Goal: Task Accomplishment & Management: Manage account settings

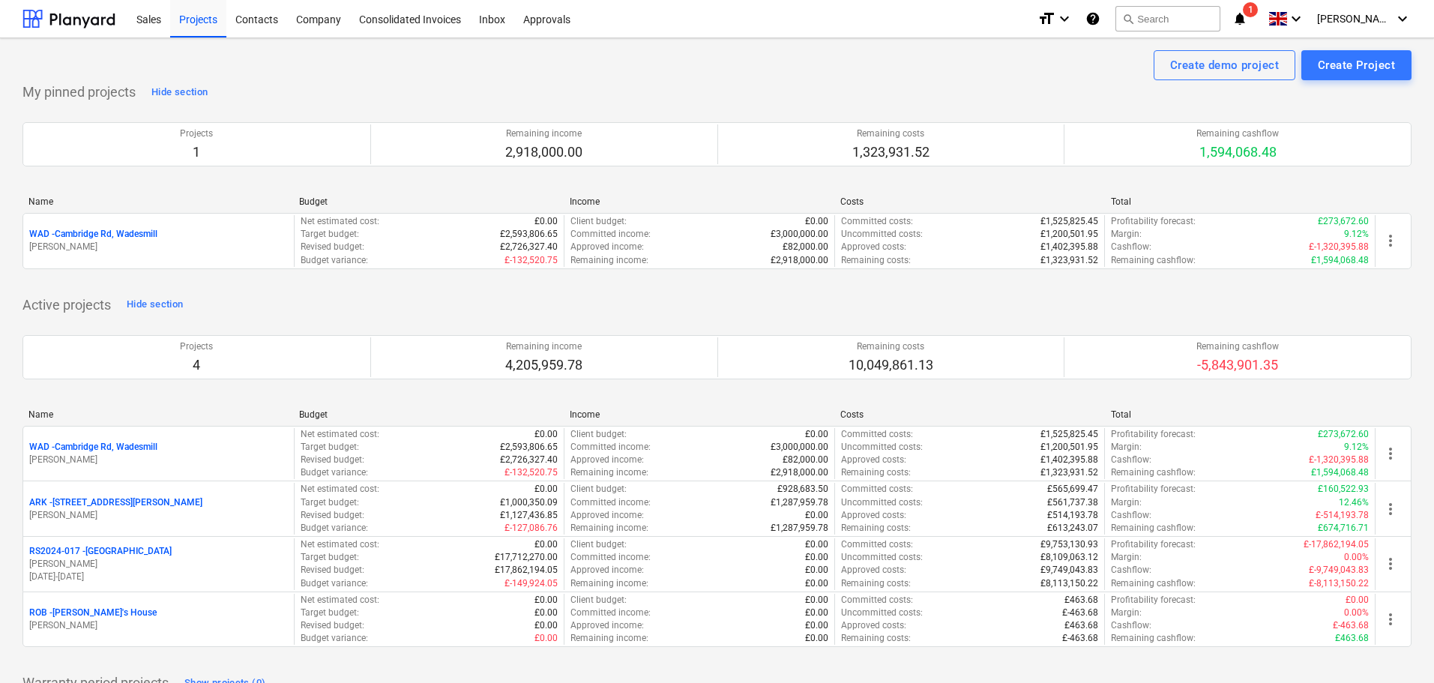
click at [107, 550] on p "RS2024-017 - [GEOGRAPHIC_DATA]" at bounding box center [100, 551] width 142 height 13
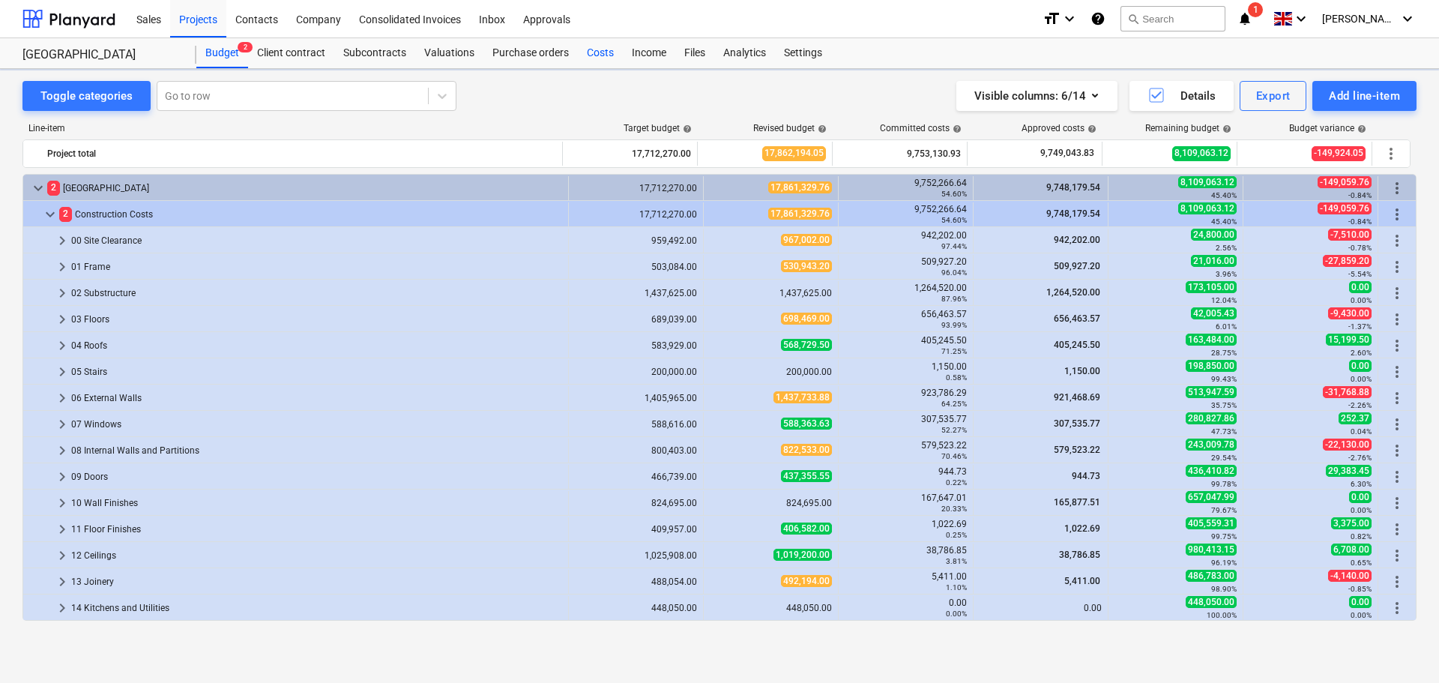
click at [602, 55] on div "Costs" at bounding box center [600, 53] width 45 height 30
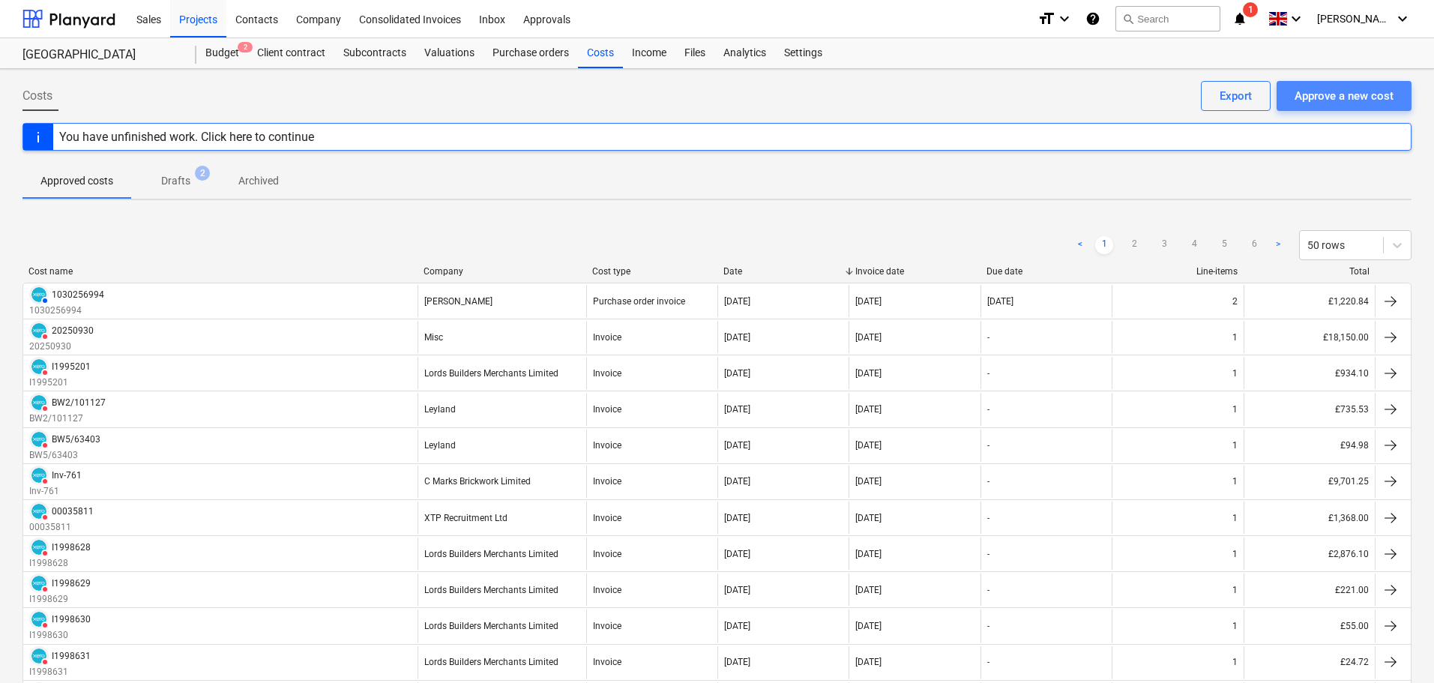
click at [1343, 91] on div "Approve a new cost" at bounding box center [1344, 95] width 99 height 19
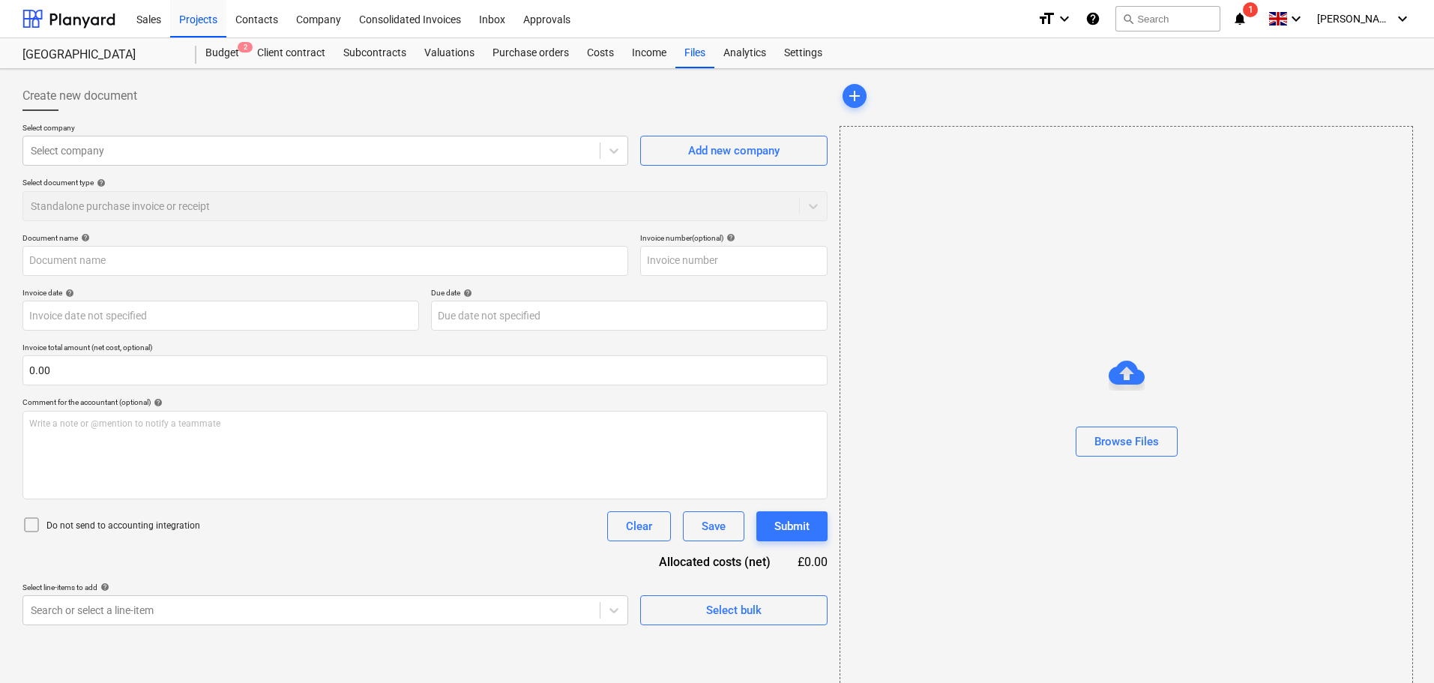
type input "1213391.pdf"
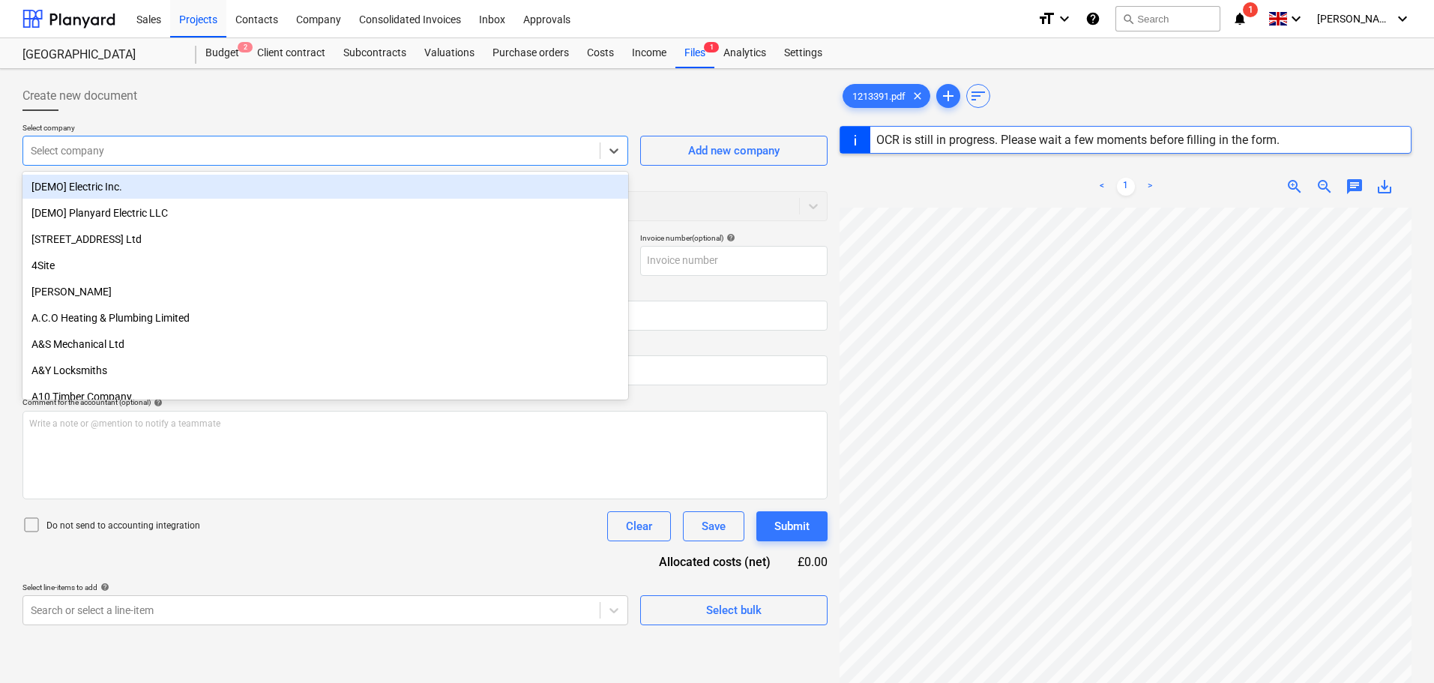
click at [113, 147] on div at bounding box center [311, 150] width 561 height 15
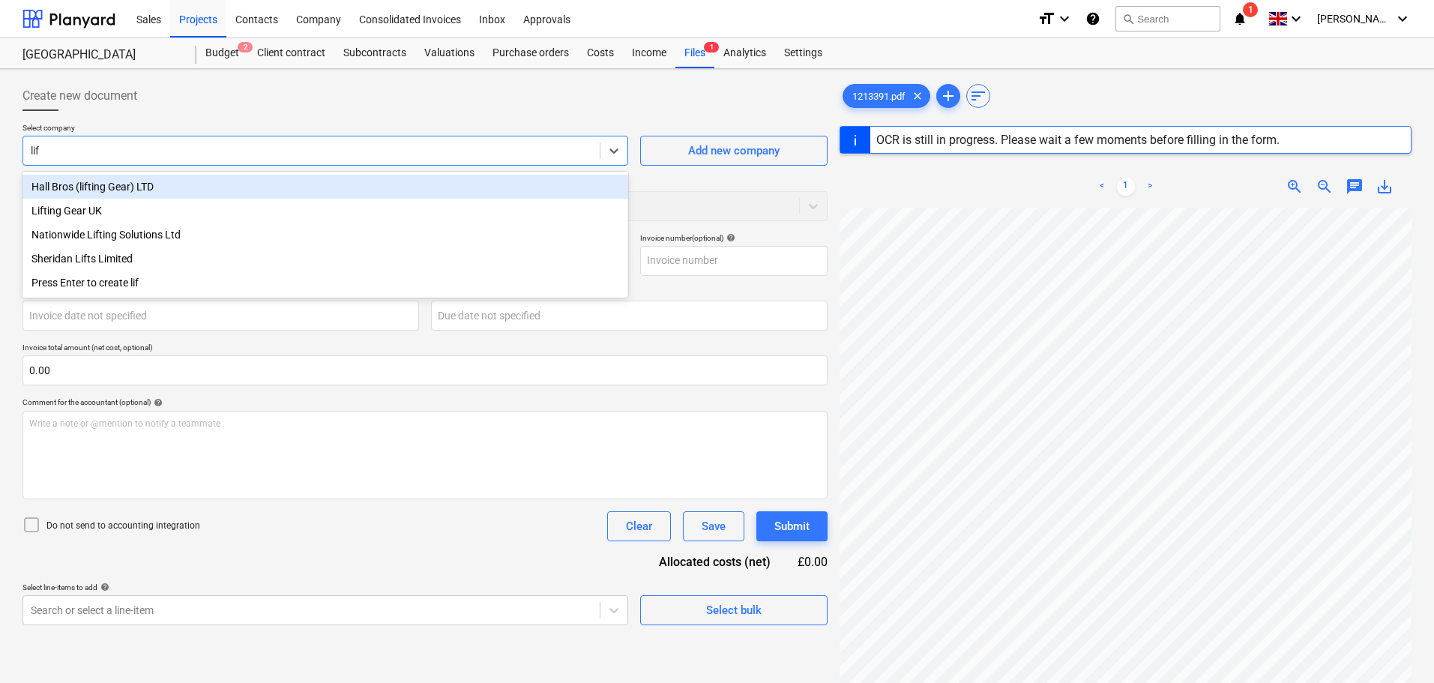
type input "lift"
click at [107, 209] on div "Lifting Gear UK" at bounding box center [325, 211] width 606 height 24
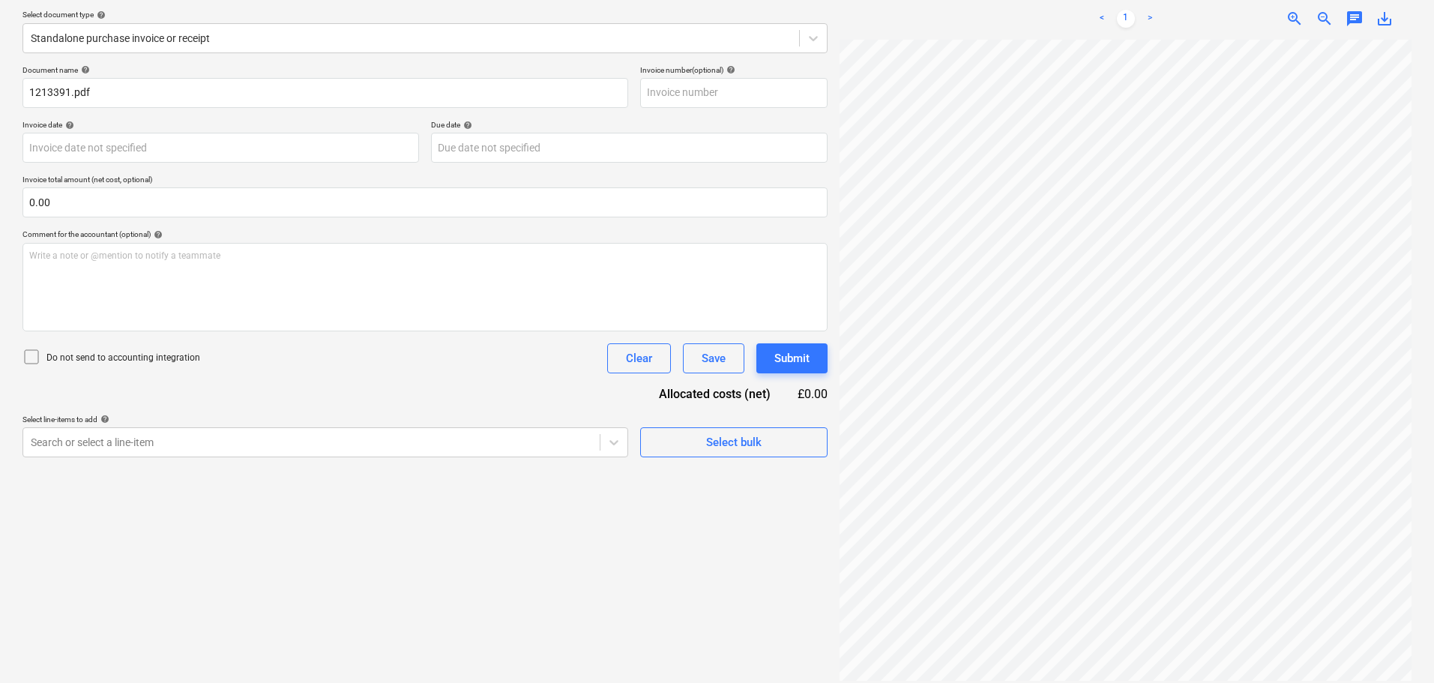
scroll to position [178, 0]
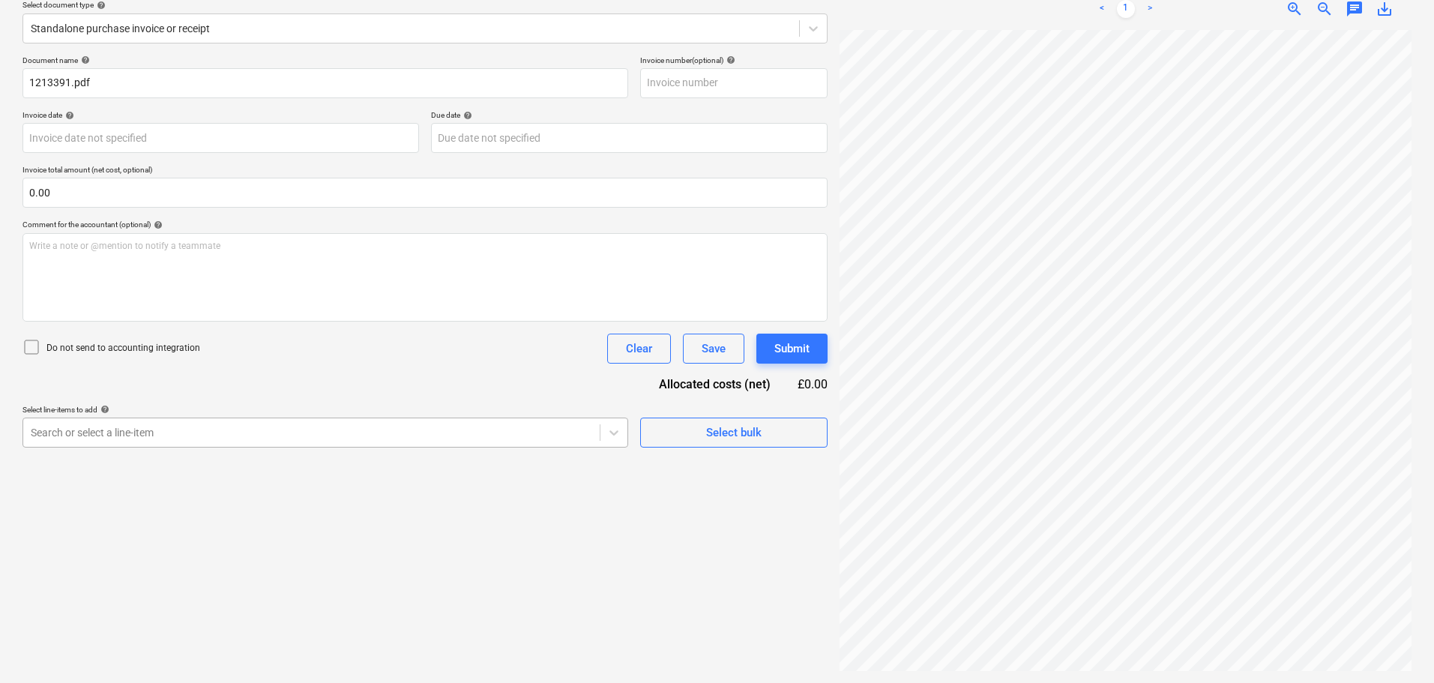
click at [157, 434] on div at bounding box center [311, 432] width 561 height 15
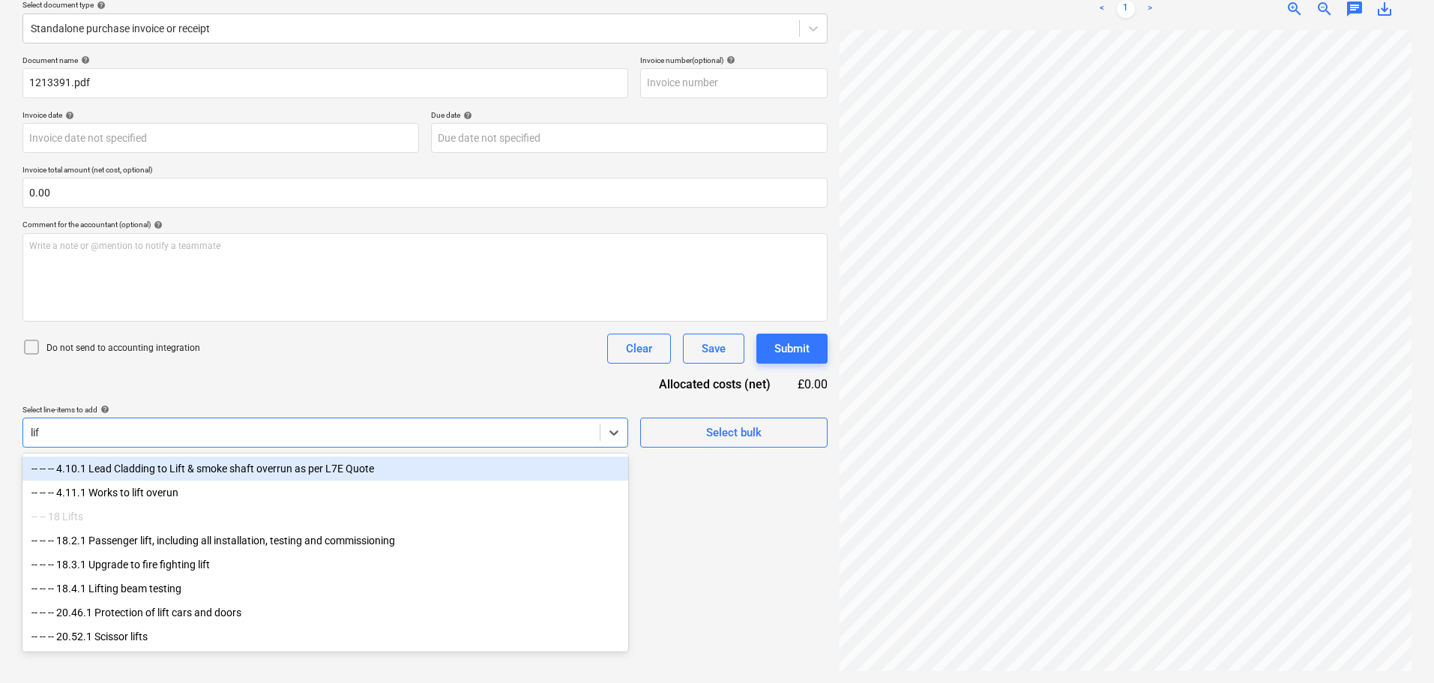
type input "lift"
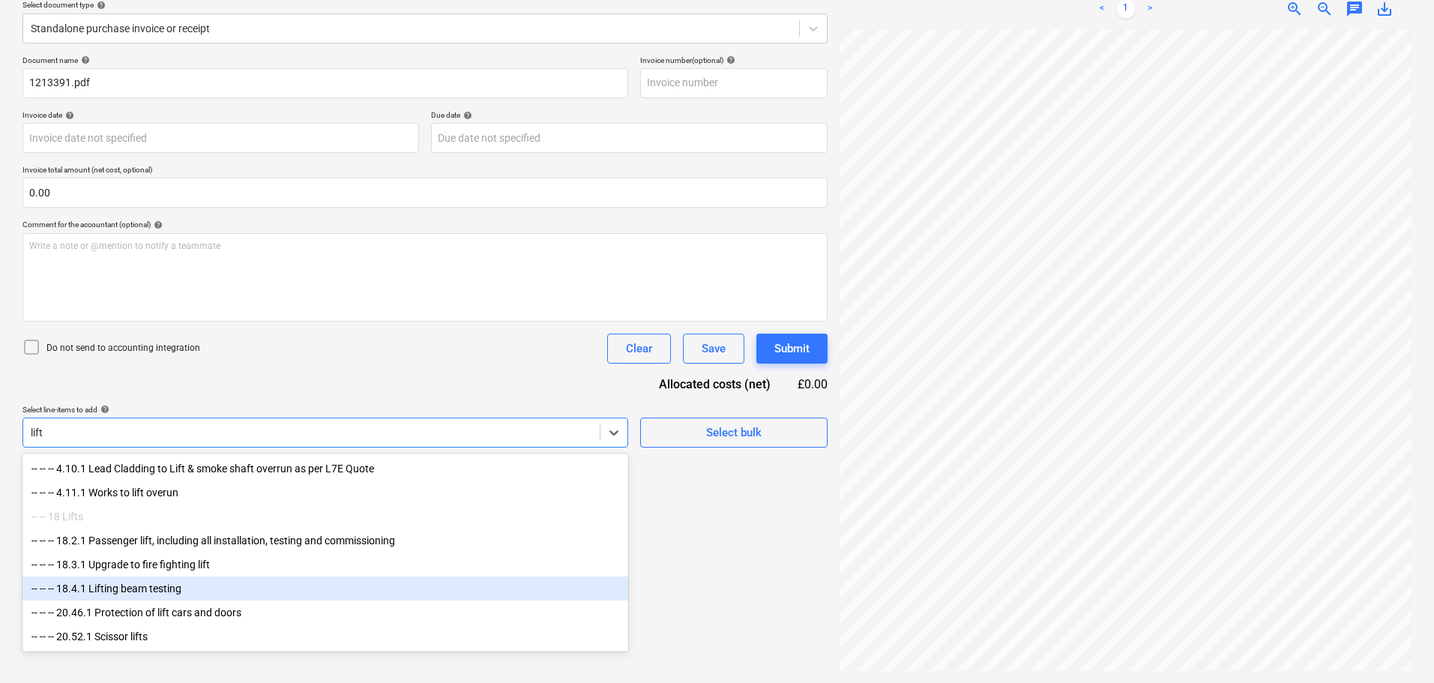
click at [167, 591] on div "-- -- -- 18.4.1 Lifting beam testing" at bounding box center [325, 588] width 606 height 24
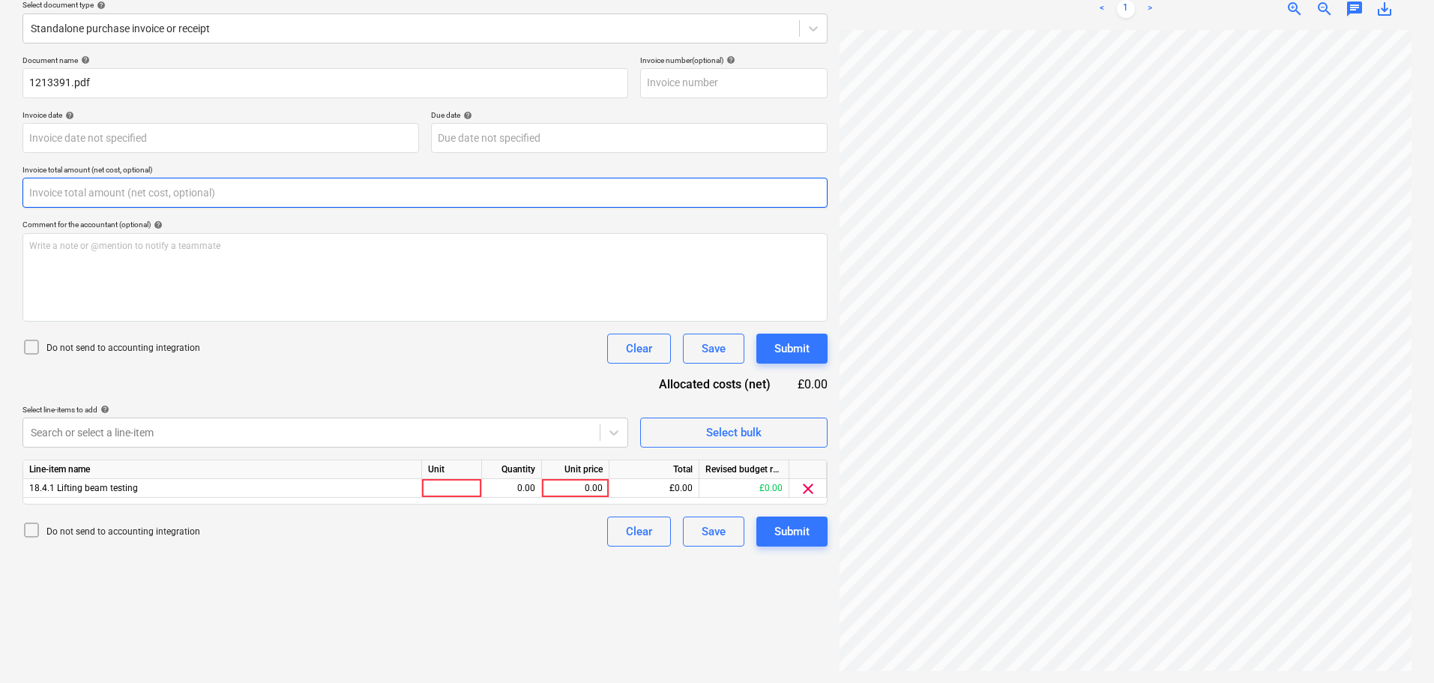
click at [62, 187] on input "text" at bounding box center [424, 193] width 805 height 30
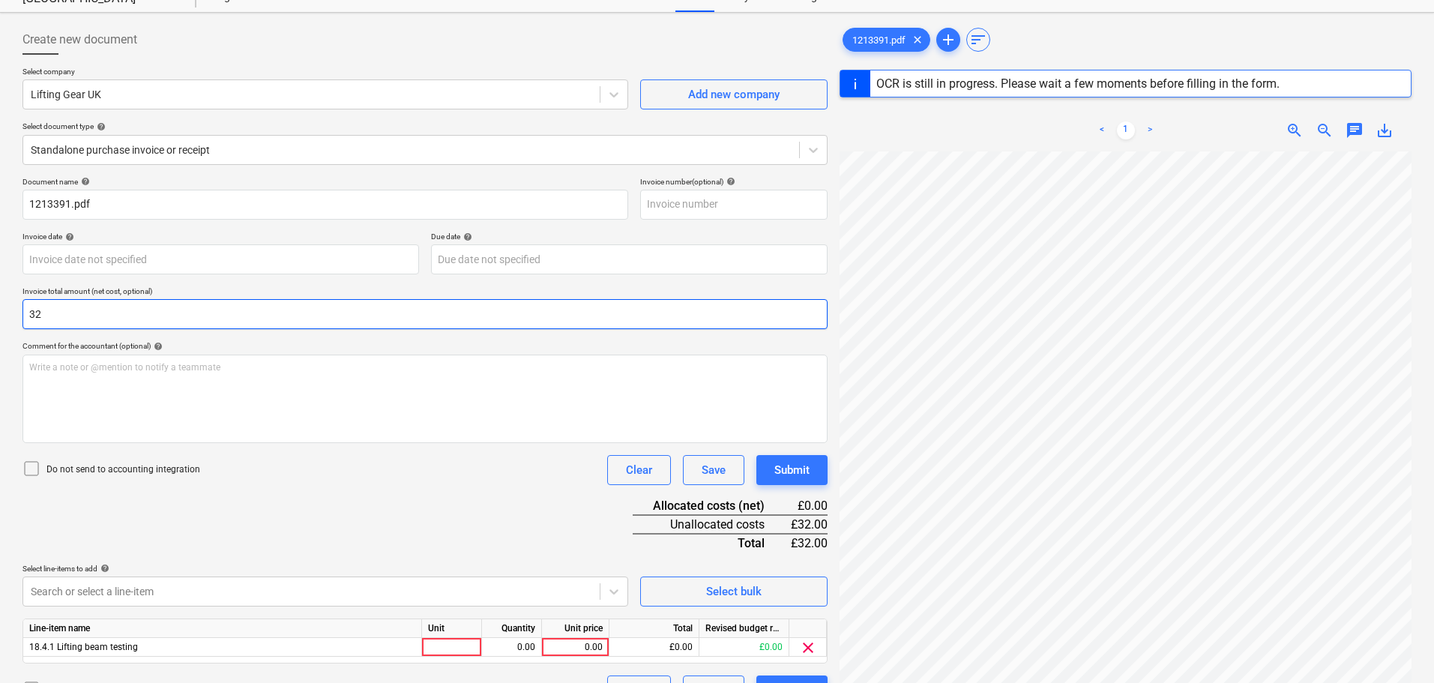
scroll to position [28, 0]
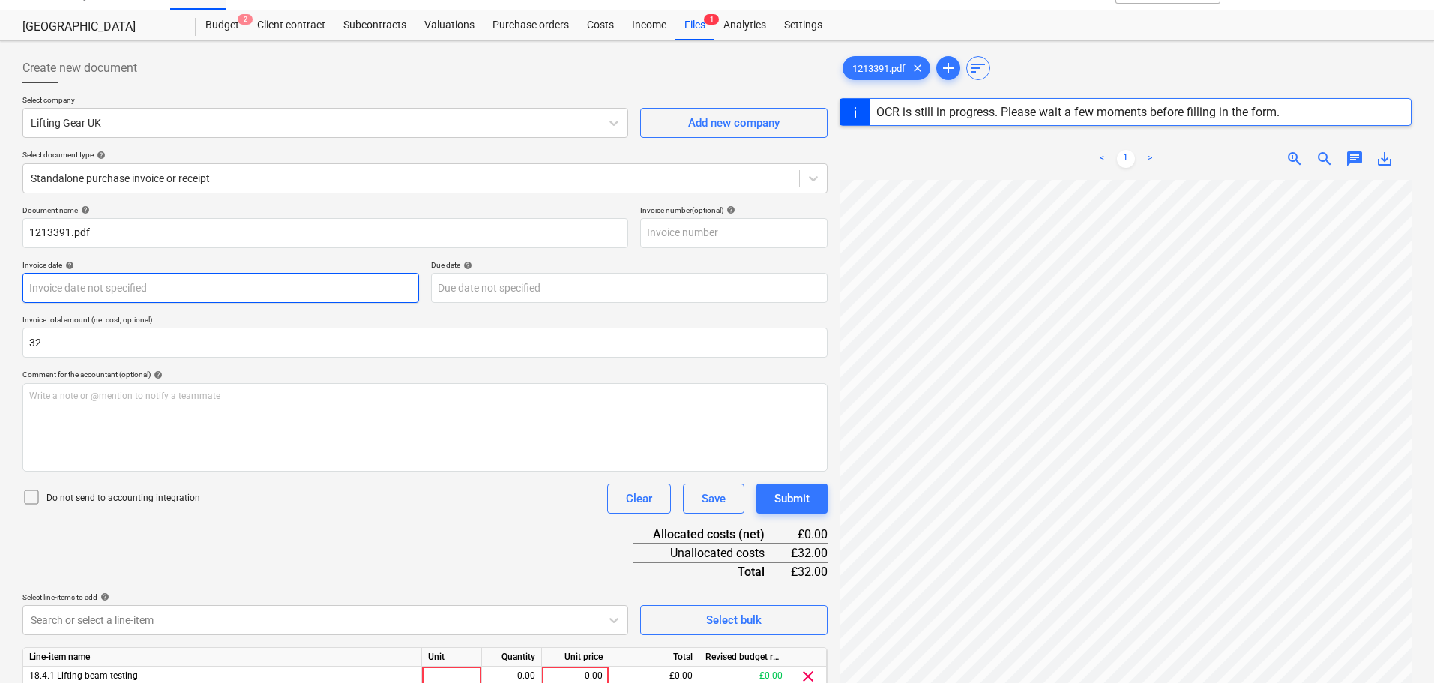
type input "32.00"
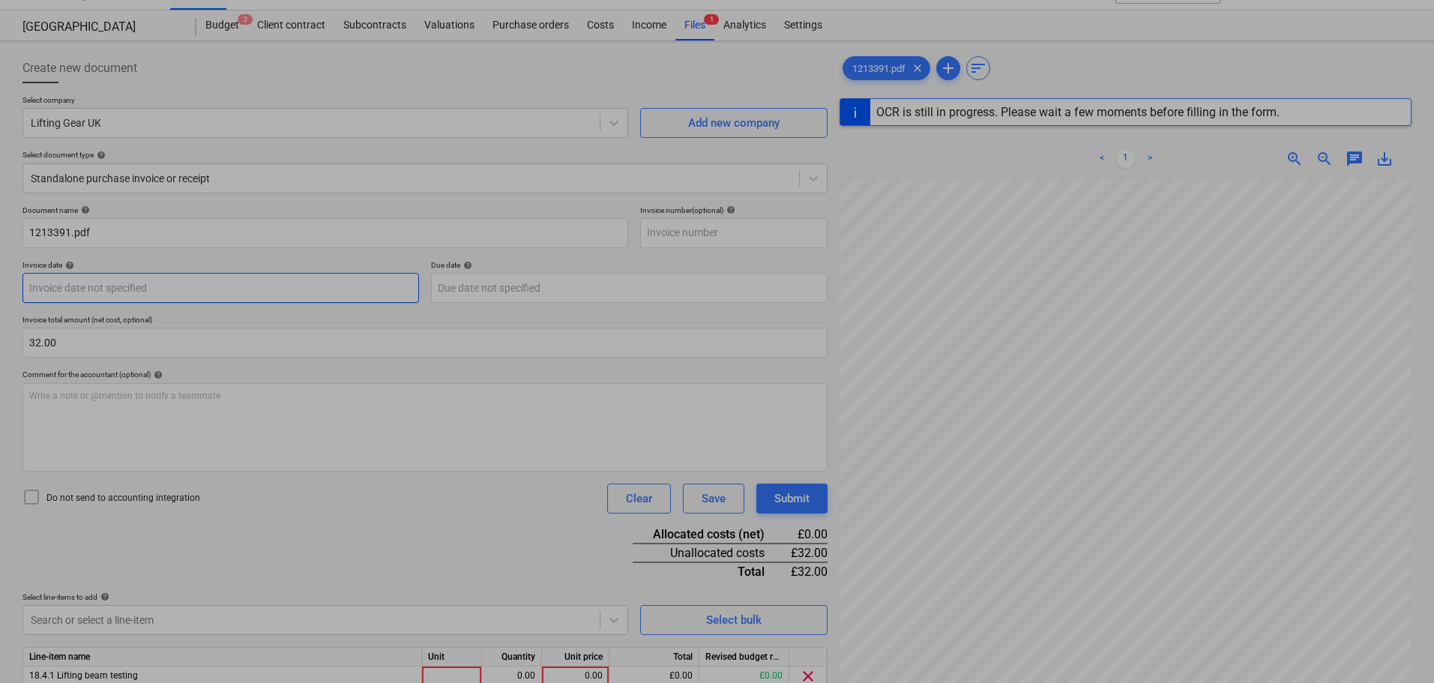
click at [155, 301] on body "Sales Projects Contacts Company Consolidated Invoices Inbox Approvals format_si…" at bounding box center [717, 313] width 1434 height 683
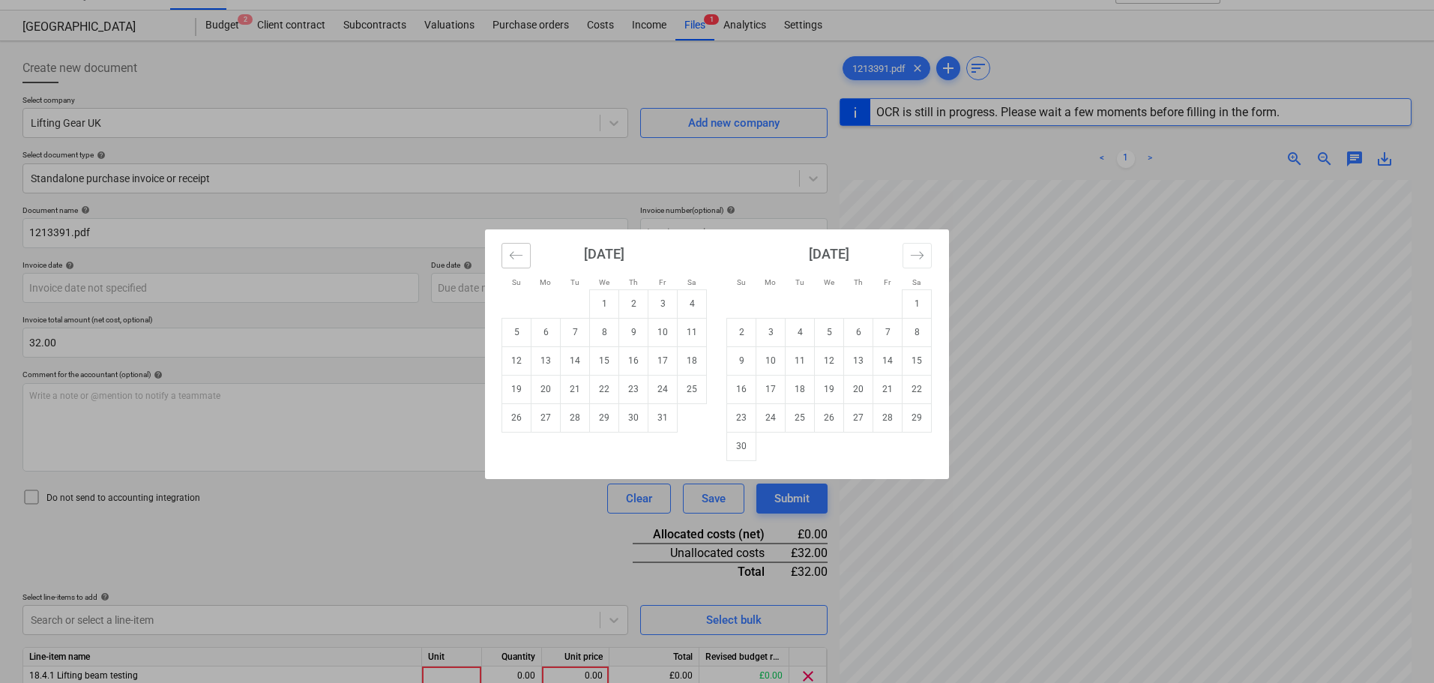
click at [518, 256] on icon "Move backward to switch to the previous month." at bounding box center [516, 255] width 14 height 14
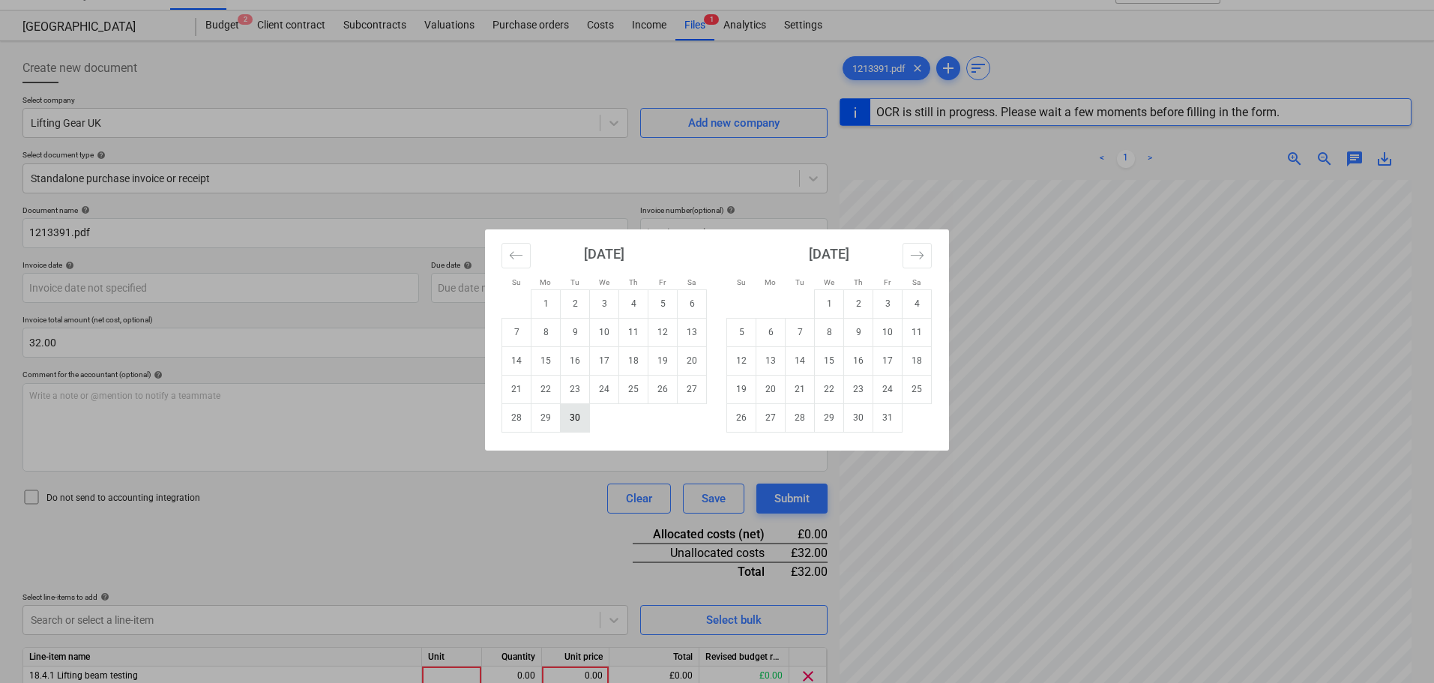
click at [576, 419] on td "30" at bounding box center [575, 417] width 29 height 28
type input "[DATE]"
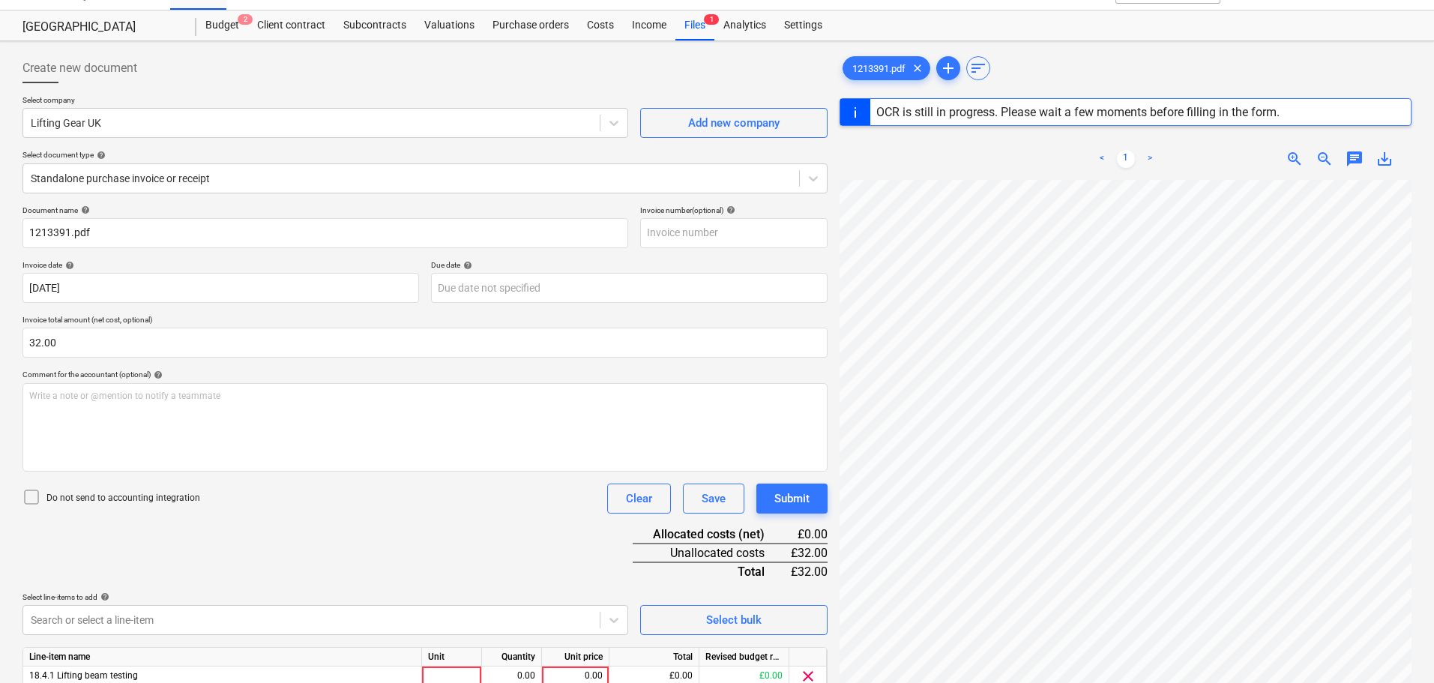
drag, startPoint x: 30, startPoint y: 495, endPoint x: 75, endPoint y: 481, distance: 47.0
click at [31, 495] on icon at bounding box center [31, 497] width 18 height 18
type input "1213391"
type input "[DATE]"
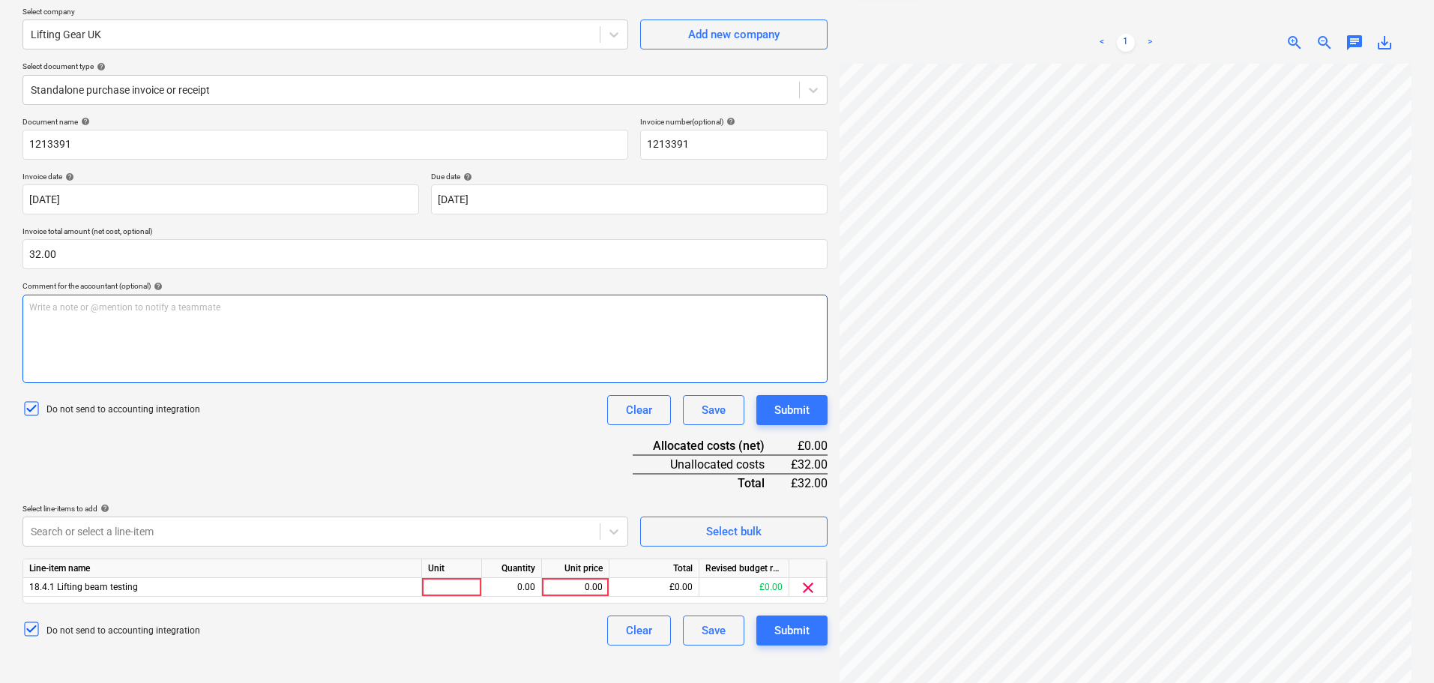
scroll to position [150, 0]
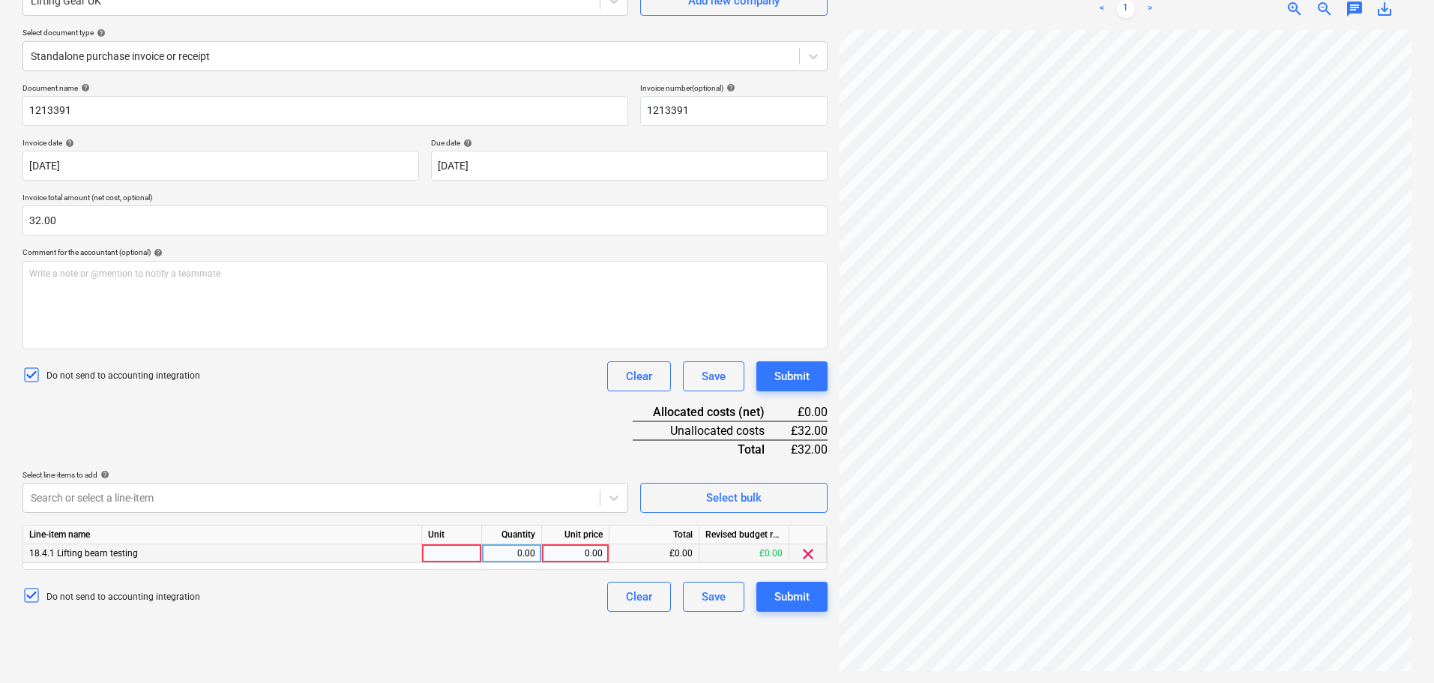
click at [586, 548] on div "0.00" at bounding box center [575, 553] width 55 height 19
type input "32"
click at [469, 422] on div "Document name help 1213391 Invoice number (optional) help 1213391 Invoice date …" at bounding box center [424, 347] width 805 height 529
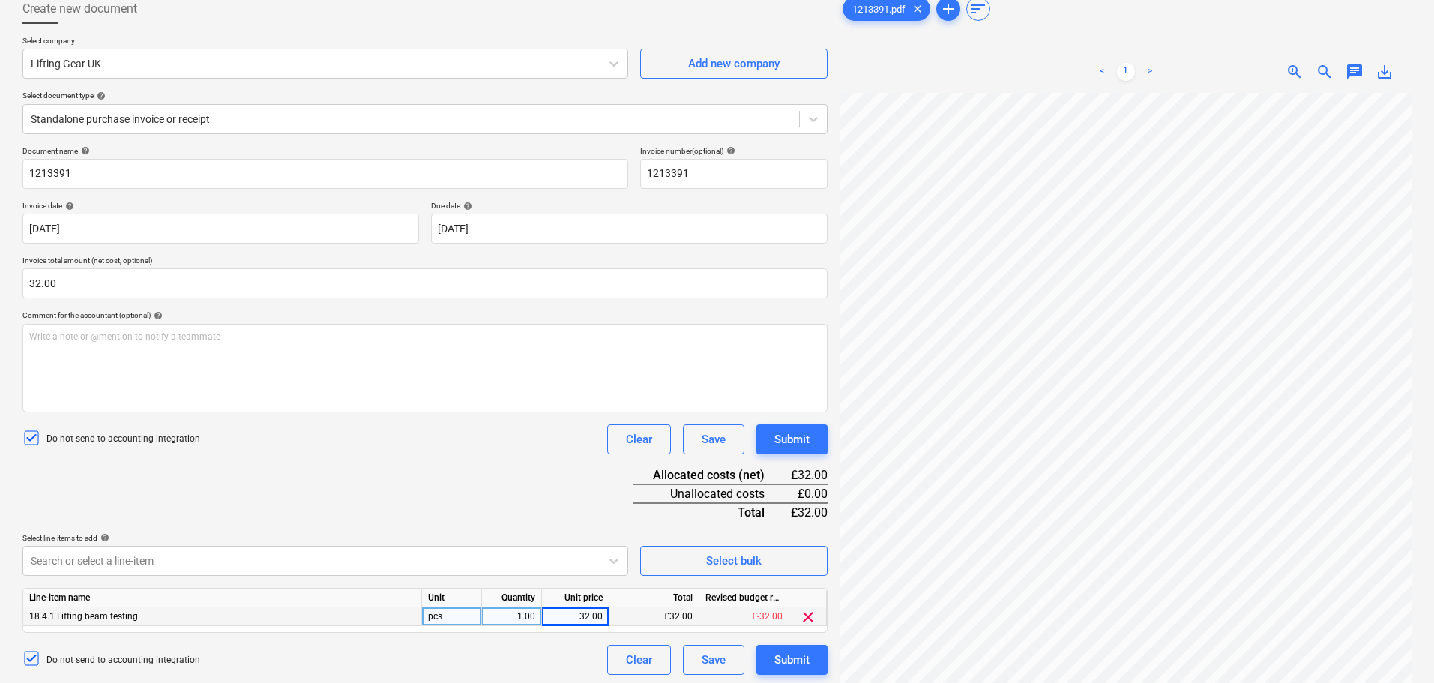
scroll to position [0, 0]
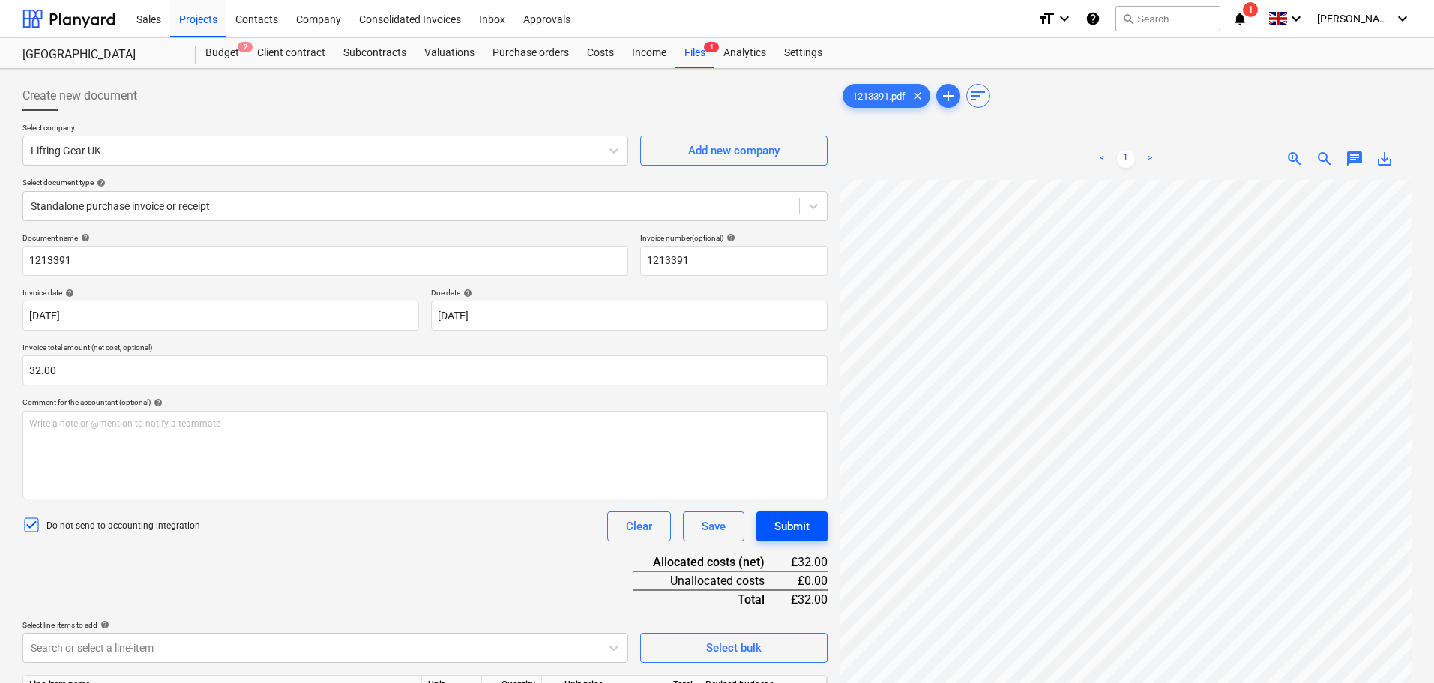
click at [801, 530] on div "Submit" at bounding box center [791, 526] width 35 height 19
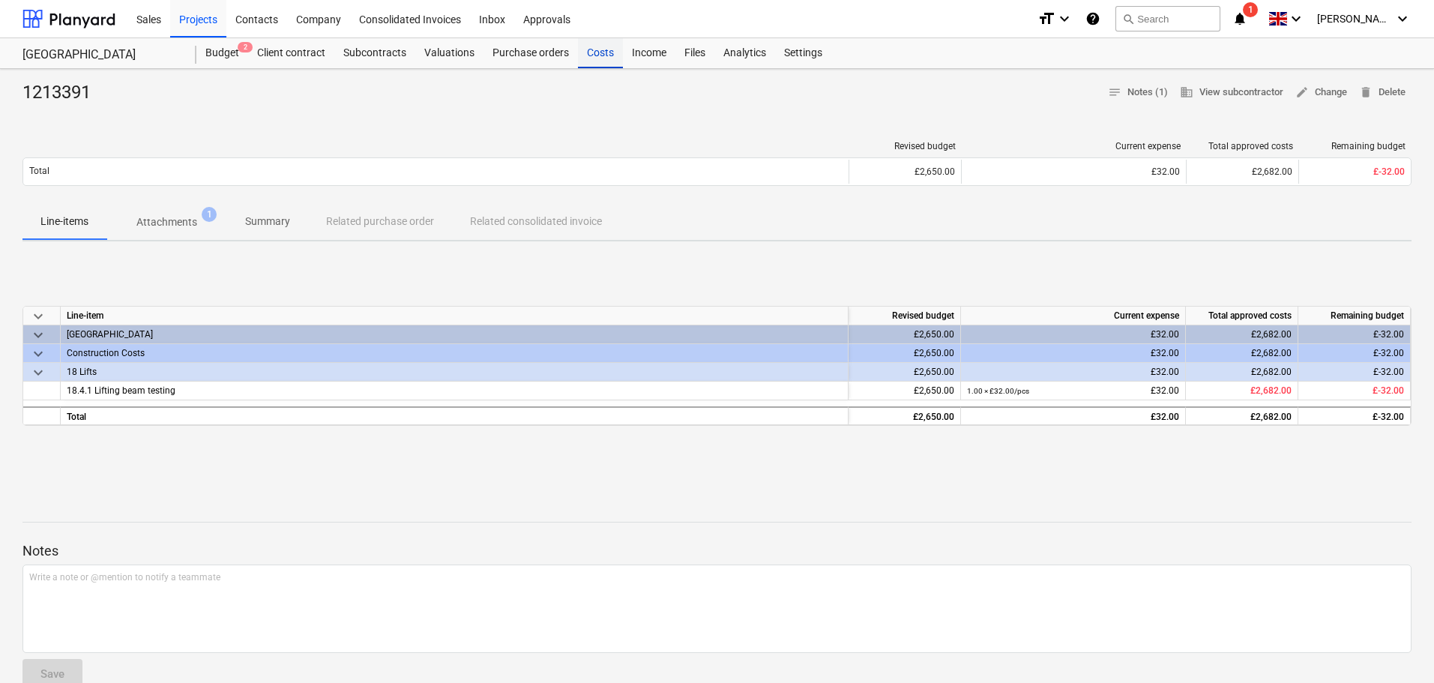
click at [594, 56] on div "Costs" at bounding box center [600, 53] width 45 height 30
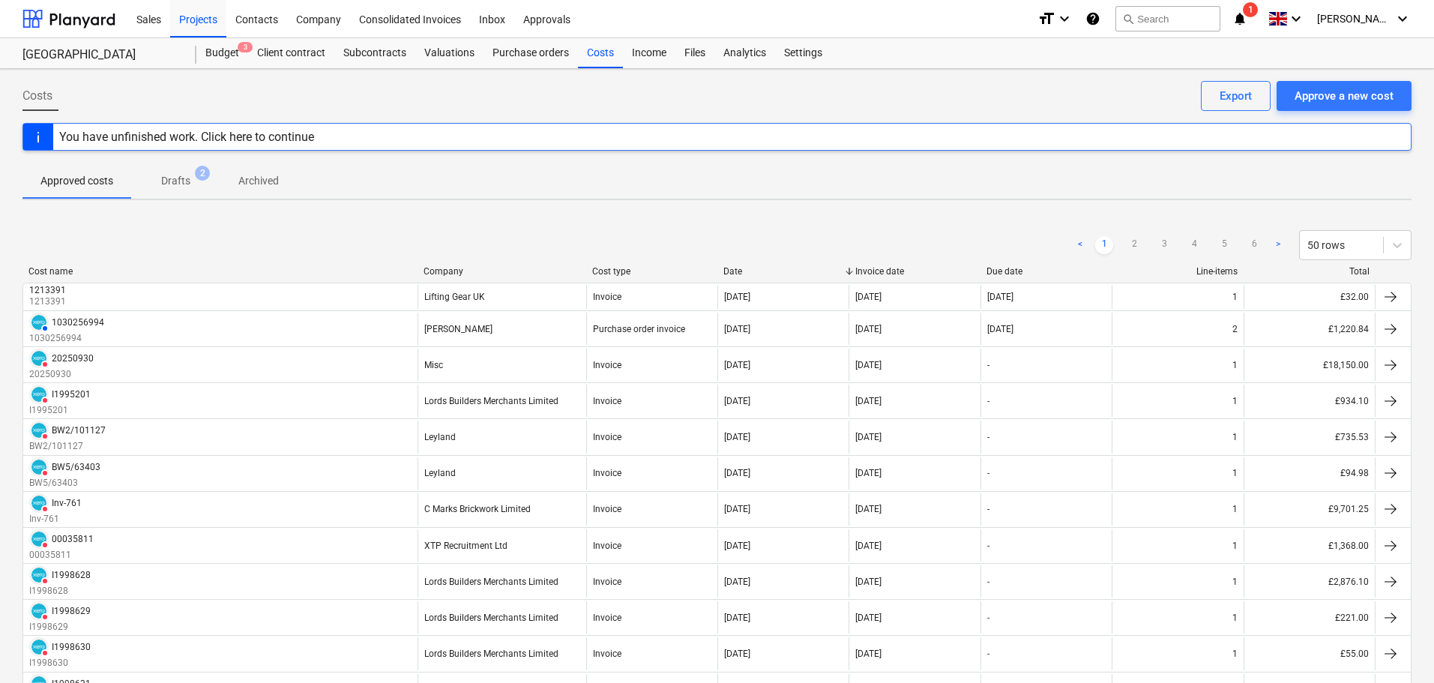
click at [438, 268] on div "Company" at bounding box center [502, 271] width 157 height 10
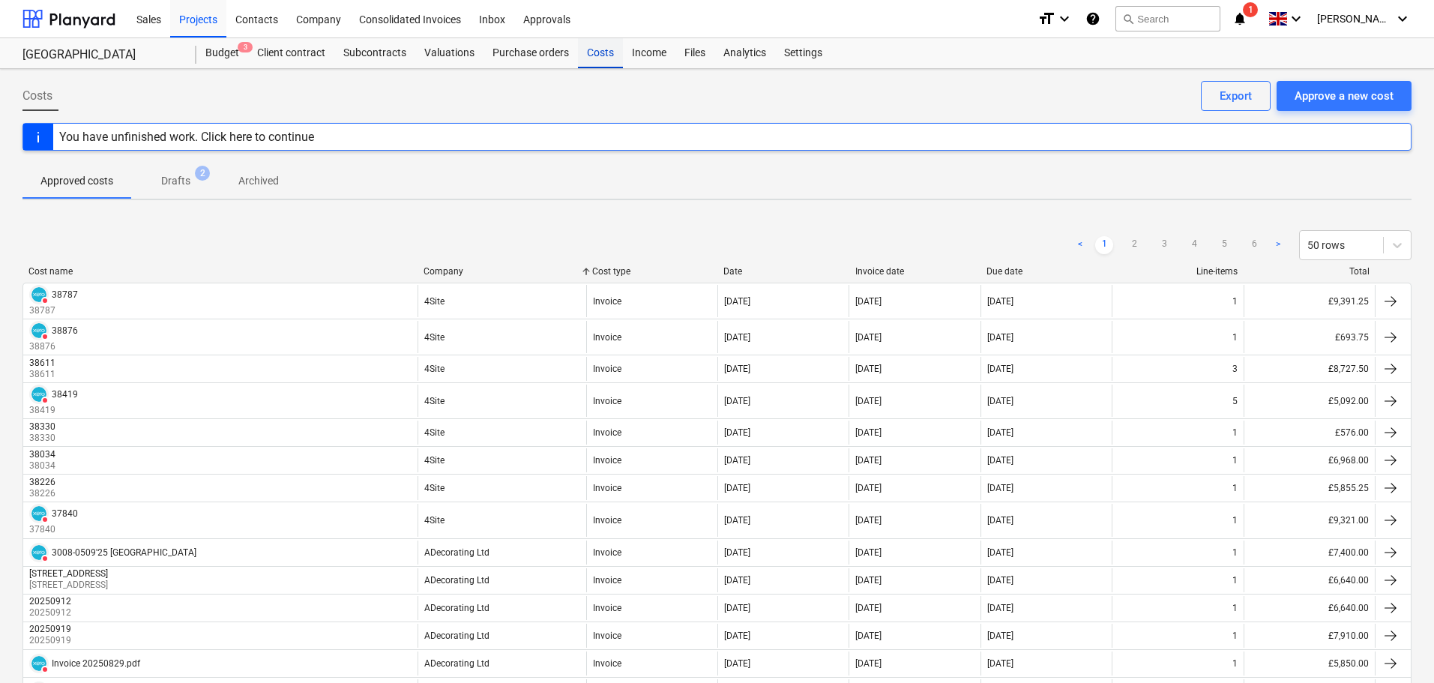
click at [609, 62] on div "Costs" at bounding box center [600, 53] width 45 height 30
click at [1358, 91] on div "Approve a new cost" at bounding box center [1344, 95] width 99 height 19
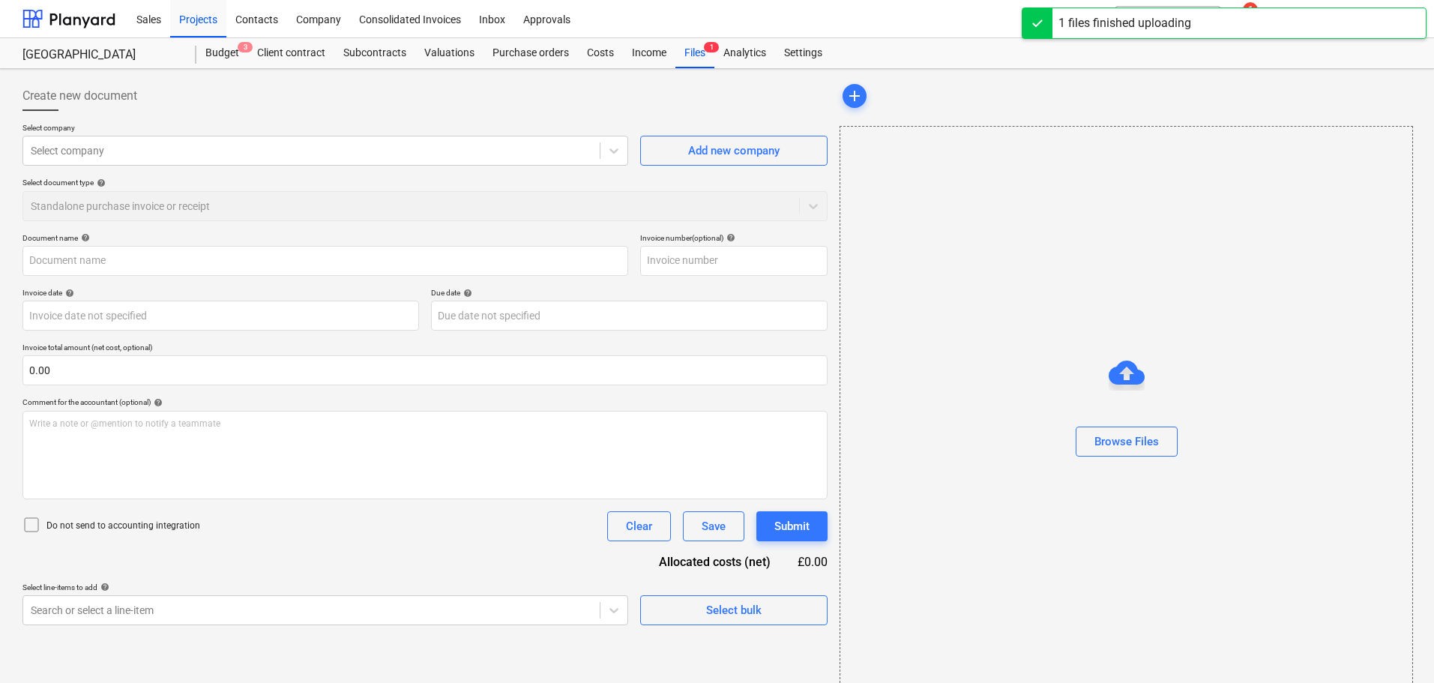
type input "35849.PDF"
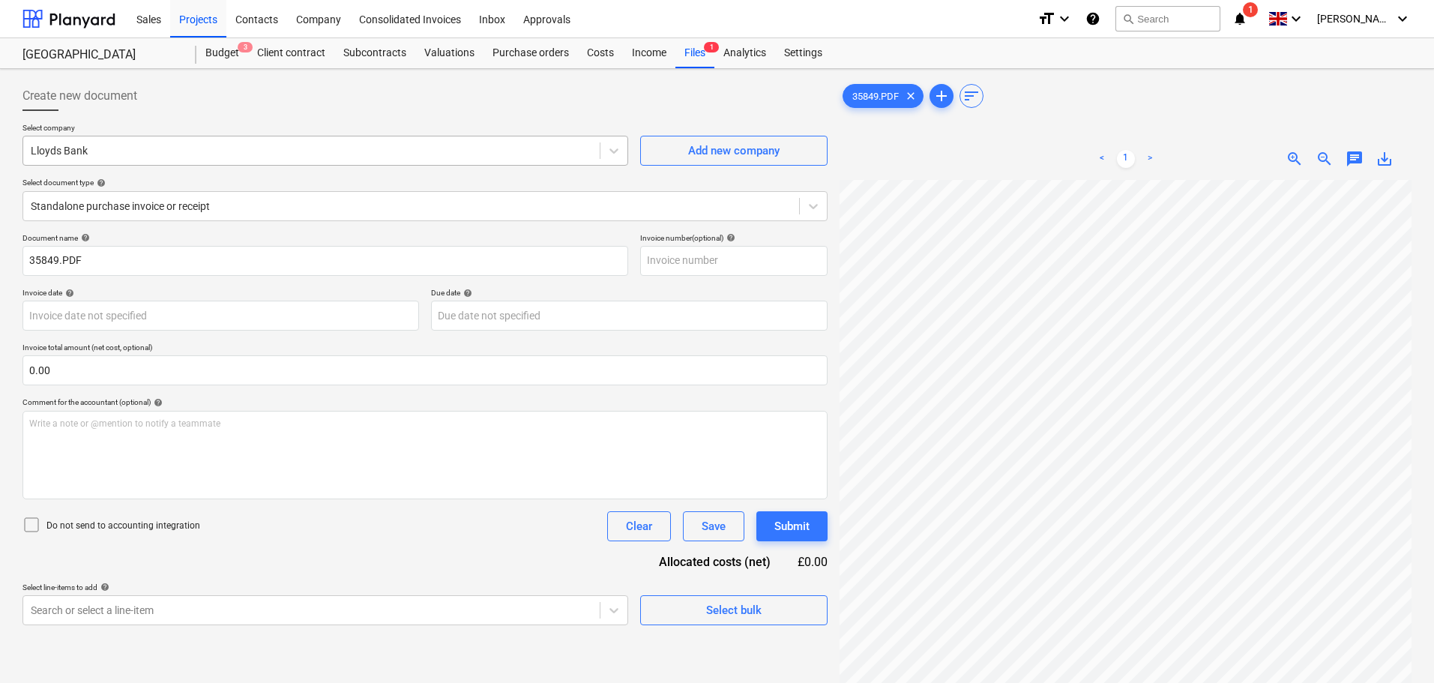
click at [77, 152] on div at bounding box center [311, 150] width 561 height 15
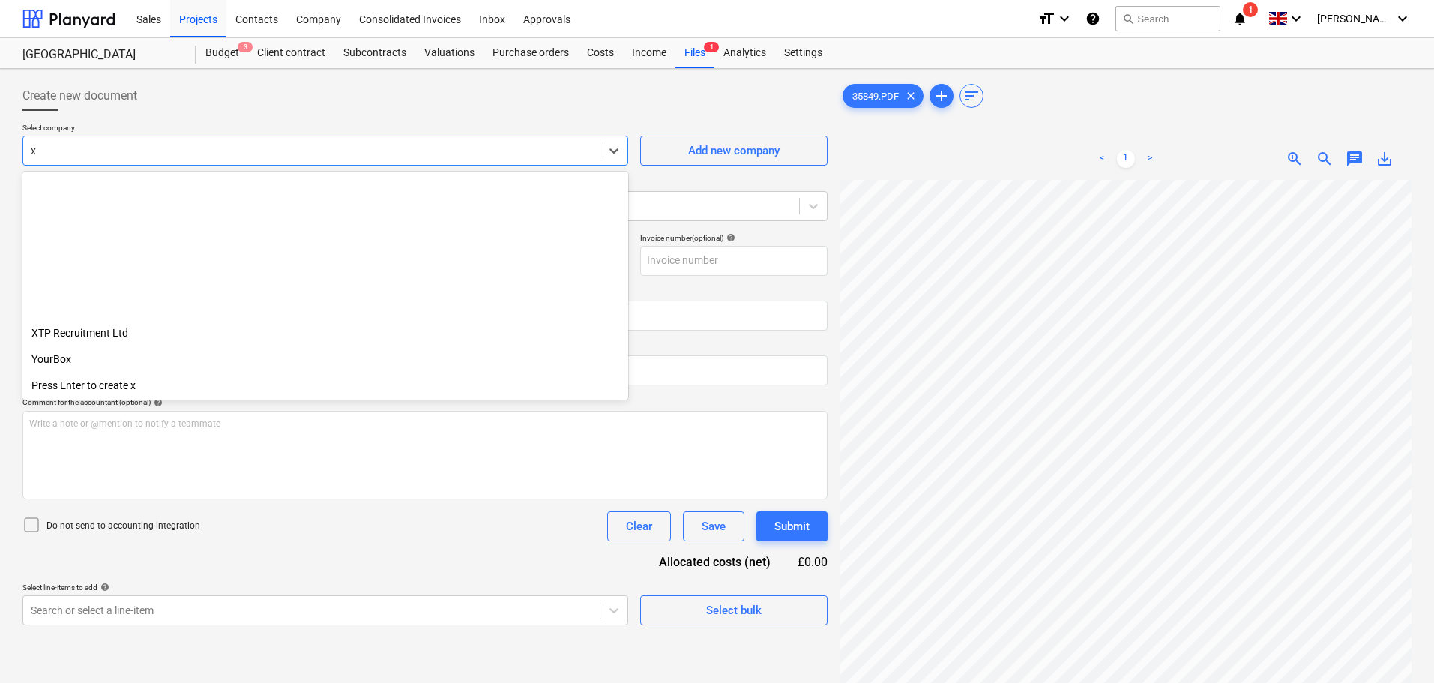
scroll to position [510, 0]
type input "xt"
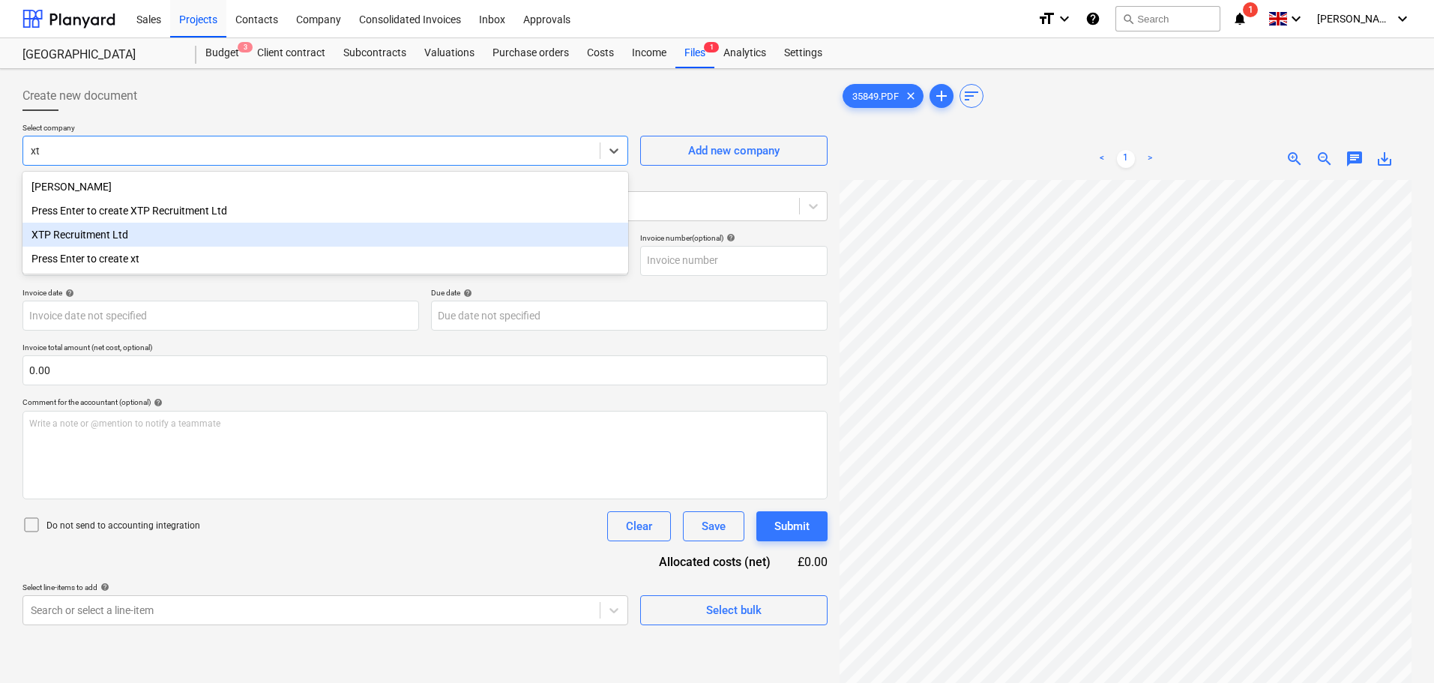
click at [129, 237] on div "XTP Recruitment Ltd" at bounding box center [325, 235] width 606 height 24
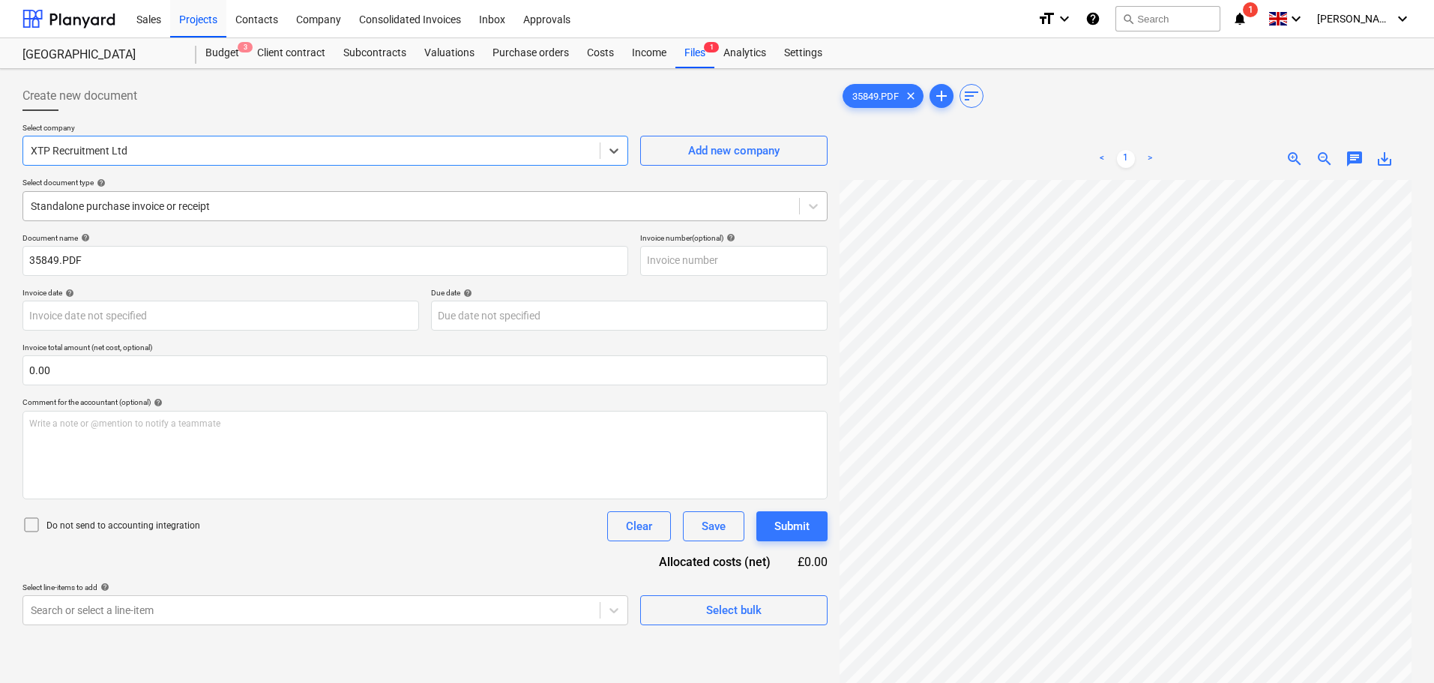
click at [130, 202] on div at bounding box center [411, 206] width 761 height 15
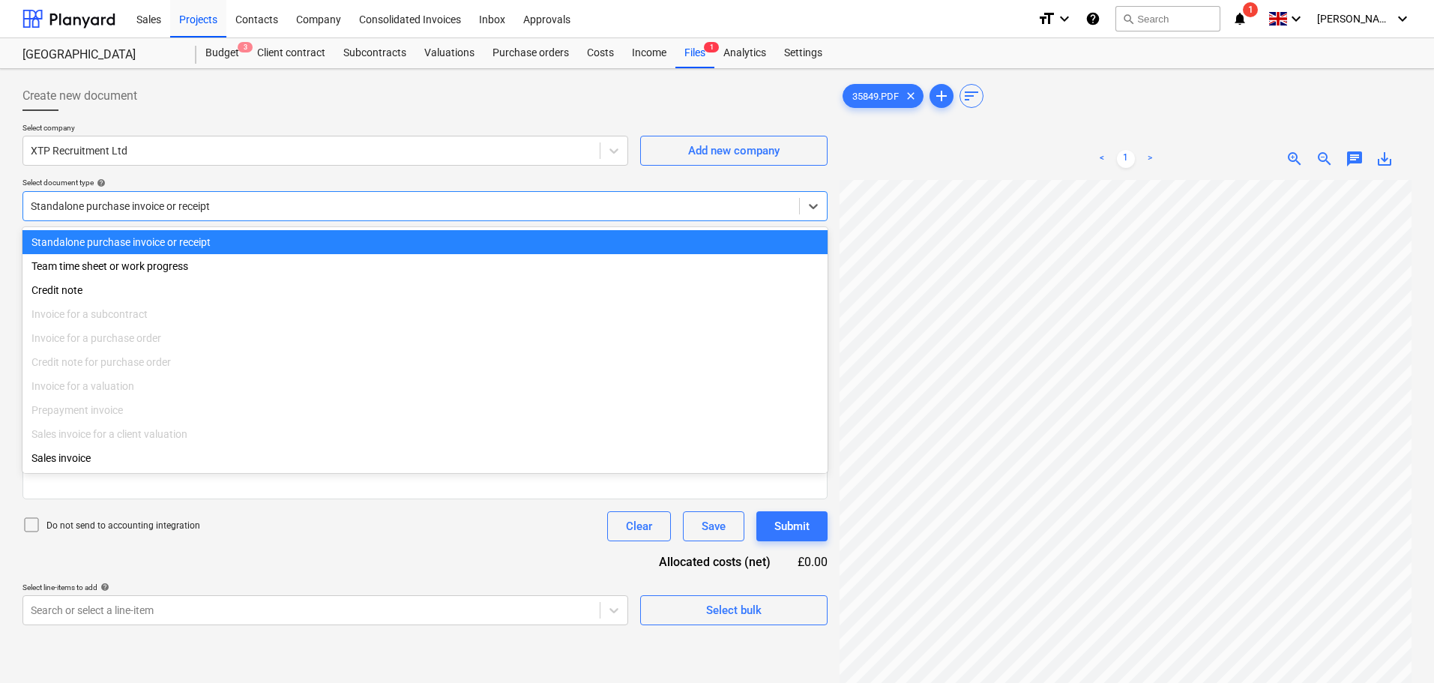
click at [130, 205] on div at bounding box center [411, 206] width 761 height 15
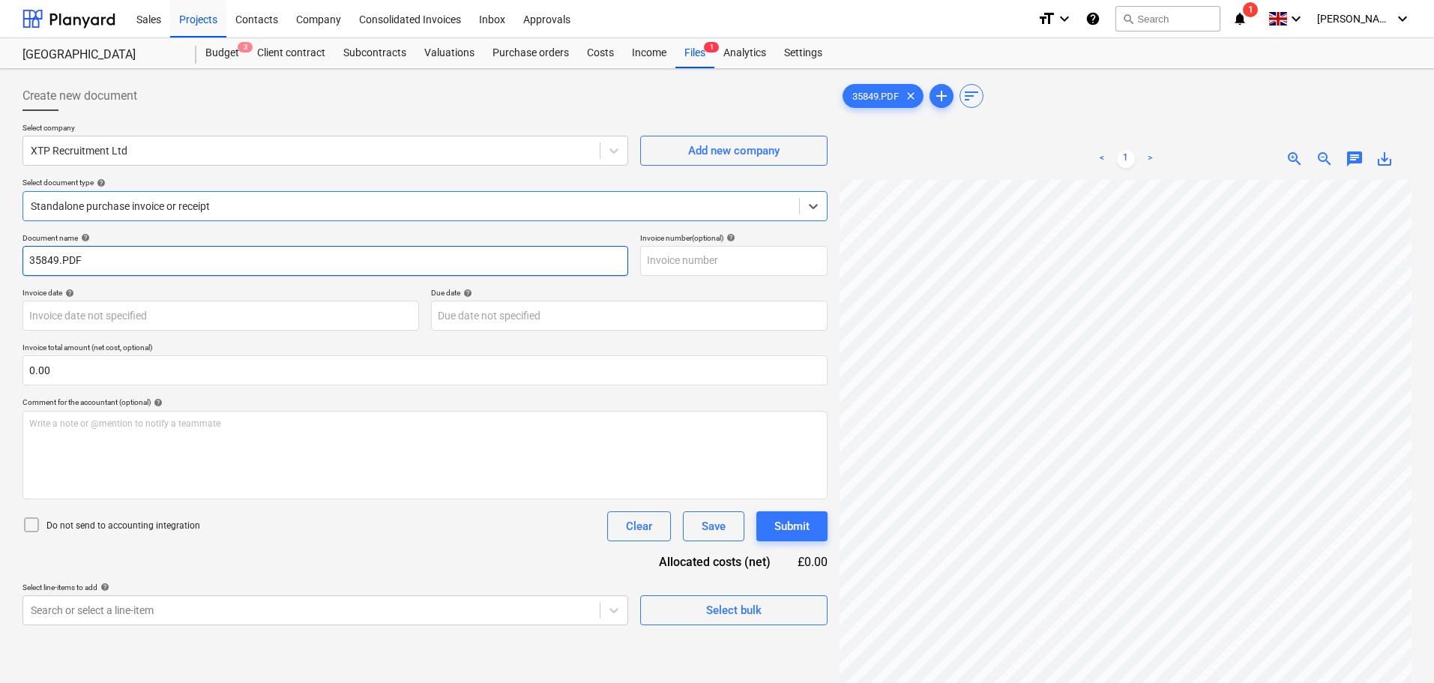
click at [85, 262] on input "35849.PDF" at bounding box center [325, 261] width 606 height 30
drag, startPoint x: 60, startPoint y: 256, endPoint x: 178, endPoint y: 263, distance: 117.9
click at [178, 263] on input "35849.PDF" at bounding box center [325, 261] width 606 height 30
drag, startPoint x: 56, startPoint y: 263, endPoint x: -53, endPoint y: 259, distance: 109.5
click at [0, 259] on html "Sales Projects Contacts Company Consolidated Invoices Inbox Approvals format_si…" at bounding box center [717, 341] width 1434 height 683
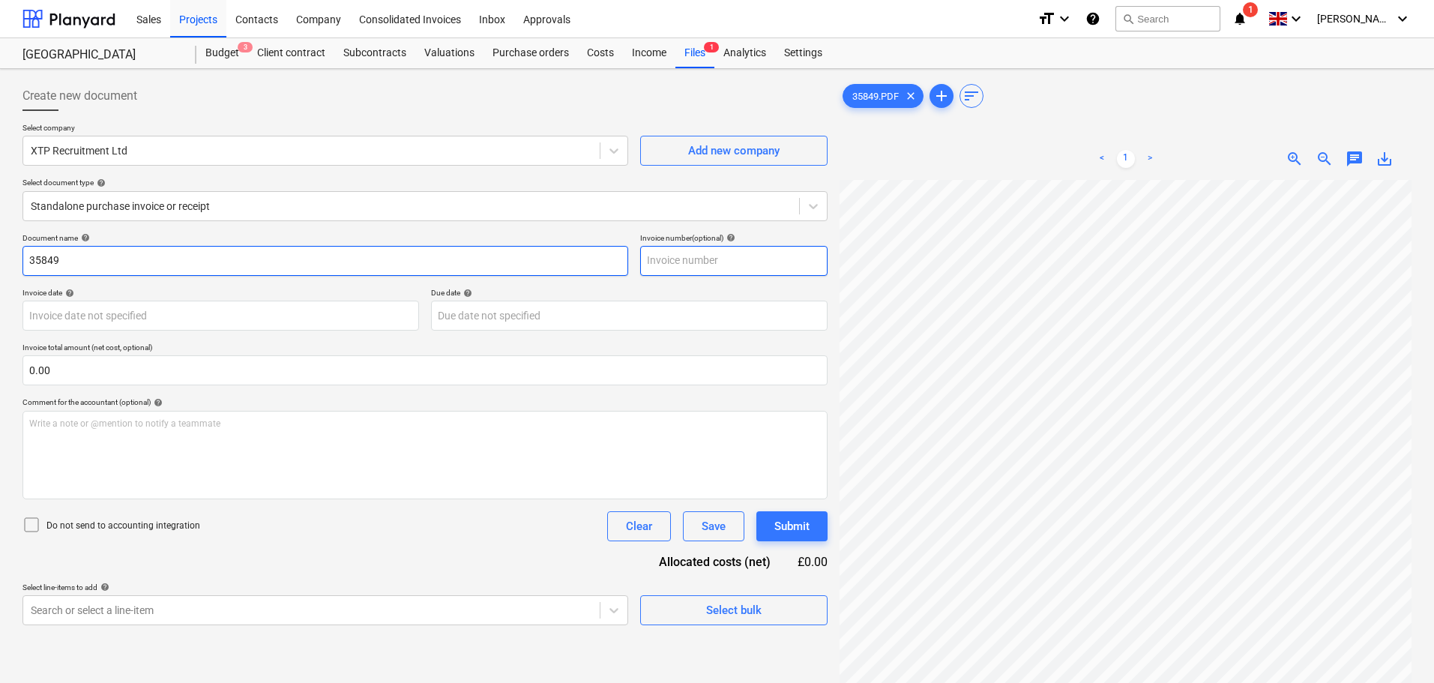
type input "35849"
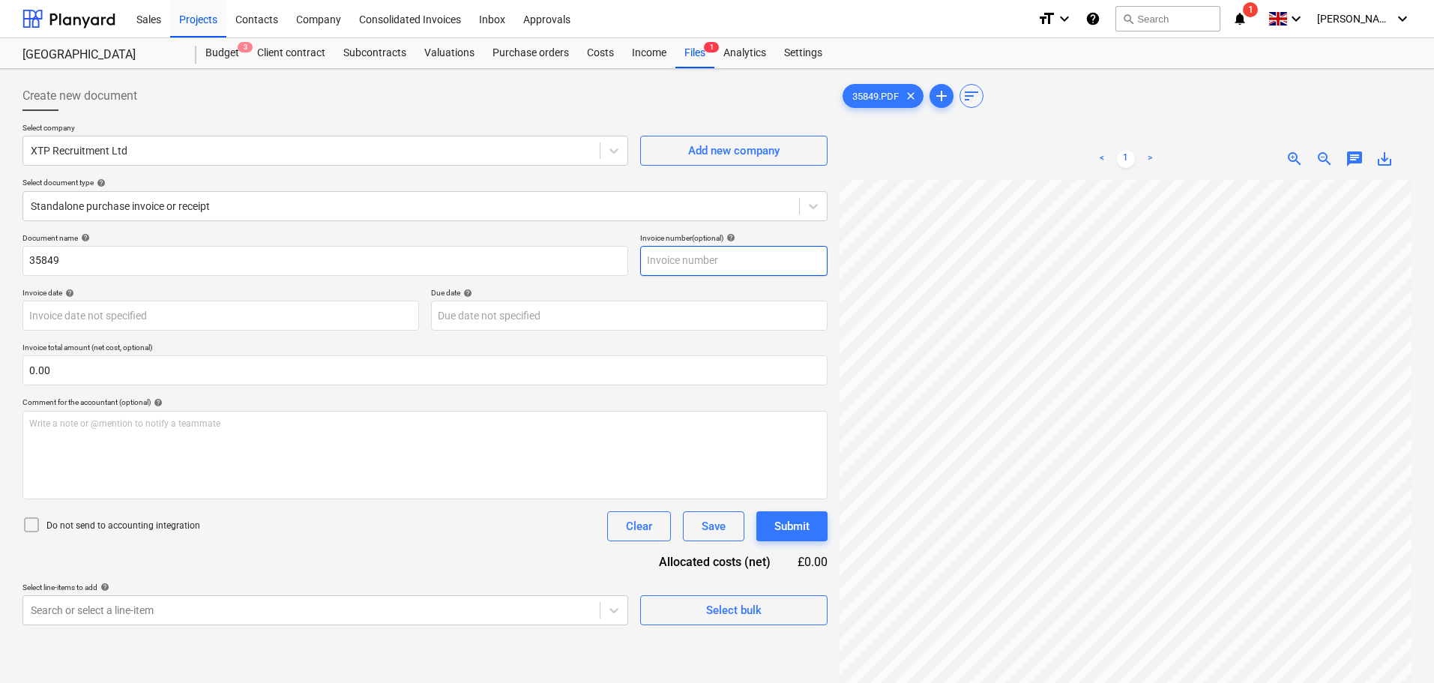
click at [744, 266] on input "text" at bounding box center [733, 261] width 187 height 30
paste input "35849"
type input "35849"
click at [67, 315] on body "Sales Projects Contacts Company Consolidated Invoices Inbox Approvals format_si…" at bounding box center [717, 341] width 1434 height 683
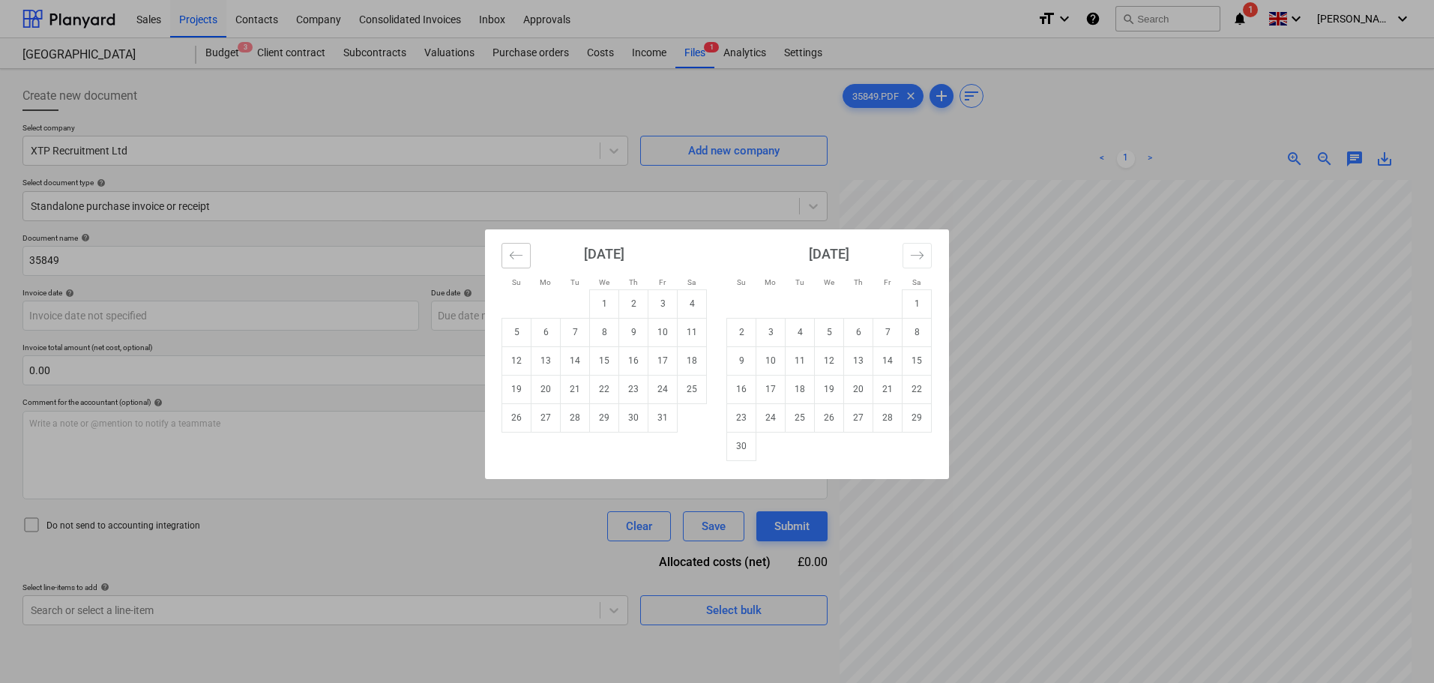
click at [514, 265] on button "Move backward to switch to the previous month." at bounding box center [516, 255] width 29 height 25
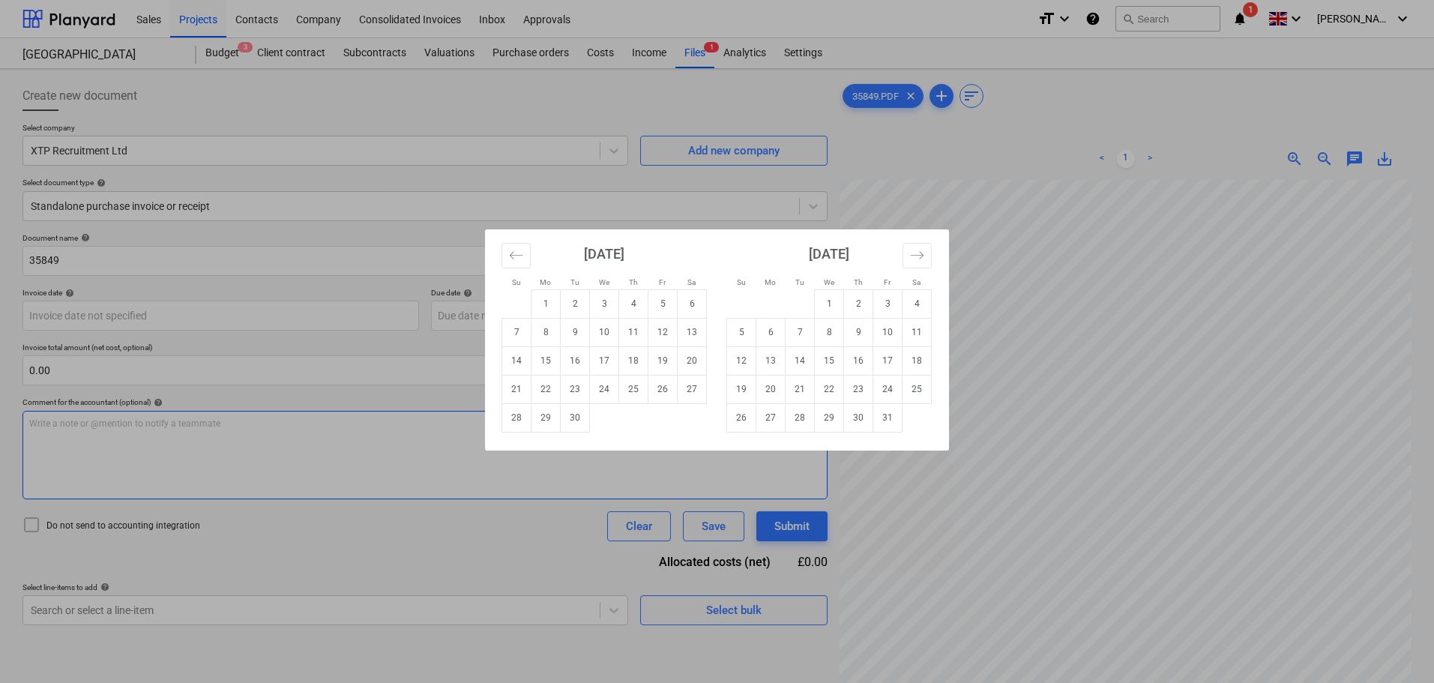
drag, startPoint x: 576, startPoint y: 418, endPoint x: 557, endPoint y: 421, distance: 19.7
click at [576, 418] on td "30" at bounding box center [575, 417] width 29 height 28
type input "[DATE]"
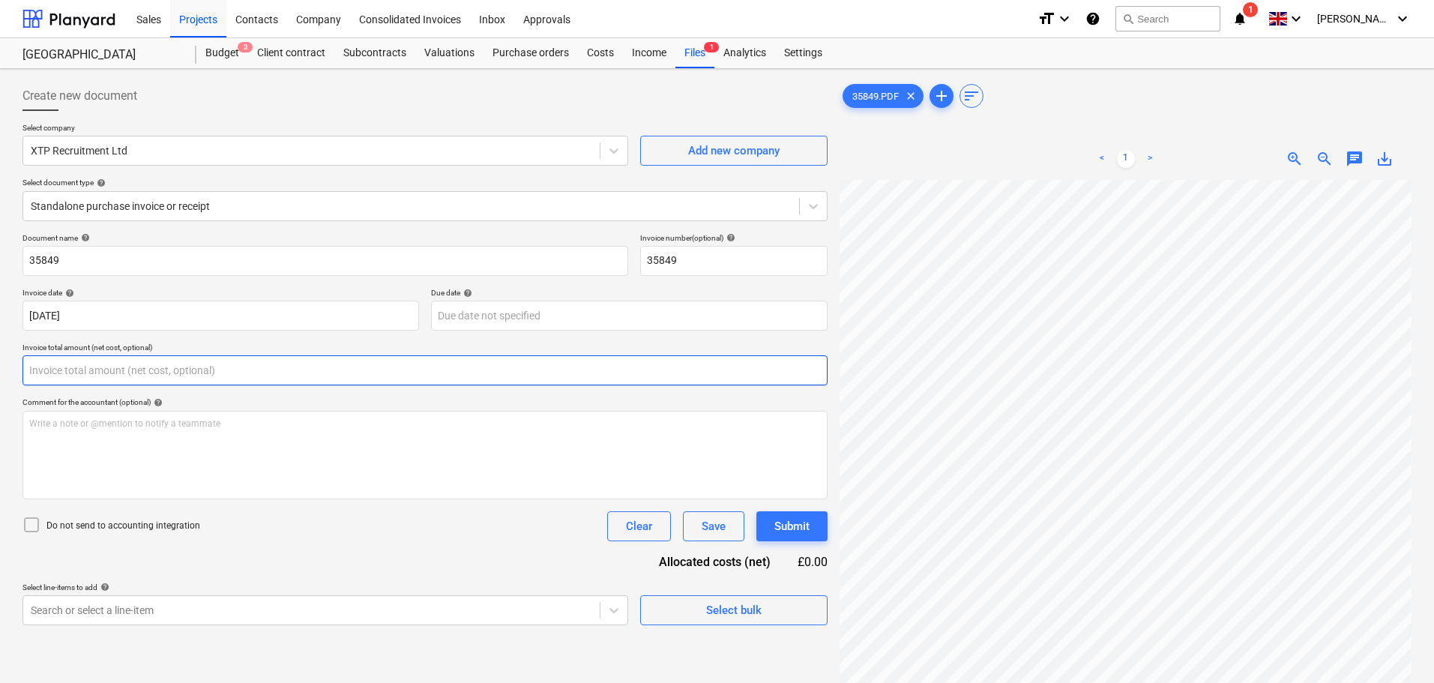
click at [54, 369] on input "text" at bounding box center [424, 370] width 805 height 30
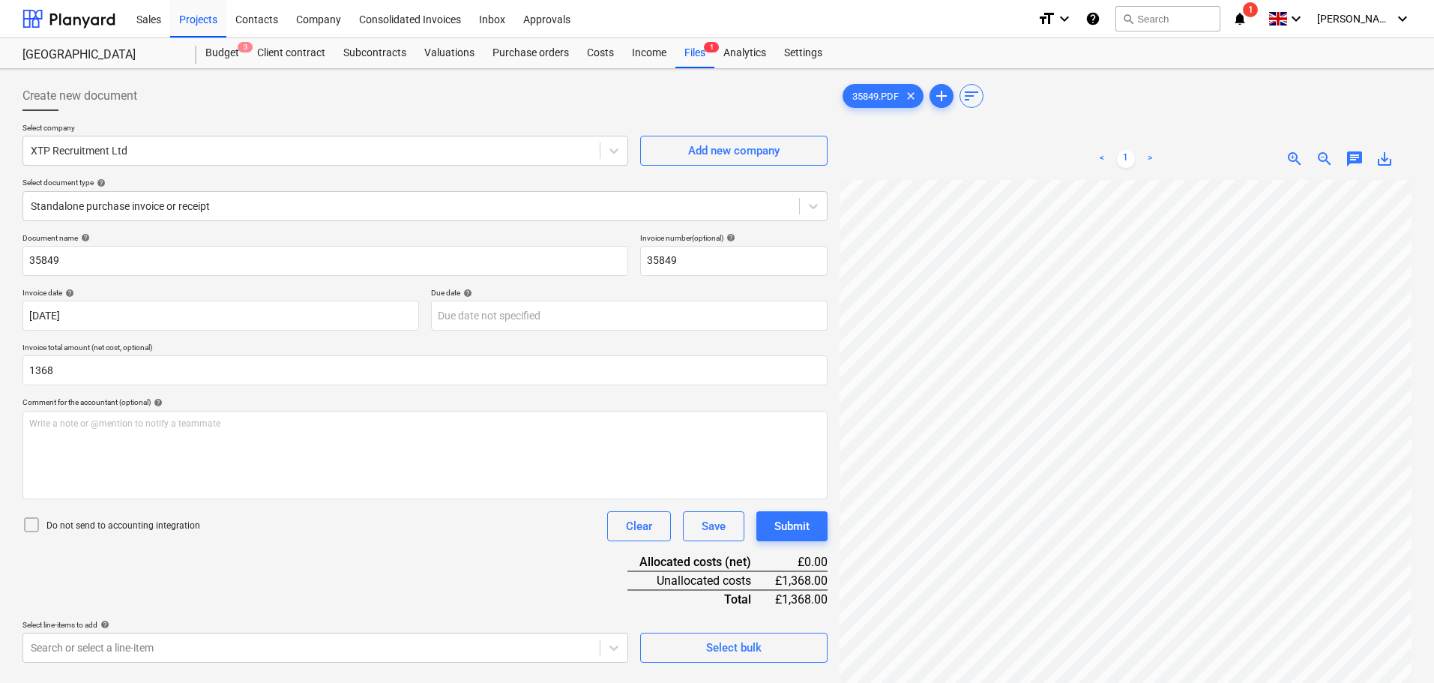
type input "1,368.00"
click at [34, 523] on icon at bounding box center [31, 525] width 18 height 18
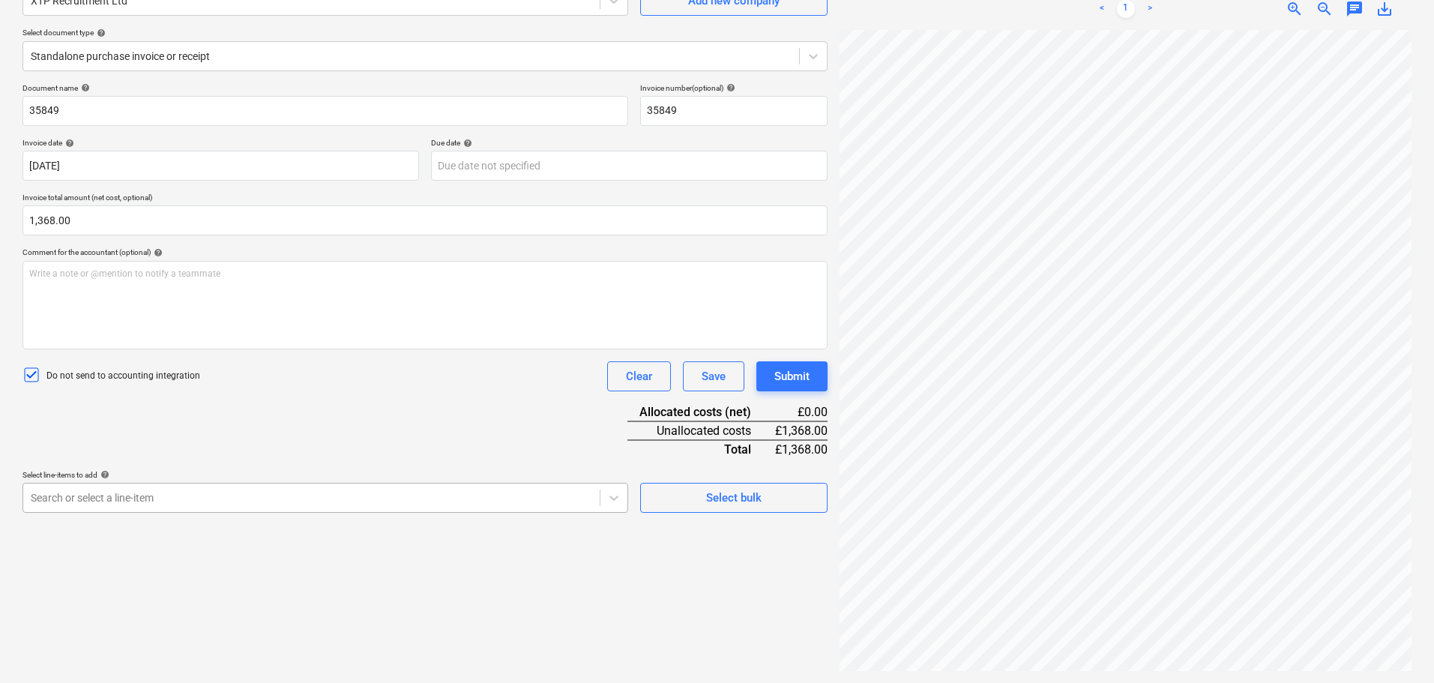
click at [205, 494] on body "Sales Projects Contacts Company Consolidated Invoices Inbox Approvals format_si…" at bounding box center [717, 191] width 1434 height 683
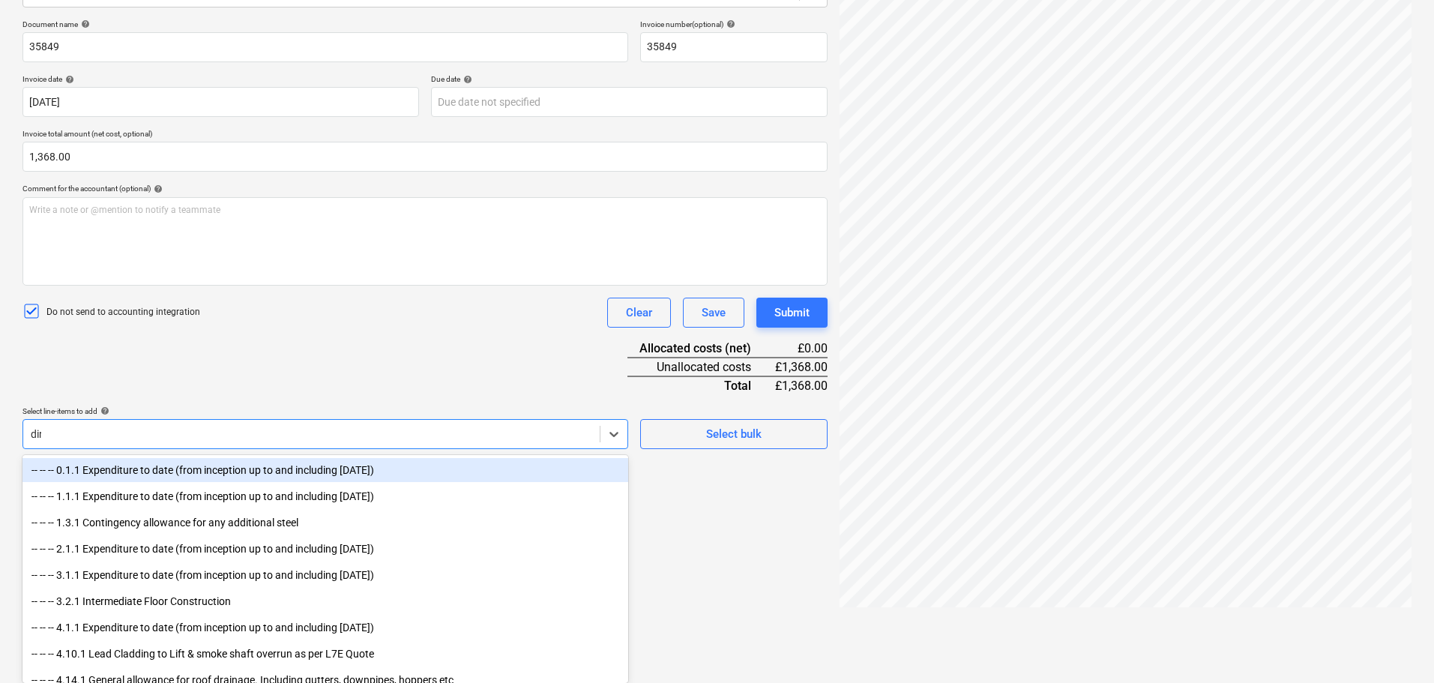
type input "dire"
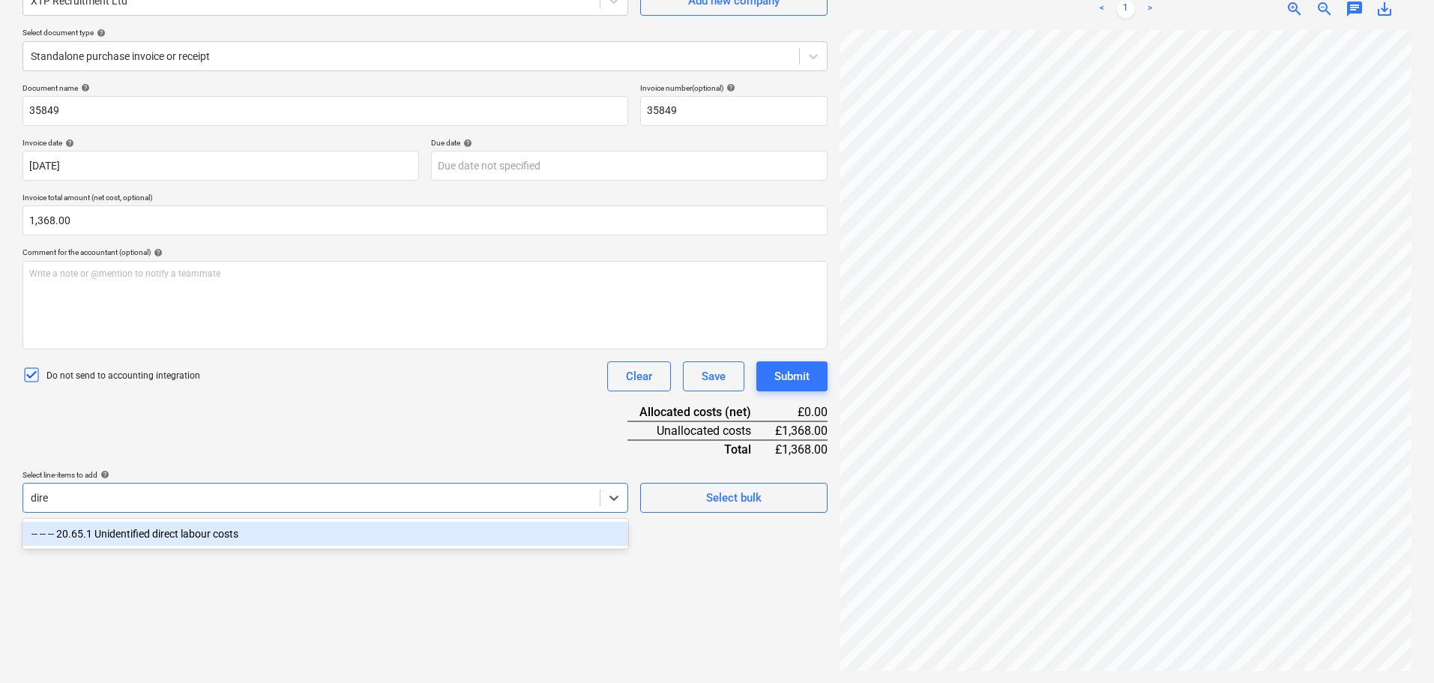
click at [217, 537] on div "-- -- -- 20.65.1 Unidentified direct labour costs" at bounding box center [325, 534] width 606 height 24
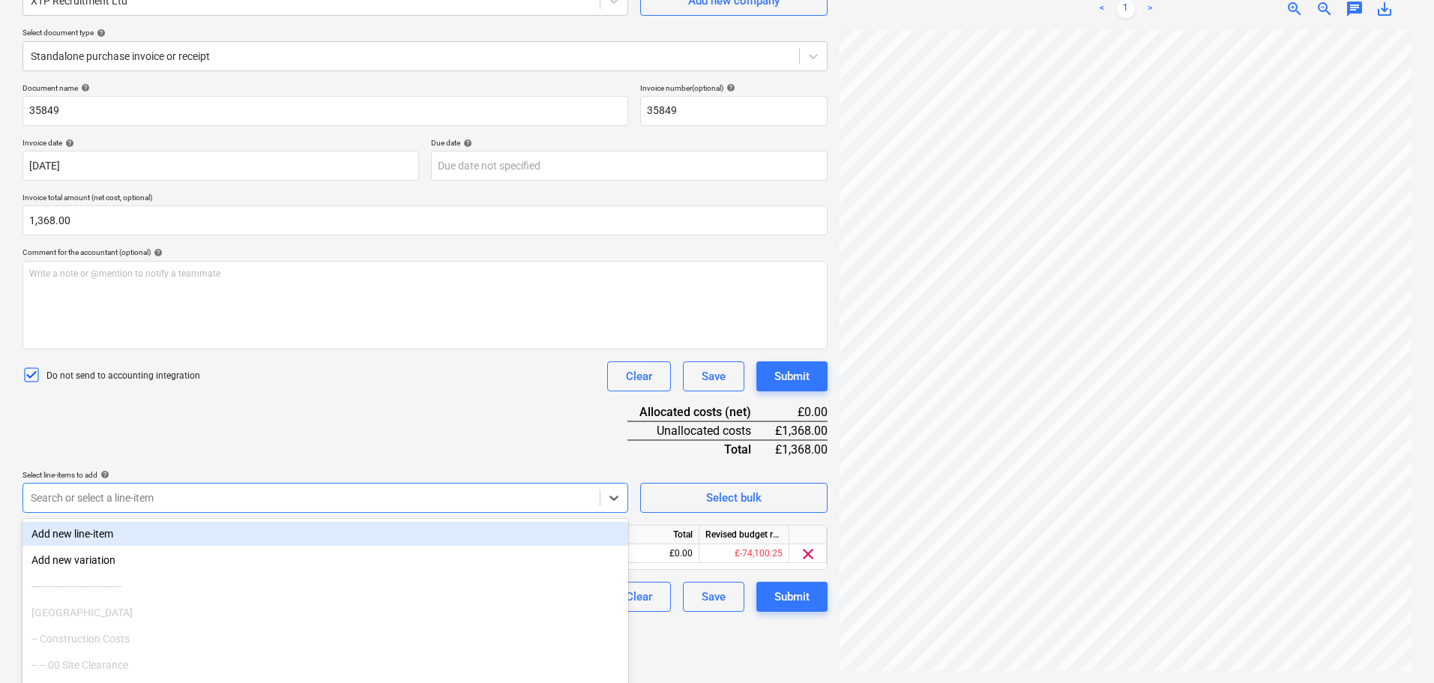
click at [367, 448] on div "Document name help 35849 Invoice number (optional) help 35849 Invoice date help…" at bounding box center [424, 347] width 805 height 529
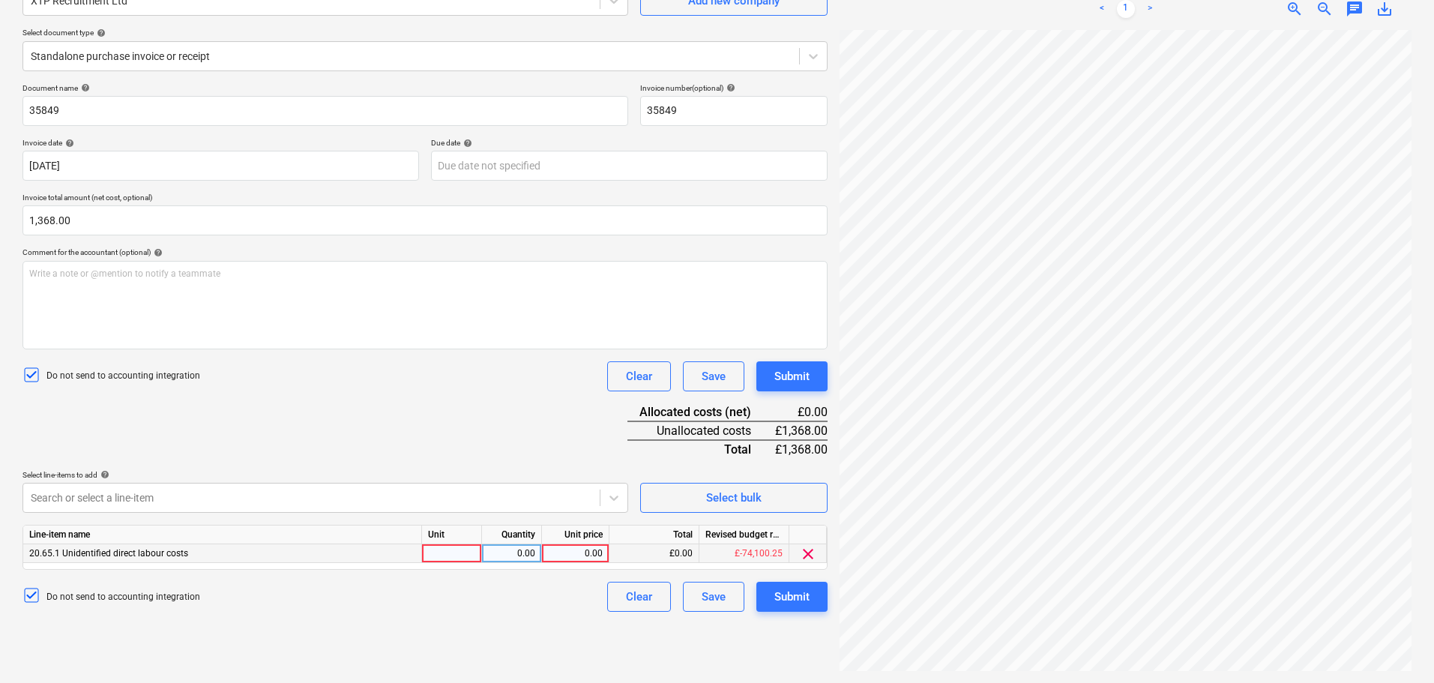
click at [555, 553] on div "0.00" at bounding box center [575, 553] width 55 height 19
type input "1368"
click at [532, 421] on div "Document name help 35849 Invoice number (optional) help 35849 Invoice date help…" at bounding box center [424, 347] width 805 height 529
click at [804, 601] on div "Submit" at bounding box center [791, 596] width 35 height 19
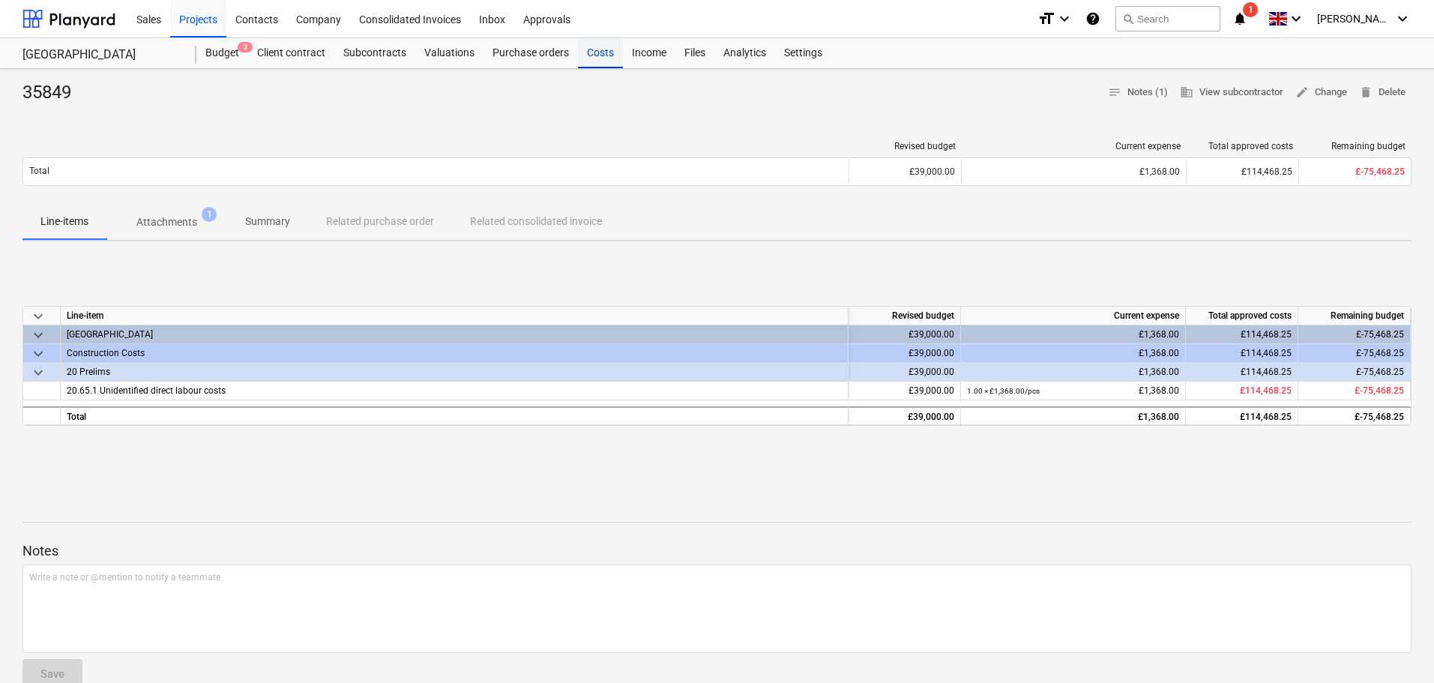
click at [594, 52] on div "Costs" at bounding box center [600, 53] width 45 height 30
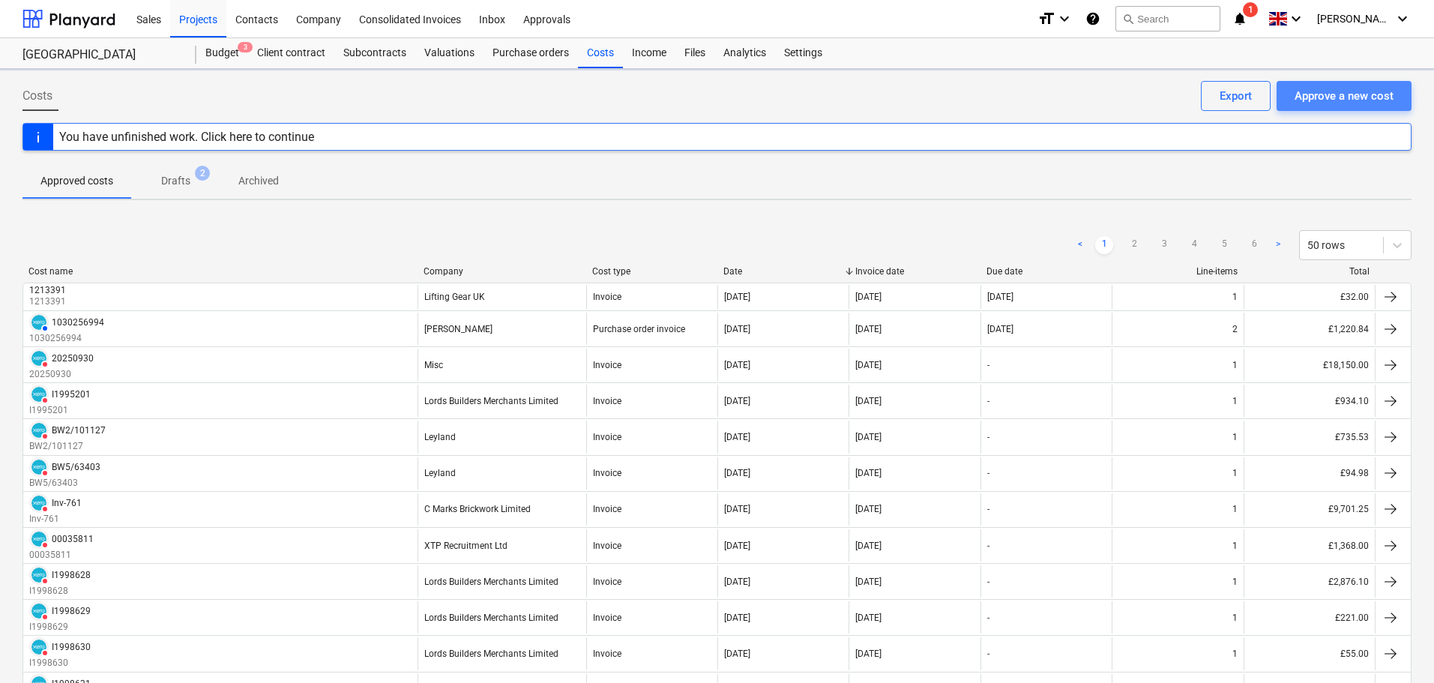
click at [1380, 93] on div "Approve a new cost" at bounding box center [1344, 95] width 99 height 19
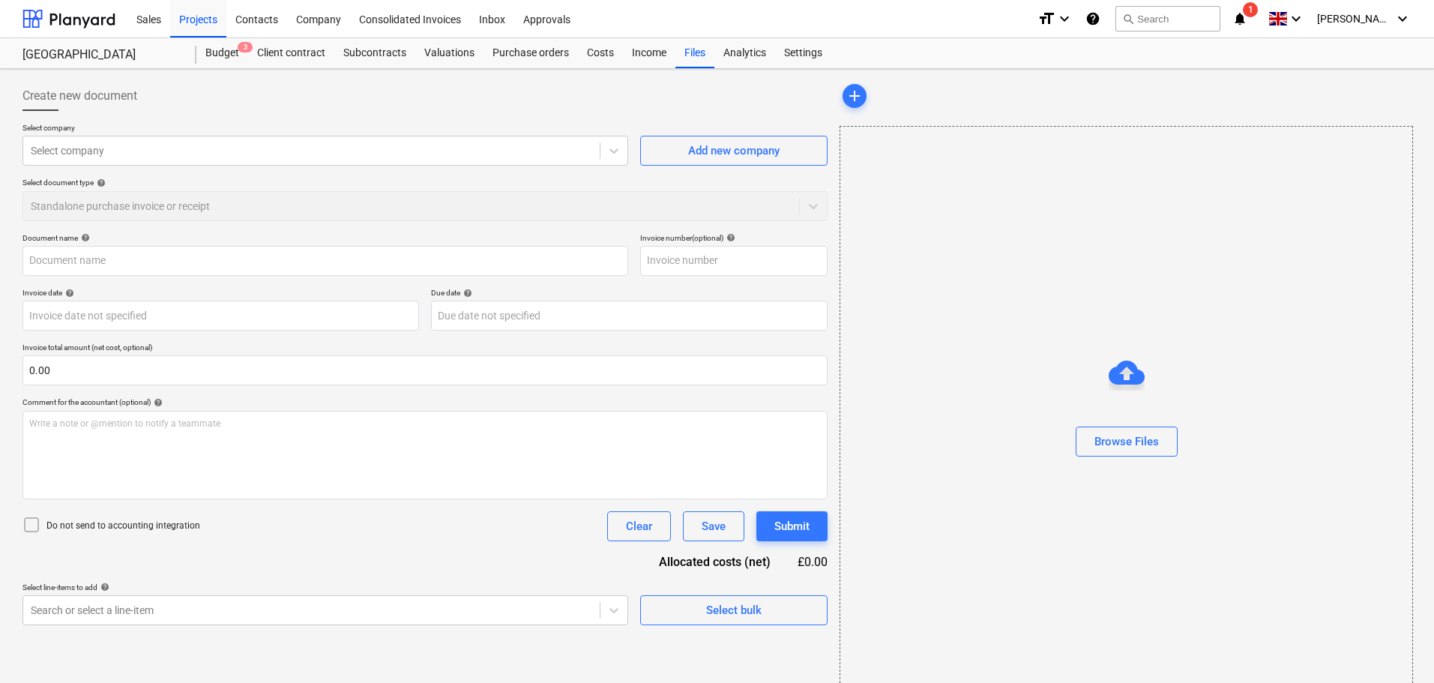
type input "Invoice_20250914_39061.pdf"
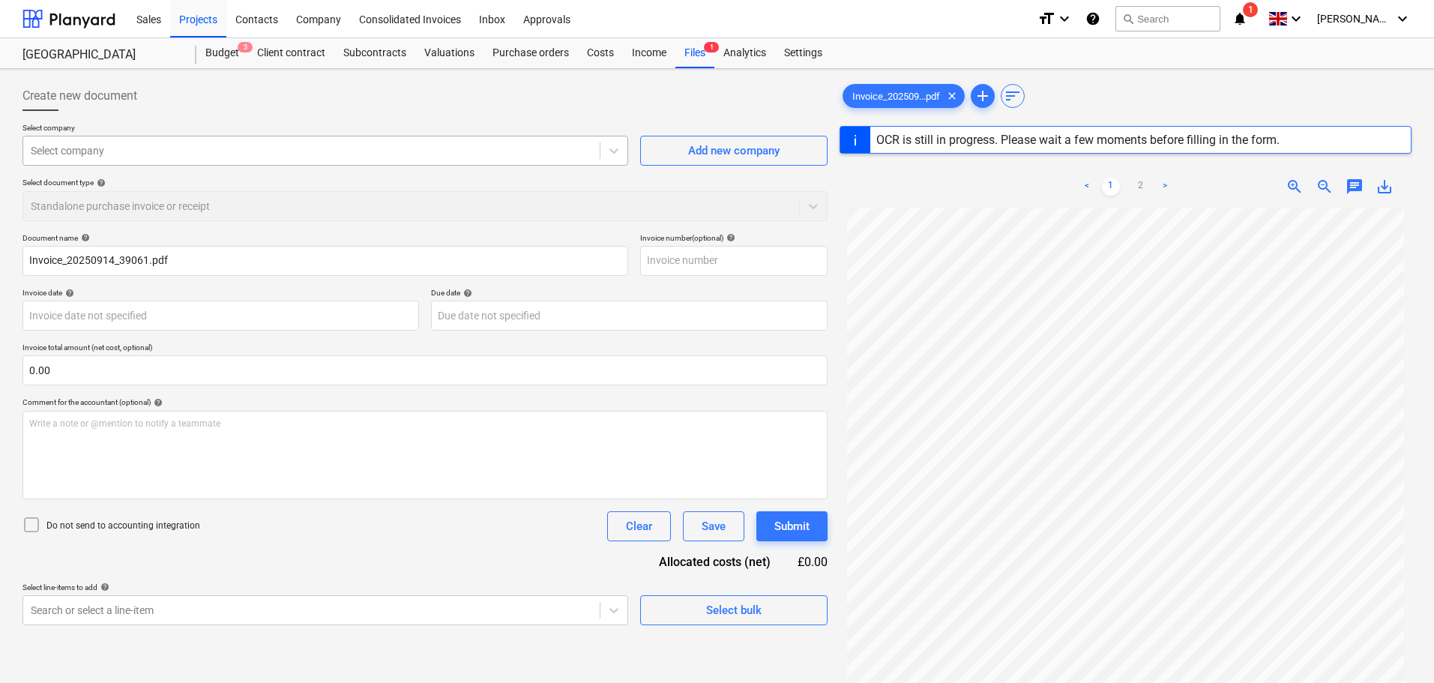
drag, startPoint x: 116, startPoint y: 152, endPoint x: 105, endPoint y: 159, distance: 13.1
click at [112, 155] on div at bounding box center [311, 150] width 561 height 15
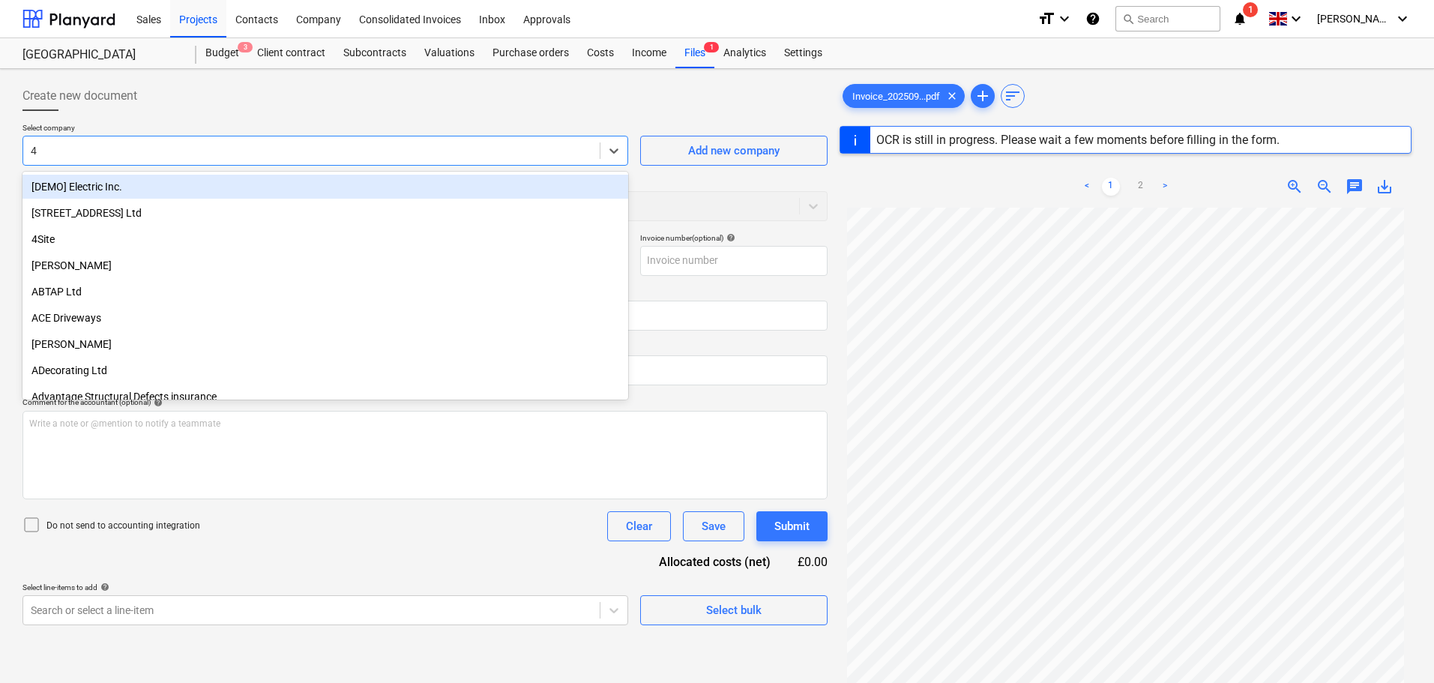
type input "4s"
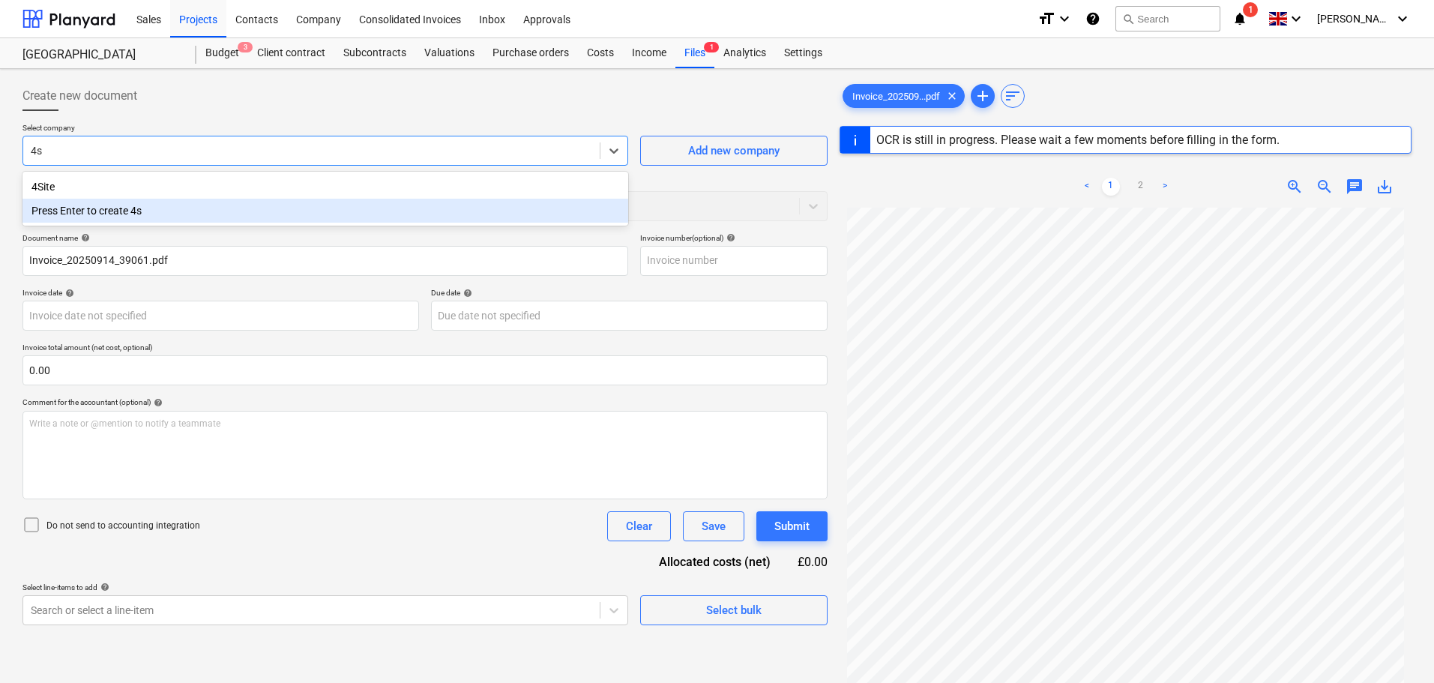
type input "39061"
type input "[DATE]"
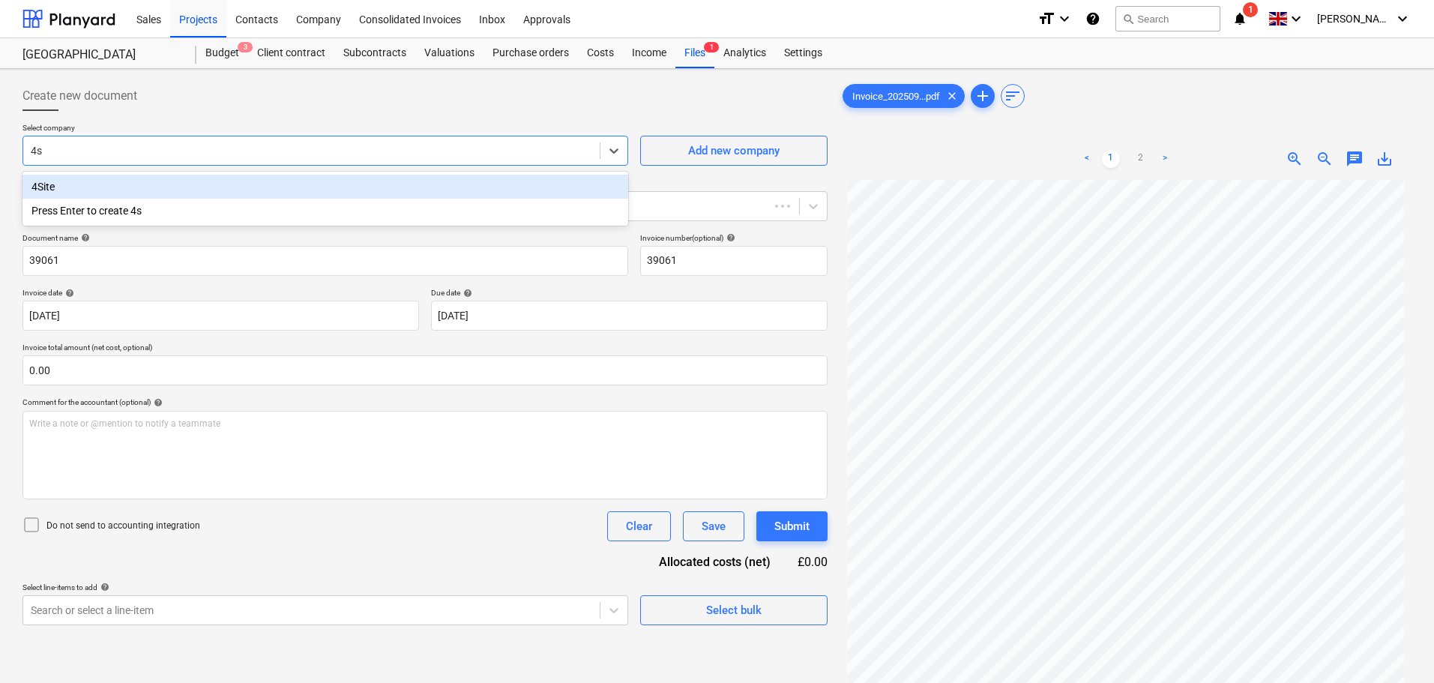
click at [113, 193] on div "4Site" at bounding box center [325, 187] width 606 height 24
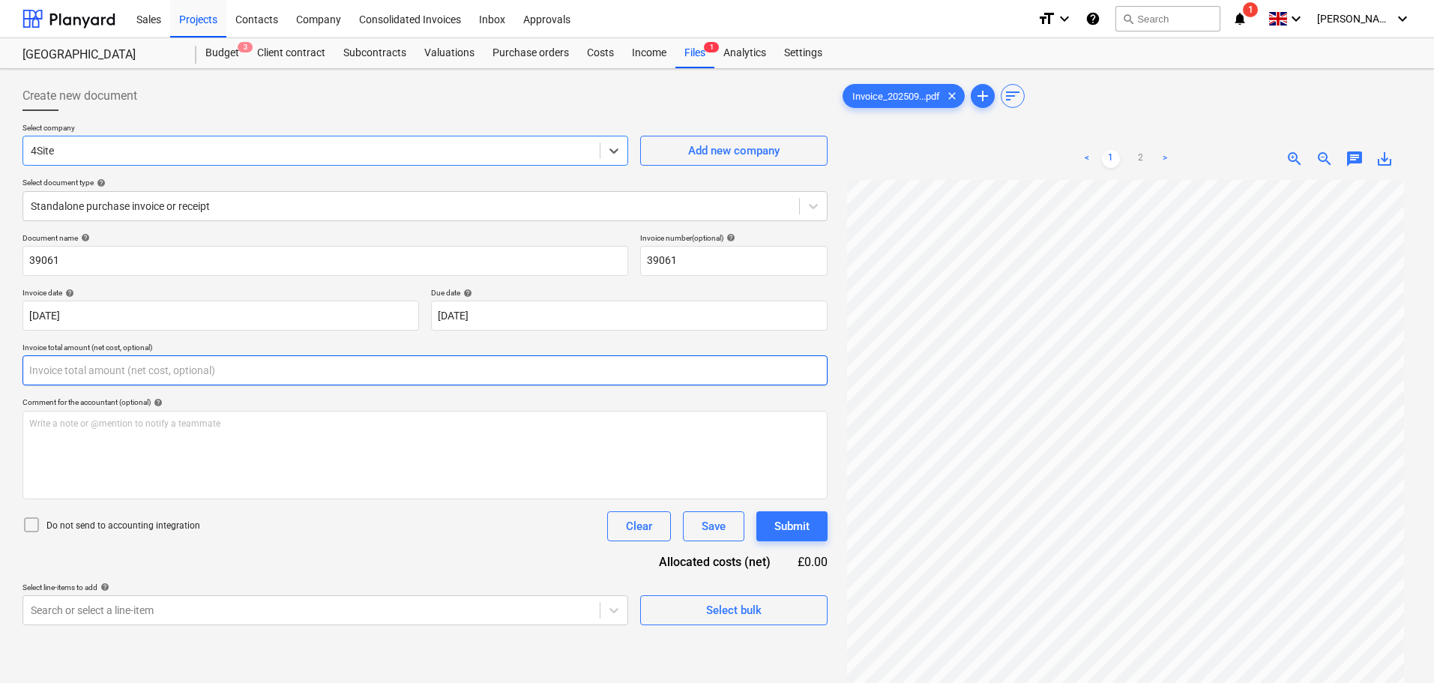
click at [85, 370] on input "text" at bounding box center [424, 370] width 805 height 30
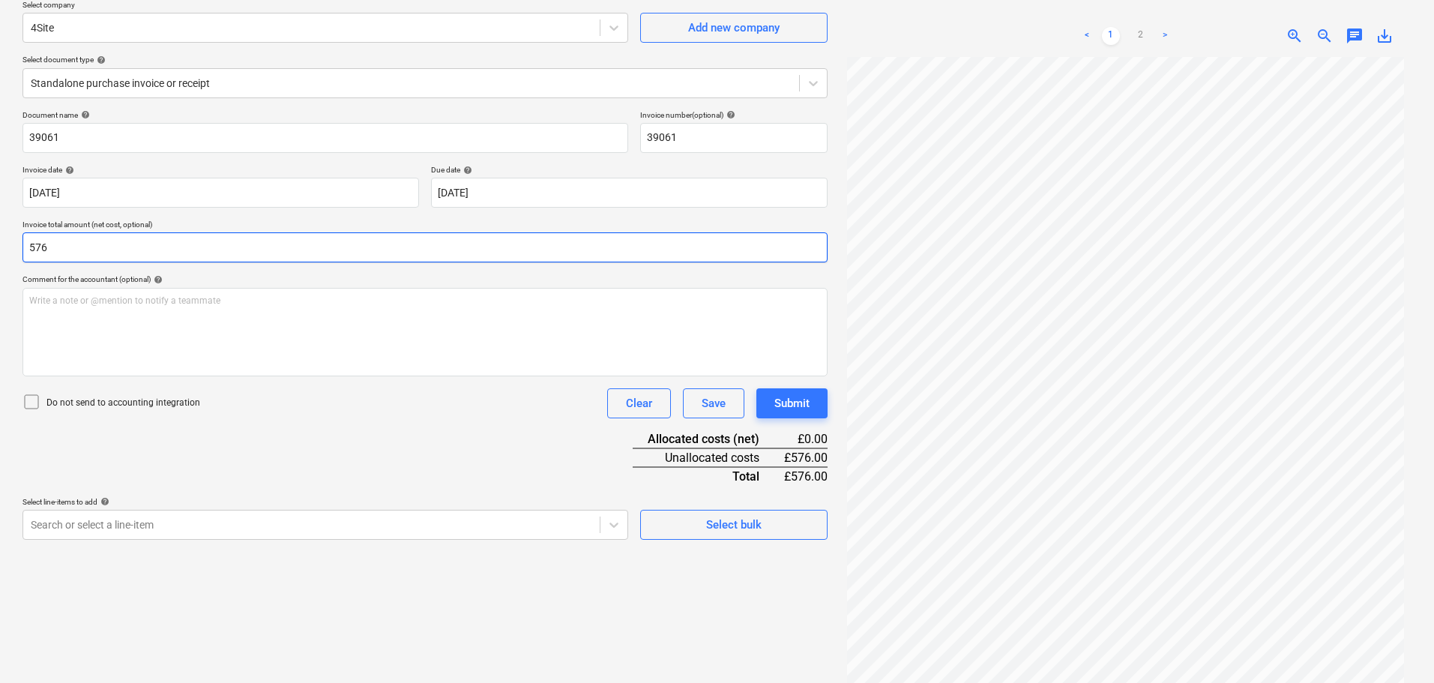
scroll to position [150, 0]
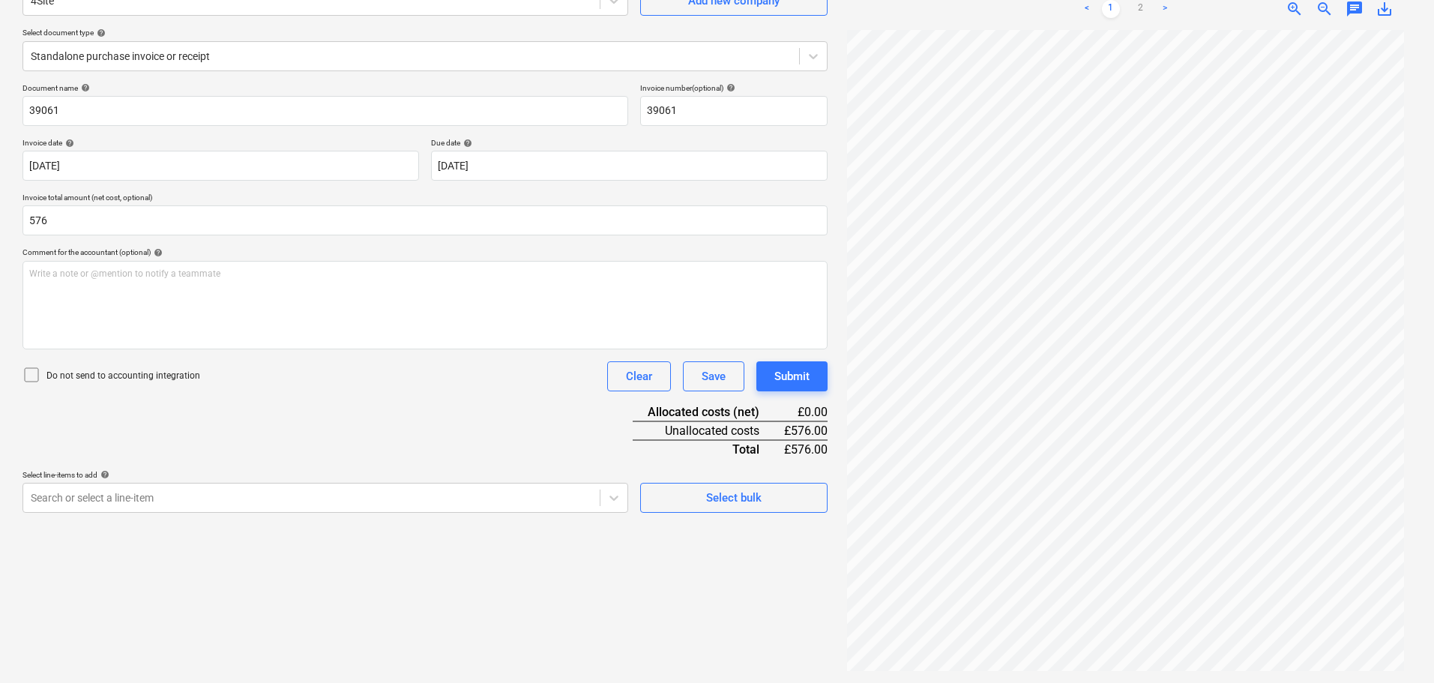
type input "576.00"
click at [91, 376] on p "Do not send to accounting integration" at bounding box center [123, 376] width 154 height 13
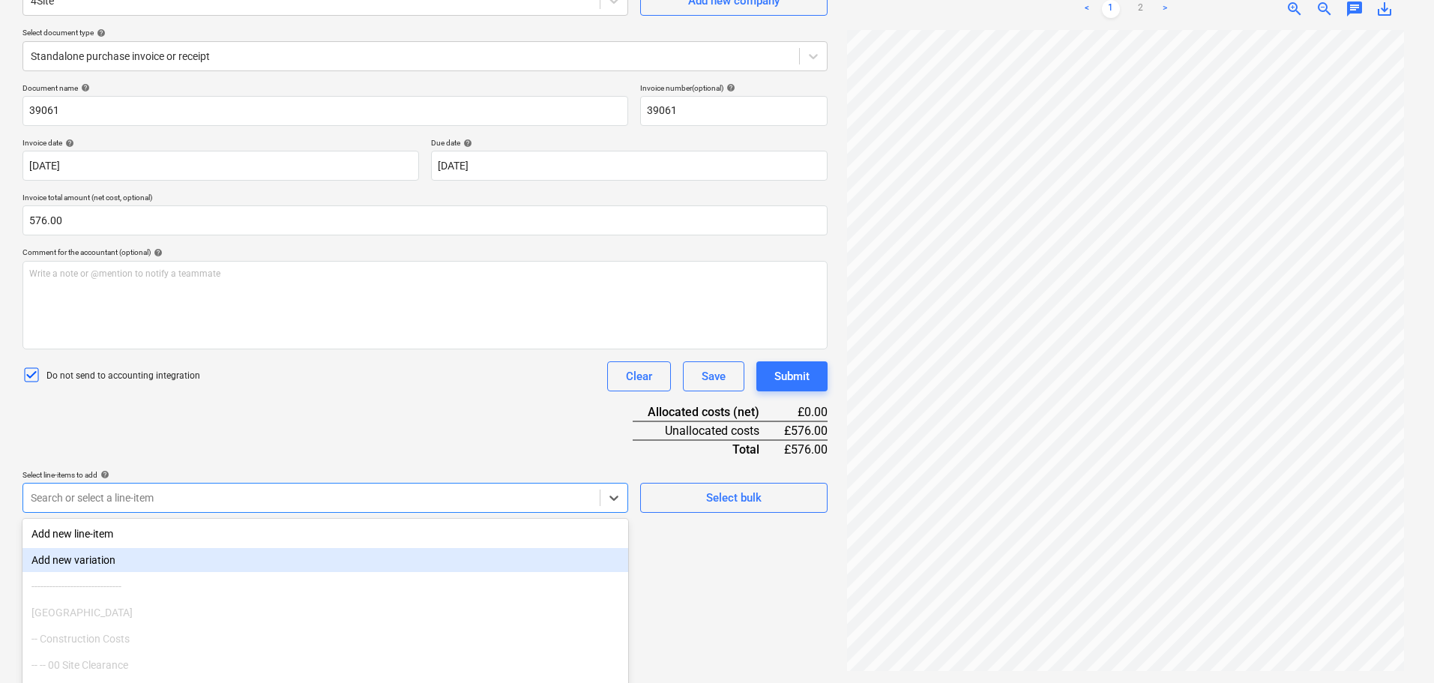
scroll to position [214, 0]
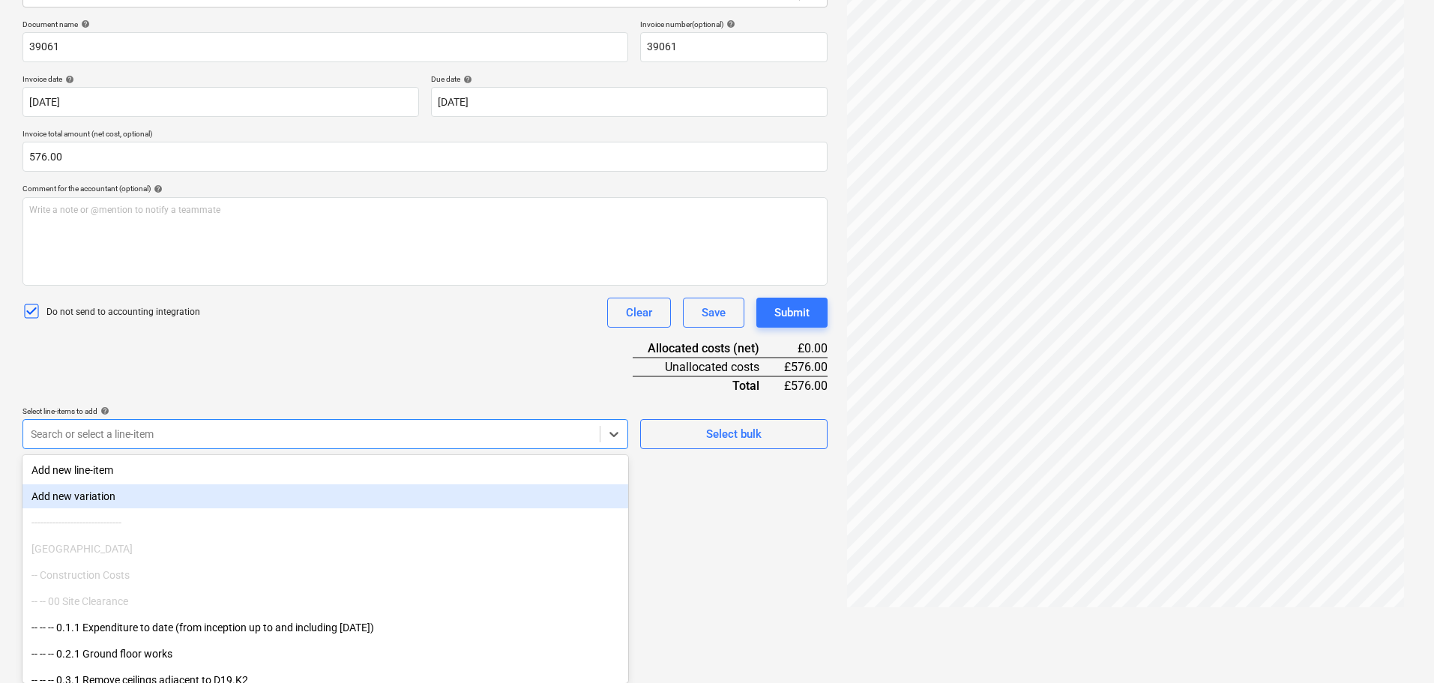
click at [124, 469] on body "Sales Projects Contacts Company Consolidated Invoices Inbox Approvals format_si…" at bounding box center [717, 127] width 1434 height 683
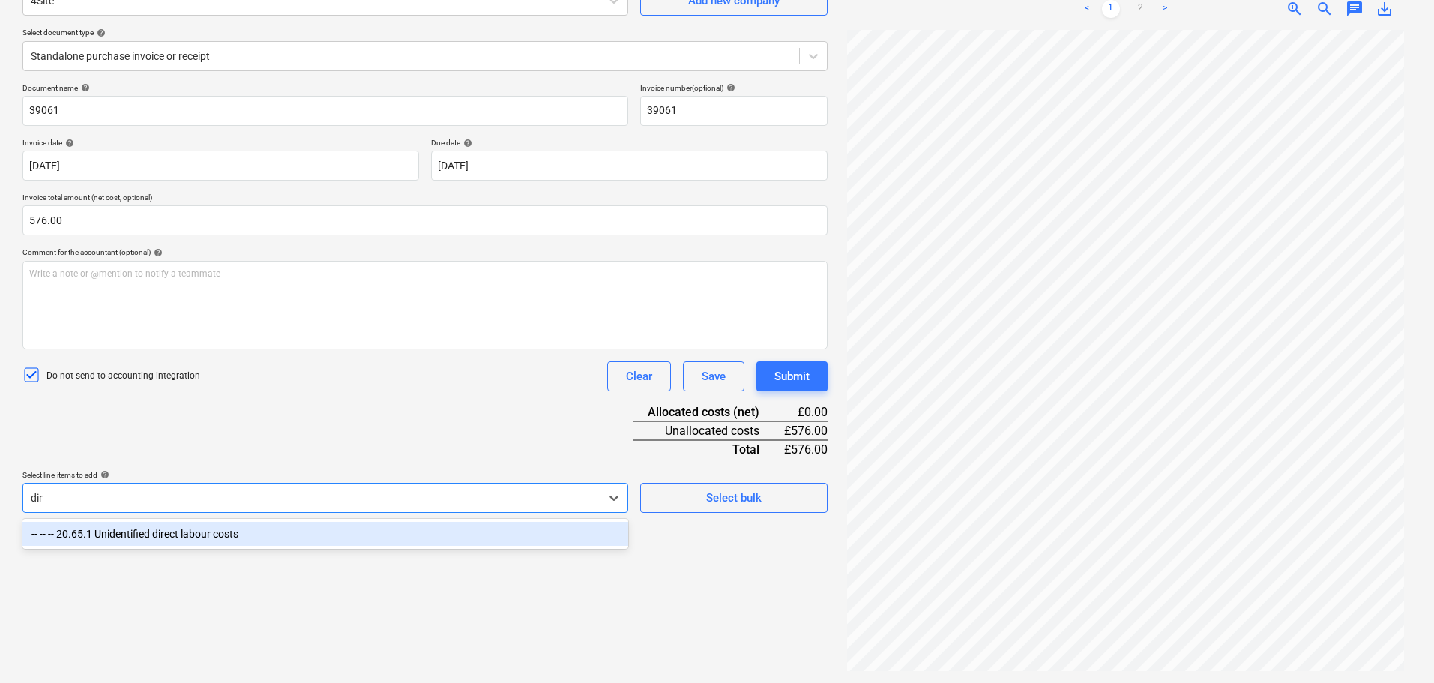
type input "dire"
click at [167, 538] on div "-- -- -- 20.65.1 Unidentified direct labour costs" at bounding box center [325, 534] width 606 height 24
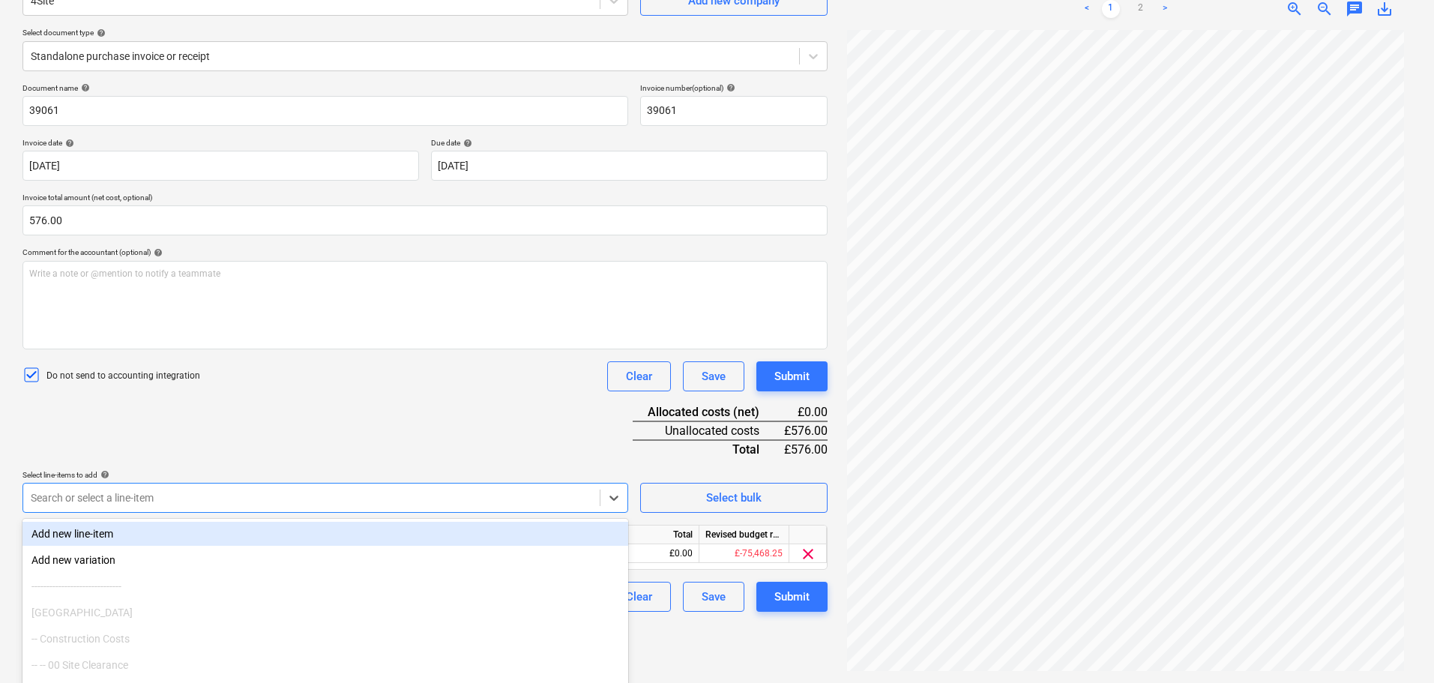
click at [369, 421] on div "Document name help 39061 Invoice number (optional) help 39061 Invoice date help…" at bounding box center [424, 347] width 805 height 529
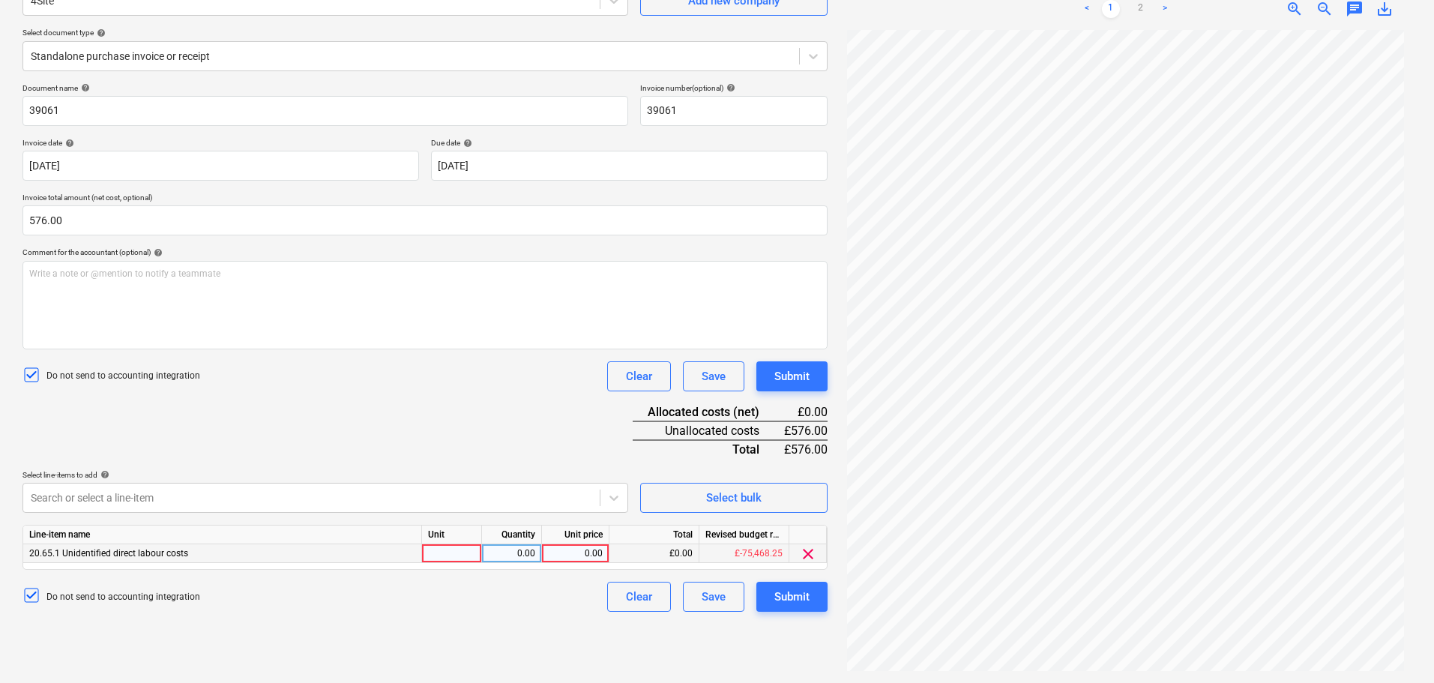
click at [567, 551] on div "0.00" at bounding box center [575, 553] width 55 height 19
type input "576"
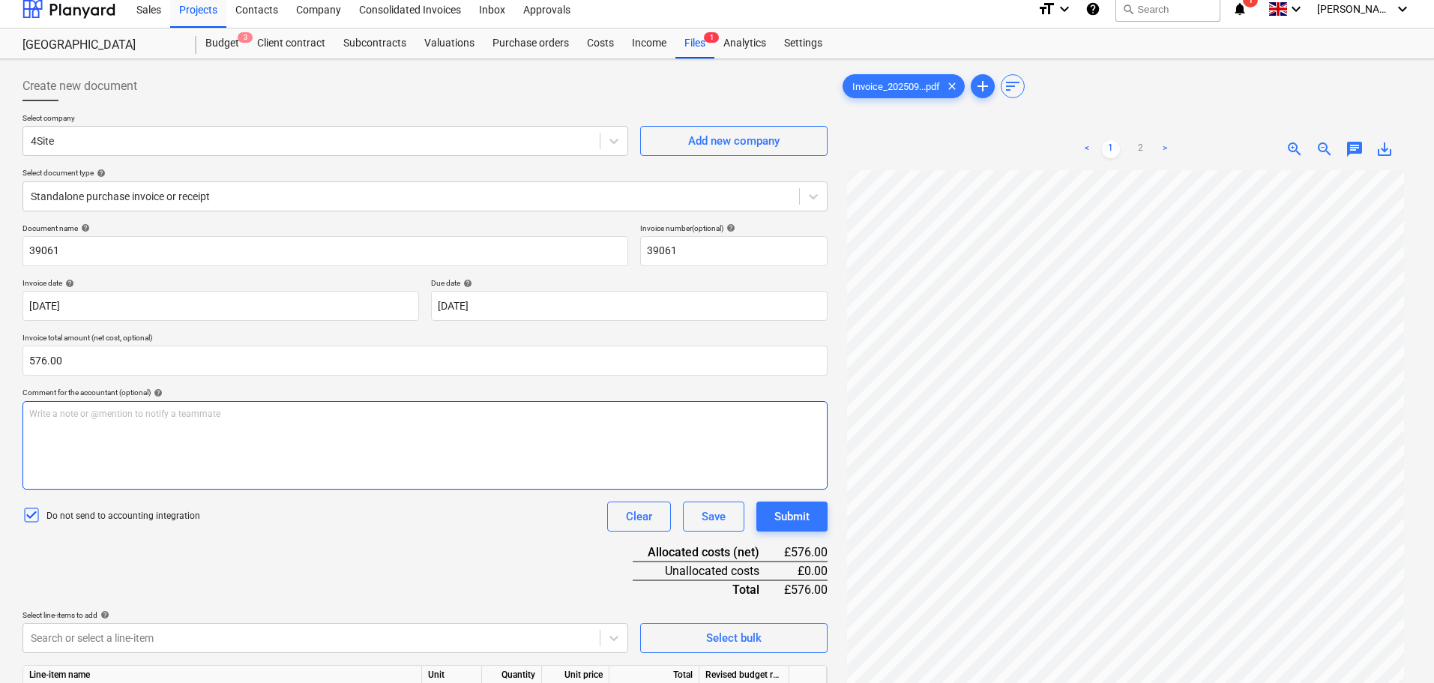
scroll to position [0, 0]
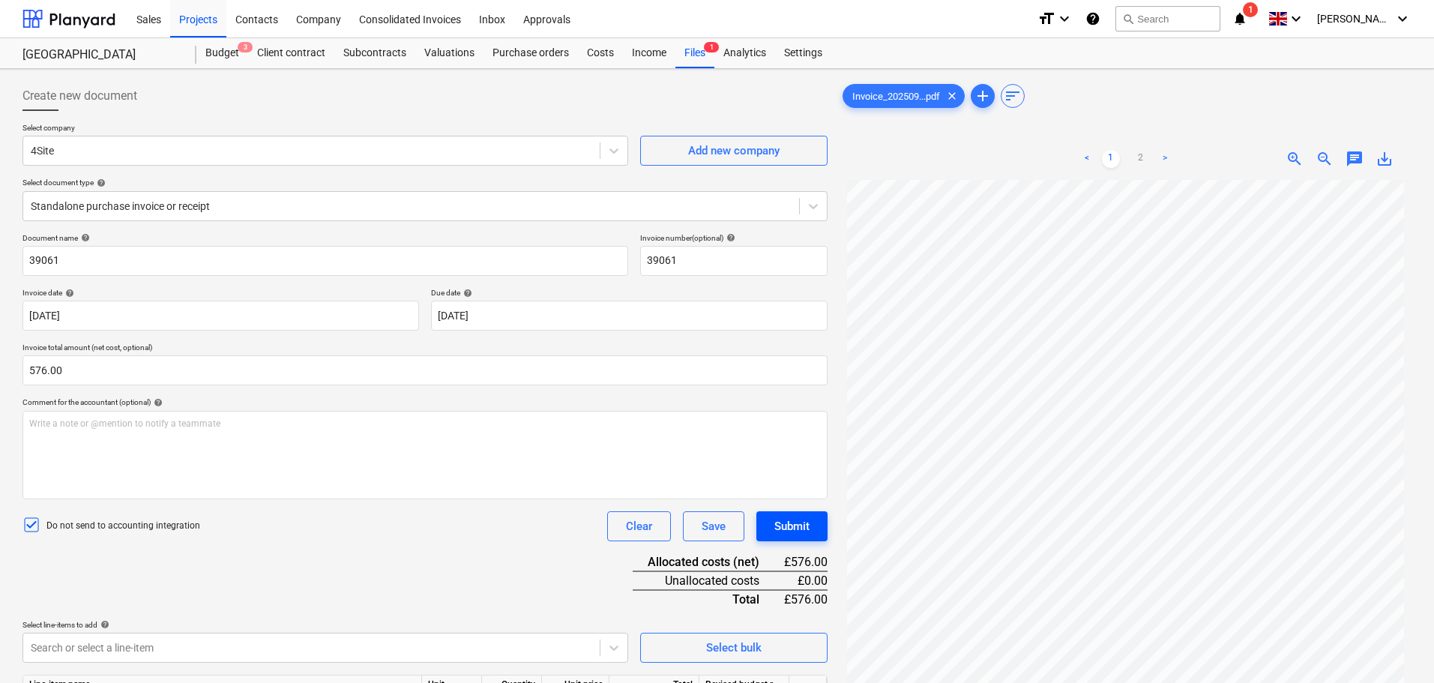
click at [801, 529] on div "Submit" at bounding box center [791, 526] width 35 height 19
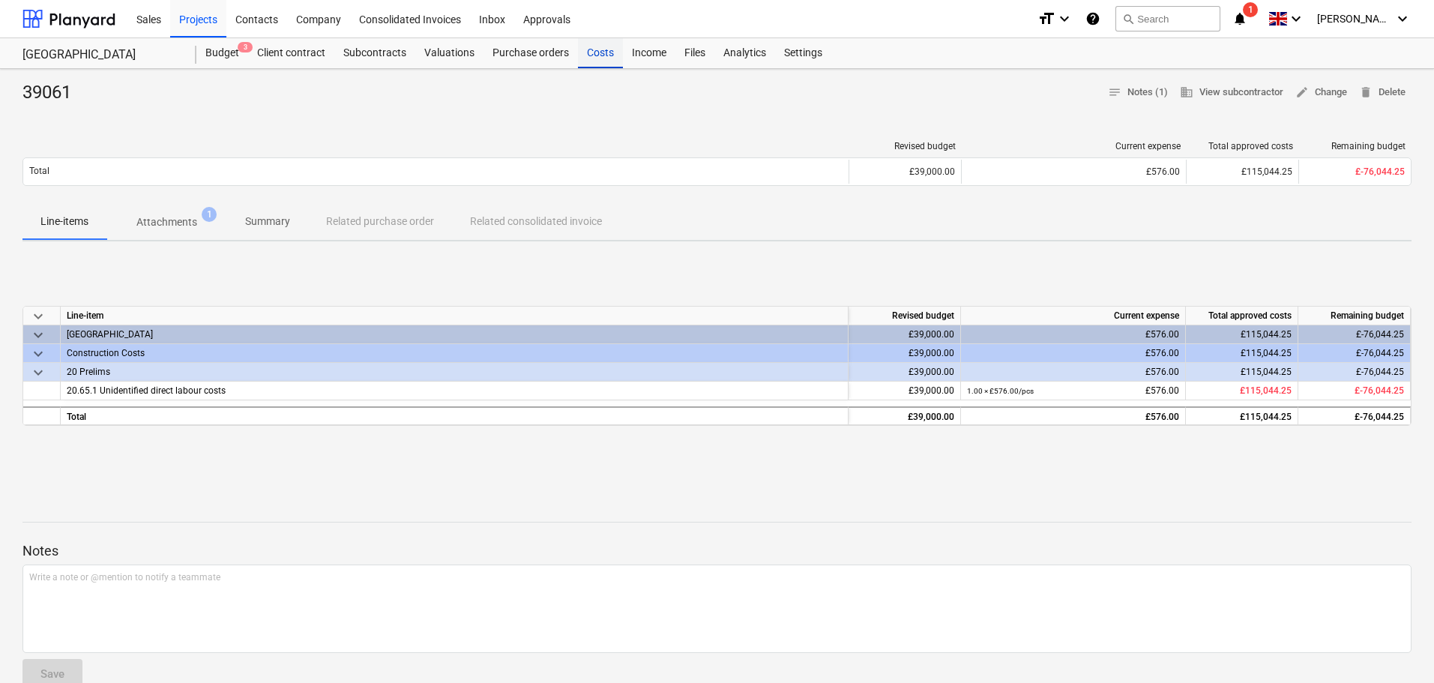
click at [608, 55] on div "Costs" at bounding box center [600, 53] width 45 height 30
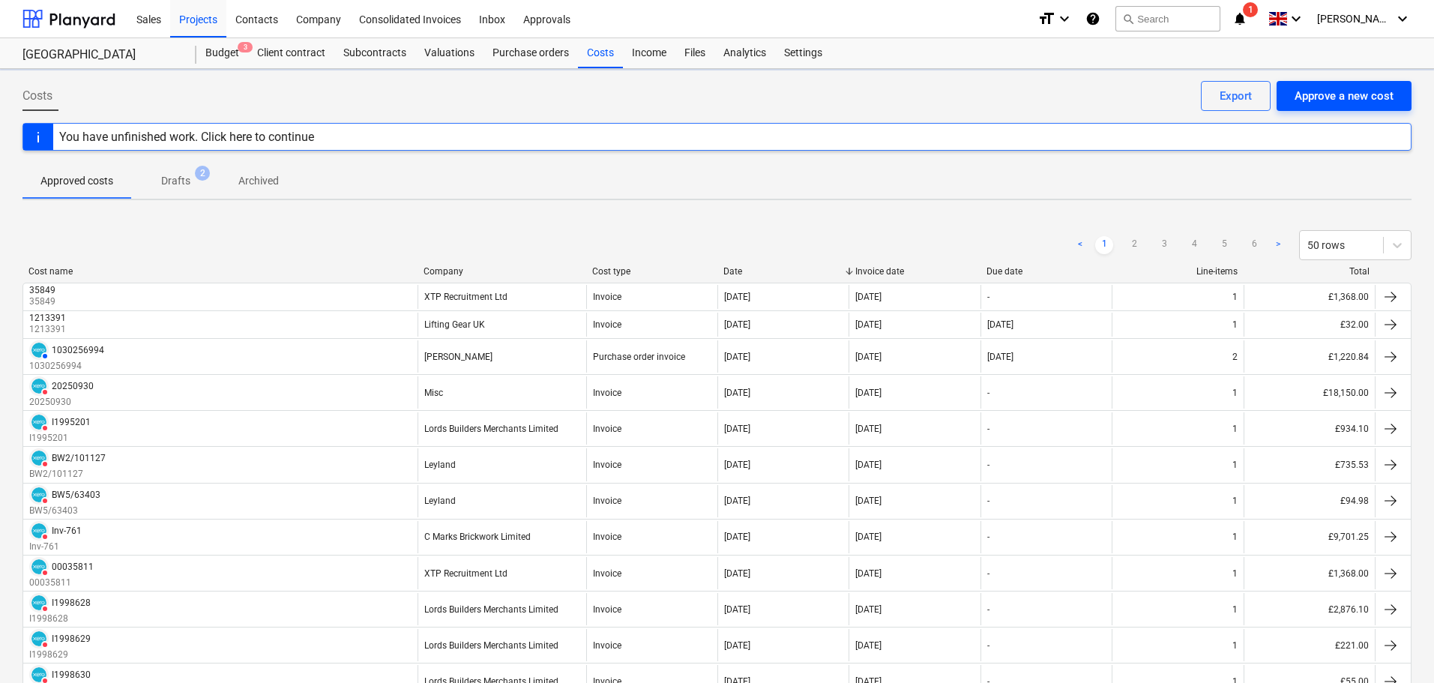
click at [1337, 90] on div "Approve a new cost" at bounding box center [1344, 95] width 99 height 19
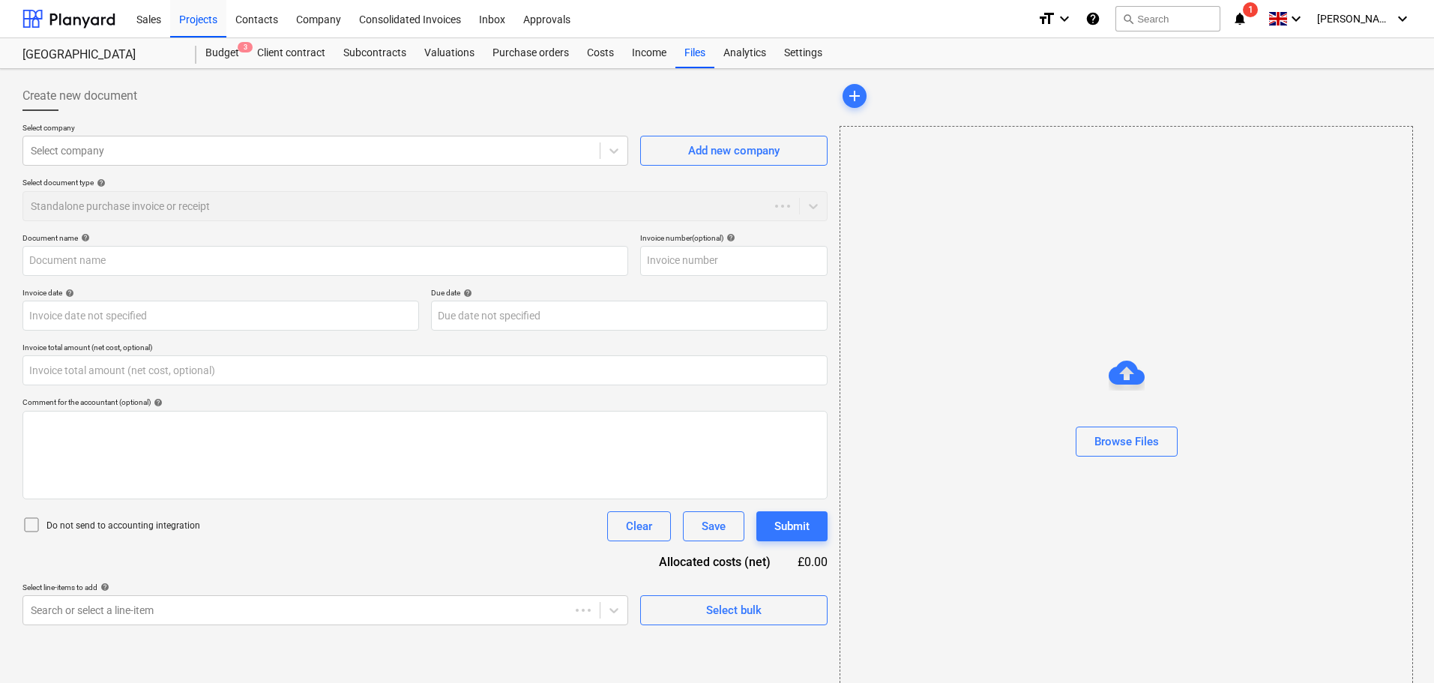
type input "0.00"
type input "Invoices 19323 HER001.pdf"
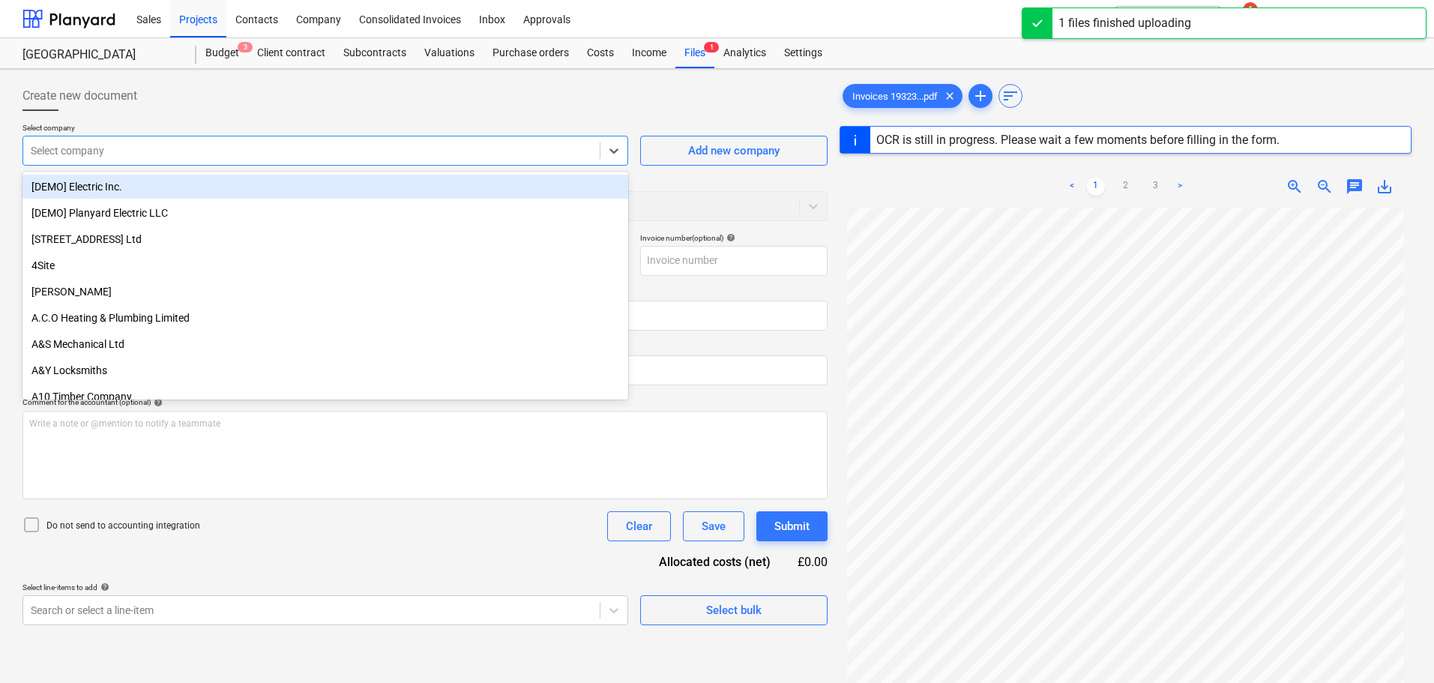
click at [64, 154] on div at bounding box center [311, 150] width 561 height 15
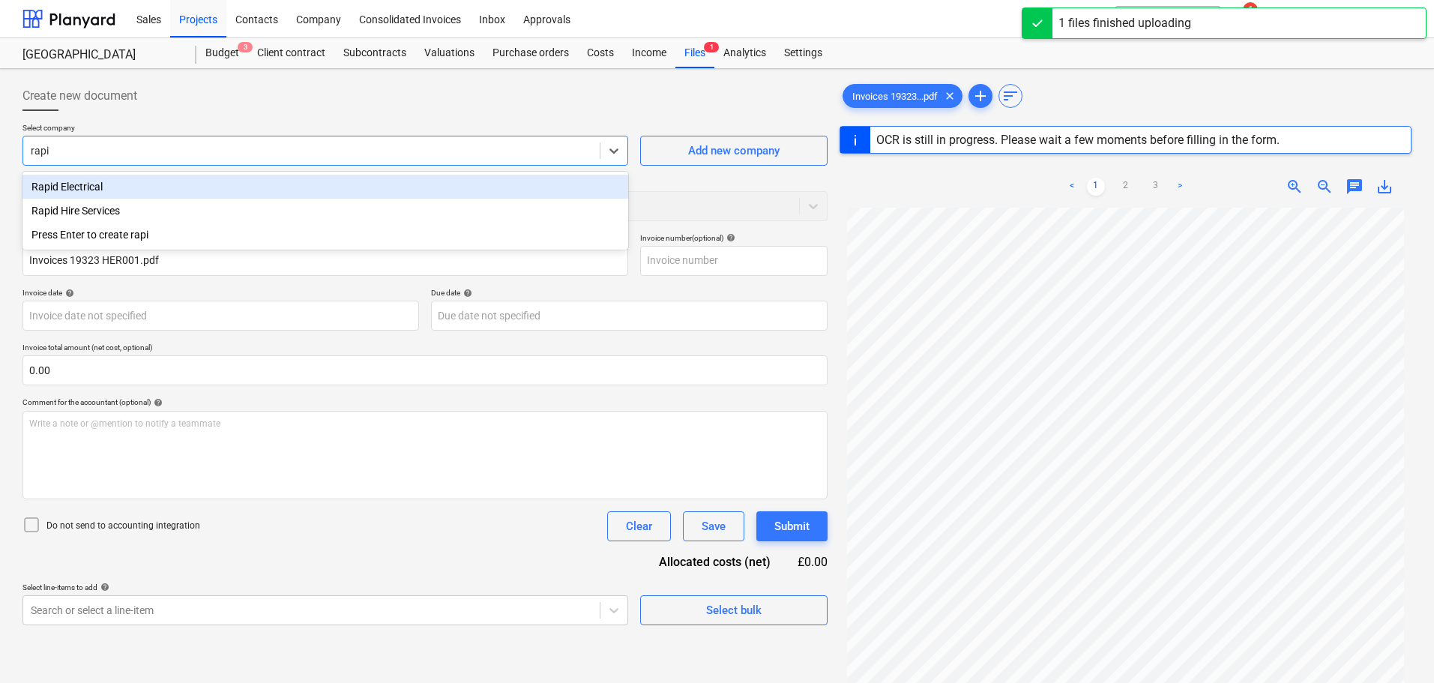
type input "rapid"
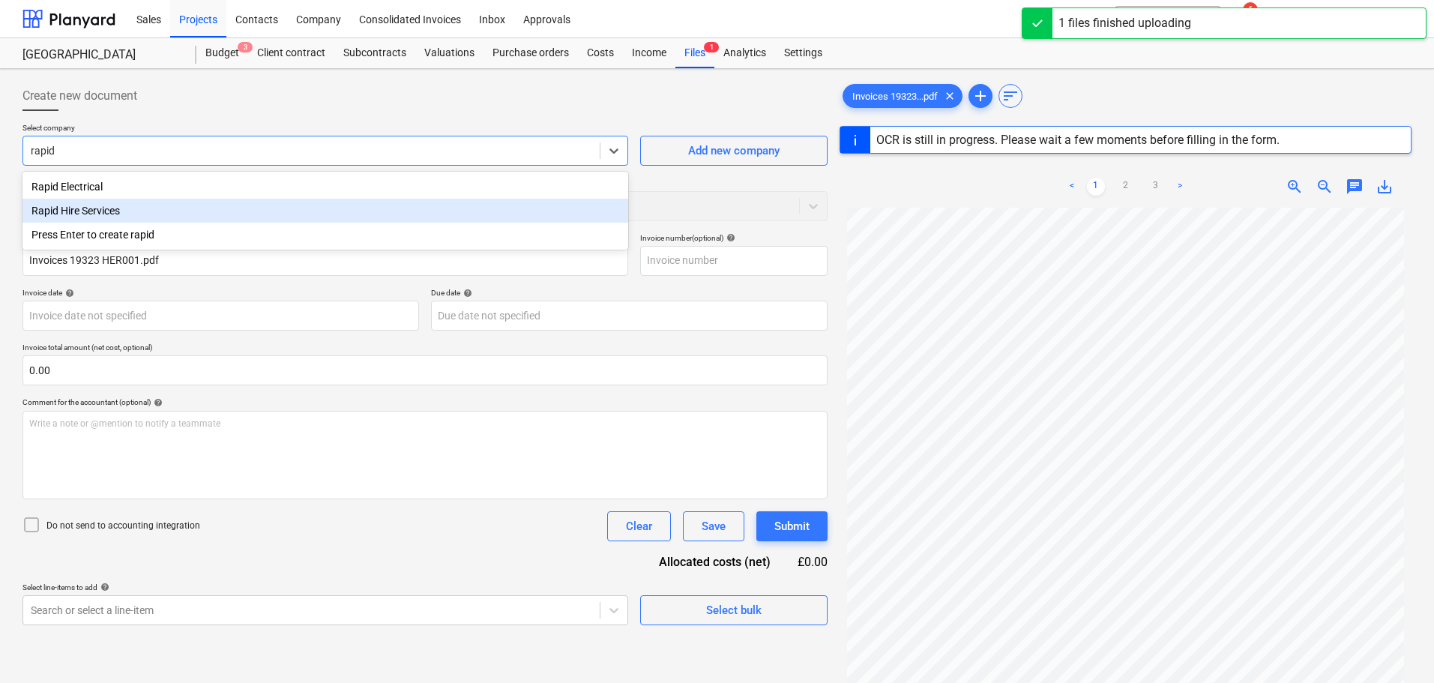
click at [102, 208] on div "Rapid Hire Services" at bounding box center [325, 211] width 606 height 24
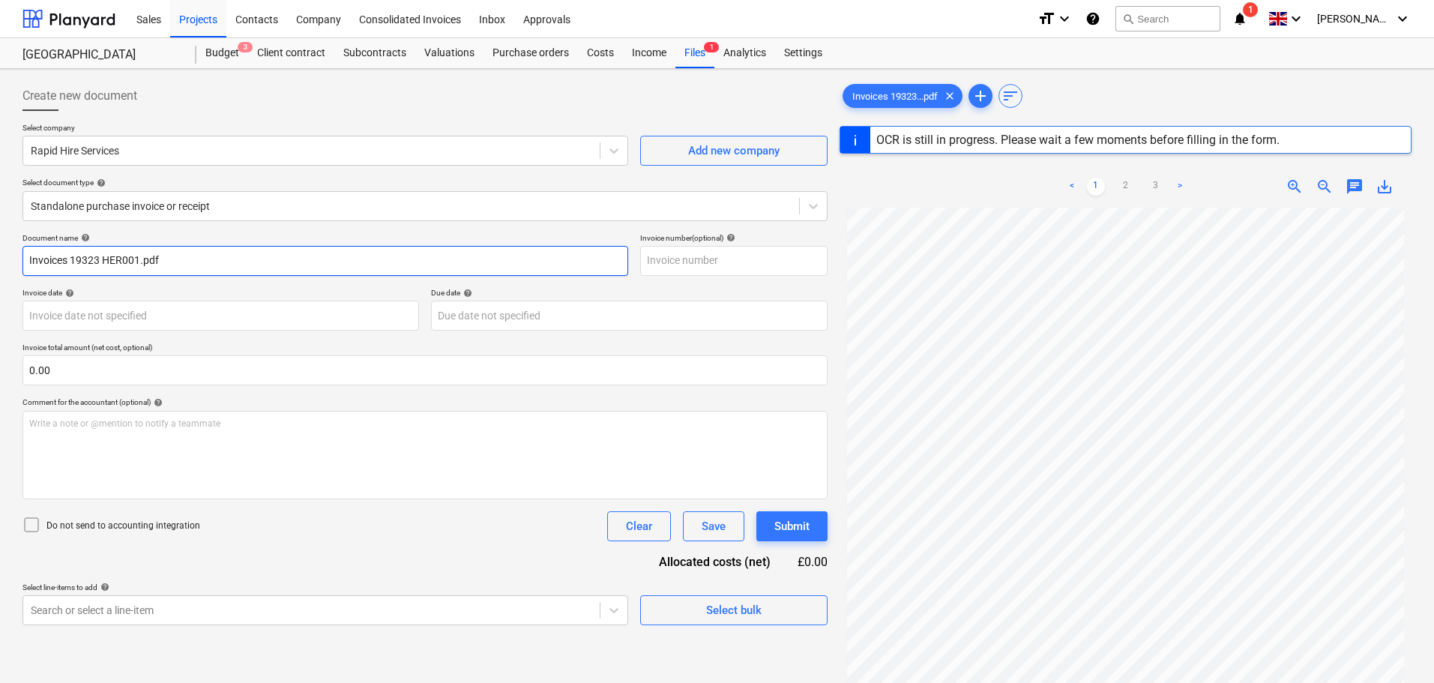
click at [121, 262] on input "Invoices 19323 HER001.pdf" at bounding box center [325, 261] width 606 height 30
type input "180476"
type input "[DATE]"
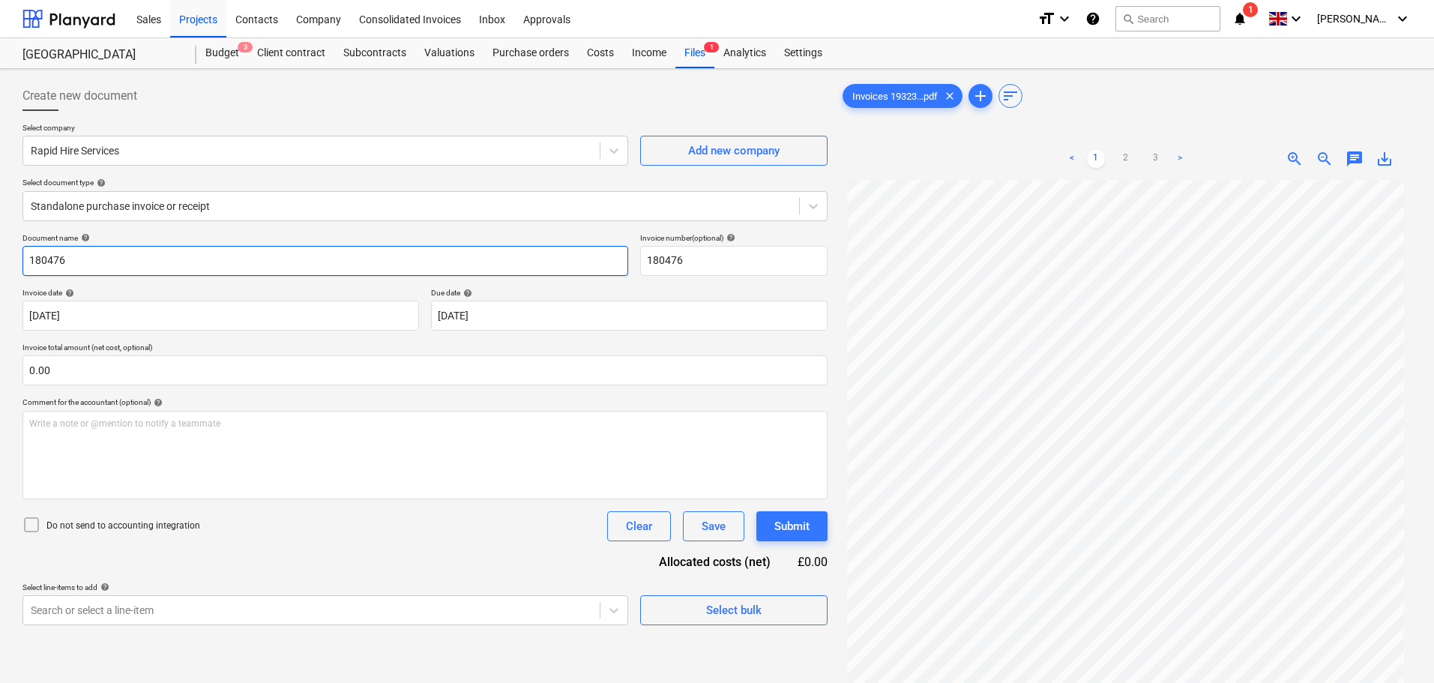
drag, startPoint x: 217, startPoint y: 260, endPoint x: 15, endPoint y: 254, distance: 201.7
click at [15, 254] on div "Create new document Select company Rapid Hire Services Add new company Select d…" at bounding box center [717, 451] width 1434 height 764
type input "180476"
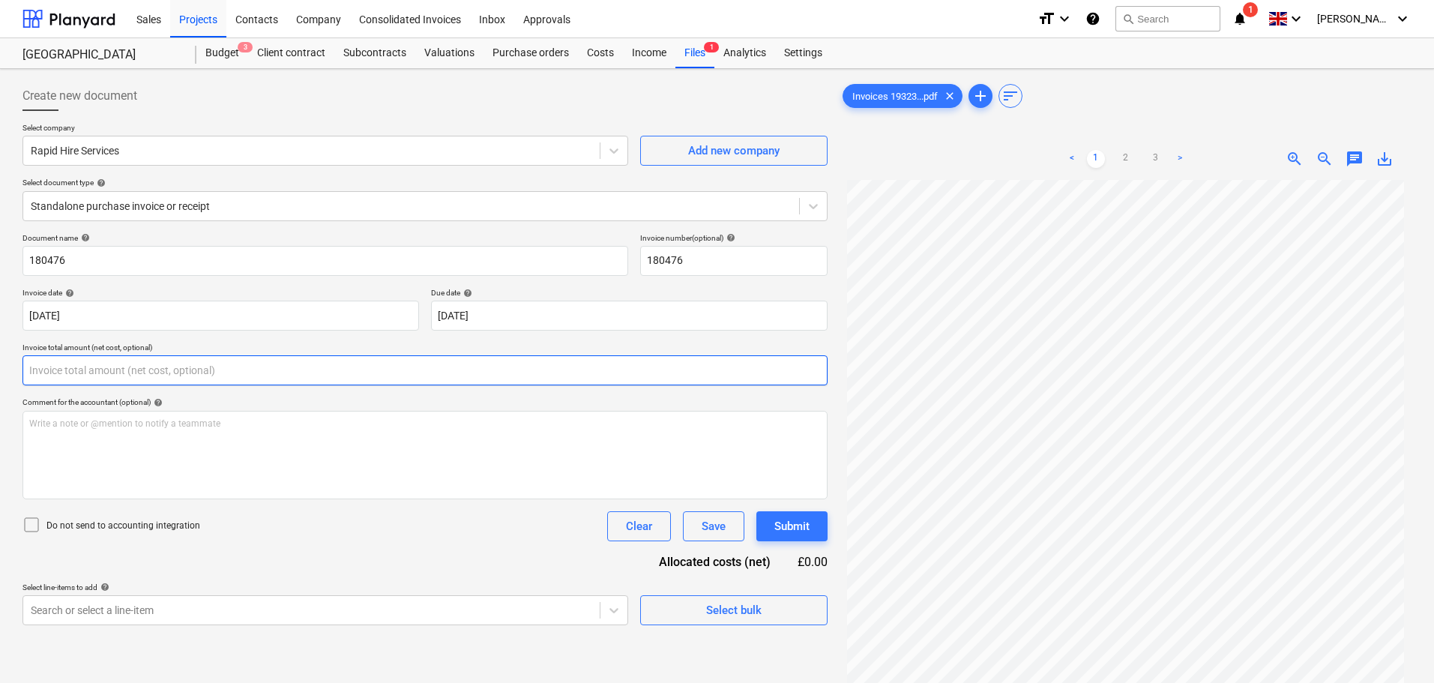
click at [121, 373] on input "text" at bounding box center [424, 370] width 805 height 30
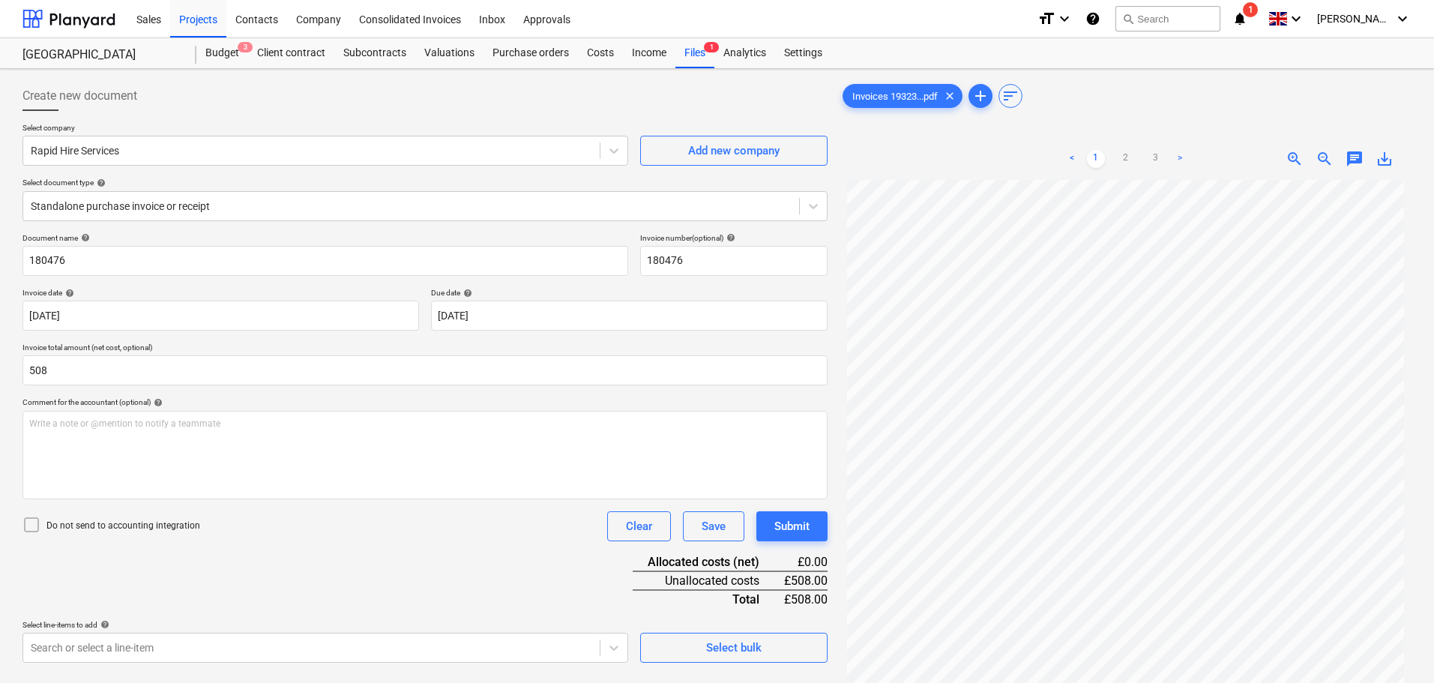
type input "508.00"
click at [149, 526] on p "Do not send to accounting integration" at bounding box center [123, 526] width 154 height 13
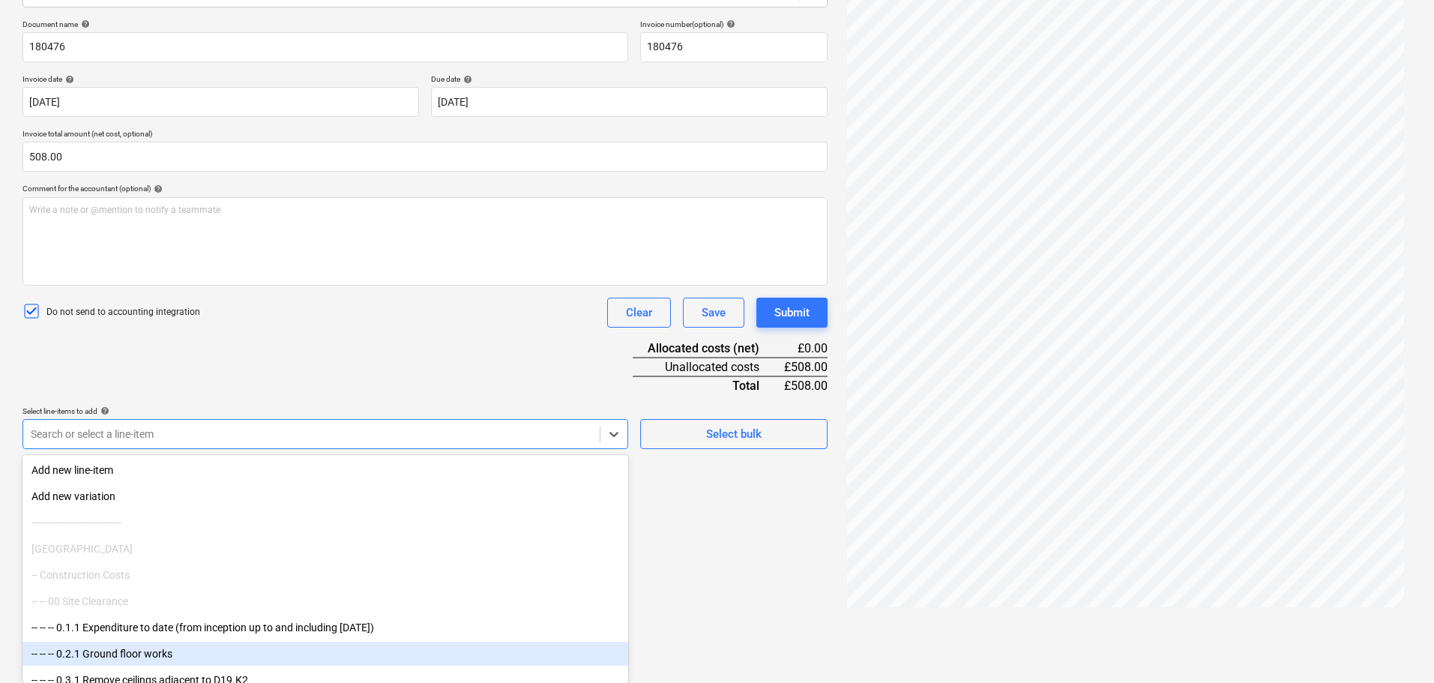
click at [152, 469] on body "Sales Projects Contacts Company Consolidated Invoices Inbox Approvals format_si…" at bounding box center [717, 127] width 1434 height 683
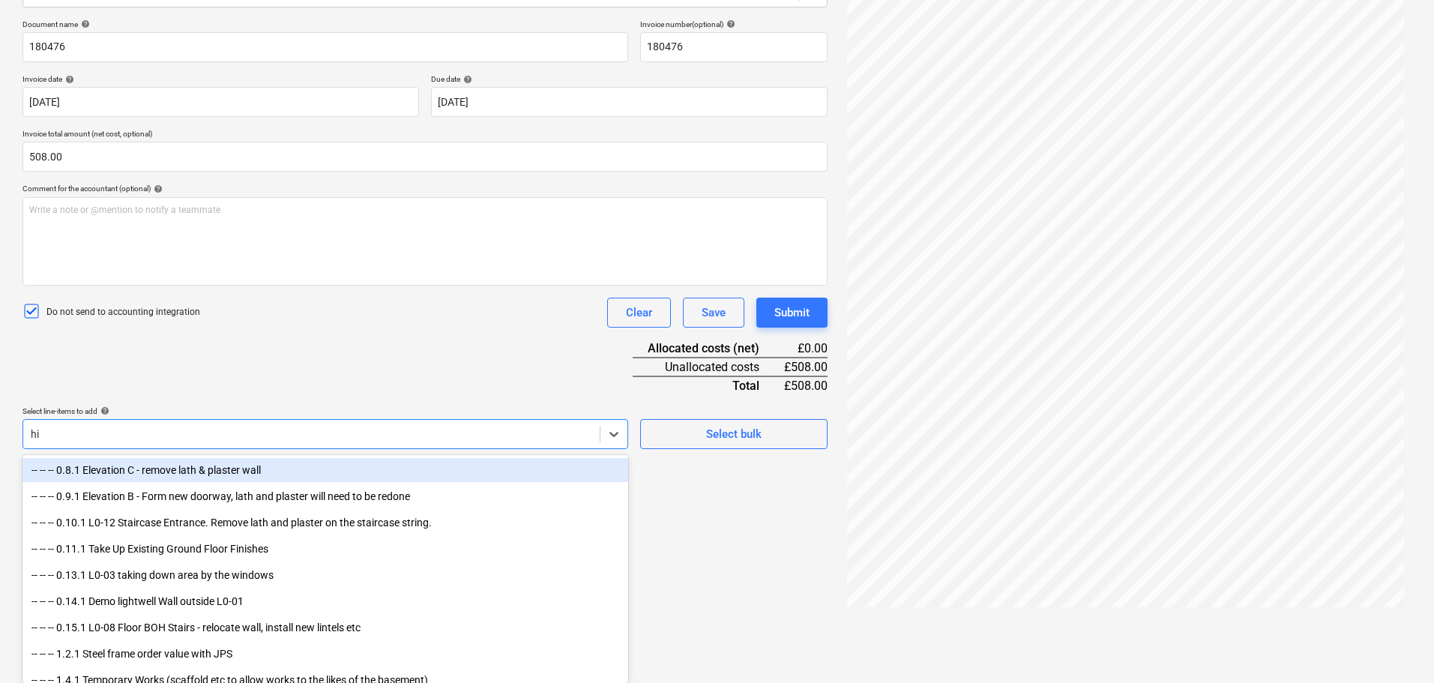
scroll to position [150, 0]
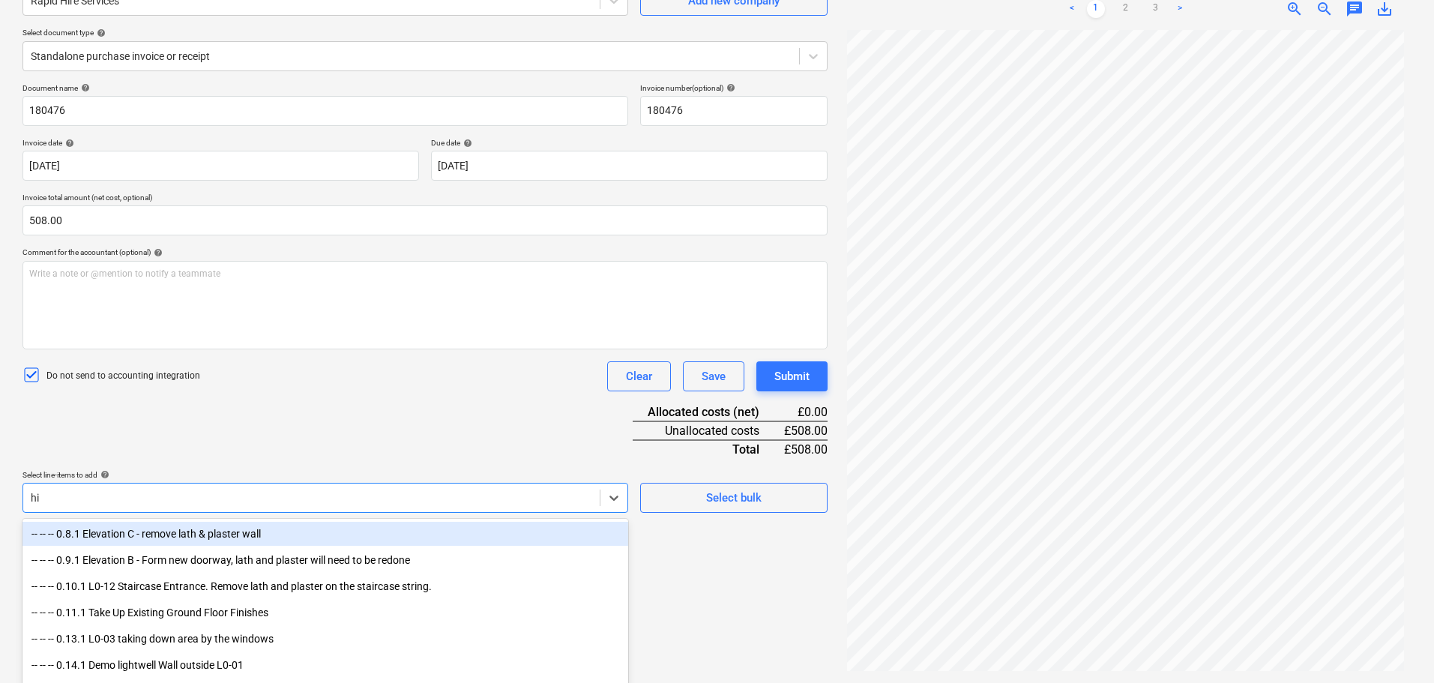
type input "hire"
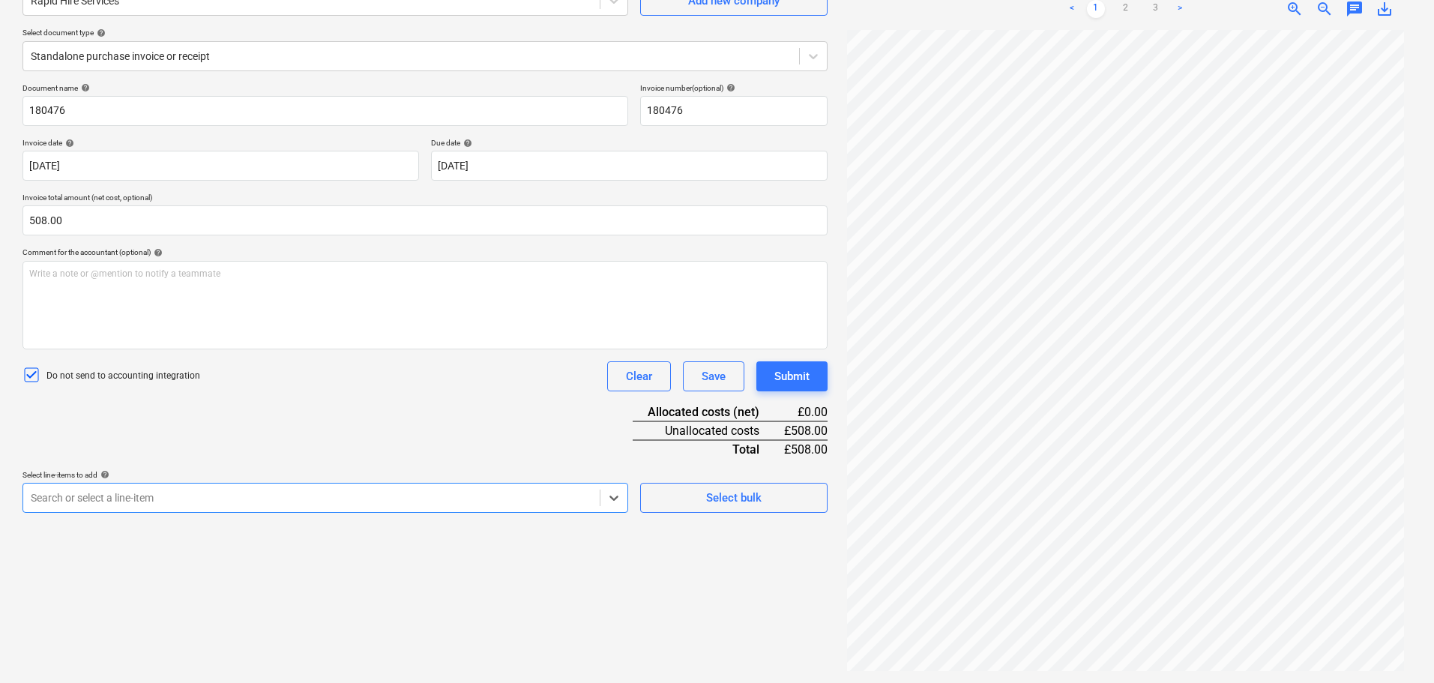
drag, startPoint x: 53, startPoint y: 496, endPoint x: -33, endPoint y: 496, distance: 86.2
click at [0, 496] on html "Sales Projects Contacts Company Consolidated Invoices Inbox Approvals format_si…" at bounding box center [717, 191] width 1434 height 683
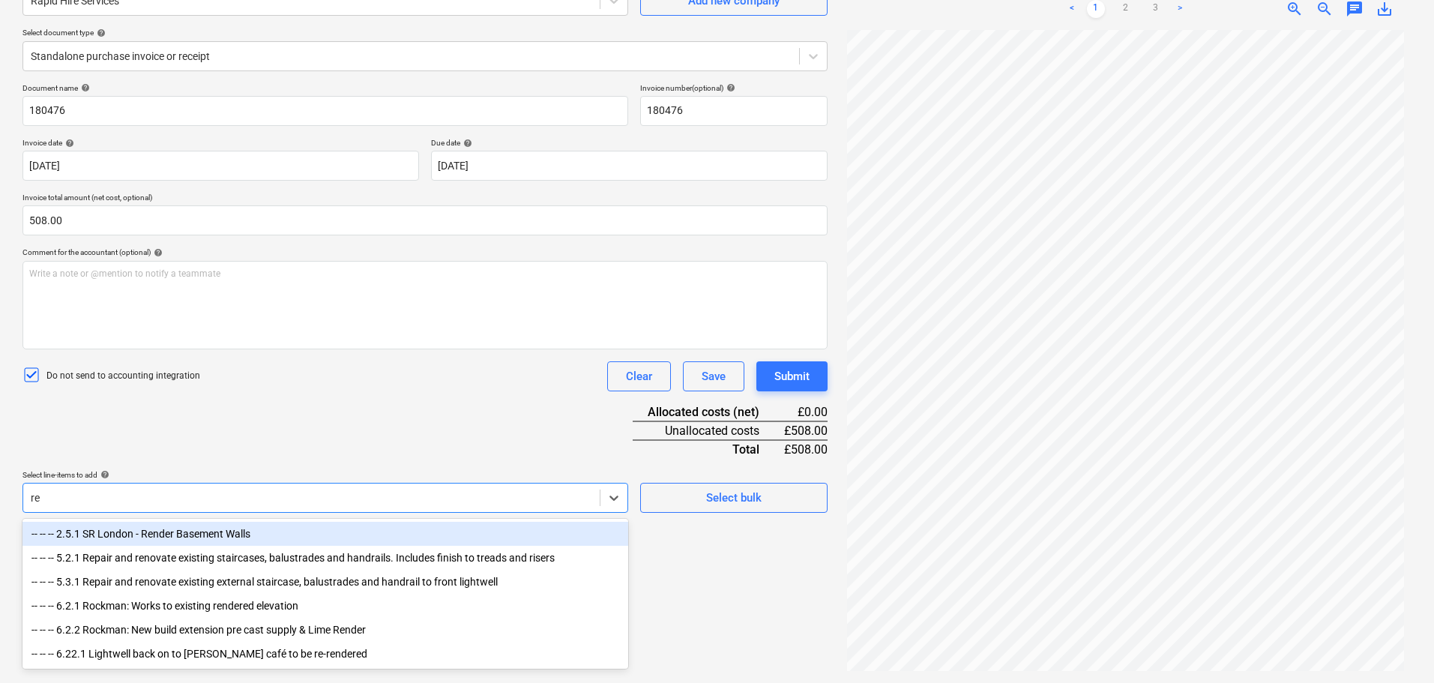
scroll to position [214, 0]
type input "r"
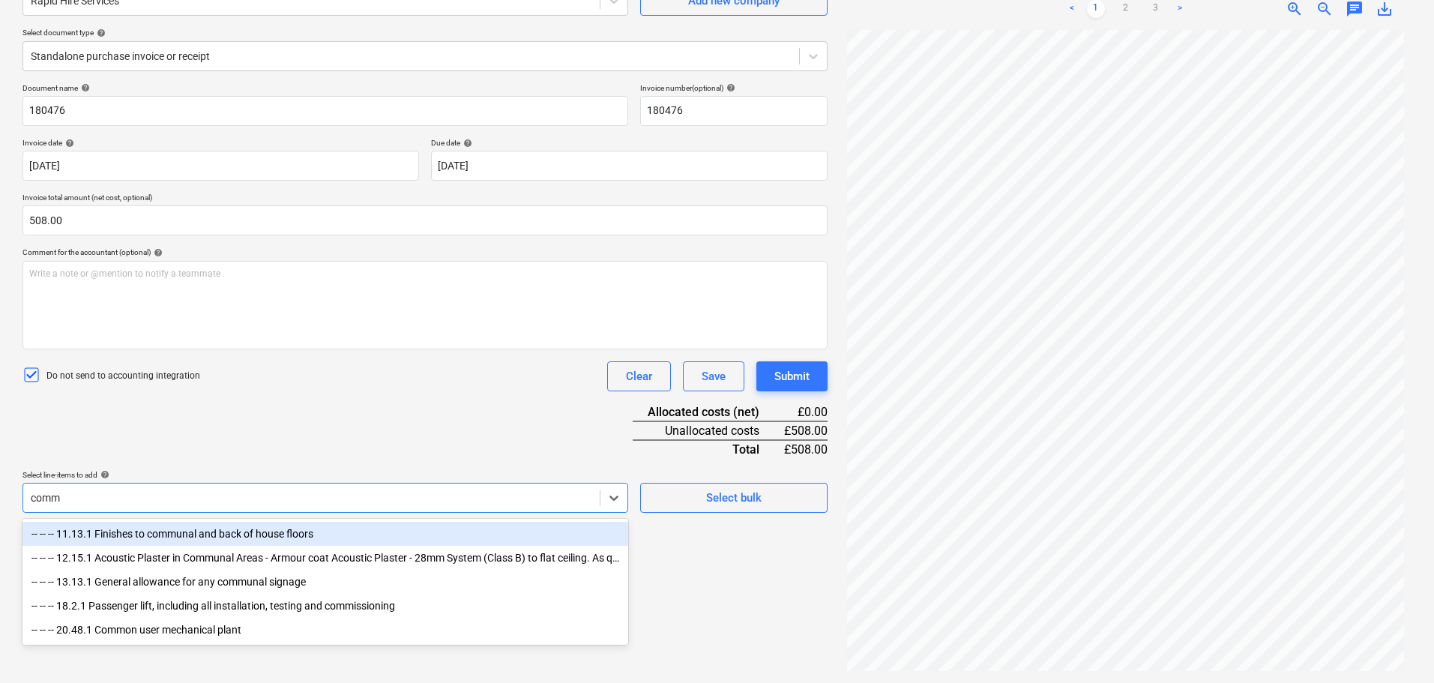
scroll to position [150, 0]
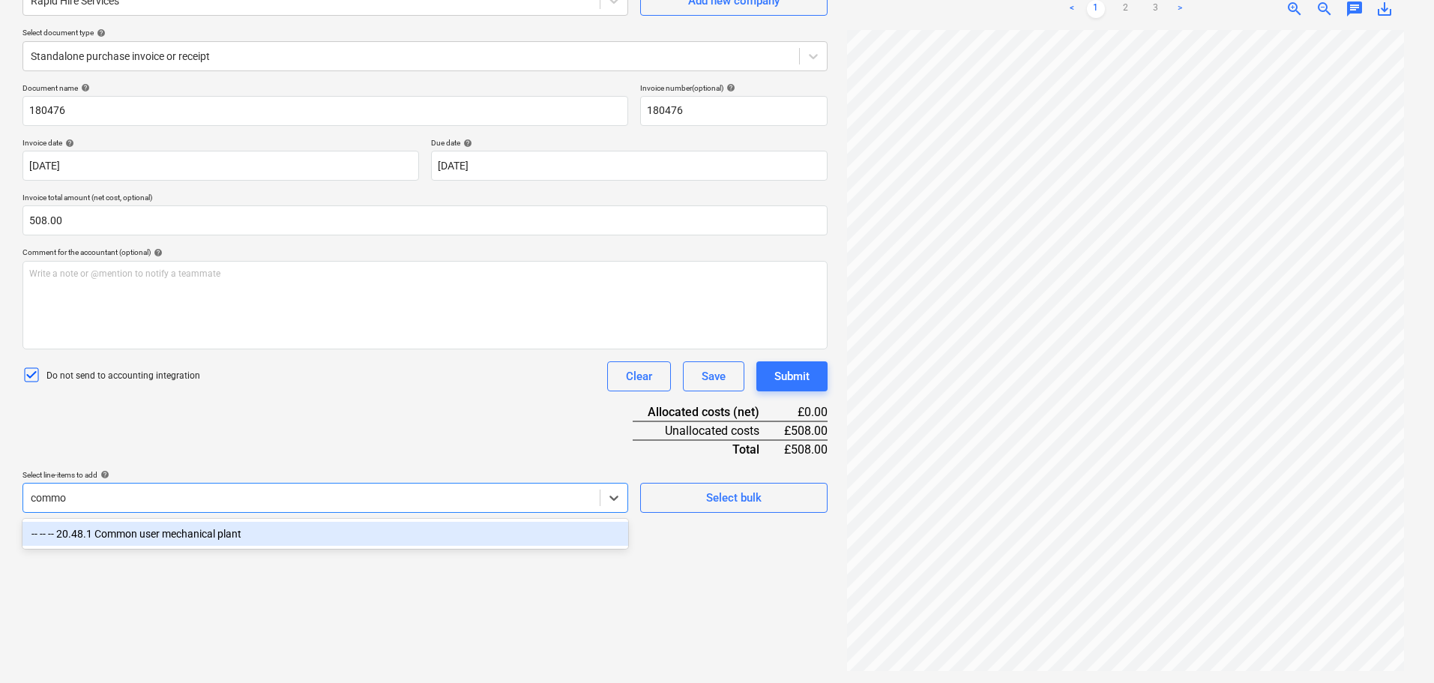
type input "common"
click at [190, 530] on div "-- -- -- 20.48.1 Common user mechanical plant" at bounding box center [325, 534] width 606 height 24
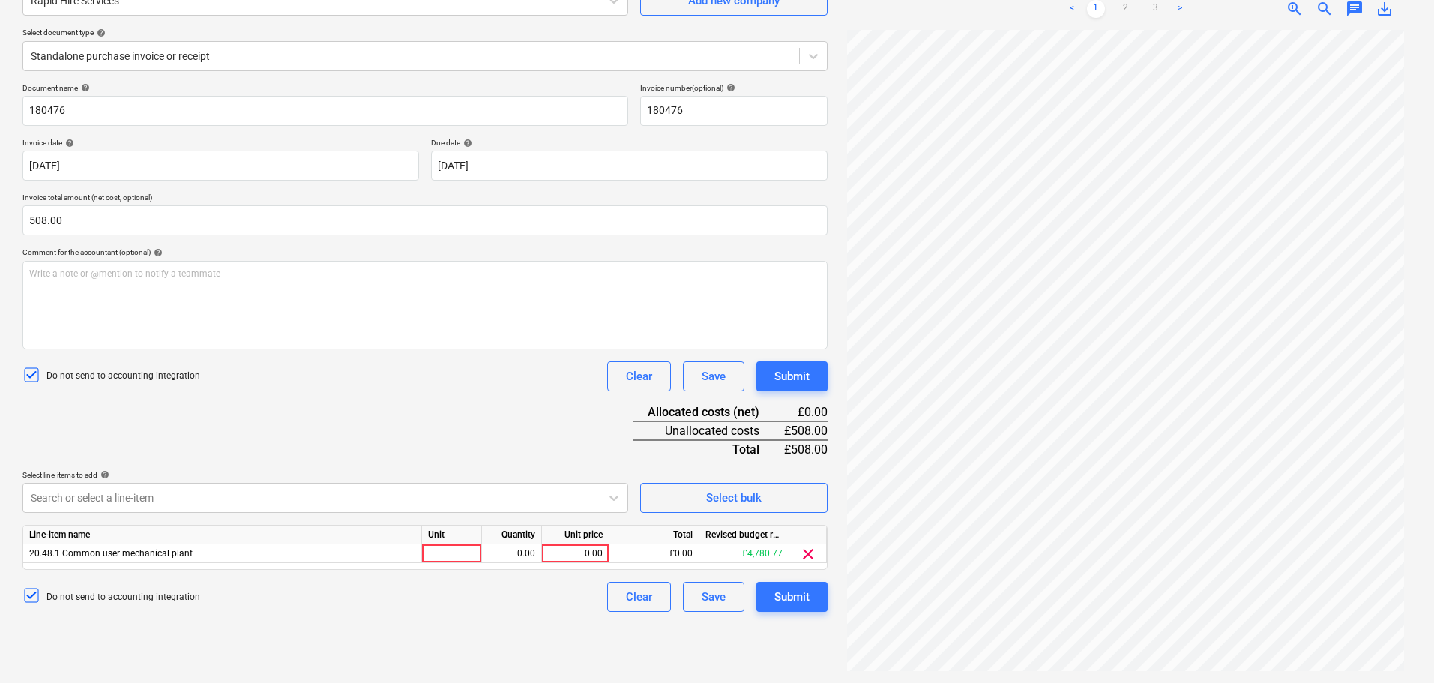
click at [374, 377] on div "Document name help 180476 Invoice number (optional) help 180476 Invoice date he…" at bounding box center [424, 347] width 805 height 529
click at [591, 551] on div "0.00" at bounding box center [575, 553] width 55 height 19
type input "508"
click at [349, 448] on div "Document name help 180476 Invoice number (optional) help 180476 Invoice date he…" at bounding box center [424, 347] width 805 height 529
click at [193, 549] on div "20.48.1 Common user mechanical plant" at bounding box center [222, 553] width 399 height 19
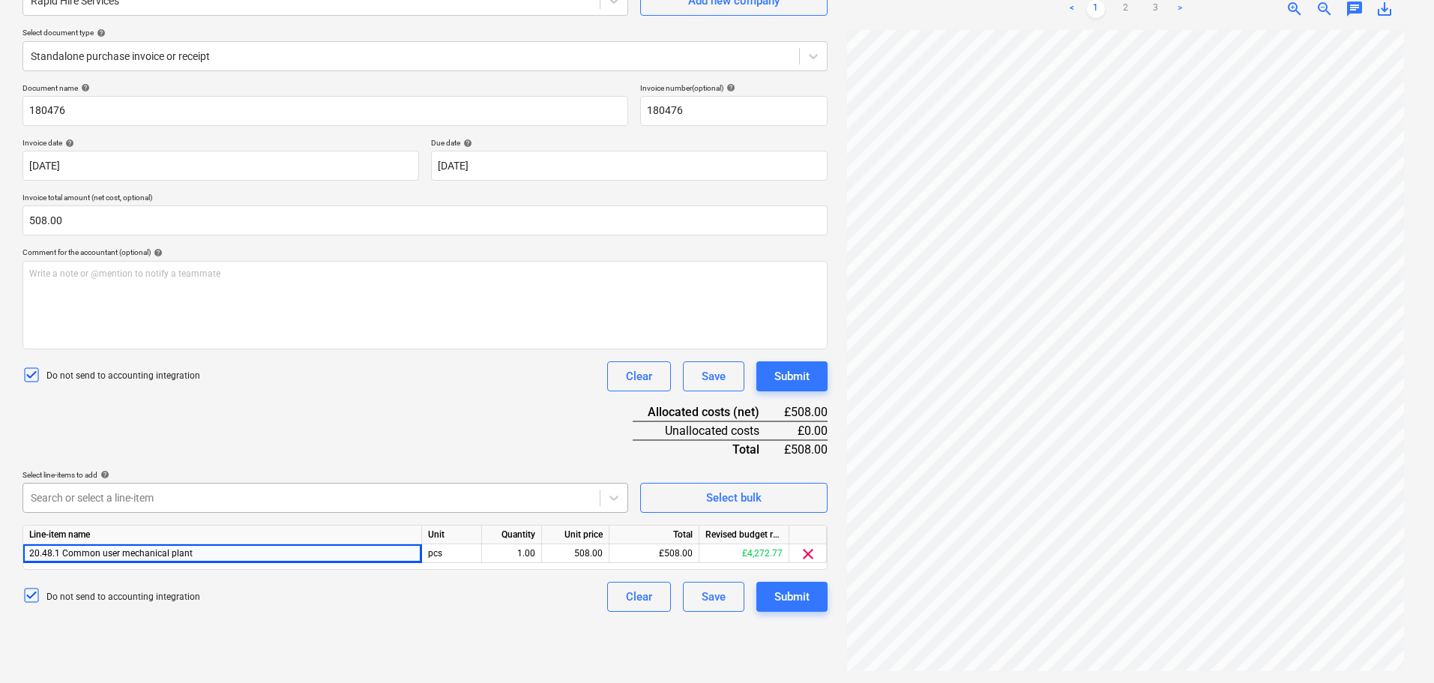
scroll to position [214, 0]
click at [224, 503] on body "Sales Projects Contacts Company Consolidated Invoices Inbox Approvals format_si…" at bounding box center [717, 191] width 1434 height 683
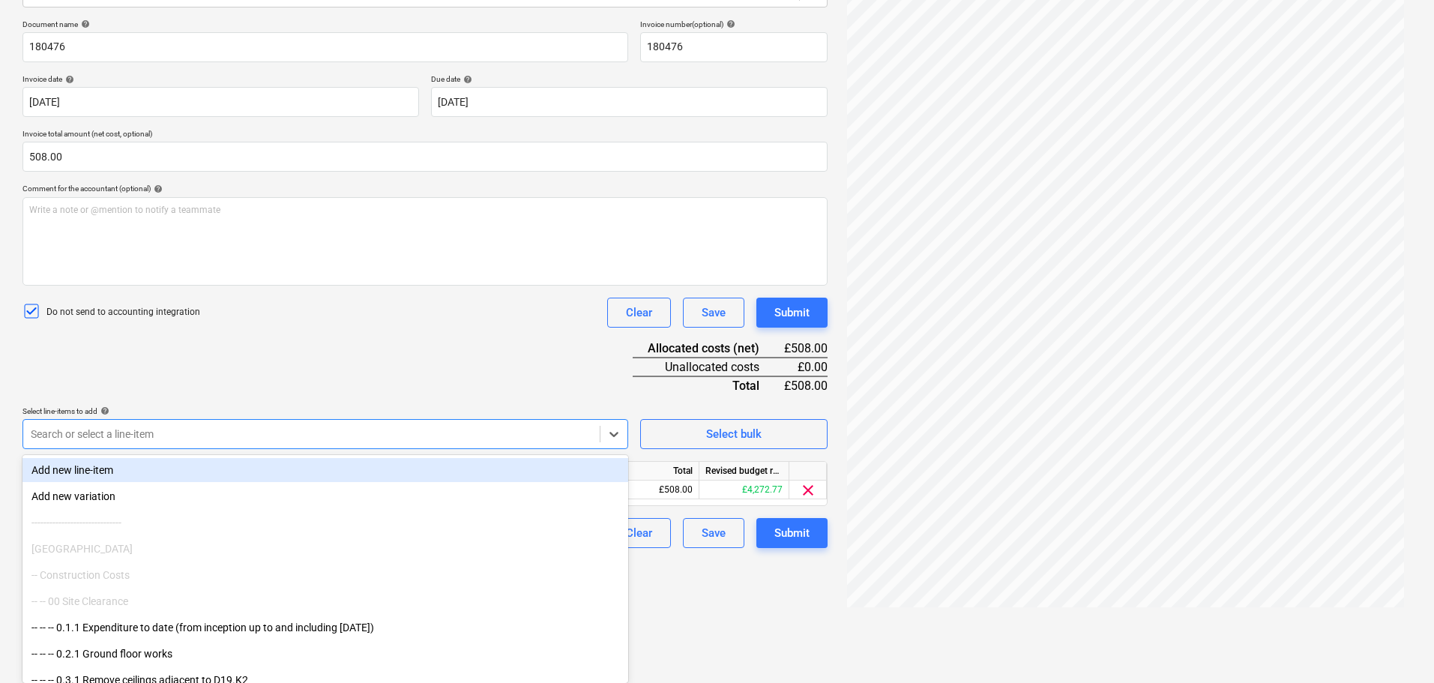
scroll to position [150, 0]
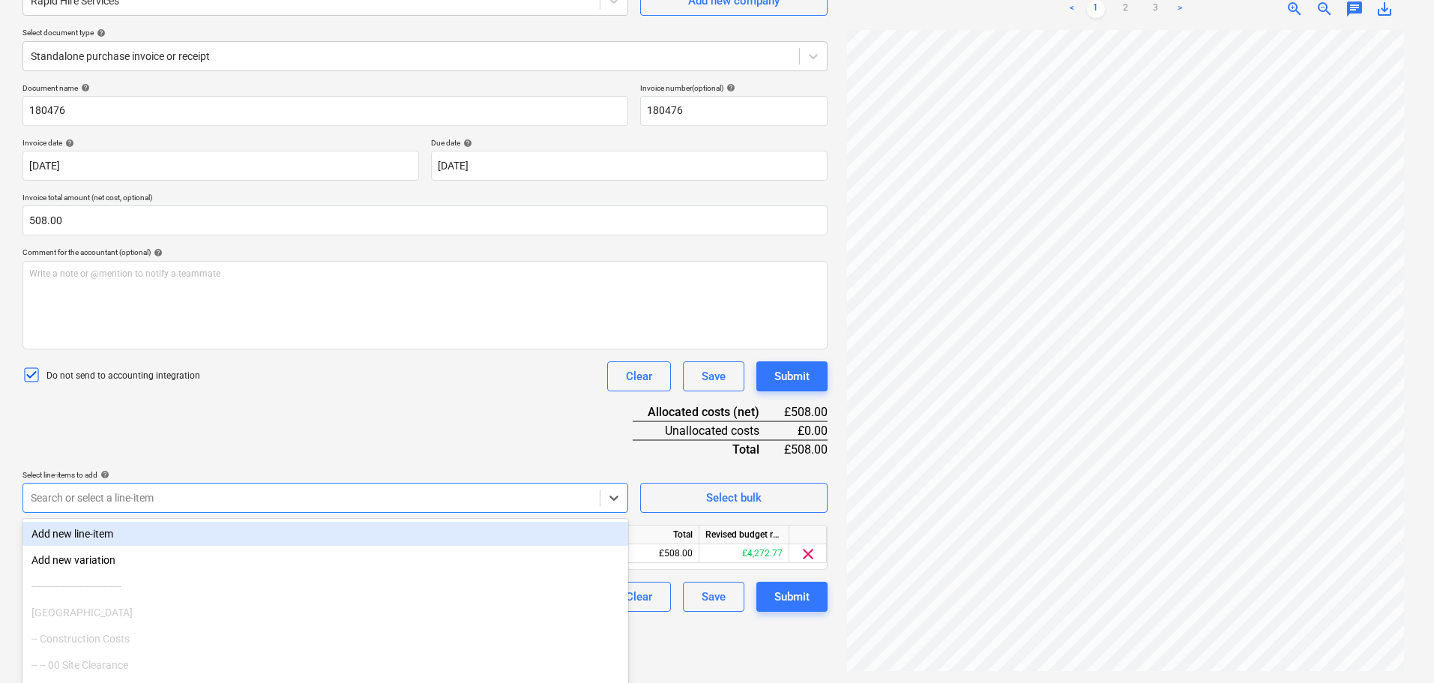
click at [131, 433] on div "Document name help 180476 Invoice number (optional) help 180476 Invoice date he…" at bounding box center [424, 347] width 805 height 529
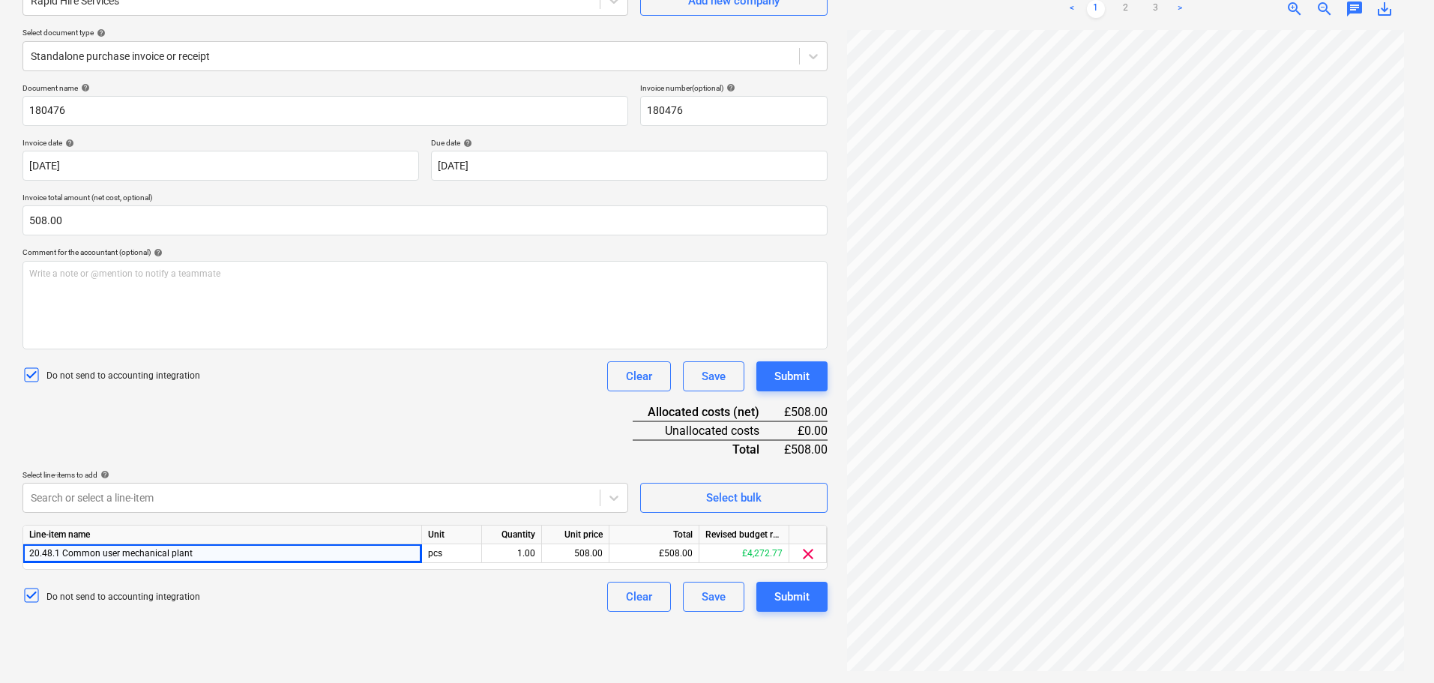
click at [104, 514] on div "Document name help 180476 Invoice number (optional) help 180476 Invoice date he…" at bounding box center [424, 347] width 805 height 529
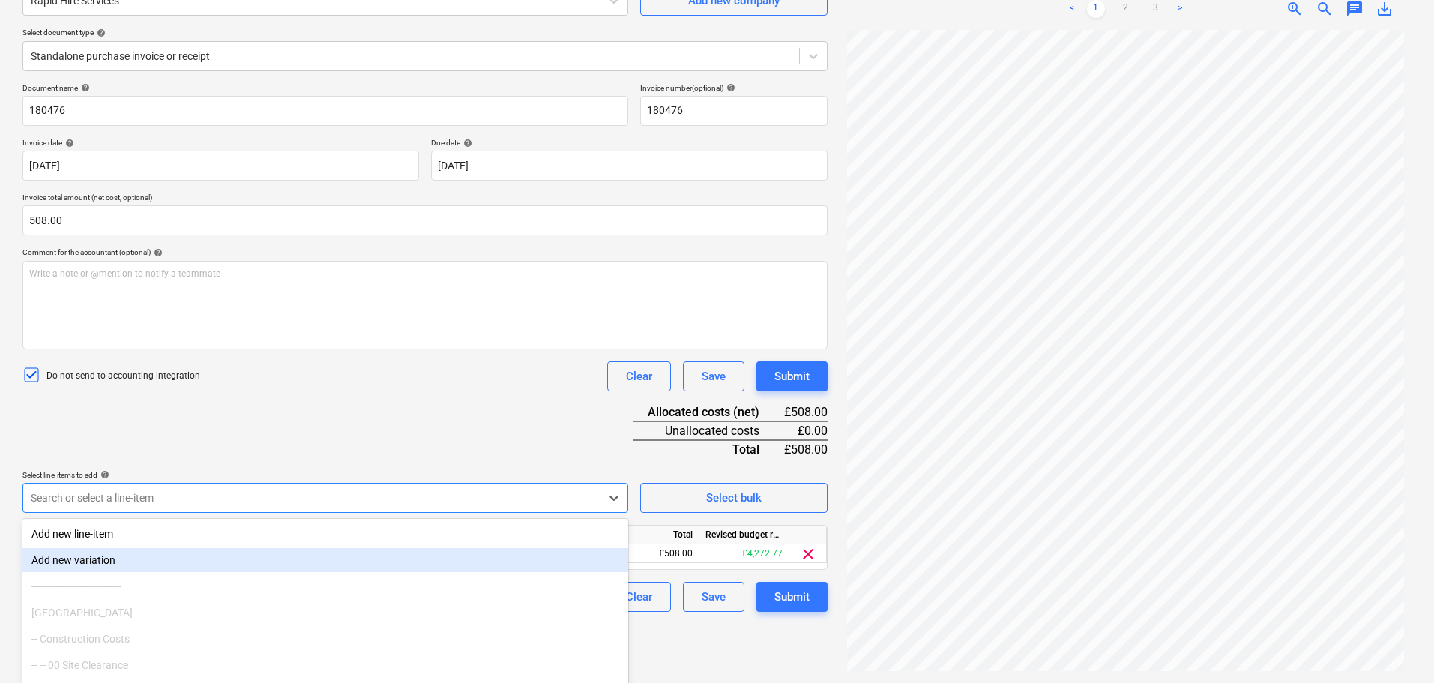
scroll to position [214, 0]
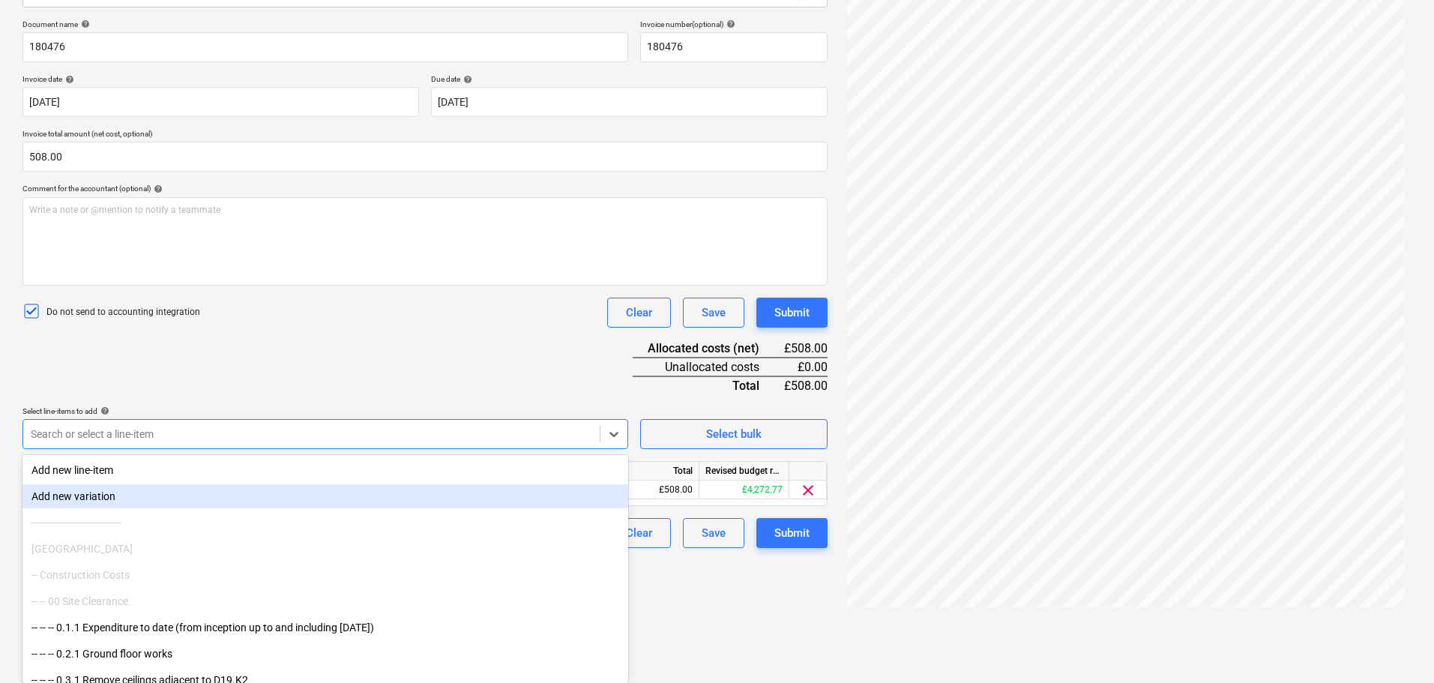
click at [115, 469] on body "Sales Projects Contacts Company Consolidated Invoices Inbox Approvals format_si…" at bounding box center [717, 127] width 1434 height 683
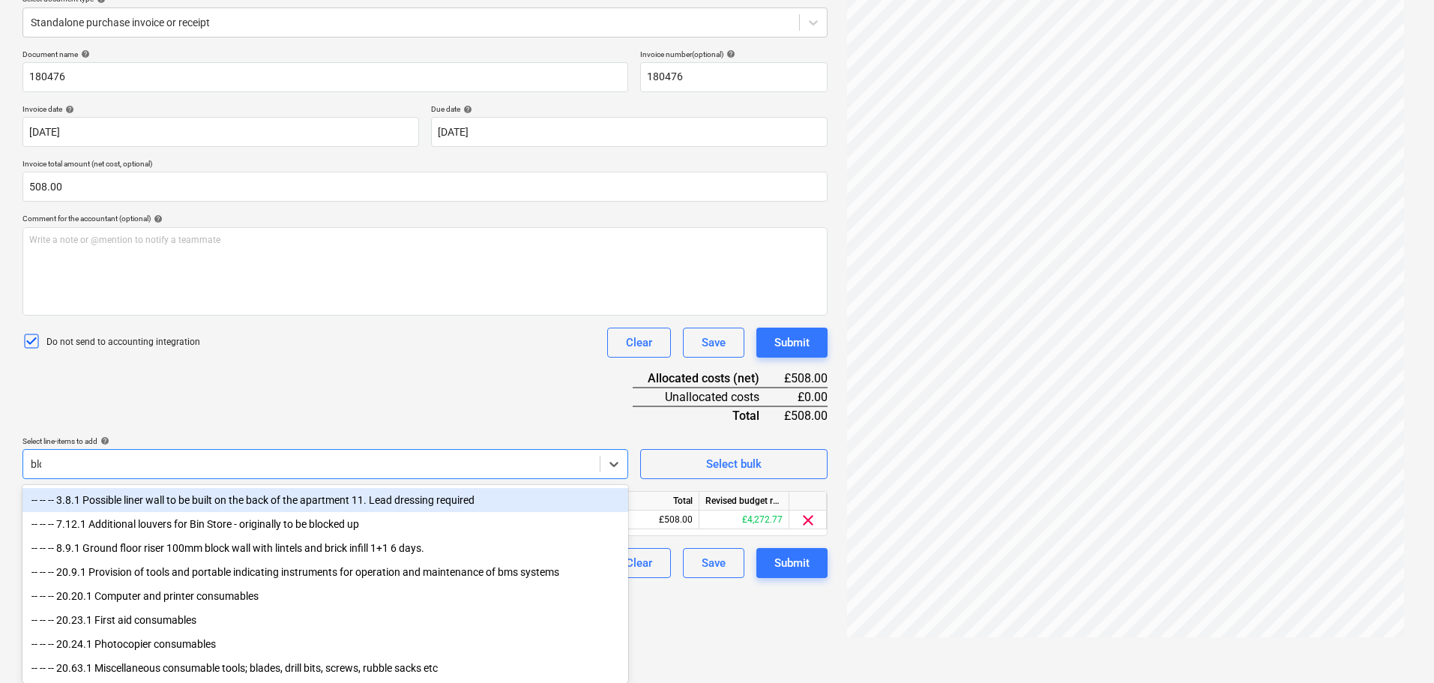
scroll to position [150, 0]
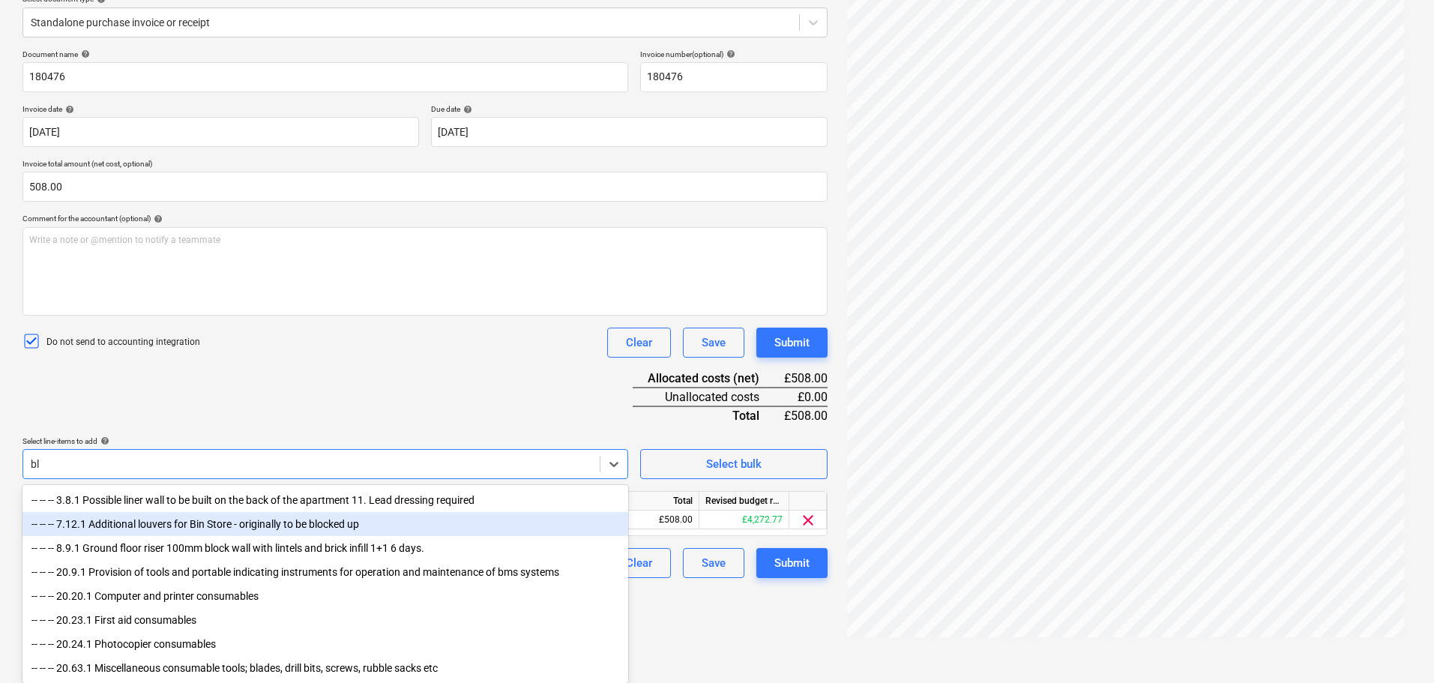
type input "b"
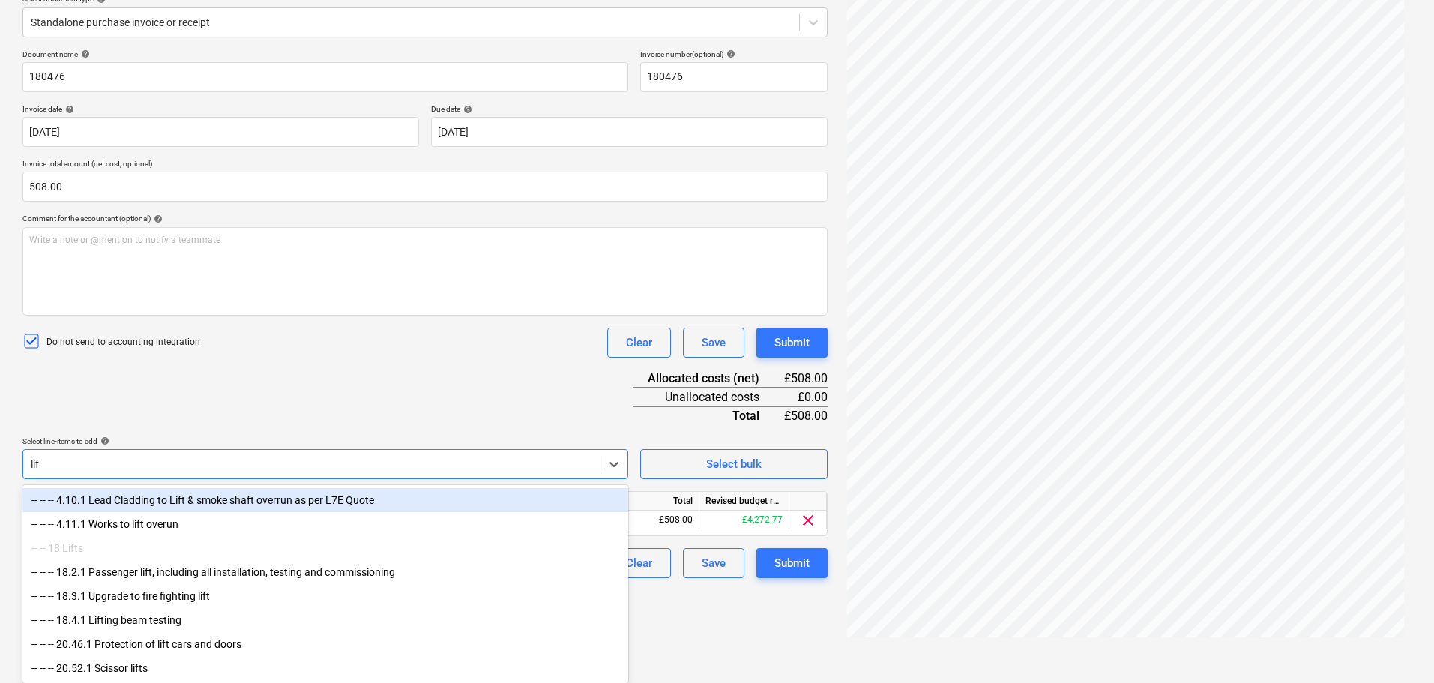
scroll to position [190, 0]
type input "lift"
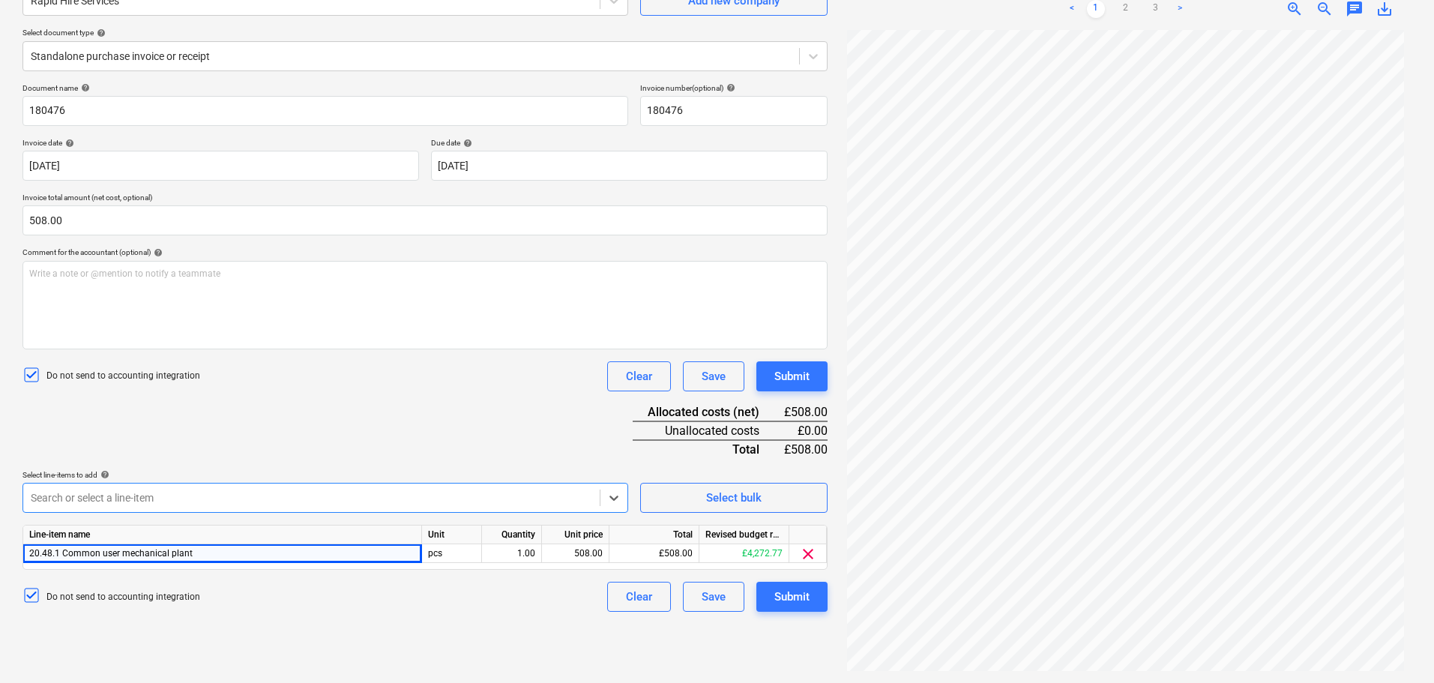
drag, startPoint x: 53, startPoint y: 456, endPoint x: -10, endPoint y: 457, distance: 63.0
click at [0, 457] on html "Sales Projects Contacts Company Consolidated Invoices Inbox Approvals format_si…" at bounding box center [717, 191] width 1434 height 683
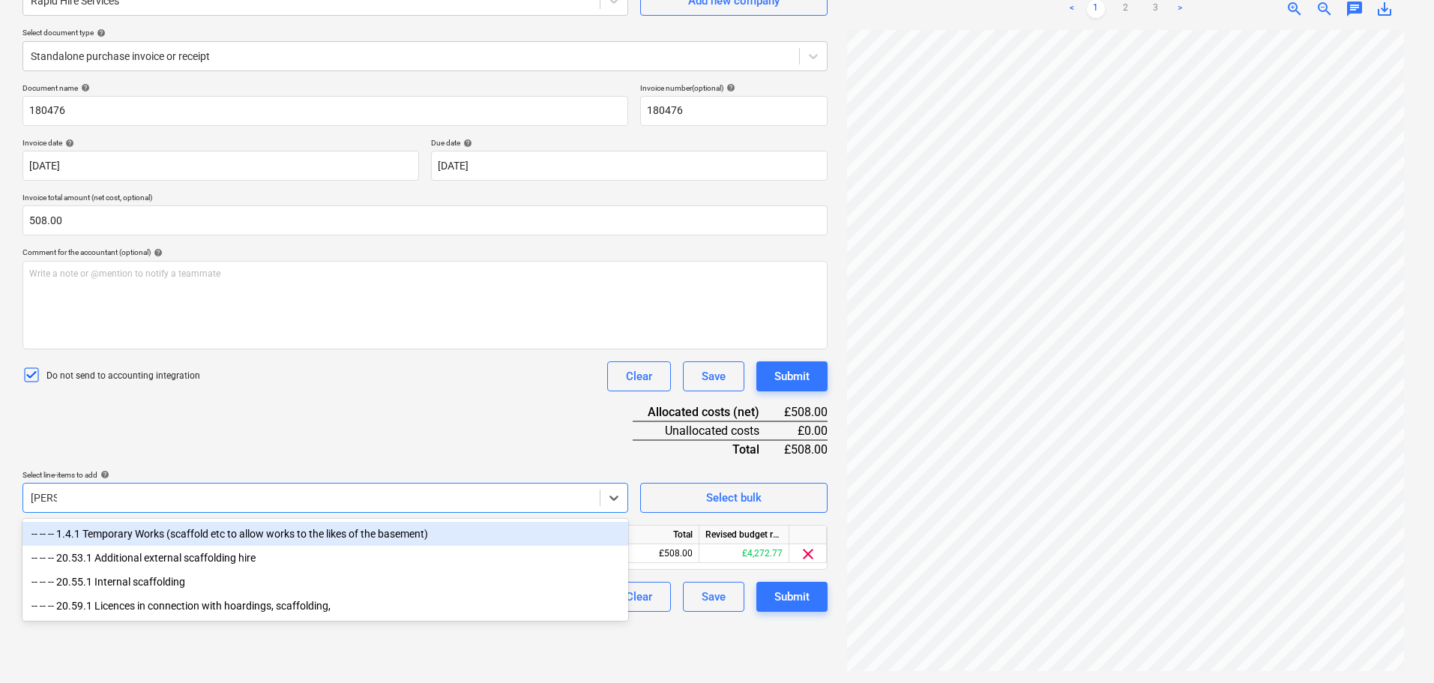
type input "[PERSON_NAME]"
click at [272, 469] on div "Document name help 180476 Invoice number (optional) help 180476 Invoice date he…" at bounding box center [424, 347] width 805 height 529
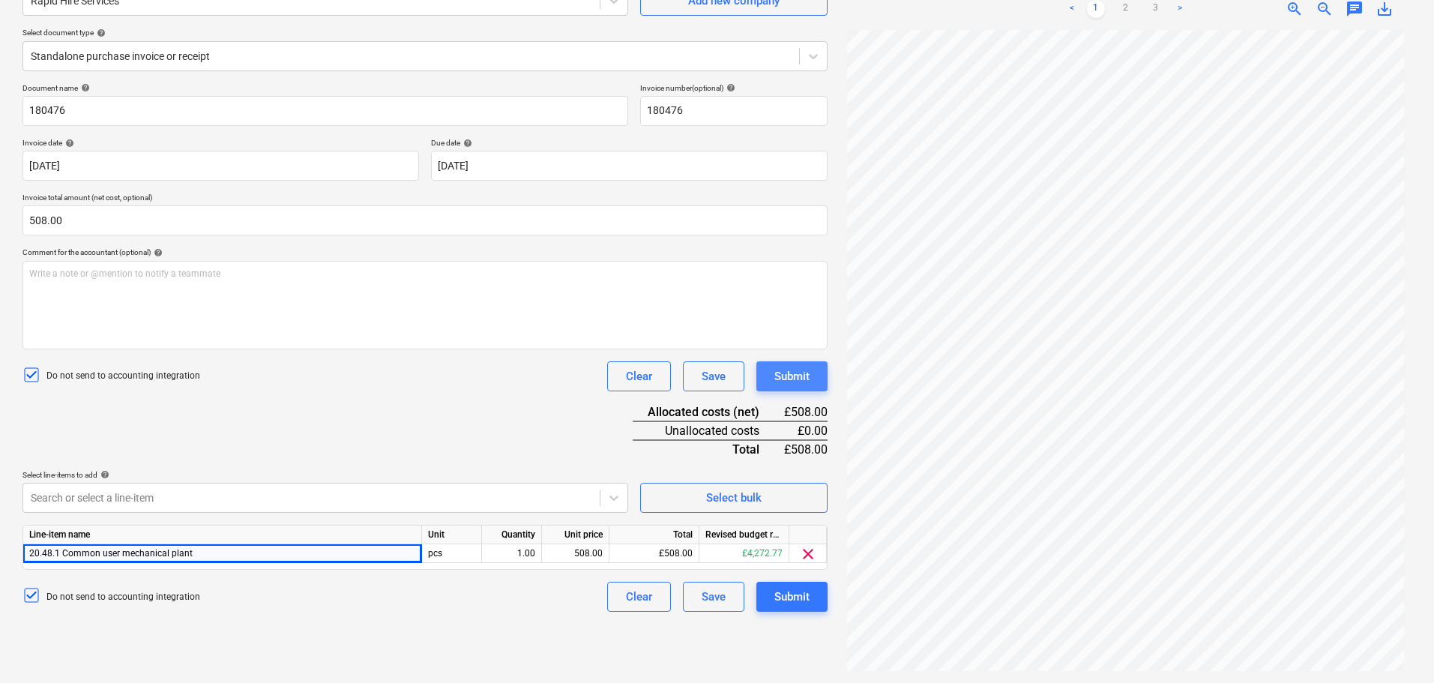
click at [788, 380] on div "Submit" at bounding box center [791, 376] width 35 height 19
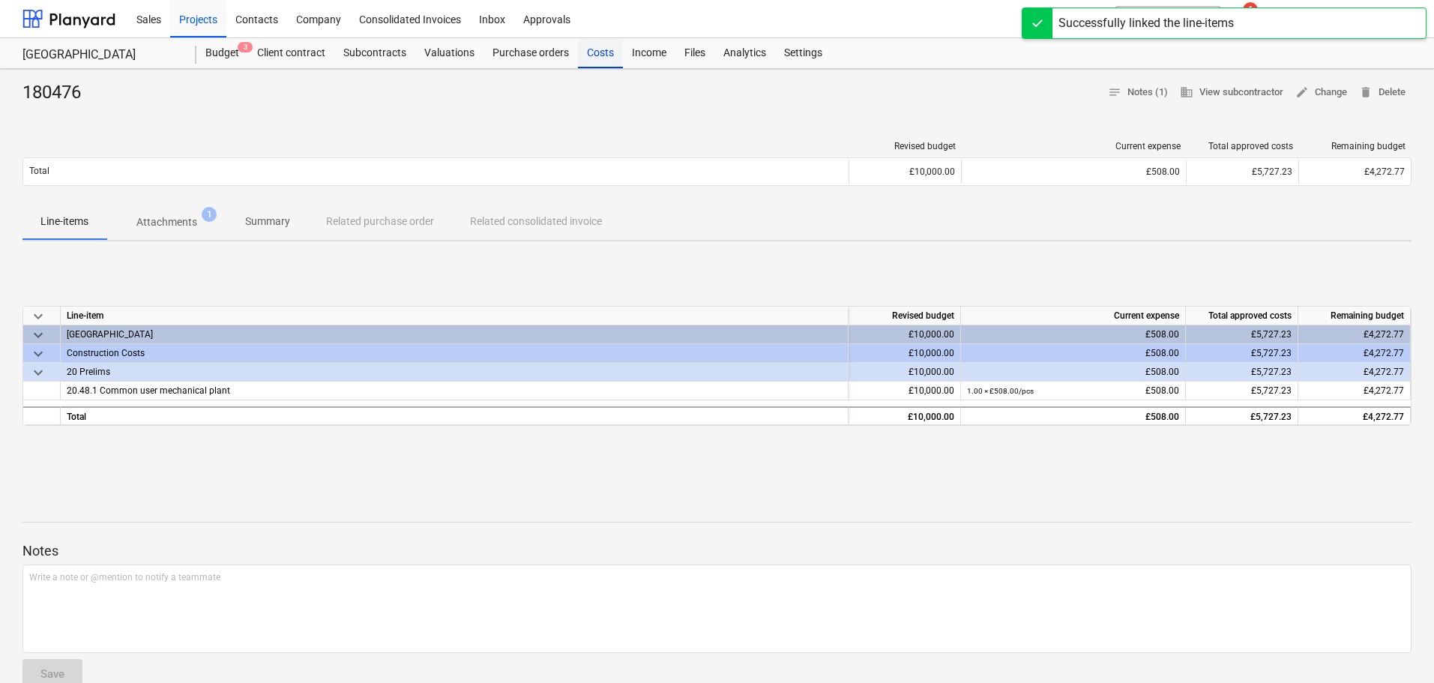
click at [603, 55] on div "Costs" at bounding box center [600, 53] width 45 height 30
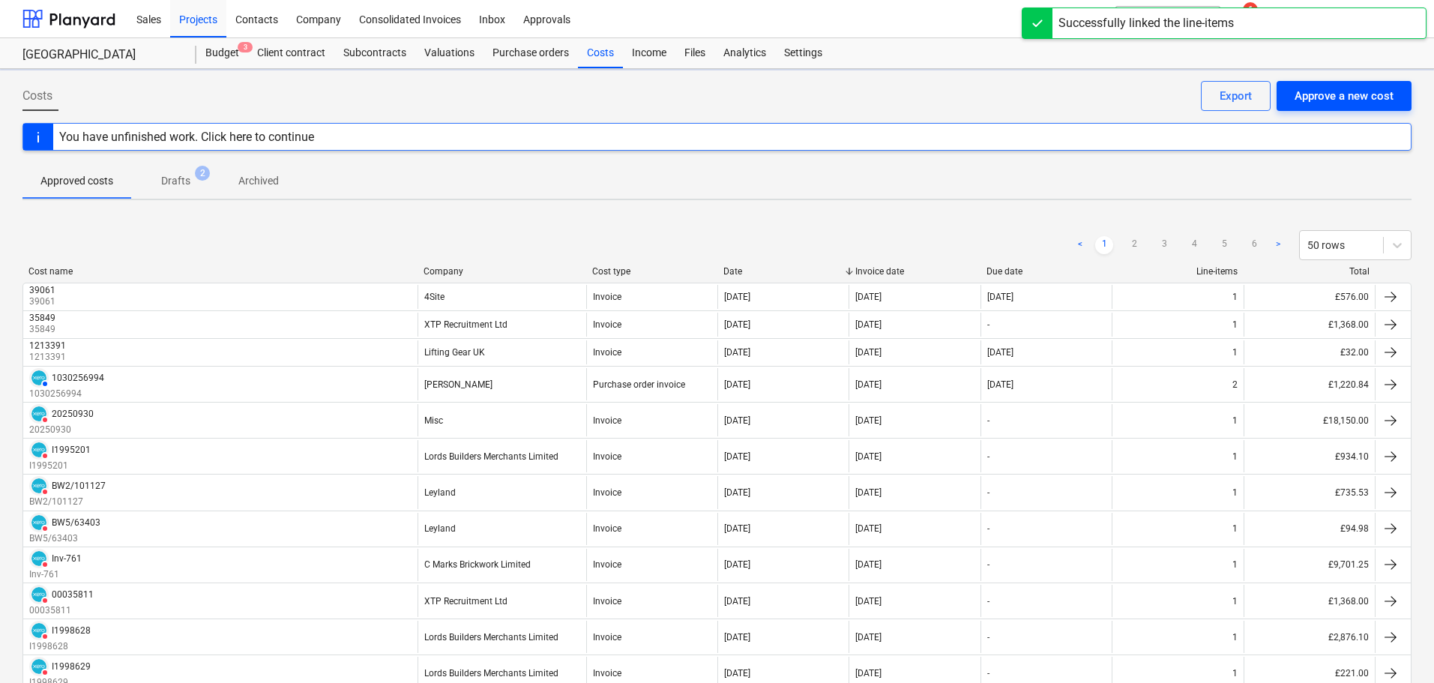
click at [1324, 88] on div "Approve a new cost" at bounding box center [1344, 95] width 99 height 19
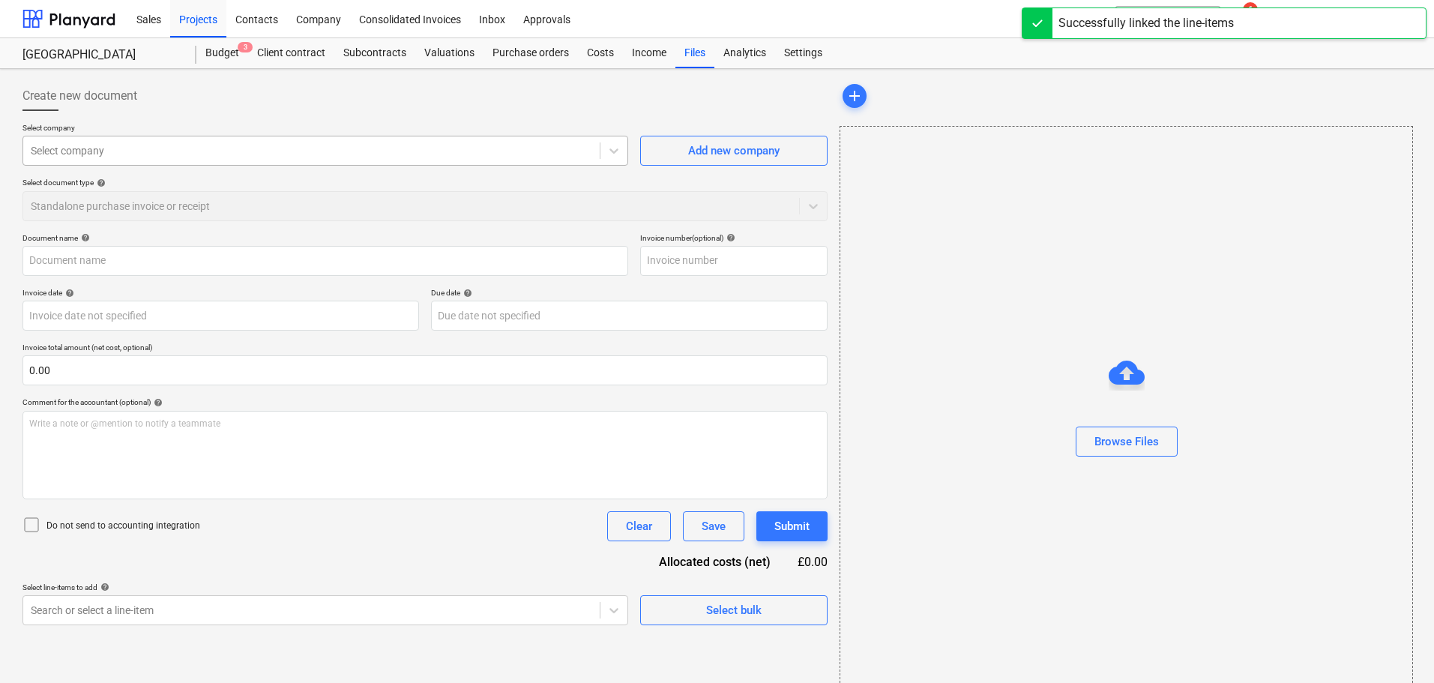
type input "Invoices 19323 HER001.pdf"
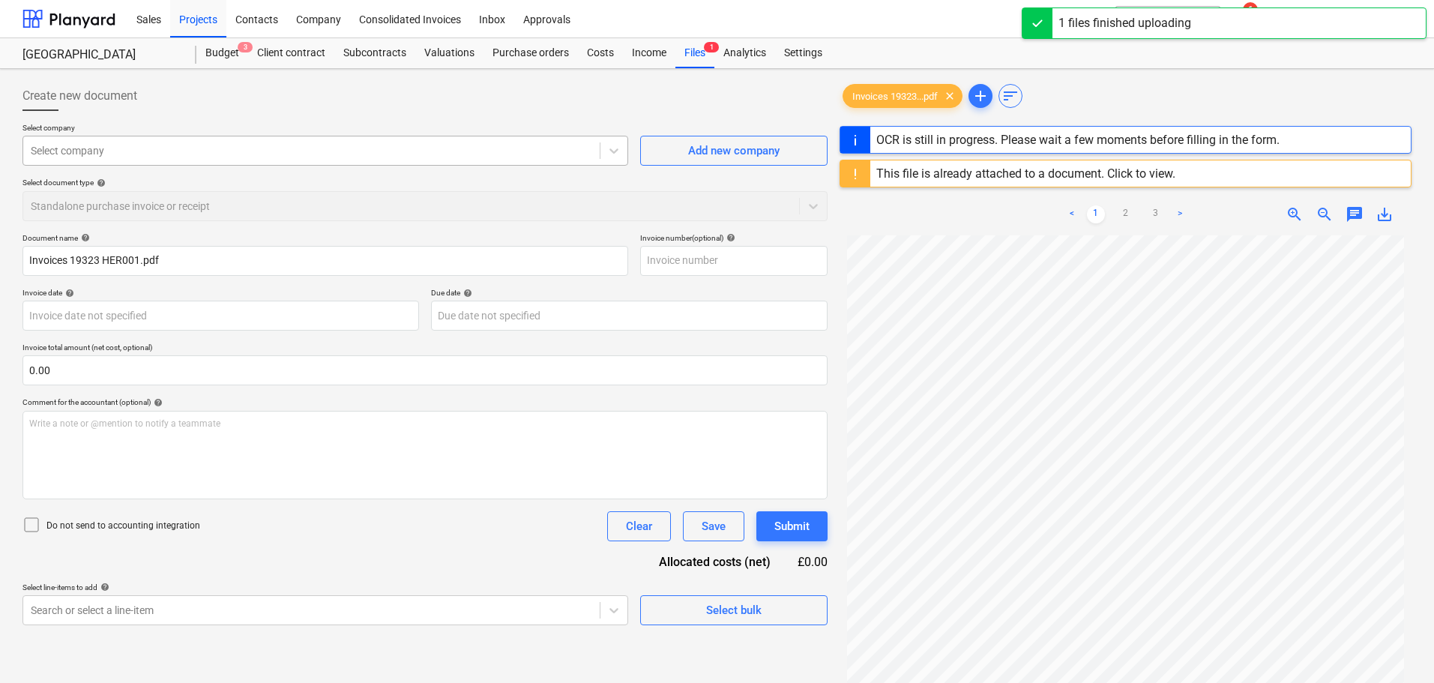
click at [96, 154] on div at bounding box center [311, 150] width 561 height 15
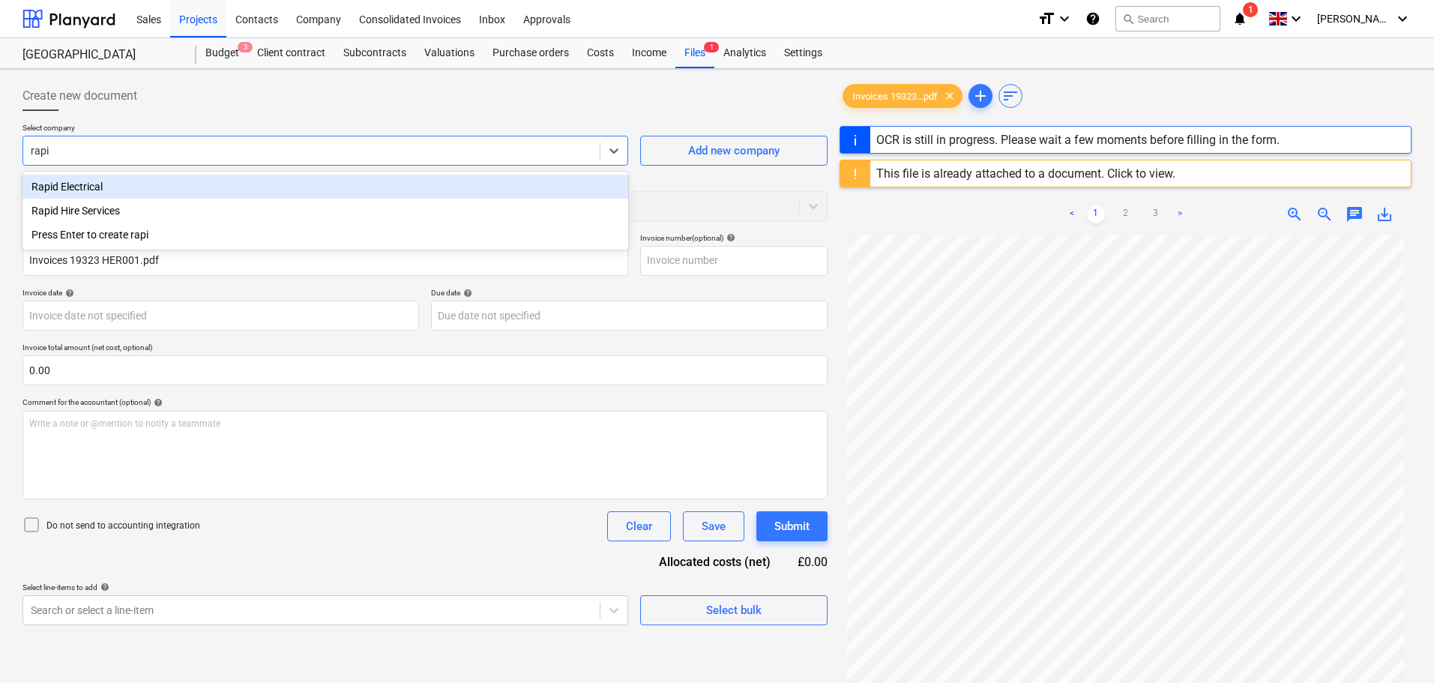
type input "rapid"
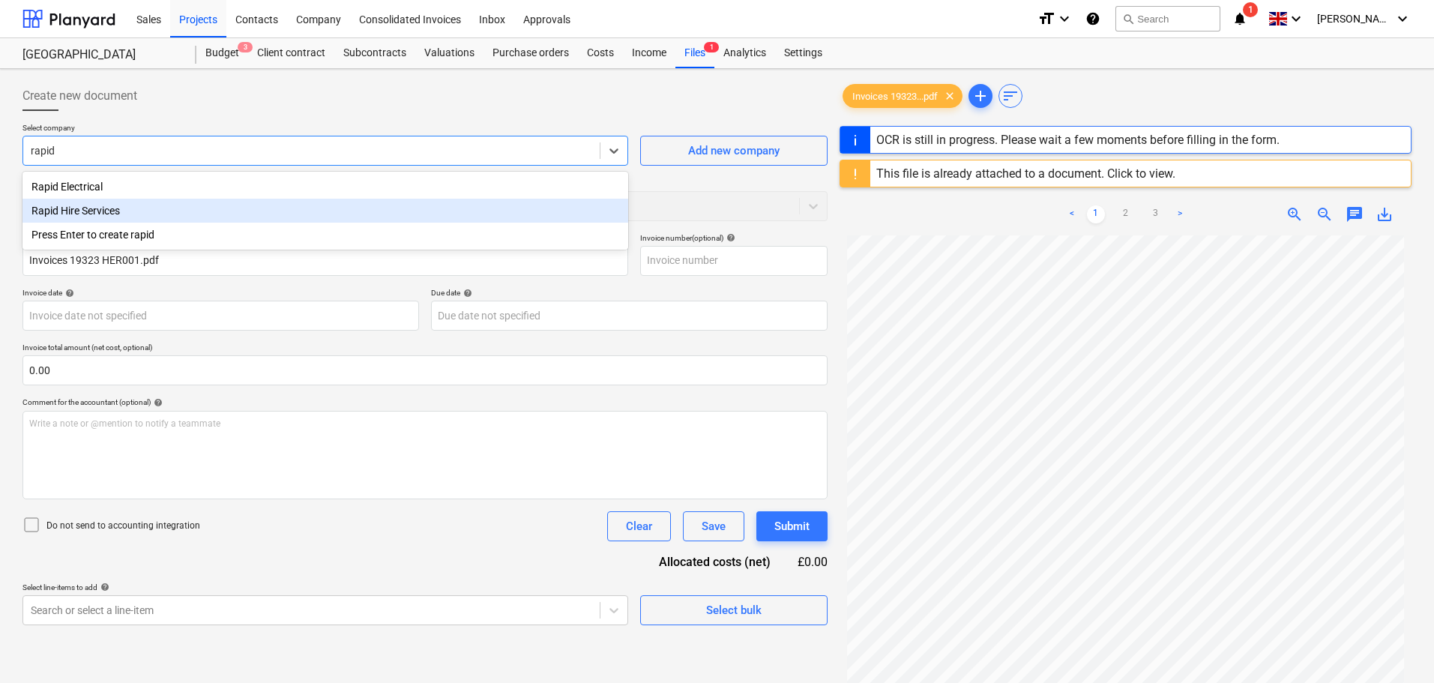
click at [102, 210] on div "Rapid Hire Services" at bounding box center [325, 211] width 606 height 24
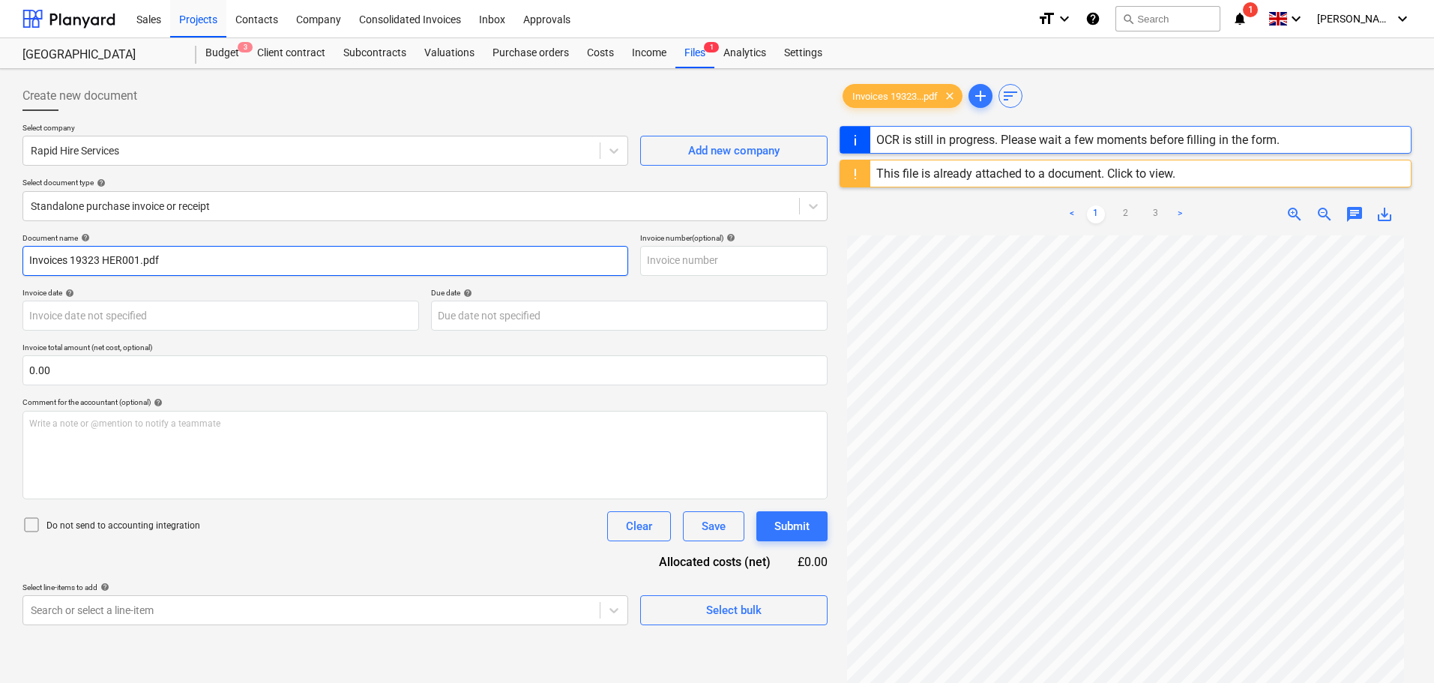
click at [98, 264] on input "Invoices 19323 HER001.pdf" at bounding box center [325, 261] width 606 height 30
drag, startPoint x: 230, startPoint y: 258, endPoint x: -7, endPoint y: 261, distance: 236.9
click at [0, 261] on html "Sales Projects Contacts Company Consolidated Invoices Inbox Approvals format_si…" at bounding box center [717, 341] width 1434 height 683
type input "1804"
type input "[DATE]"
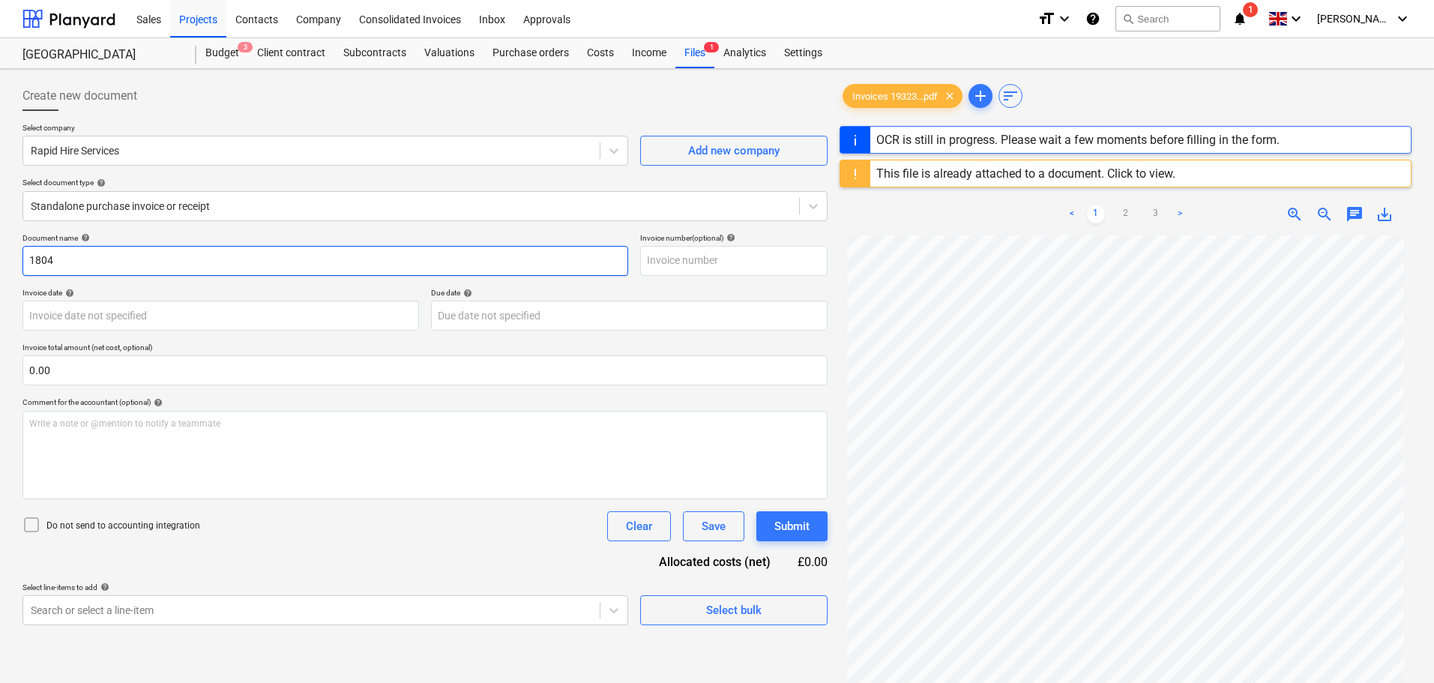
type input "[DATE]"
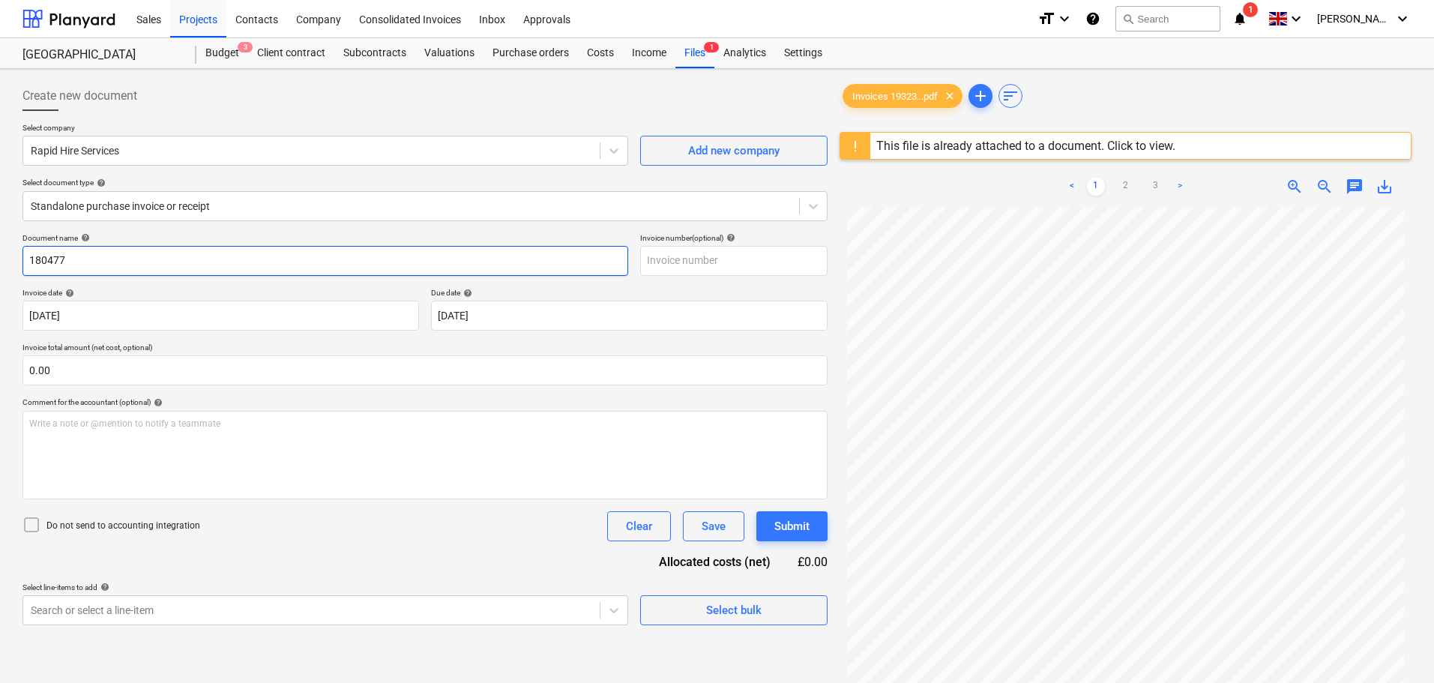
drag, startPoint x: 88, startPoint y: 251, endPoint x: 10, endPoint y: 252, distance: 77.2
click at [0, 252] on html "Sales Projects Contacts Company Consolidated Invoices Inbox Approvals format_si…" at bounding box center [717, 341] width 1434 height 683
type input "180477"
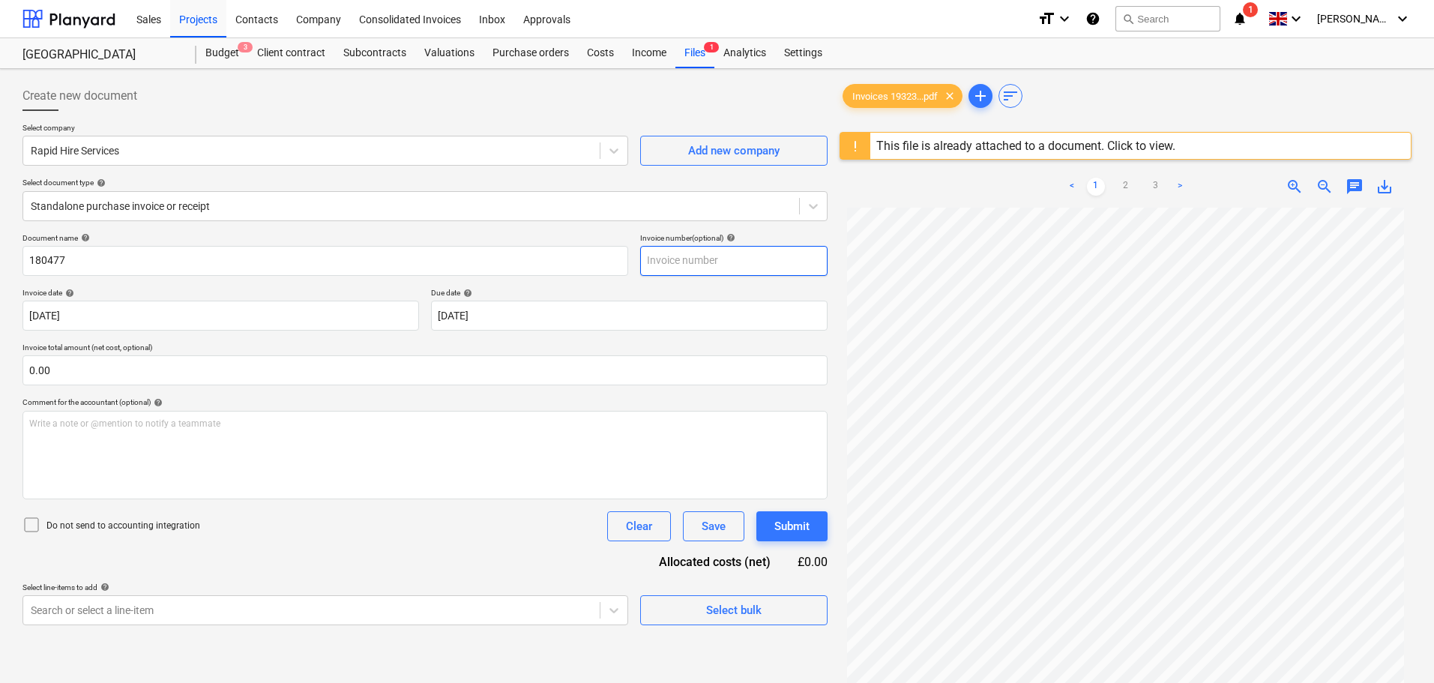
click at [771, 250] on input "text" at bounding box center [733, 261] width 187 height 30
paste input "180477"
type input "180477"
click at [85, 370] on input "text" at bounding box center [424, 370] width 805 height 30
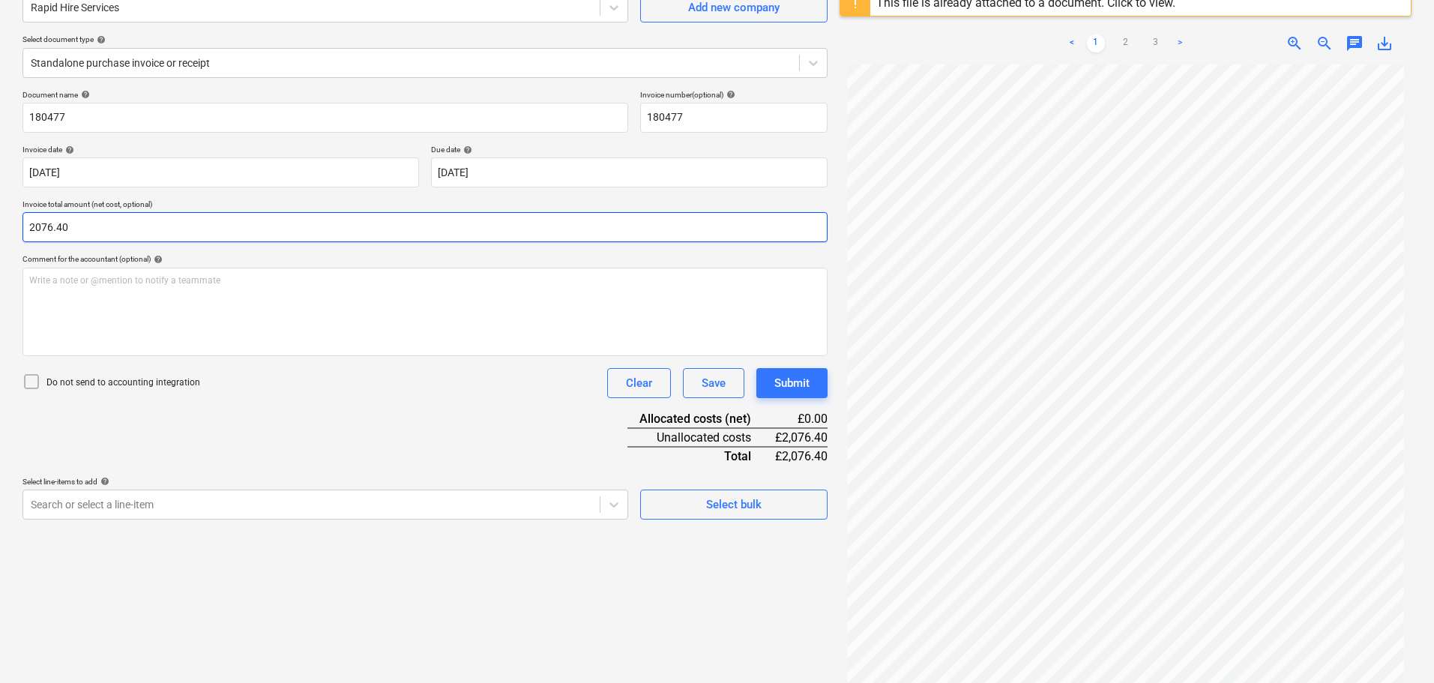
scroll to position [150, 0]
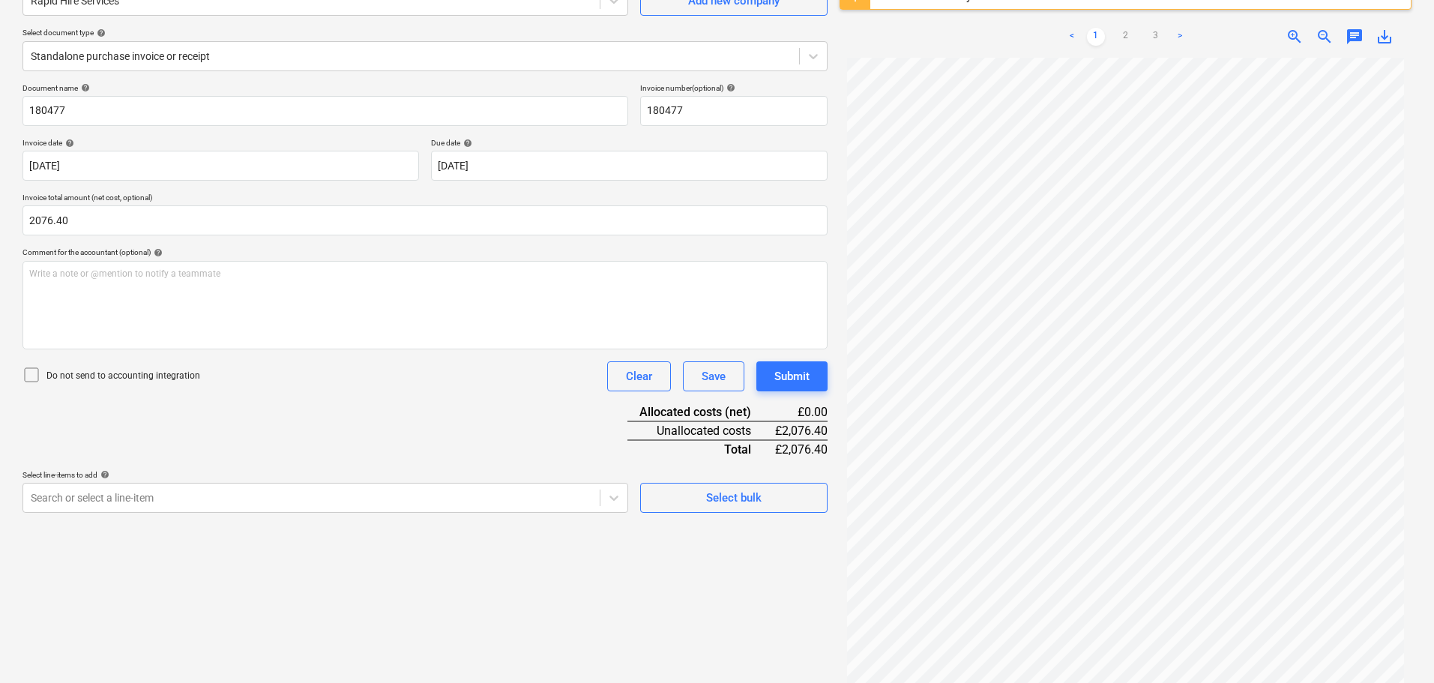
type input "2,076.40"
click at [100, 380] on p "Do not send to accounting integration" at bounding box center [123, 376] width 154 height 13
click at [121, 495] on body "Sales Projects Contacts Company Consolidated Invoices Inbox Approvals format_si…" at bounding box center [717, 191] width 1434 height 683
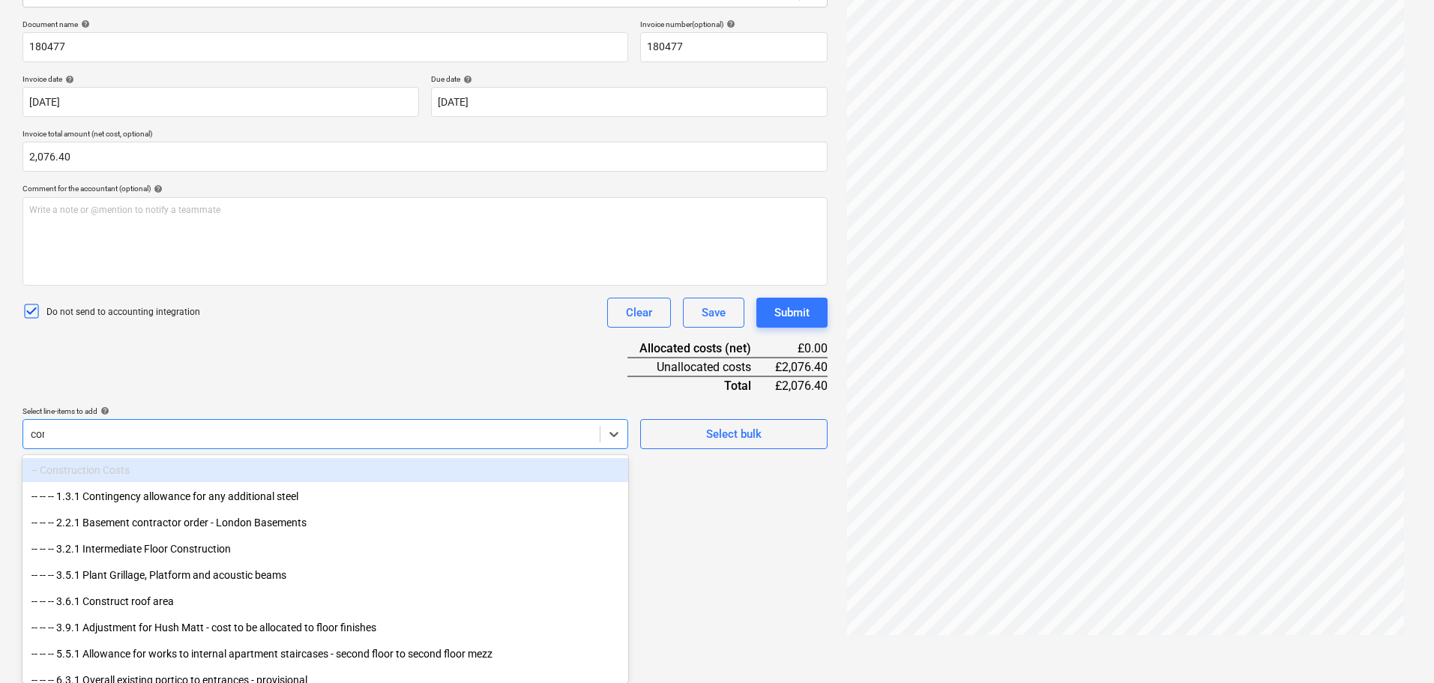
scroll to position [178, 0]
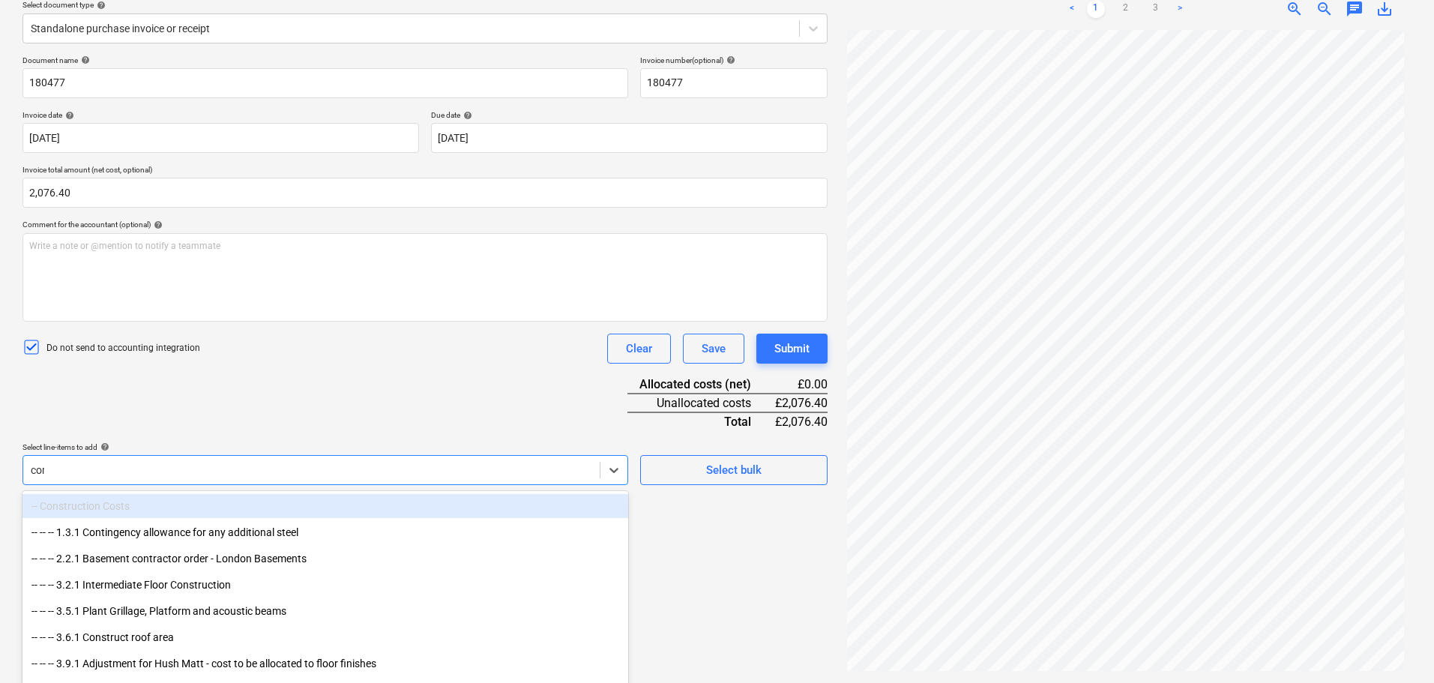
type input "comm"
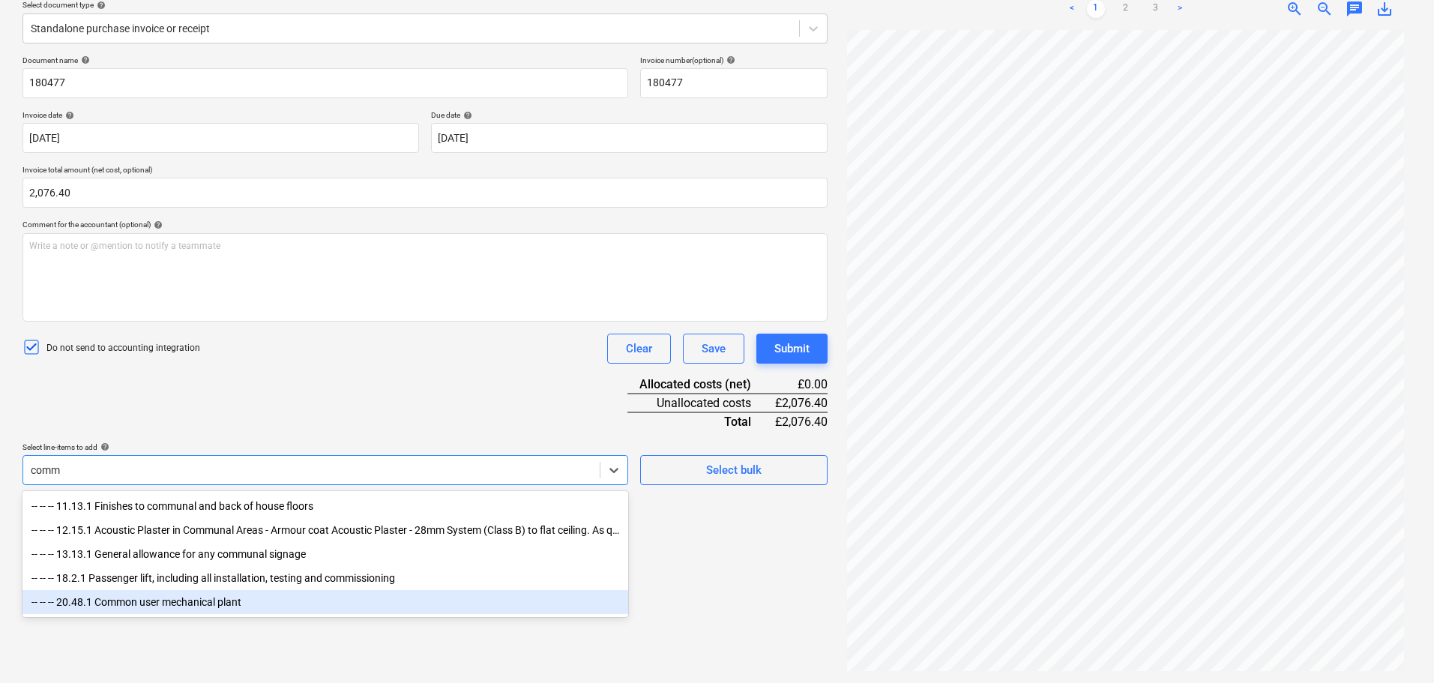
click at [159, 608] on div "-- -- -- 20.48.1 Common user mechanical plant" at bounding box center [325, 602] width 606 height 24
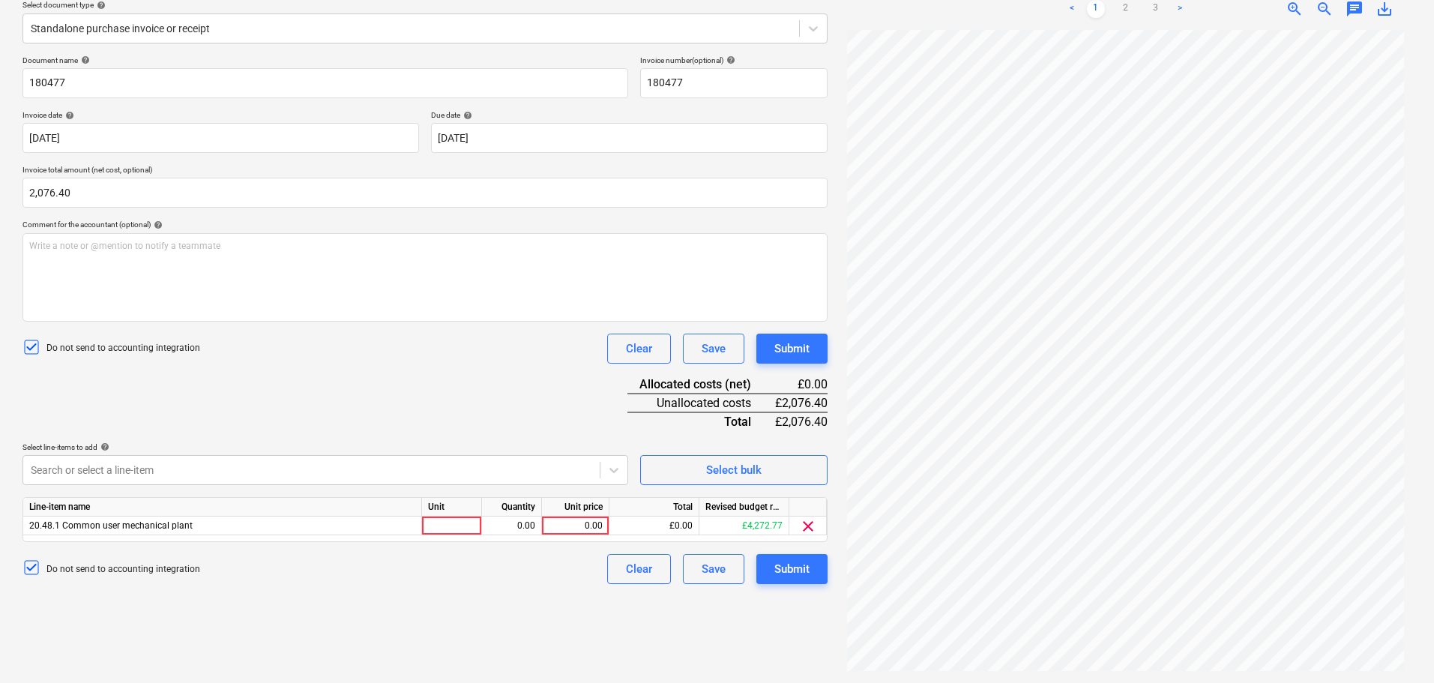
click at [352, 426] on div "Document name help 180477 Invoice number (optional) help 180477 Invoice date he…" at bounding box center [424, 319] width 805 height 529
click at [591, 526] on div "0.00" at bounding box center [575, 526] width 55 height 19
type input "2076.40"
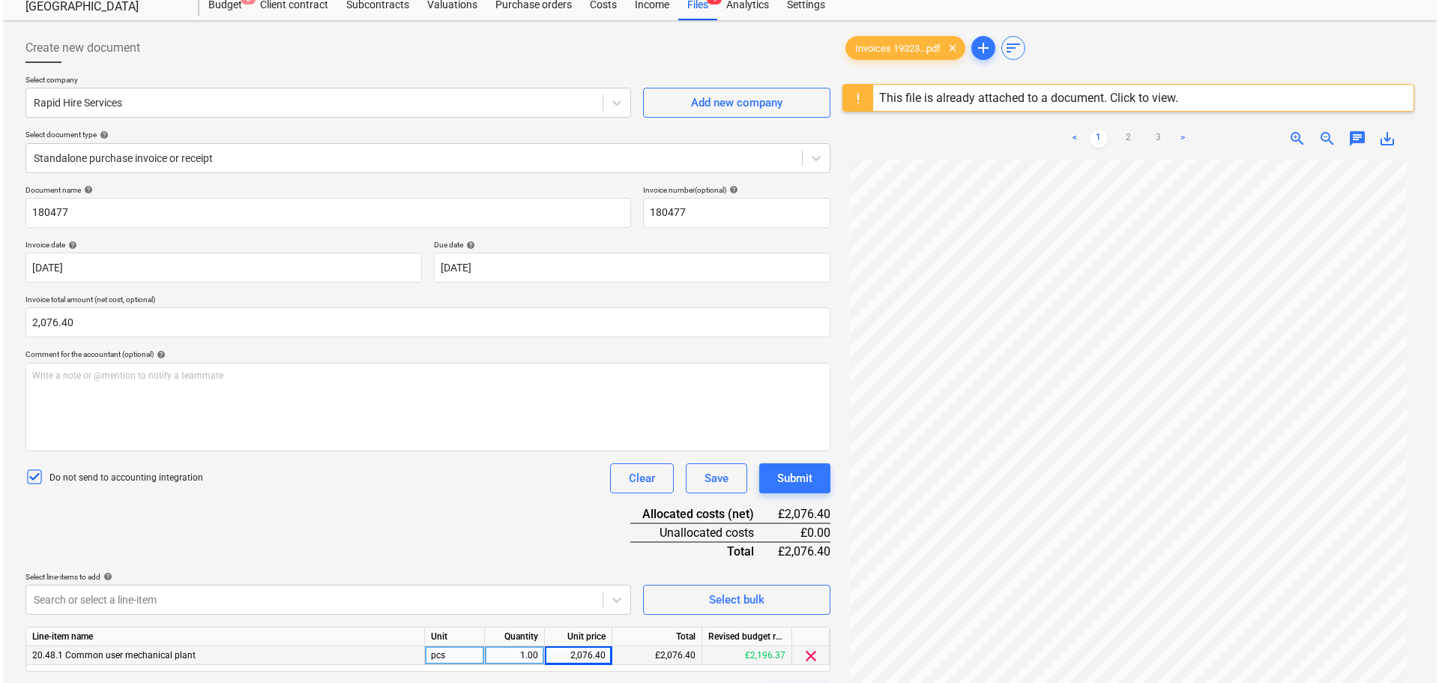
scroll to position [75, 0]
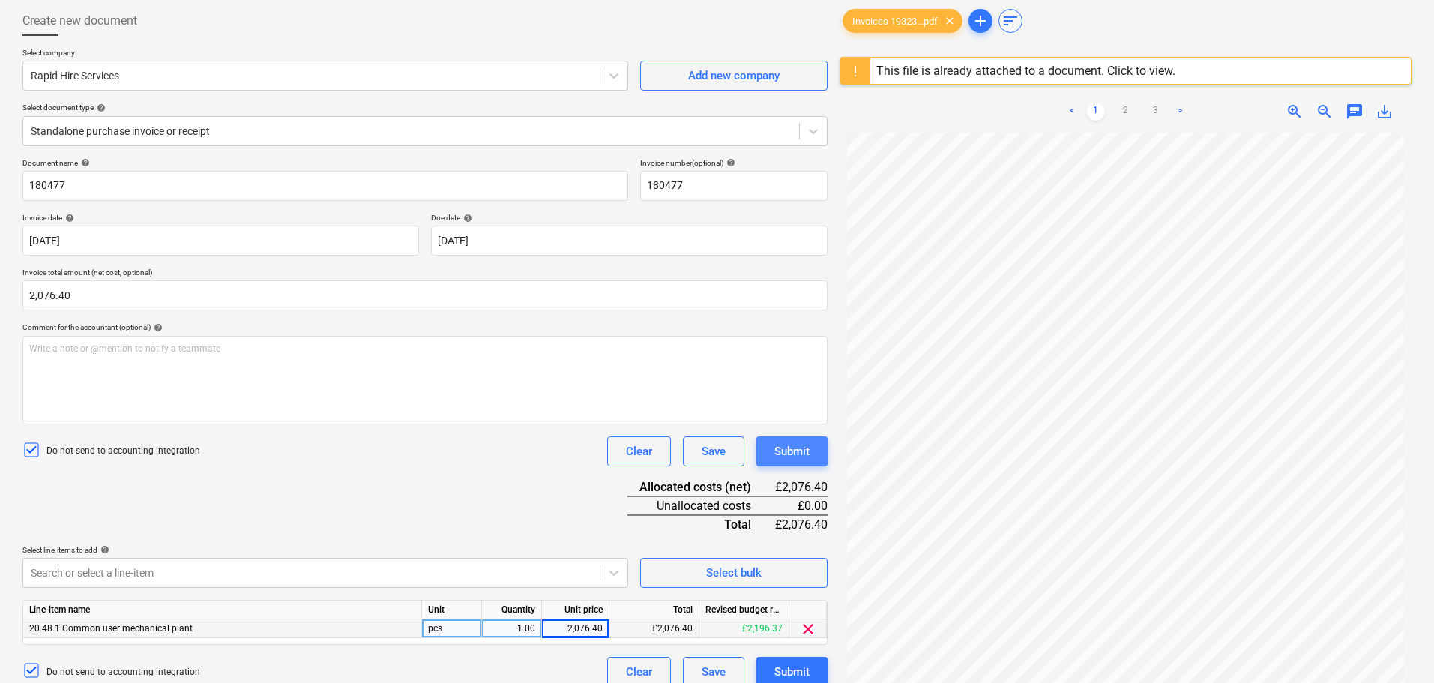
click at [797, 450] on div "Submit" at bounding box center [791, 451] width 35 height 19
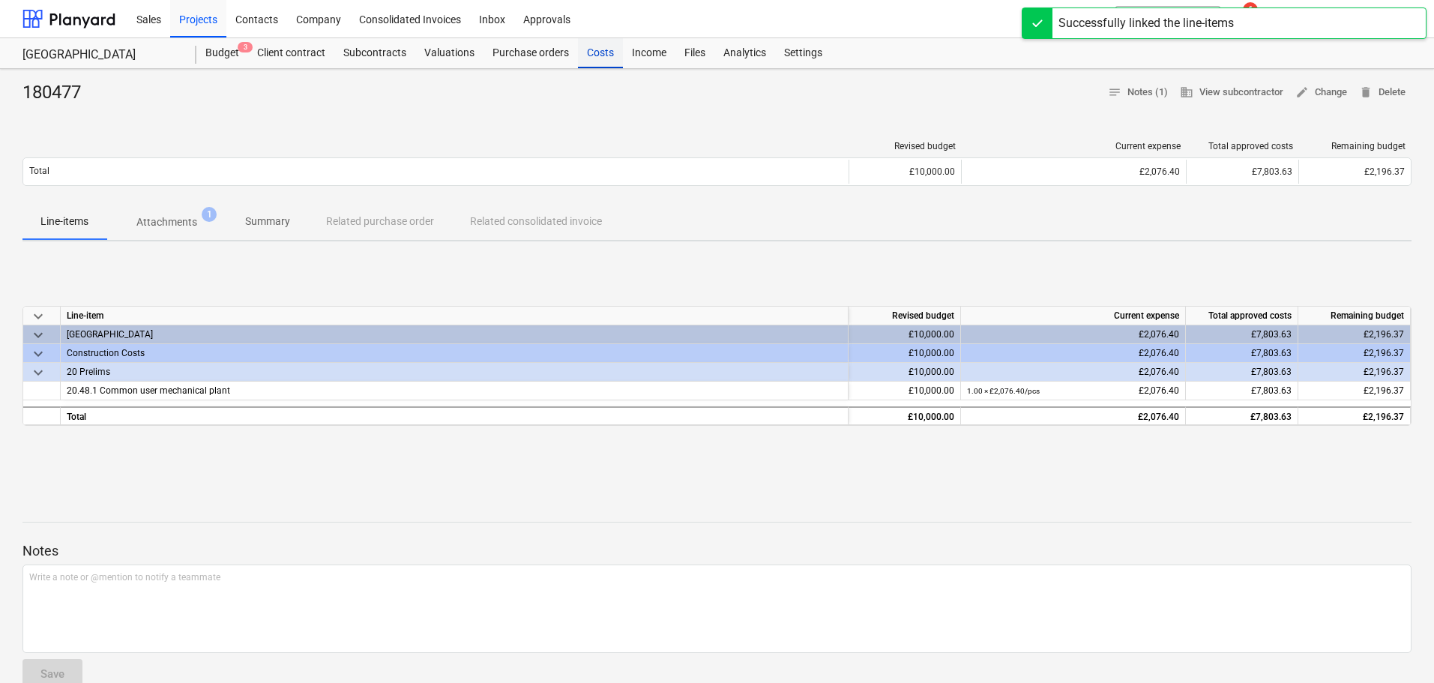
click at [608, 55] on div "Costs" at bounding box center [600, 53] width 45 height 30
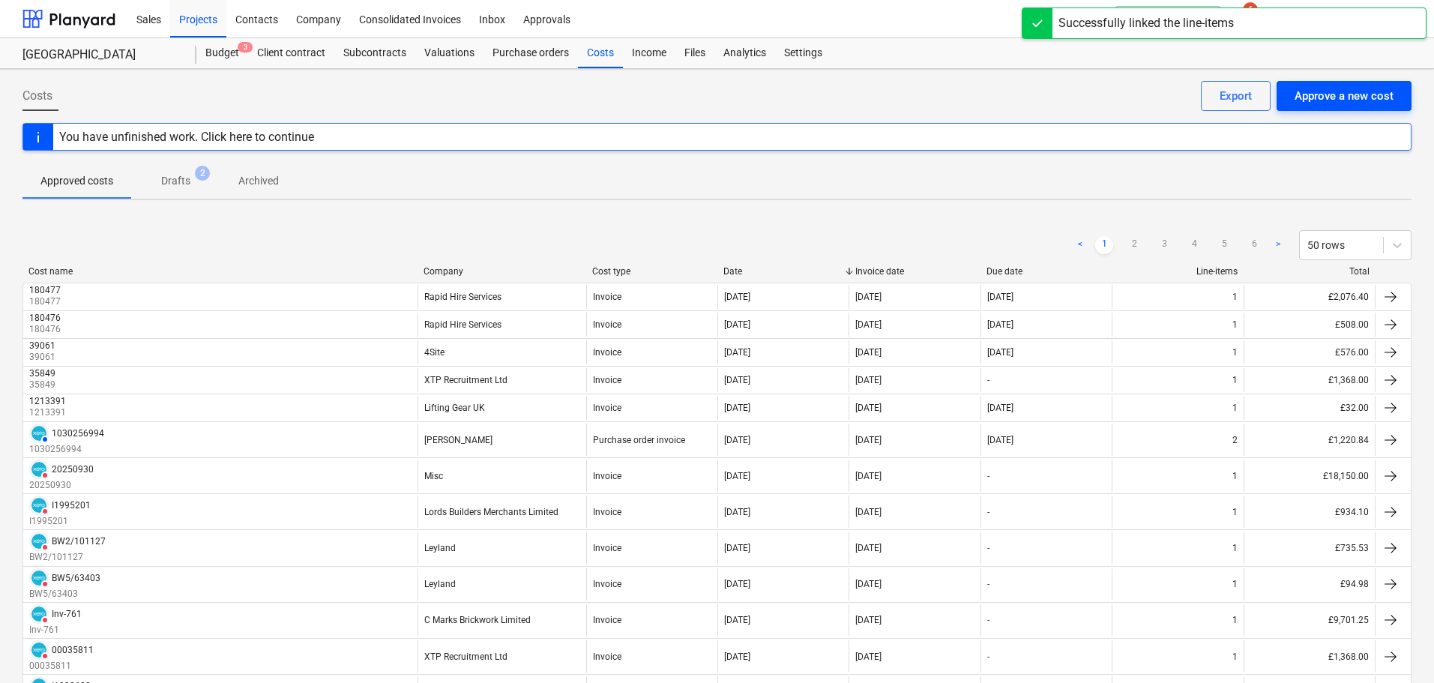
click at [1340, 94] on div "Approve a new cost" at bounding box center [1344, 95] width 99 height 19
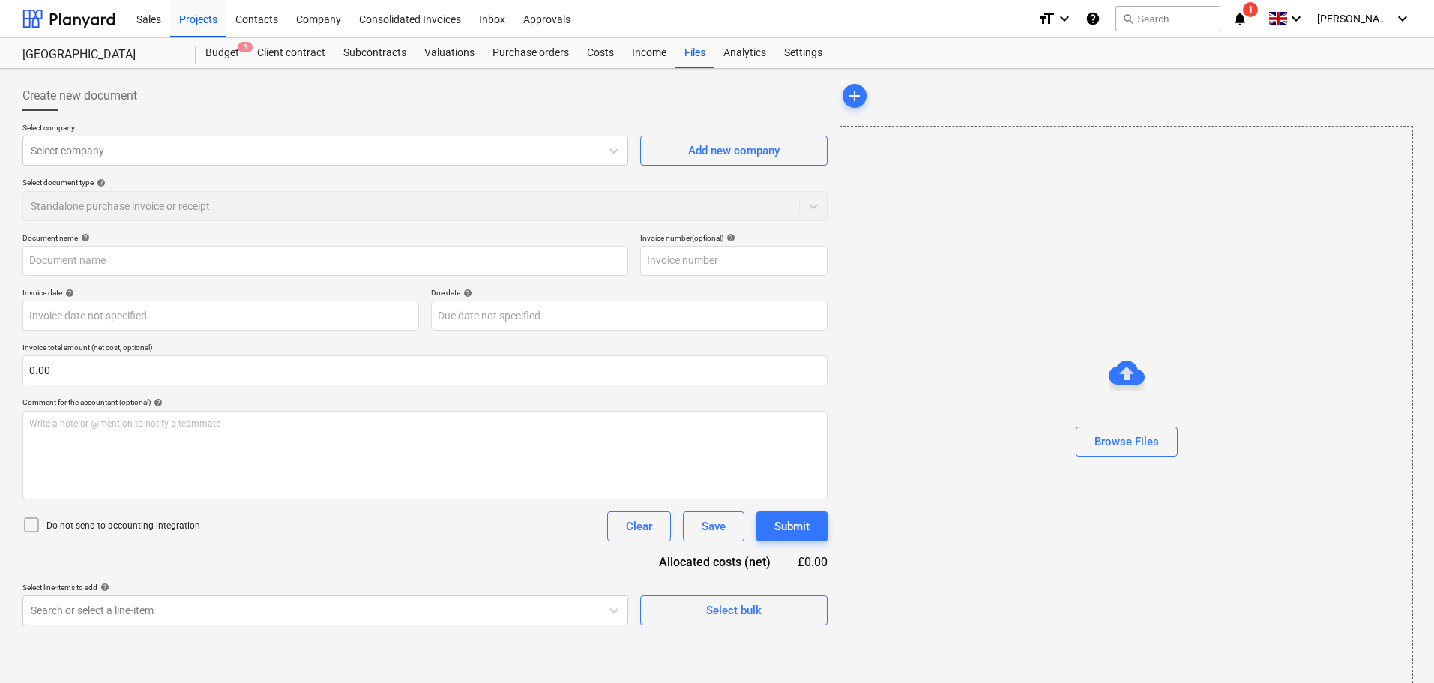
type input "Invoices 19323 HER001.pdf"
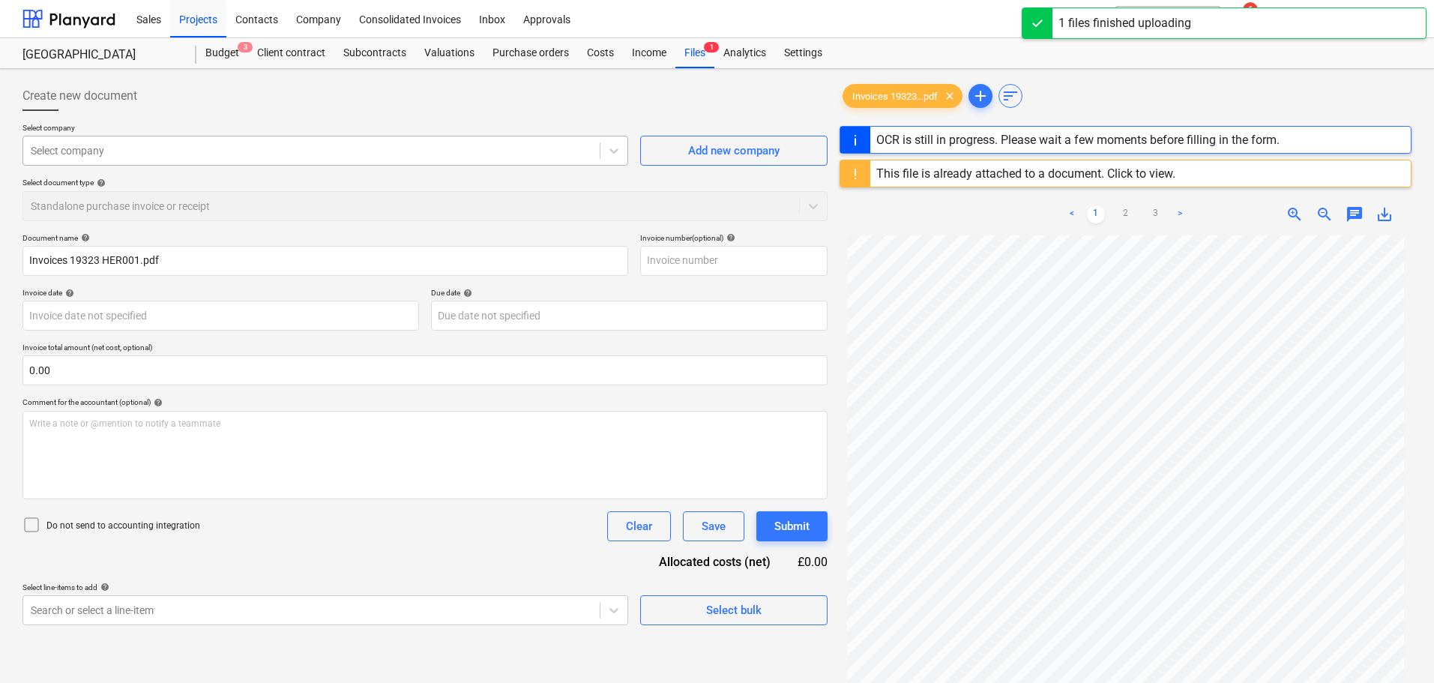
click at [177, 156] on div at bounding box center [311, 150] width 561 height 15
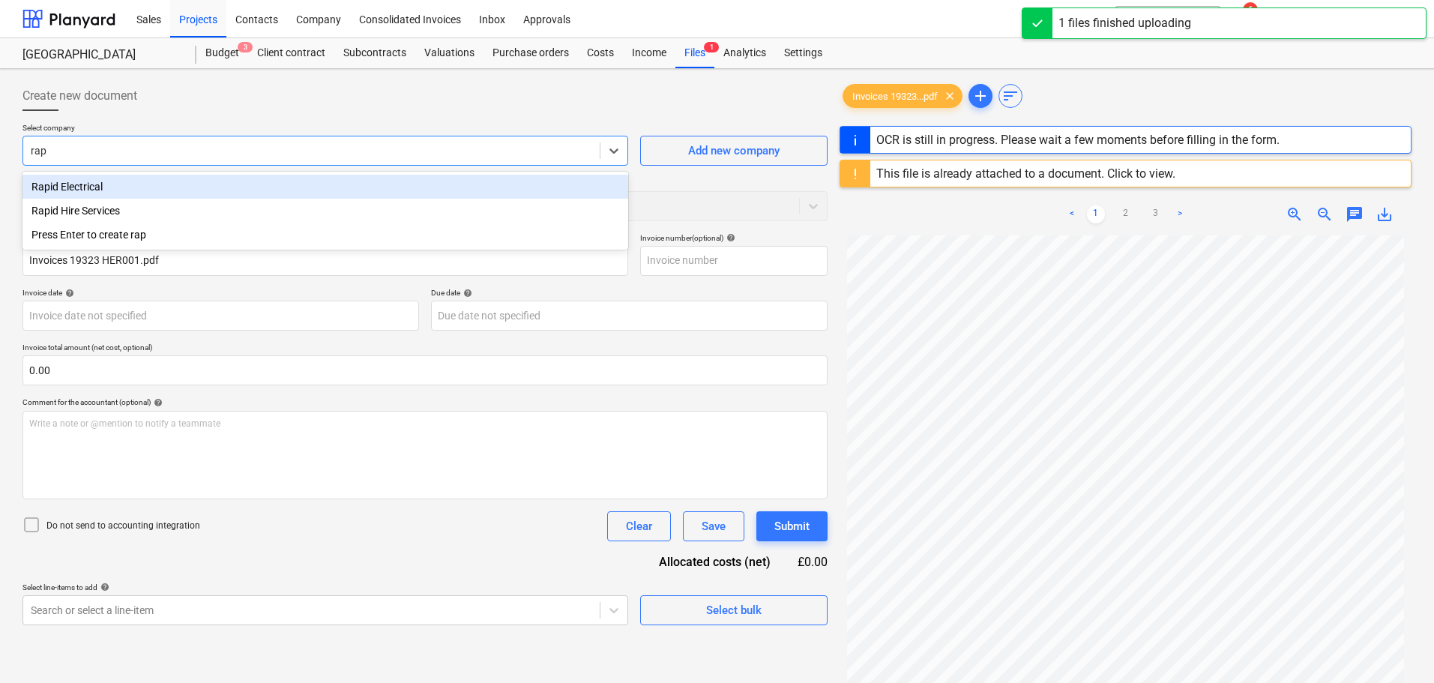
type input "rapi"
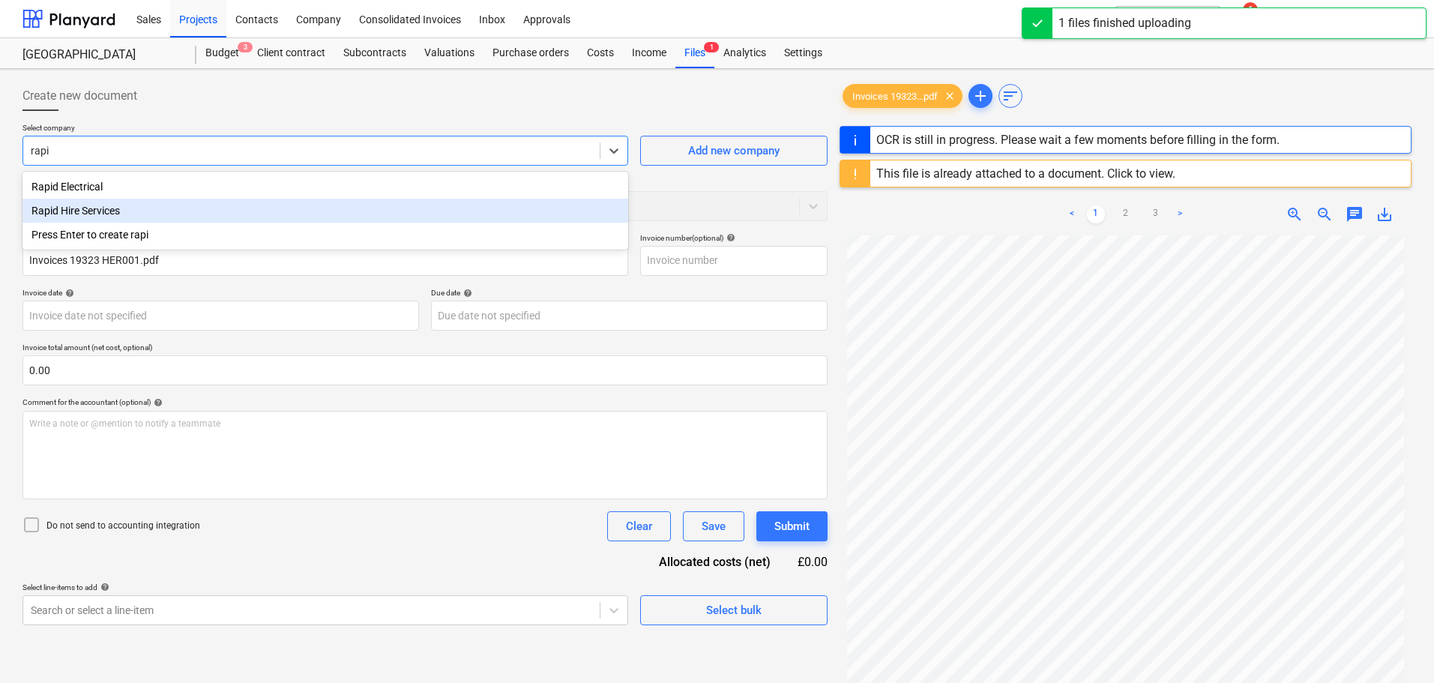
click at [147, 211] on div "Rapid Hire Services" at bounding box center [325, 211] width 606 height 24
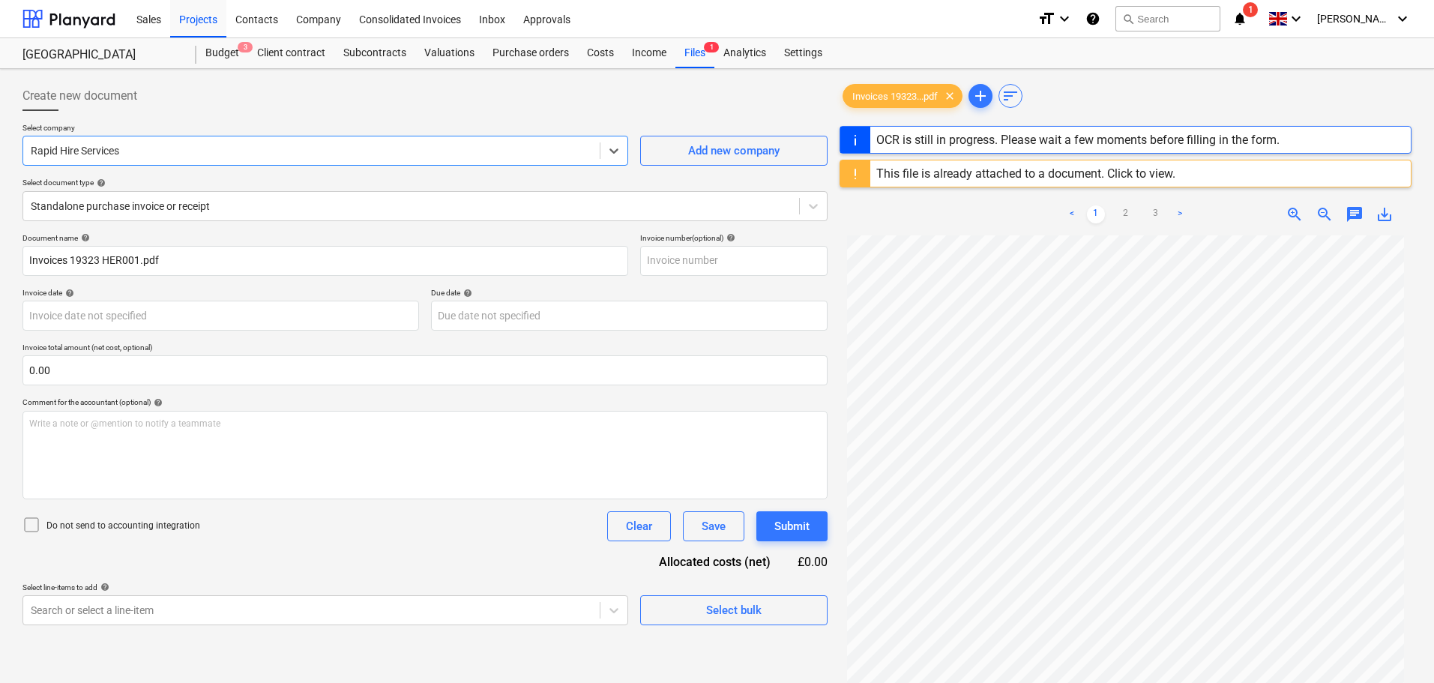
type input "180476"
type input "[DATE]"
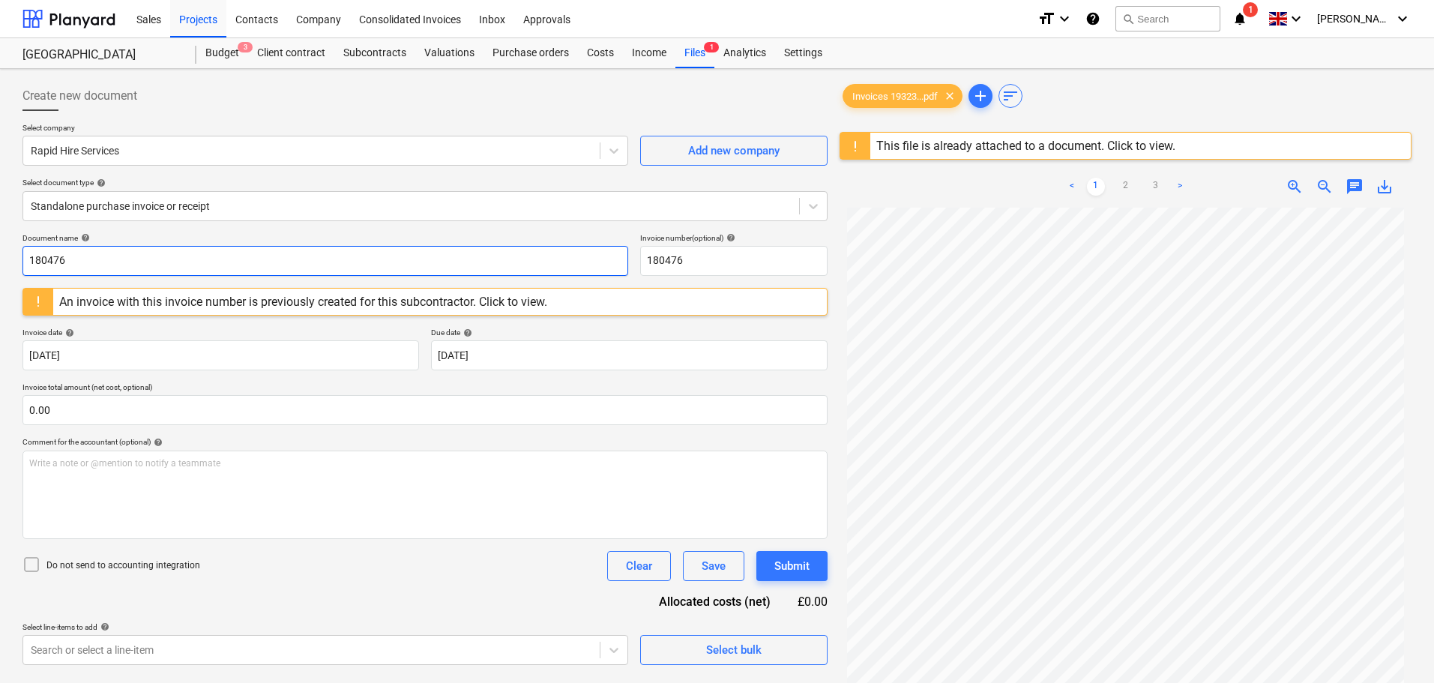
drag, startPoint x: 199, startPoint y: 259, endPoint x: -70, endPoint y: 252, distance: 268.5
click at [0, 252] on html "Sales Projects Contacts Company Consolidated Invoices Inbox Approvals format_si…" at bounding box center [717, 341] width 1434 height 683
drag, startPoint x: 92, startPoint y: 259, endPoint x: -35, endPoint y: 262, distance: 127.5
click at [0, 262] on html "Sales Projects Contacts Company Consolidated Invoices Inbox Approvals format_si…" at bounding box center [717, 341] width 1434 height 683
type input "180478"
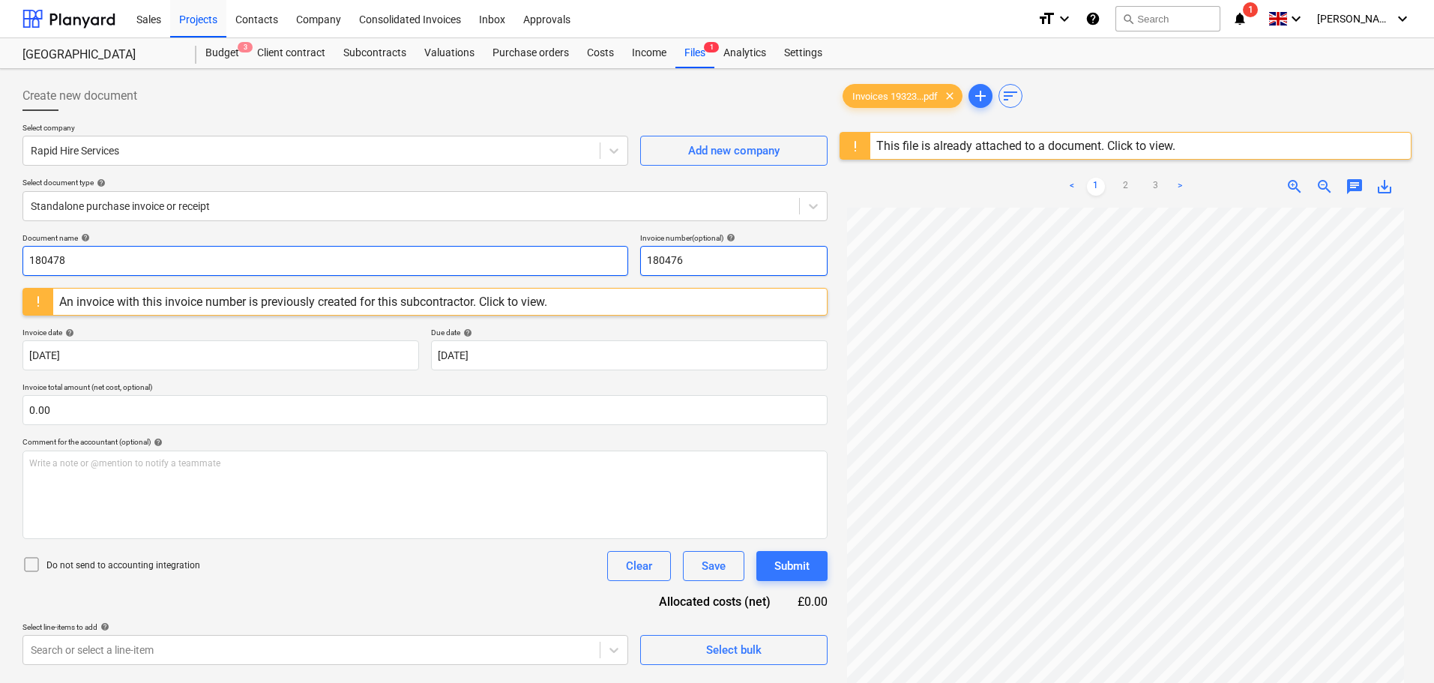
drag, startPoint x: 703, startPoint y: 263, endPoint x: 604, endPoint y: 267, distance: 99.0
click at [604, 267] on div "Document name help 180478 Invoice number (optional) help 180476" at bounding box center [424, 254] width 805 height 43
paste input "8"
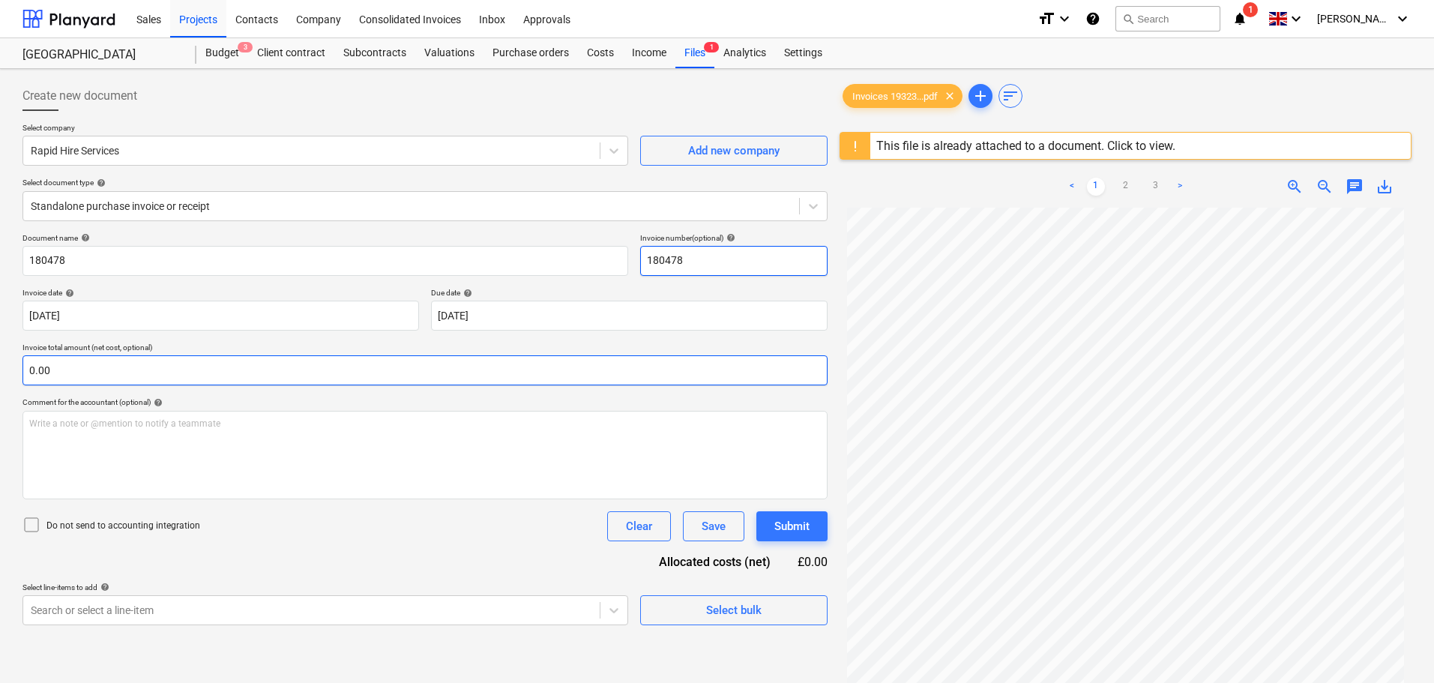
type input "180478"
click at [73, 373] on input "text" at bounding box center [424, 370] width 805 height 30
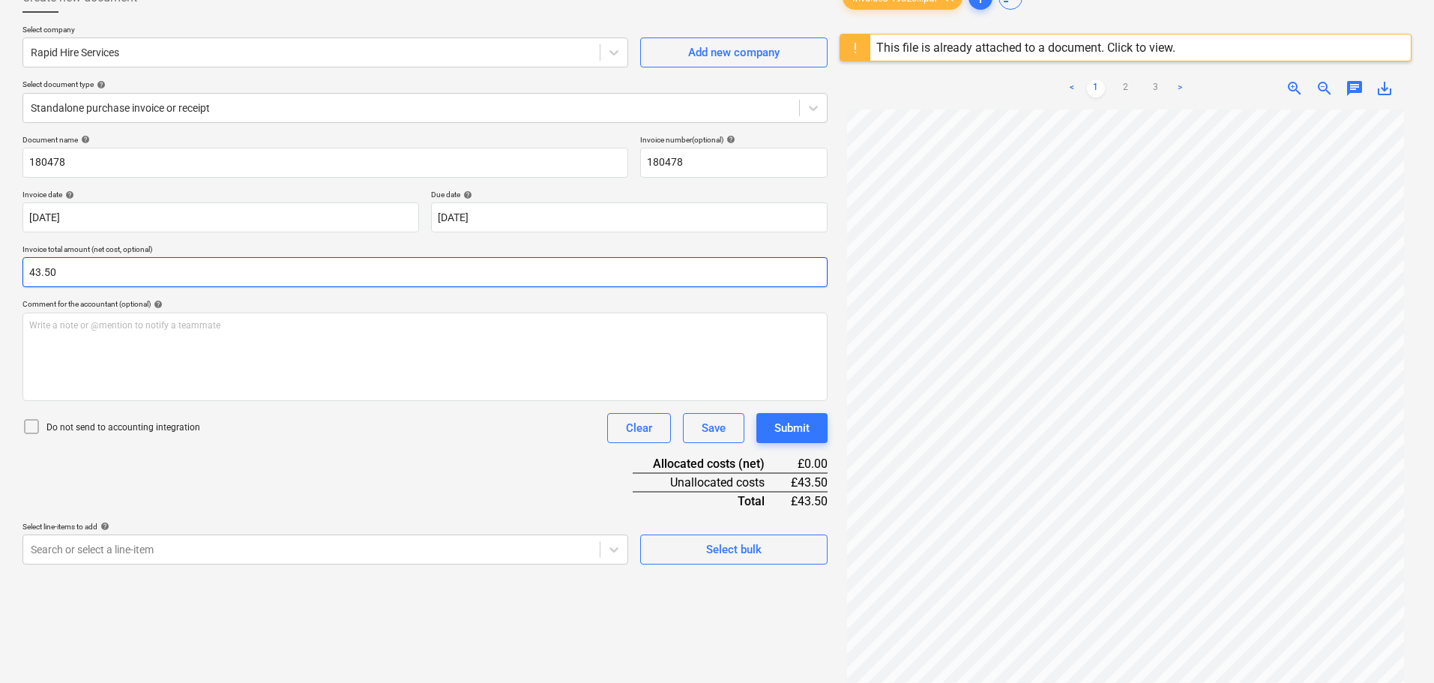
scroll to position [150, 0]
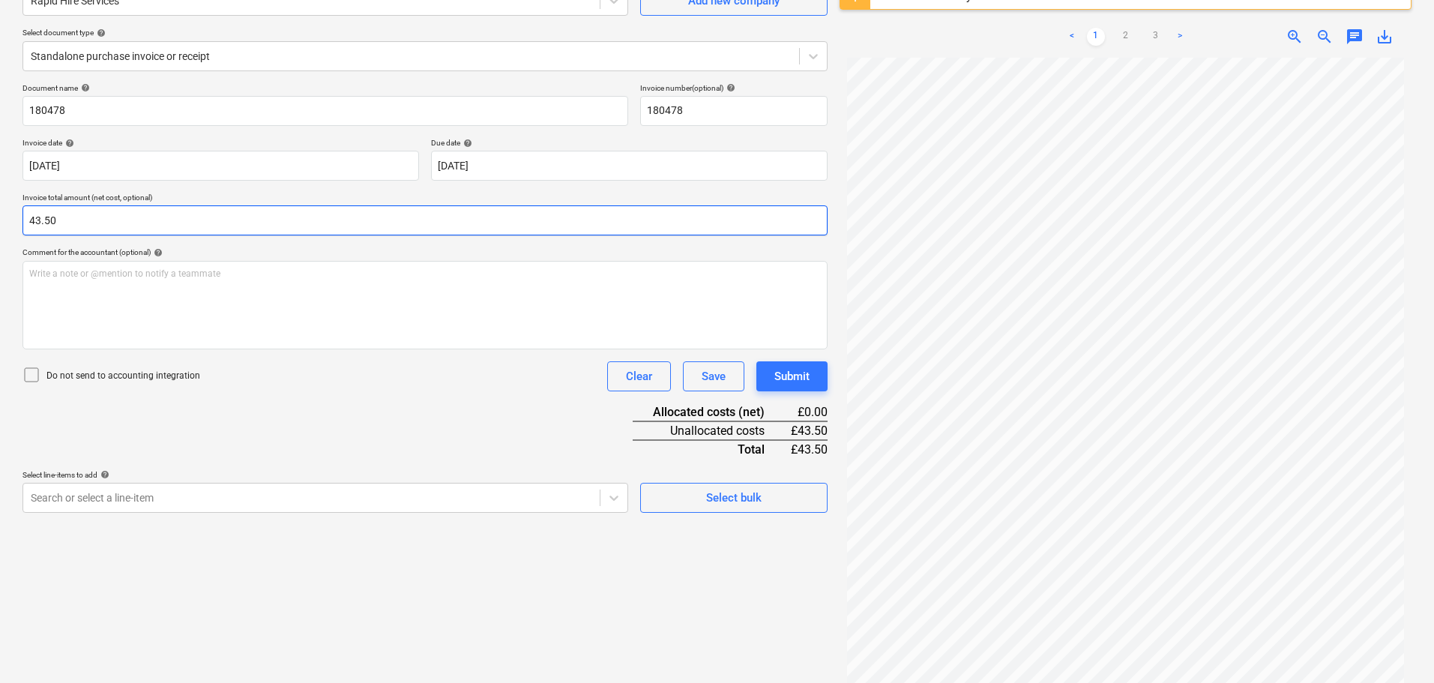
type input "43.50"
click at [143, 379] on p "Do not send to accounting integration" at bounding box center [123, 376] width 154 height 13
click at [142, 496] on body "Sales Projects Contacts Company Consolidated Invoices Inbox Approvals format_si…" at bounding box center [717, 191] width 1434 height 683
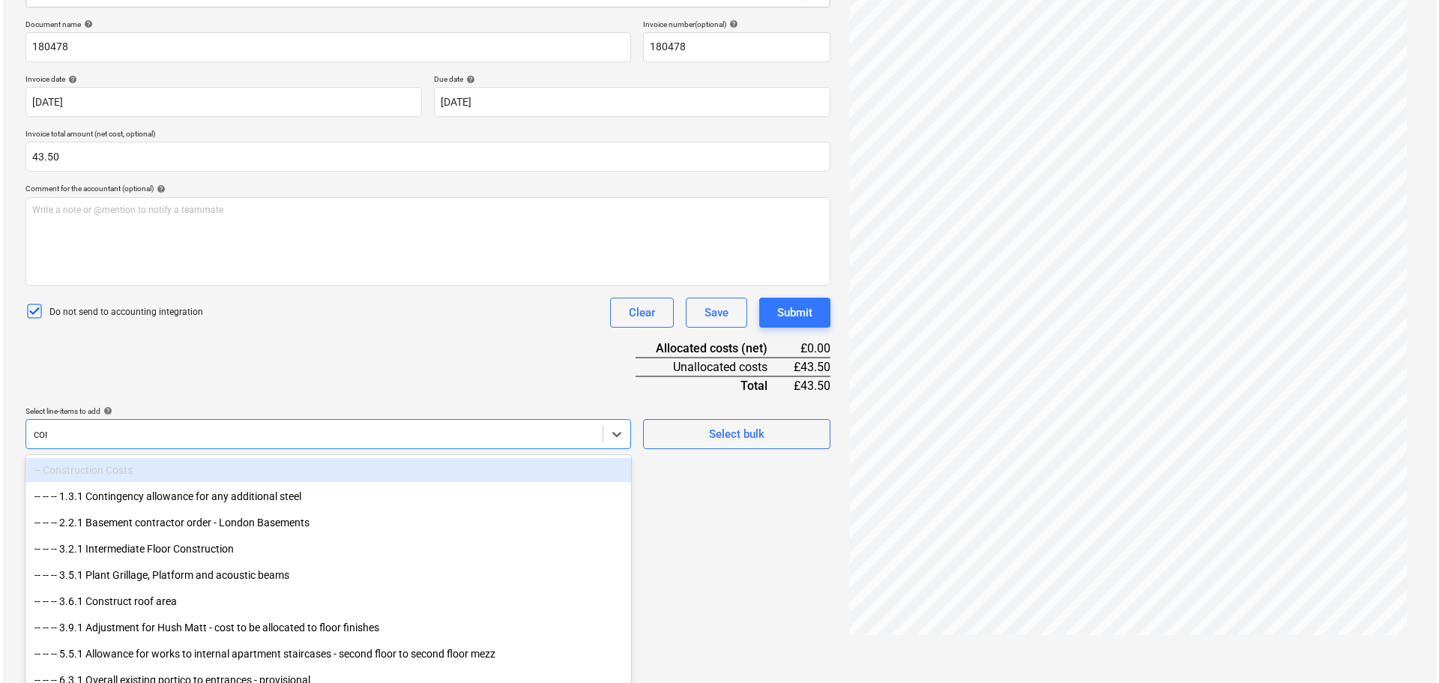
scroll to position [178, 0]
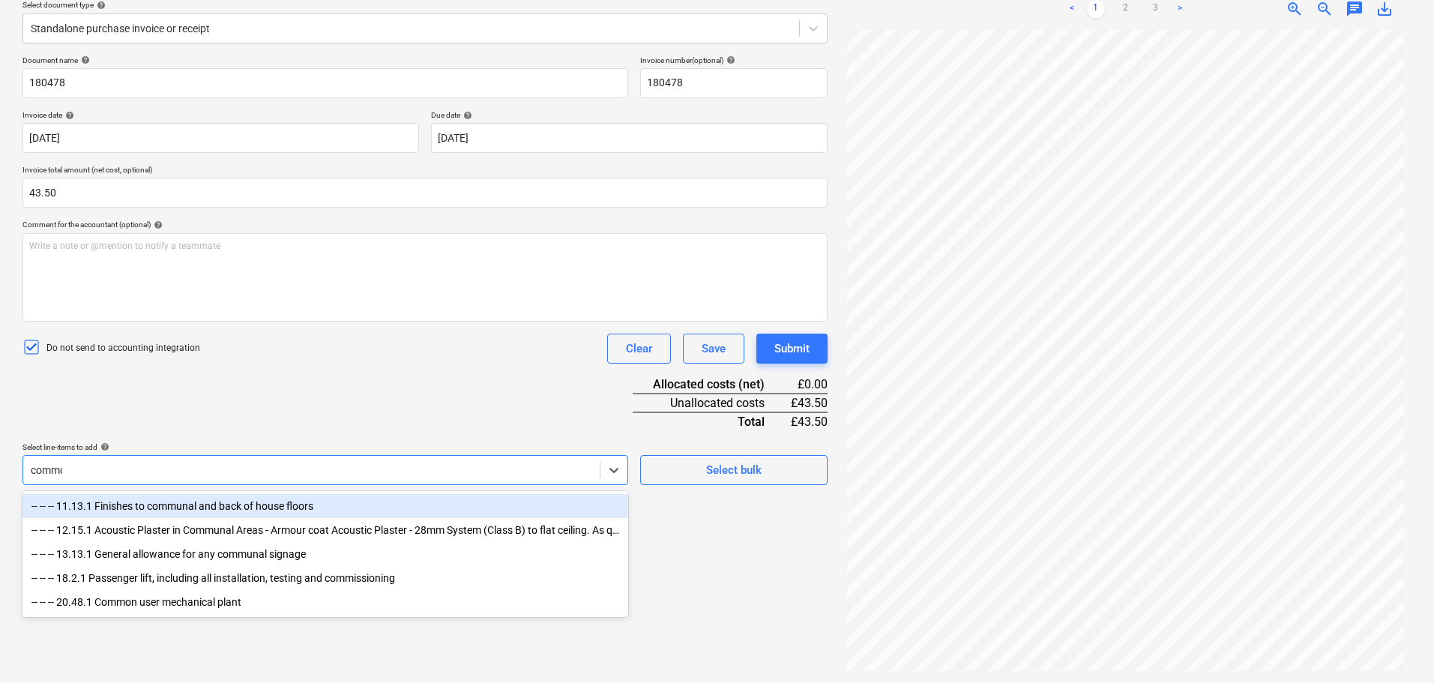
type input "common"
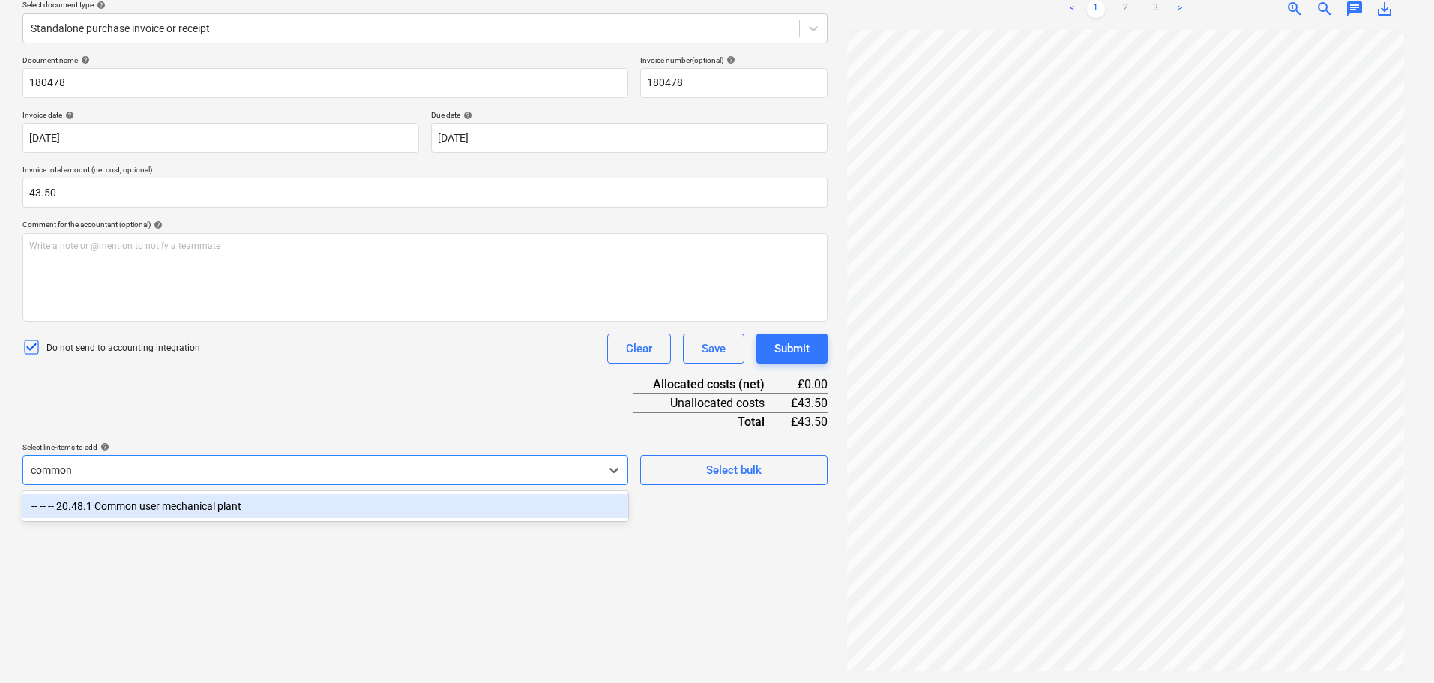
click at [142, 505] on div "-- -- -- 20.48.1 Common user mechanical plant" at bounding box center [325, 506] width 606 height 24
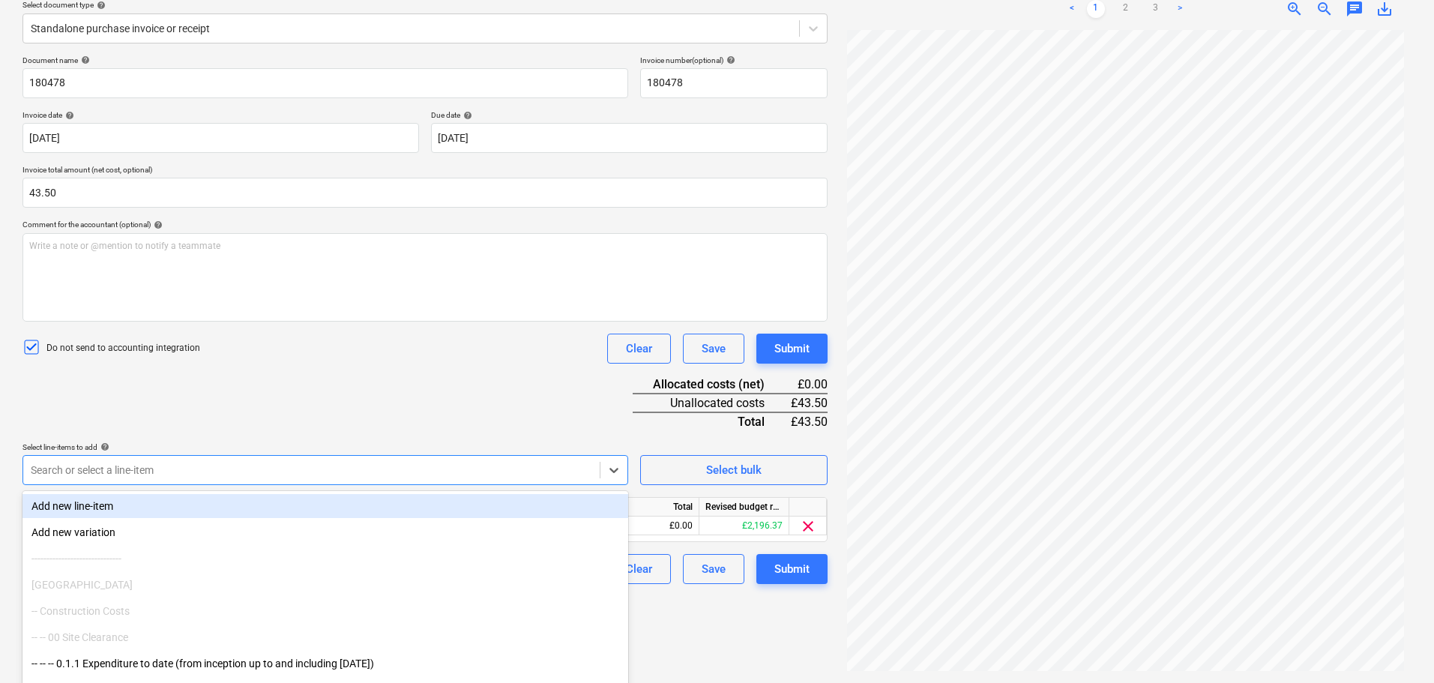
drag, startPoint x: 361, startPoint y: 392, endPoint x: 477, endPoint y: 395, distance: 116.2
click at [377, 391] on div "Document name help 180478 Invoice number (optional) help 180478 Invoice date he…" at bounding box center [424, 319] width 805 height 529
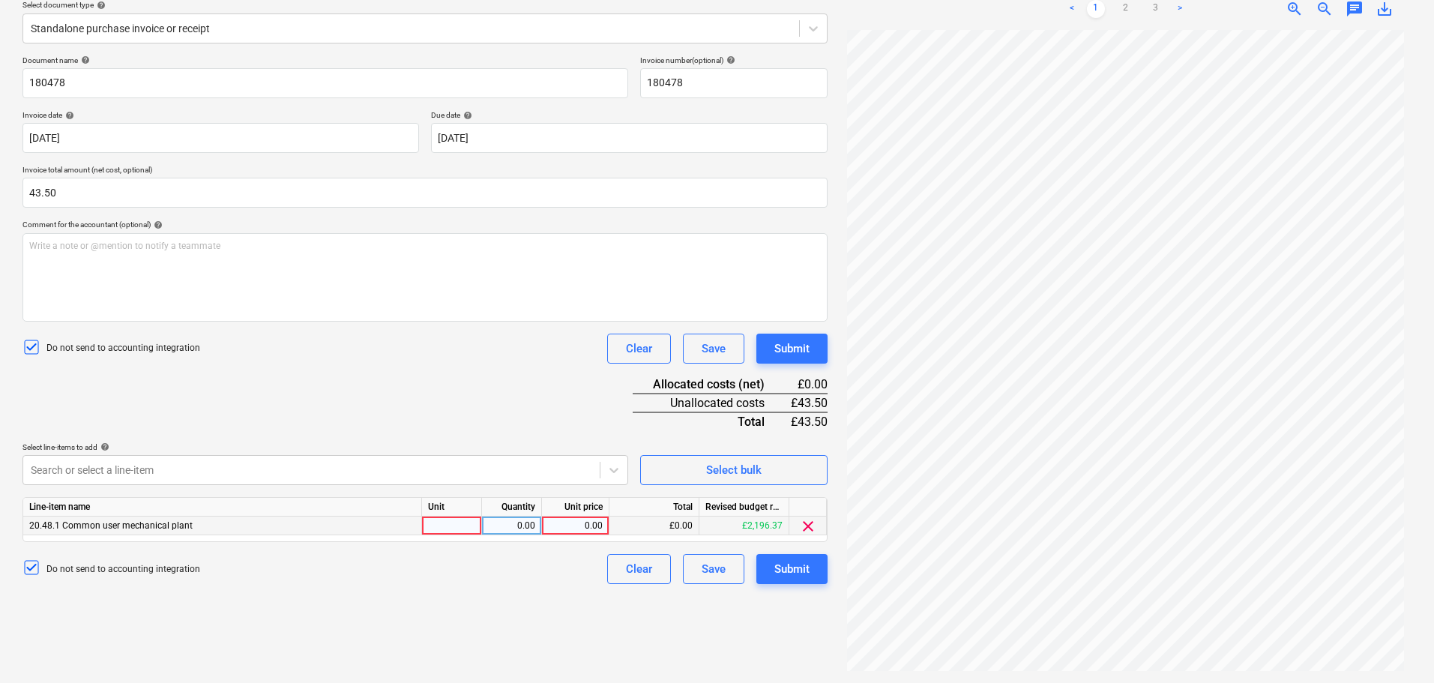
click at [579, 527] on div "0.00" at bounding box center [575, 526] width 55 height 19
type input "43.50"
click at [785, 349] on div "Submit" at bounding box center [791, 348] width 35 height 19
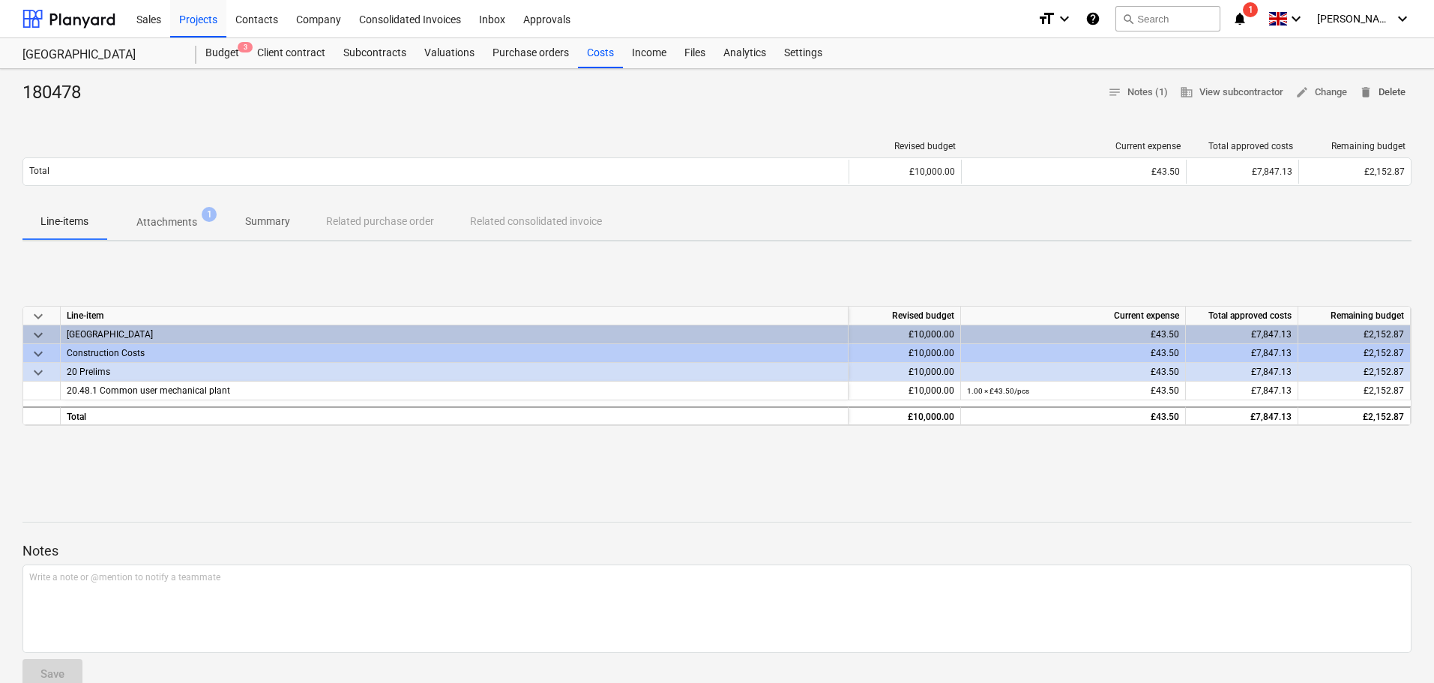
click at [1389, 94] on span "delete Delete" at bounding box center [1382, 92] width 46 height 17
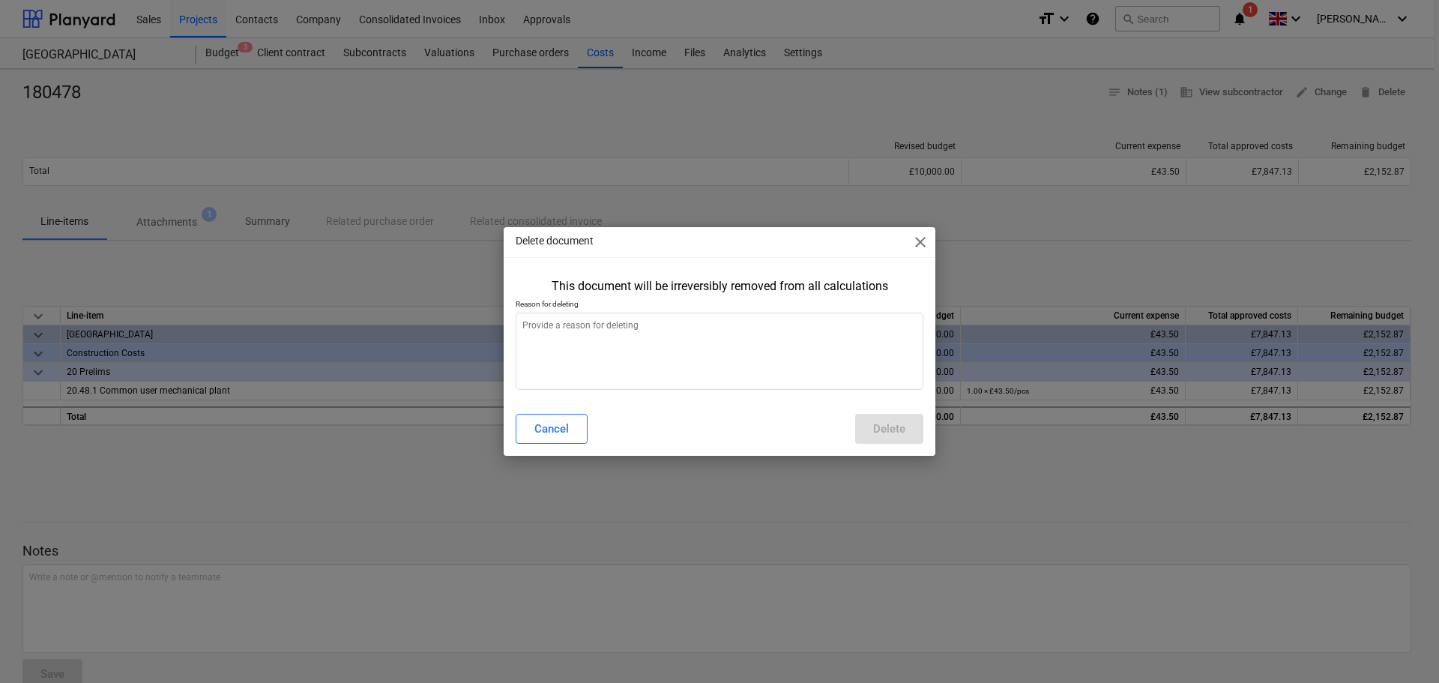
type textarea "x"
click at [564, 338] on textarea at bounding box center [720, 351] width 408 height 77
type textarea "E"
type textarea "x"
type textarea "Er"
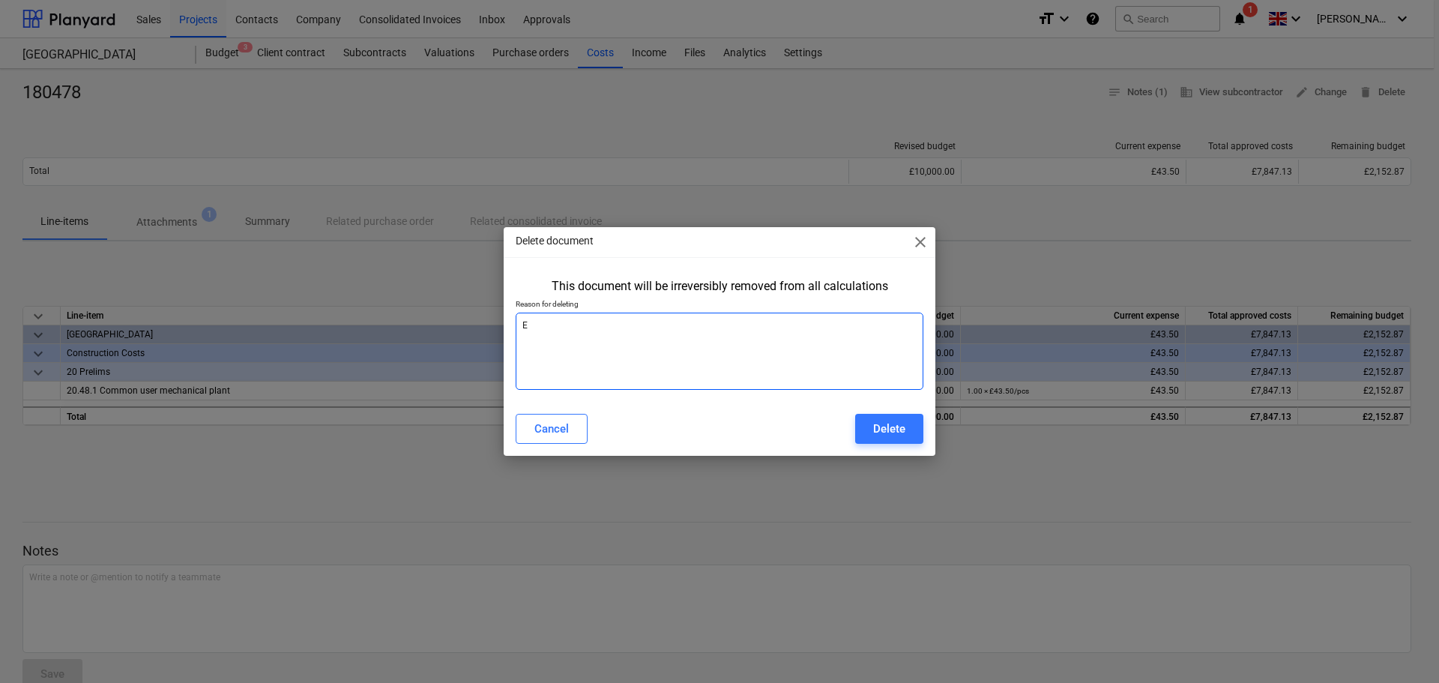
type textarea "x"
type textarea "Err"
type textarea "x"
type textarea "Erro"
type textarea "x"
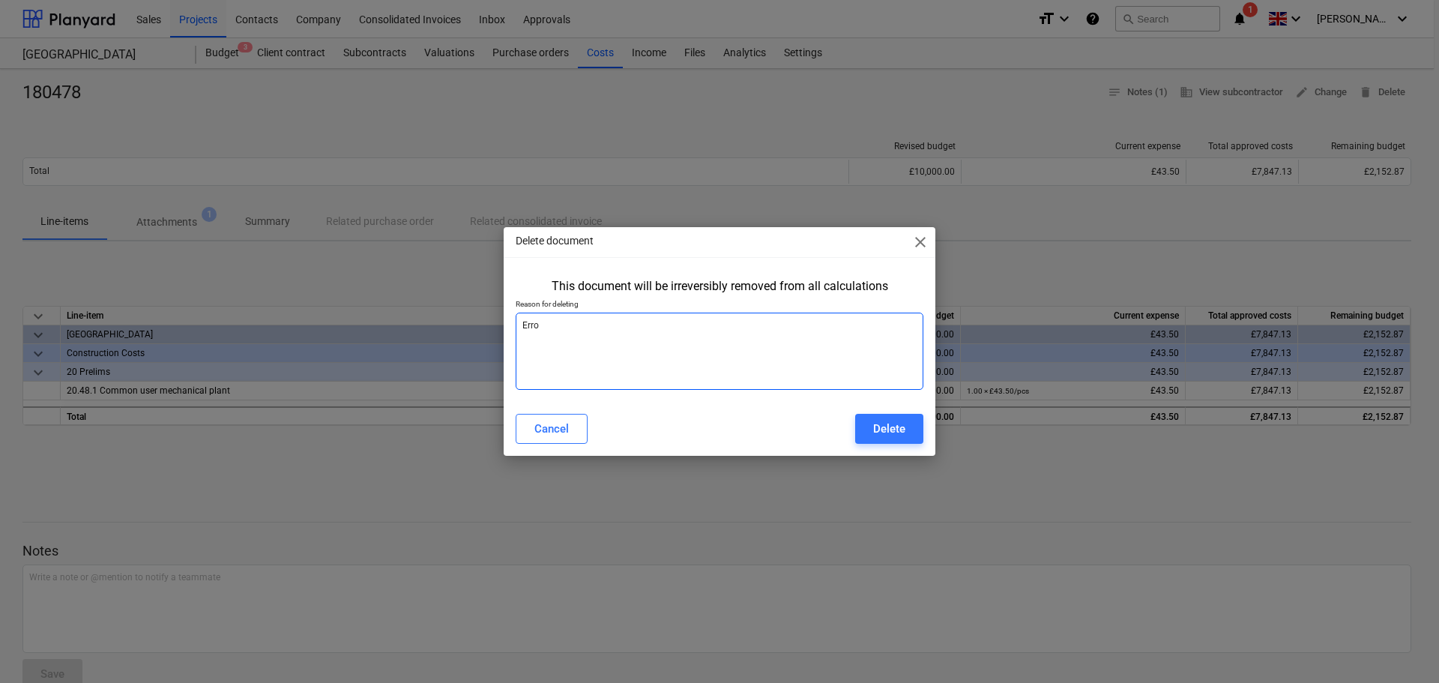
type textarea "Error"
type textarea "x"
type textarea "Error."
type textarea "x"
type textarea "Error."
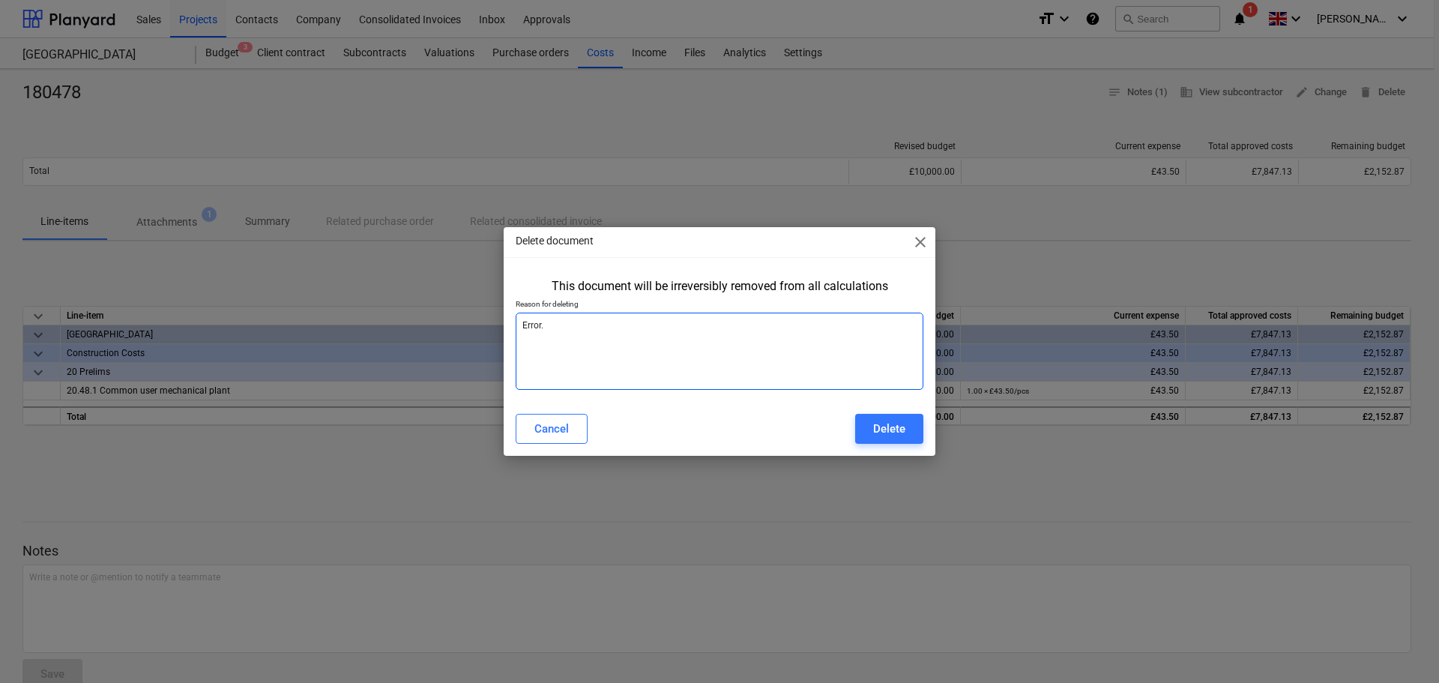
type textarea "x"
type textarea "Error. T"
type textarea "x"
type textarea "Error. Th"
type textarea "x"
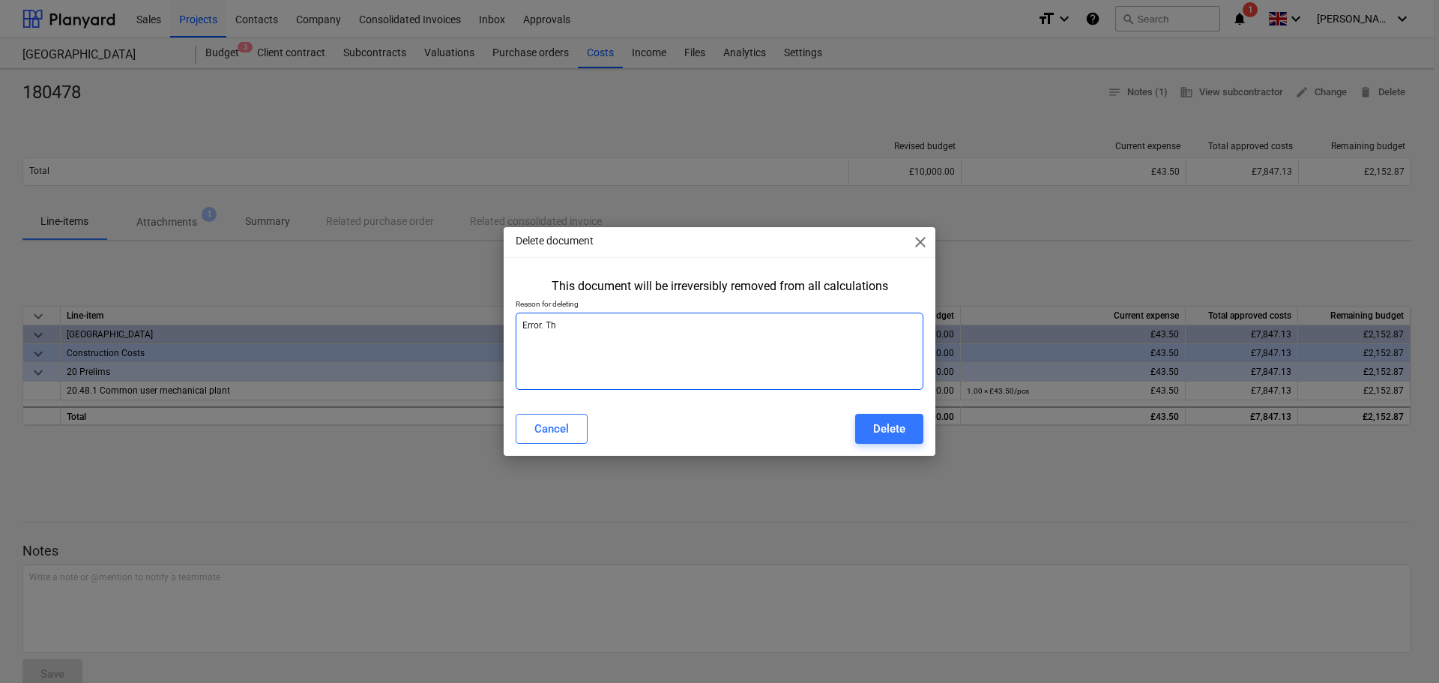
type textarea "Error. Thi"
type textarea "x"
type textarea "Error. This"
type textarea "x"
type textarea "Error. This"
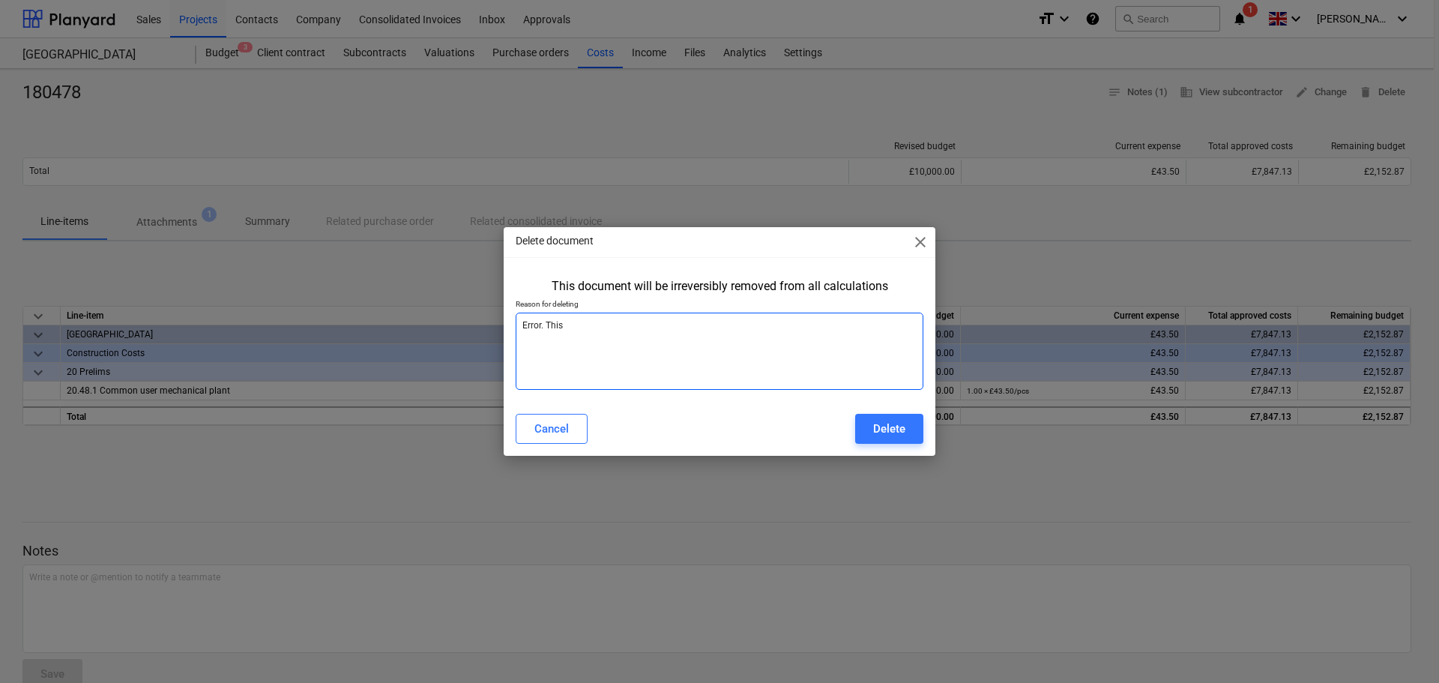
type textarea "x"
type textarea "Error. This p"
type textarea "x"
type textarea "Error. This pu"
type textarea "x"
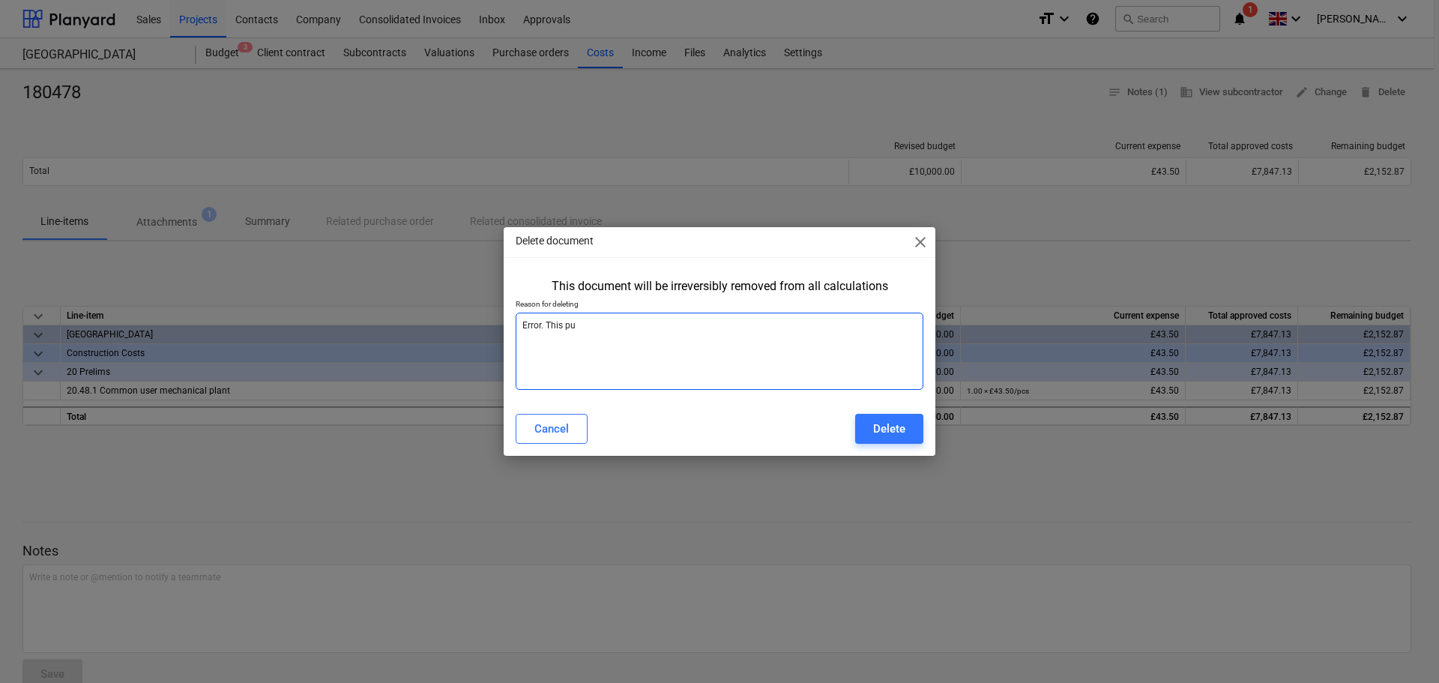
type textarea "Error. This pum"
type textarea "x"
type textarea "Error. This pump"
type textarea "x"
type textarea "Error. This pump"
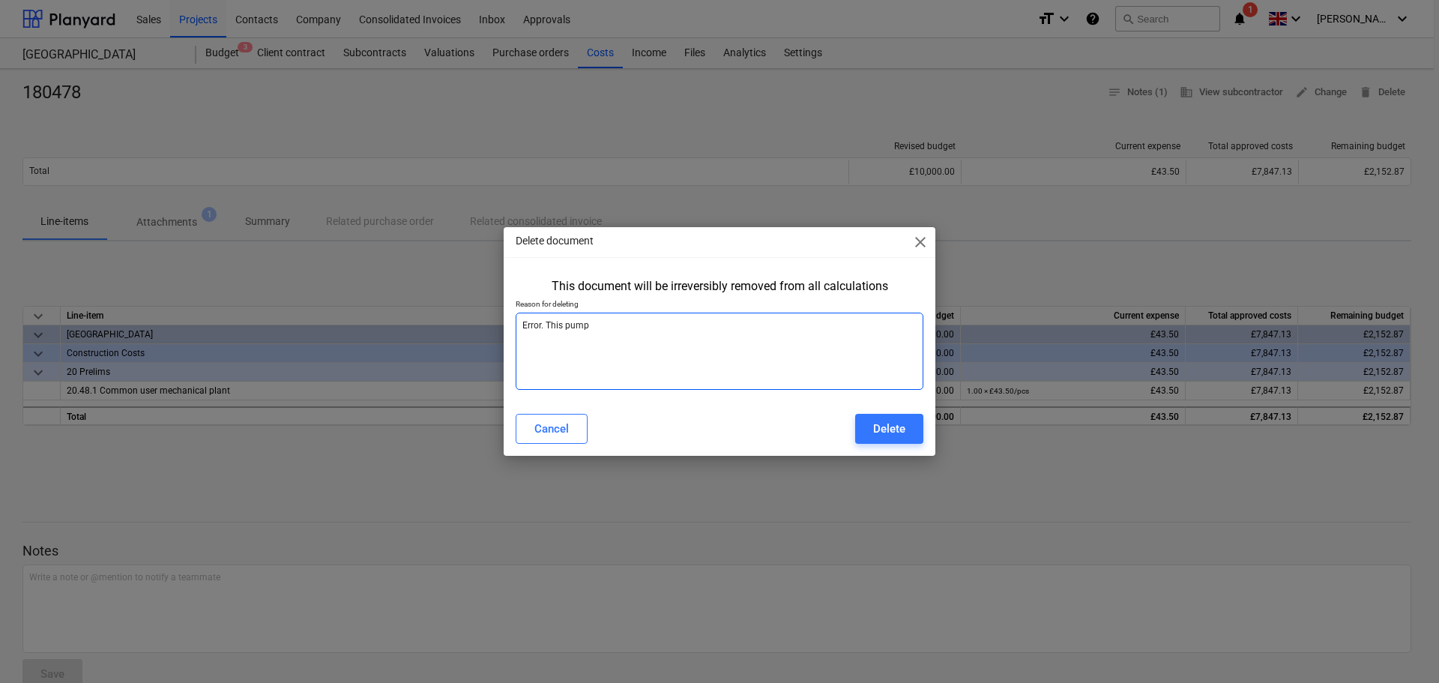
type textarea "x"
type textarea "Error. This pump w"
type textarea "x"
type textarea "Error. This pump wa"
type textarea "x"
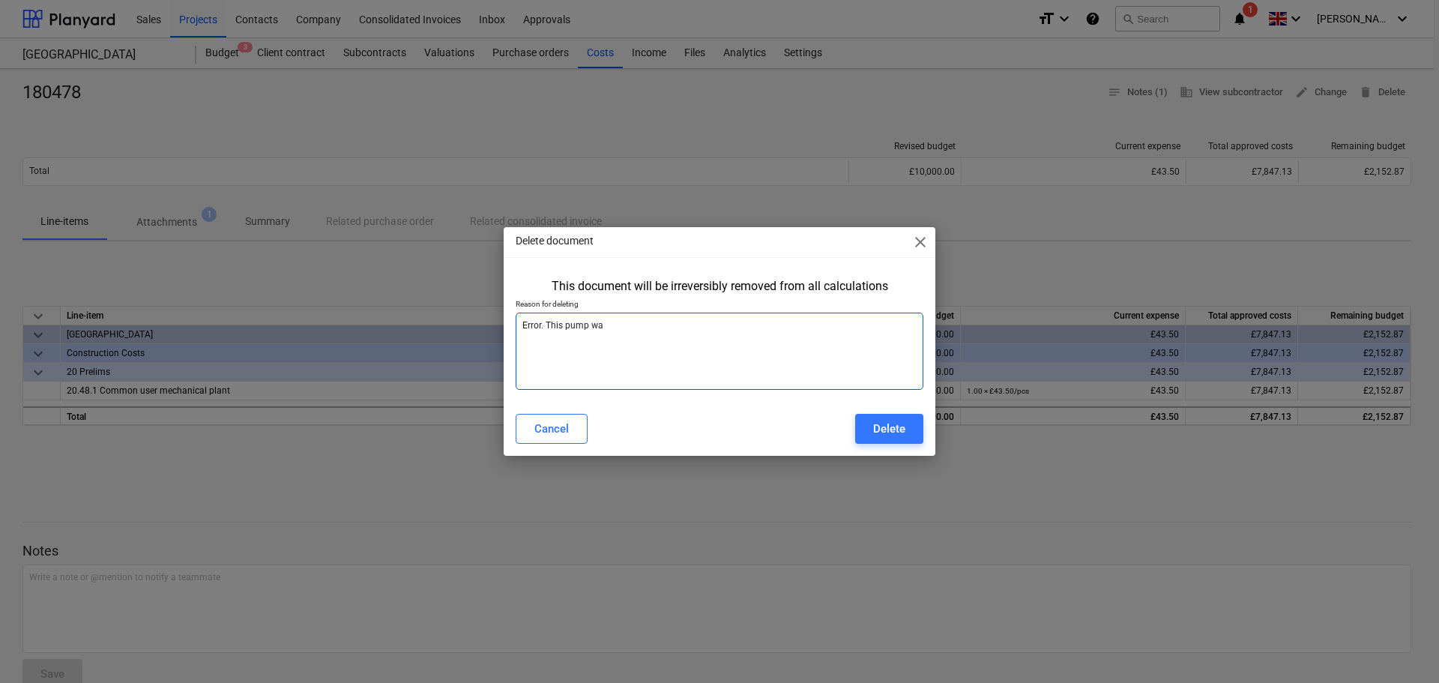
type textarea "Error. This pump was"
type textarea "x"
type textarea "Error. This pump was"
type textarea "x"
type textarea "Error. This pump was f"
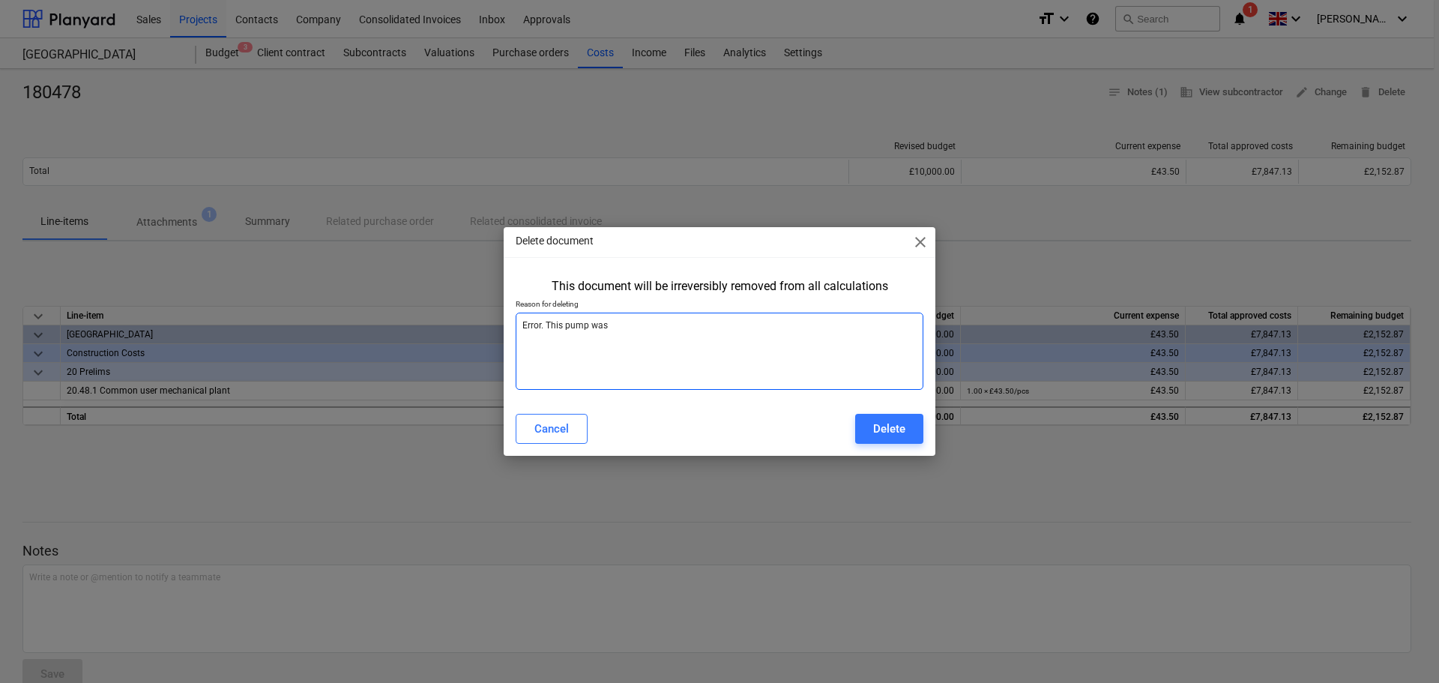
type textarea "x"
type textarea "Error. This pump was fo"
type textarea "x"
type textarea "Error. This pump was for"
type textarea "x"
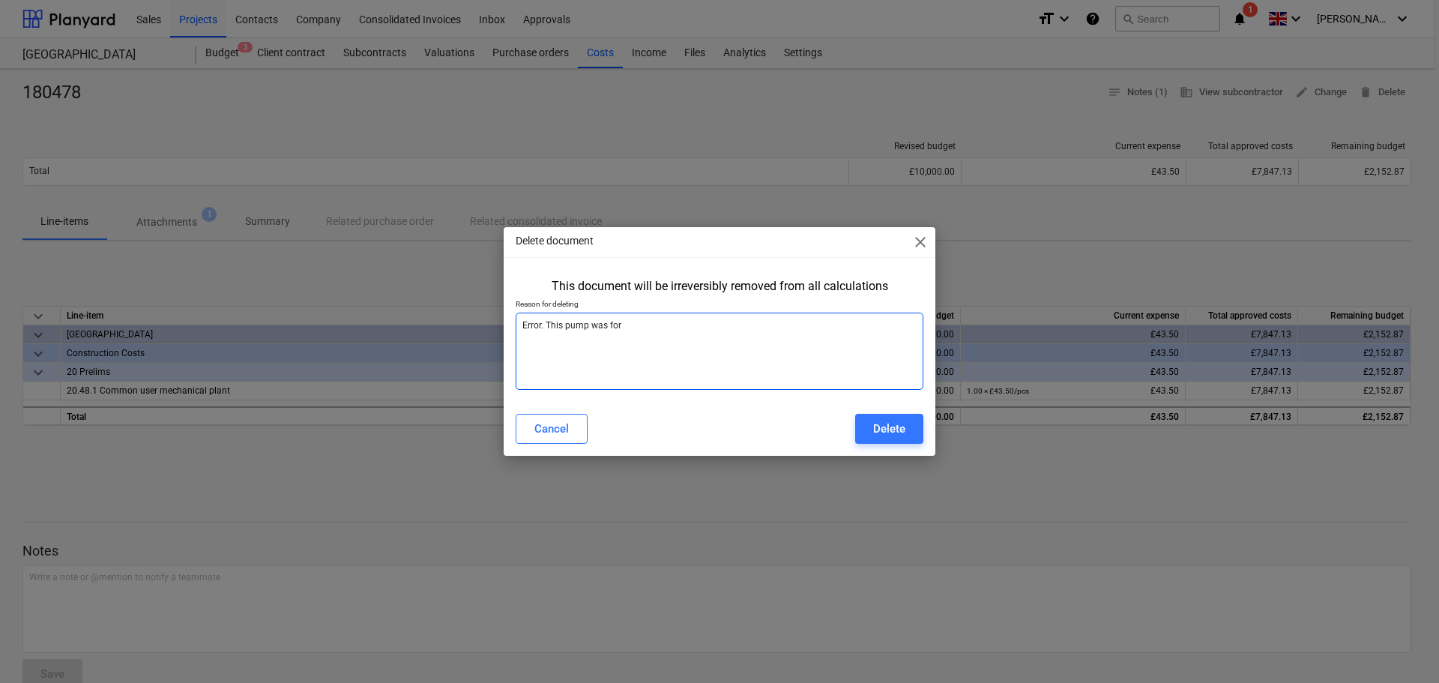
type textarea "Error. This pump was for"
type textarea "x"
type textarea "Error. This pump was for h"
type textarea "x"
type textarea "Error. This pump was for he"
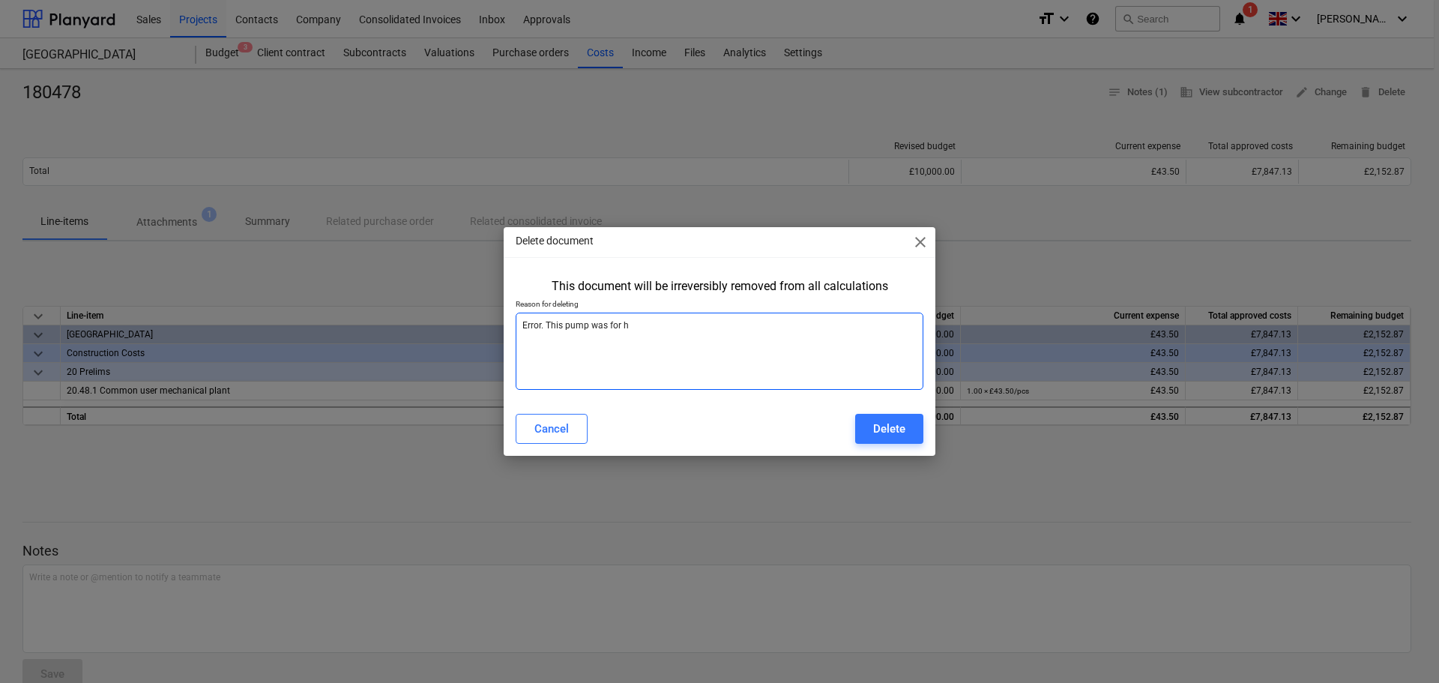
type textarea "x"
type textarea "Error. This pump was for hem"
type textarea "x"
type textarea "Error. This pump was for heme"
type textarea "x"
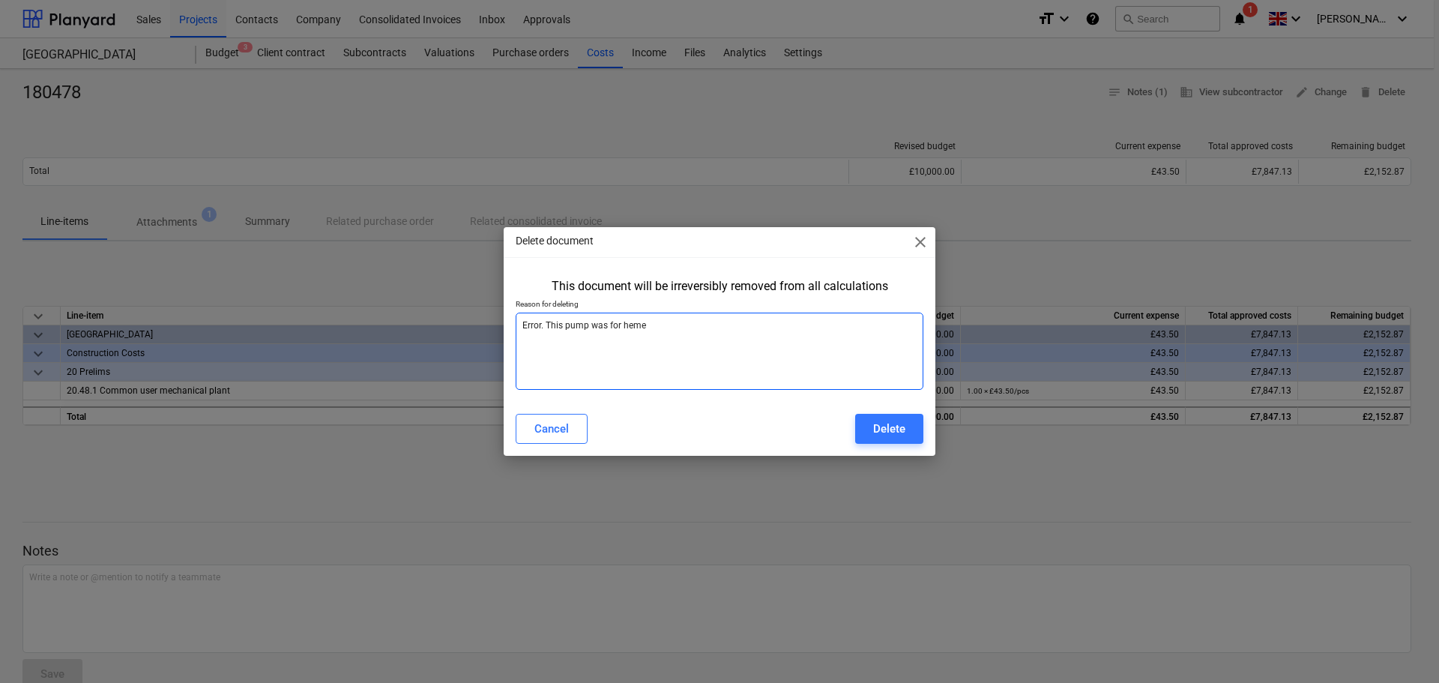
type textarea "Error. This pump was for hemel"
type textarea "x"
type textarea "Error. This pump was for hemel"
click at [899, 433] on div "Delete" at bounding box center [889, 428] width 32 height 19
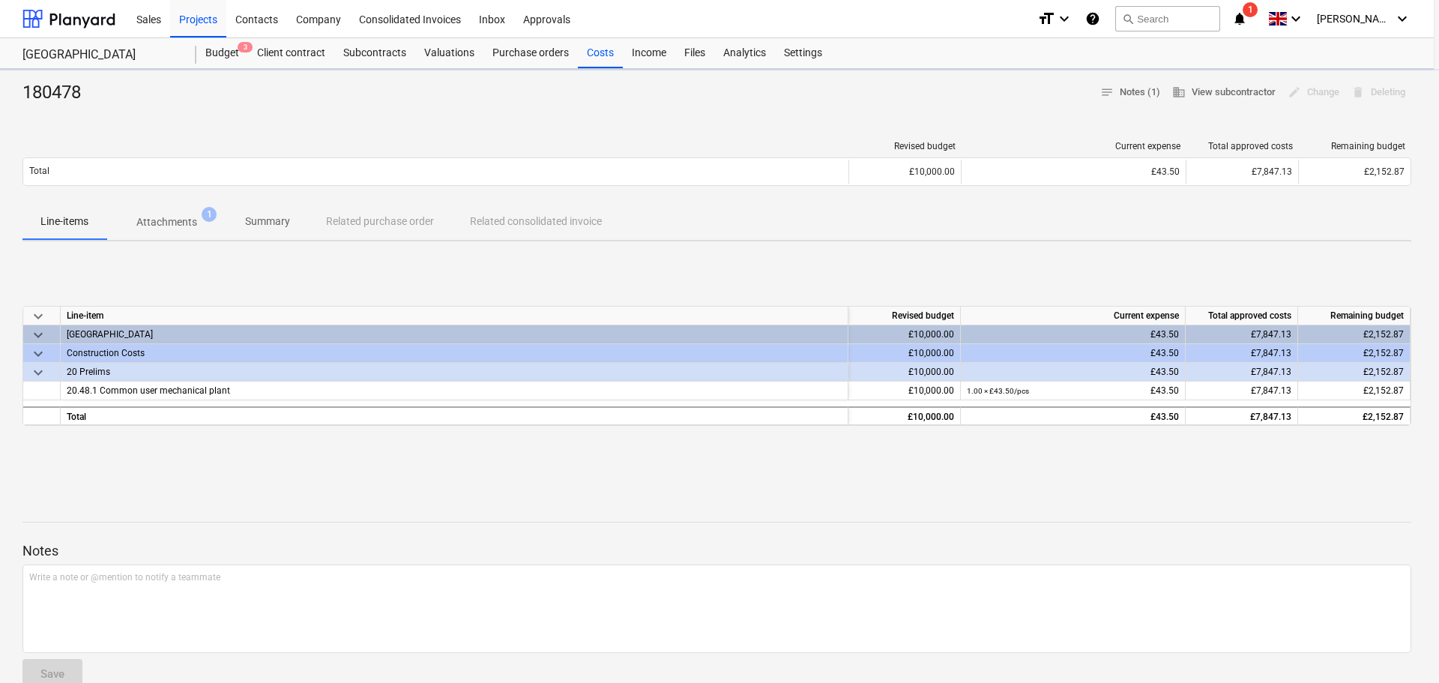
type textarea "x"
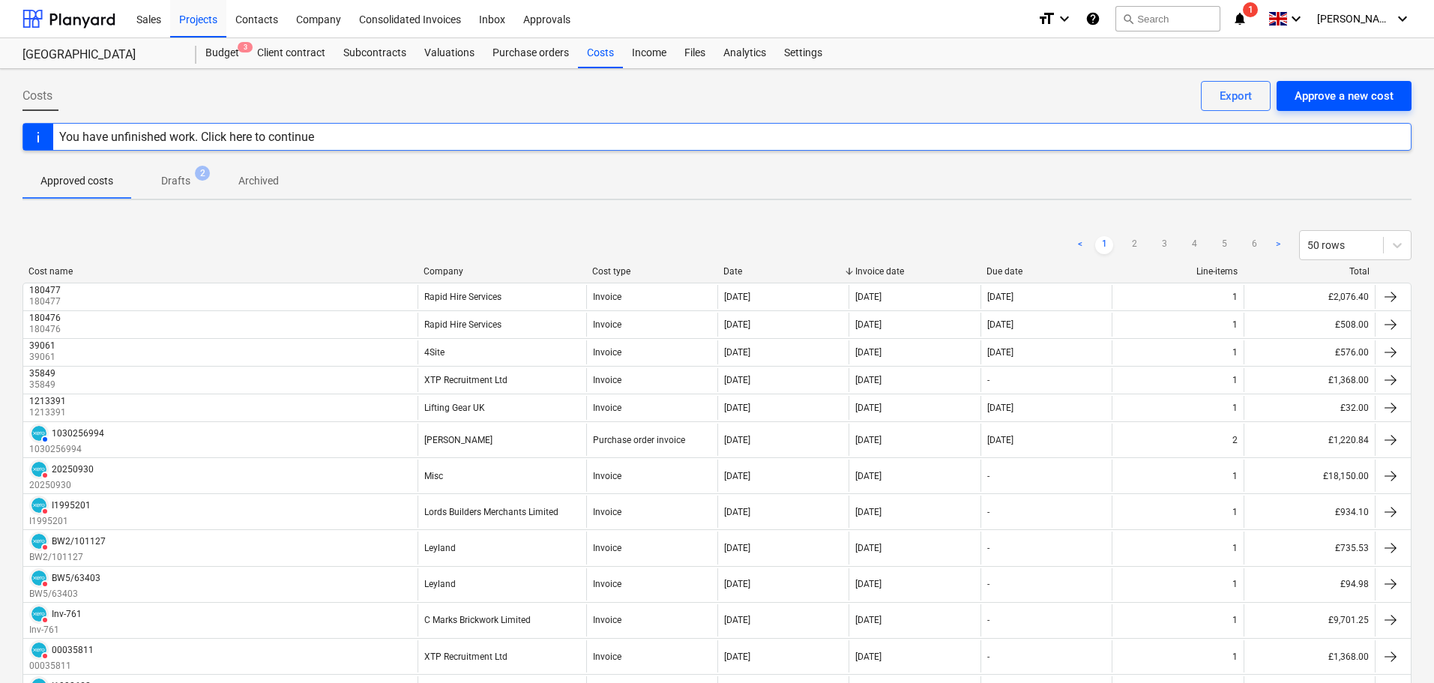
drag, startPoint x: 588, startPoint y: 50, endPoint x: 1325, endPoint y: 83, distance: 736.9
click at [588, 50] on div "Costs" at bounding box center [600, 53] width 45 height 30
click at [1367, 99] on div "Approve a new cost" at bounding box center [1344, 95] width 99 height 19
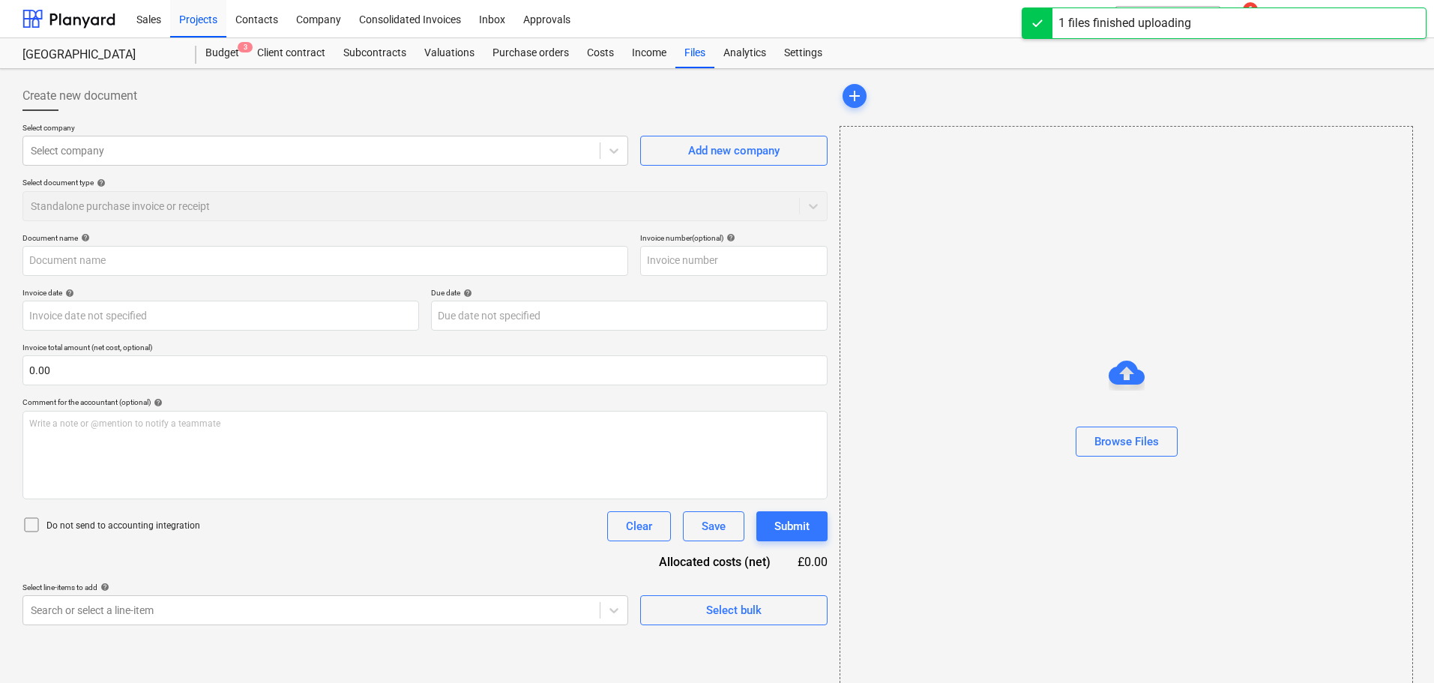
type input "IN622599.pdf"
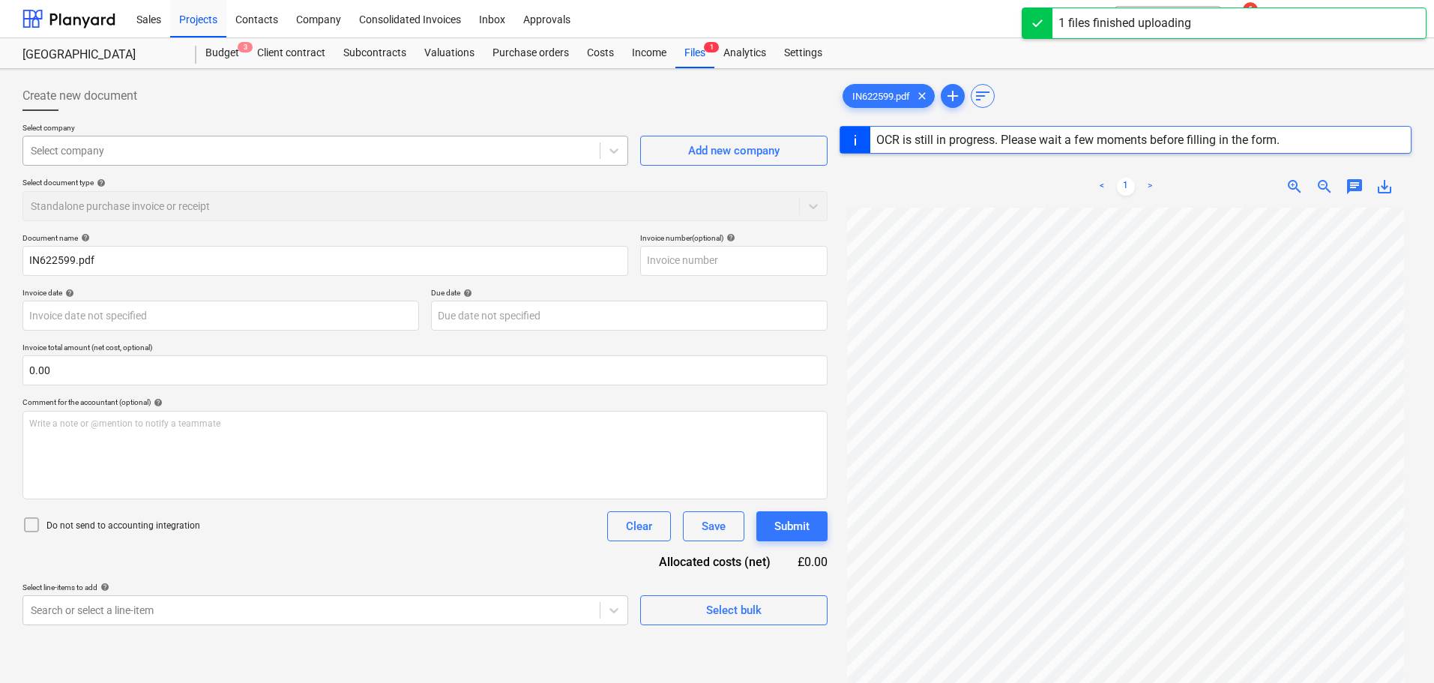
click at [132, 149] on div at bounding box center [311, 150] width 561 height 15
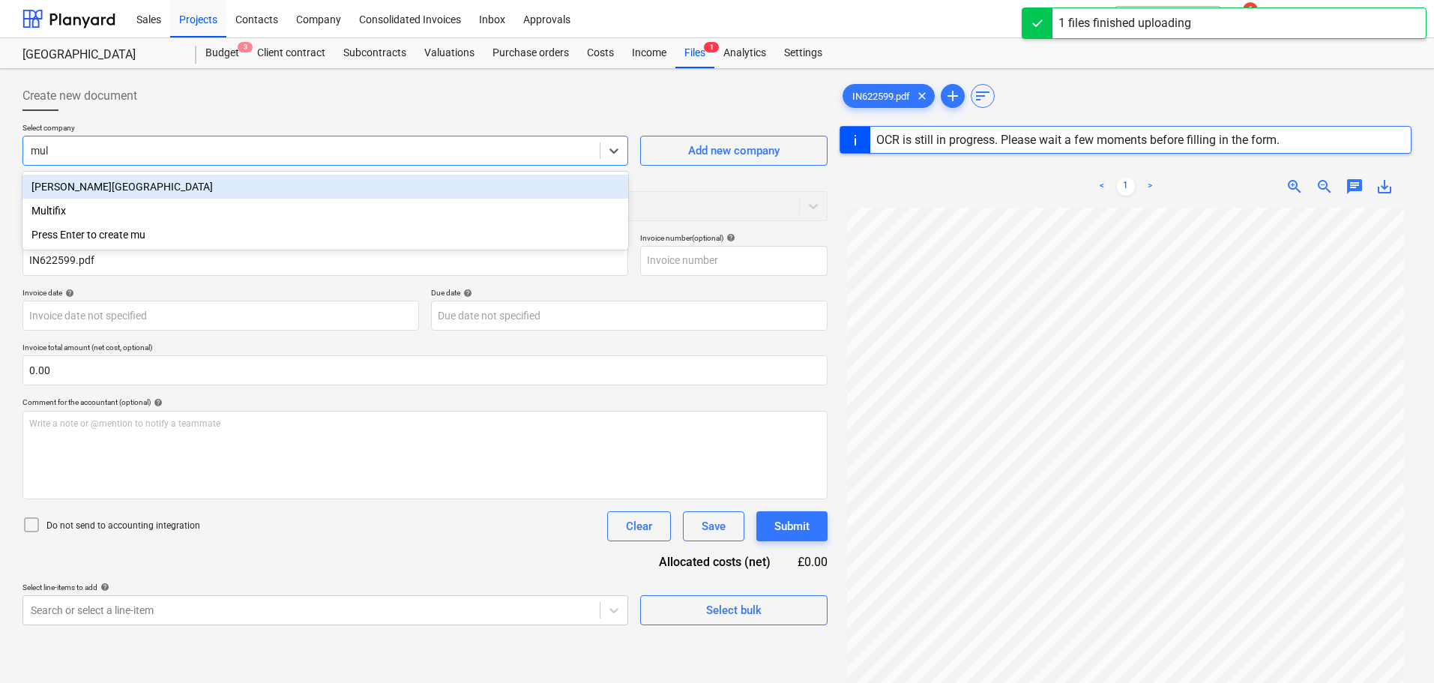
type input "mult"
click at [157, 183] on div "Multifix" at bounding box center [325, 187] width 606 height 24
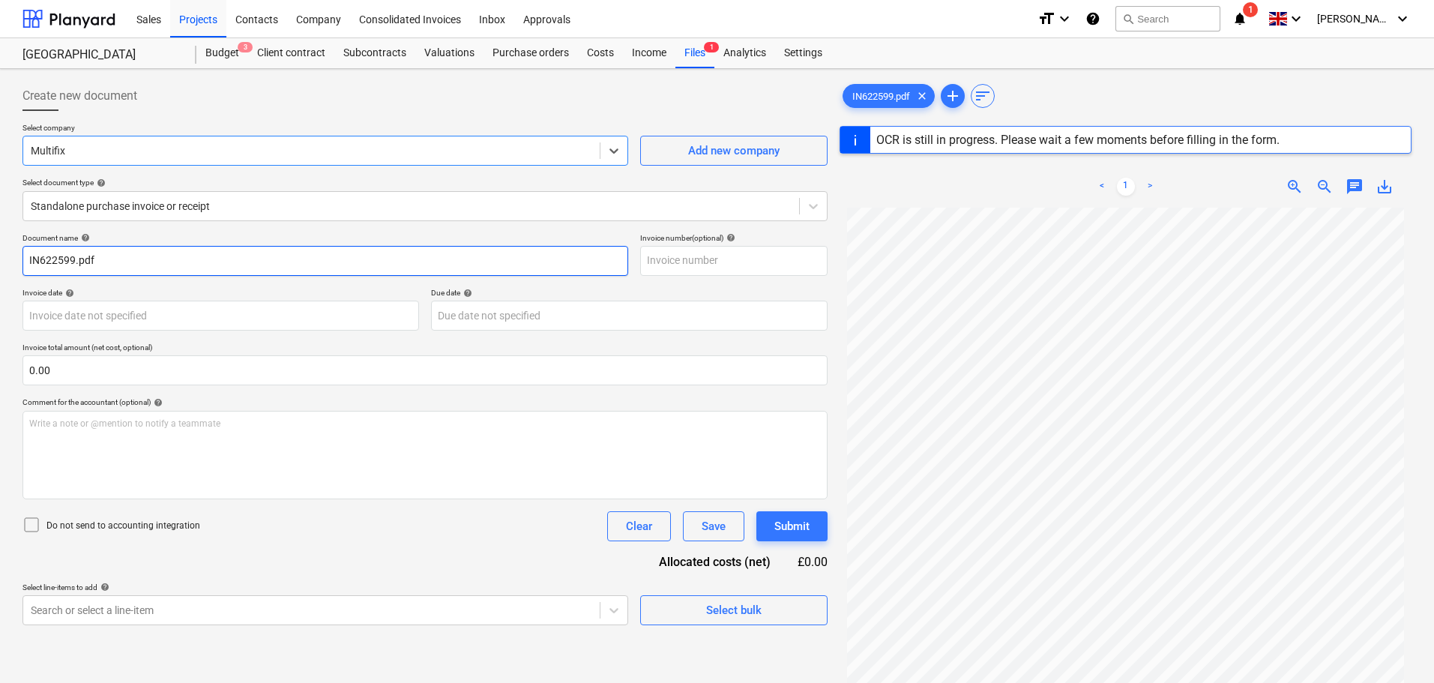
click at [169, 260] on input "IN622599.pdf" at bounding box center [325, 261] width 606 height 30
type input "IN622599"
type input "[DATE]"
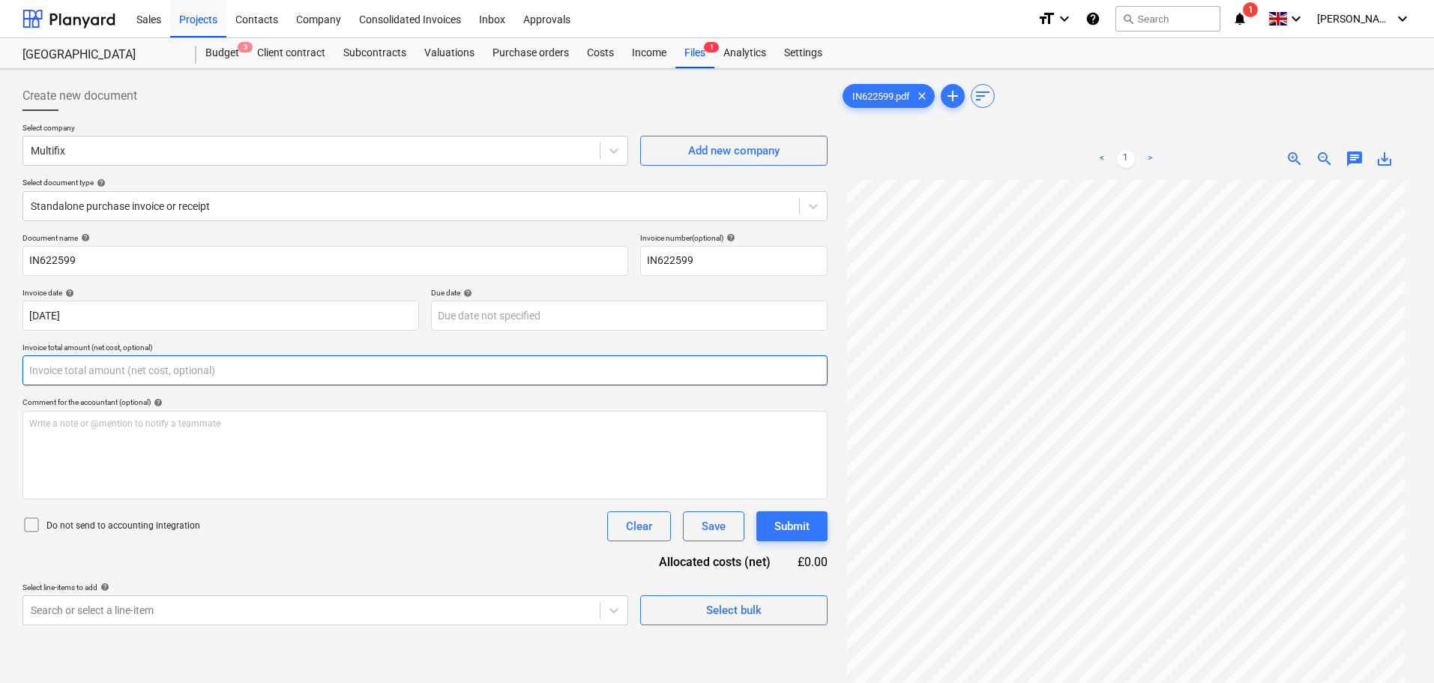
click at [63, 367] on input "text" at bounding box center [424, 370] width 805 height 30
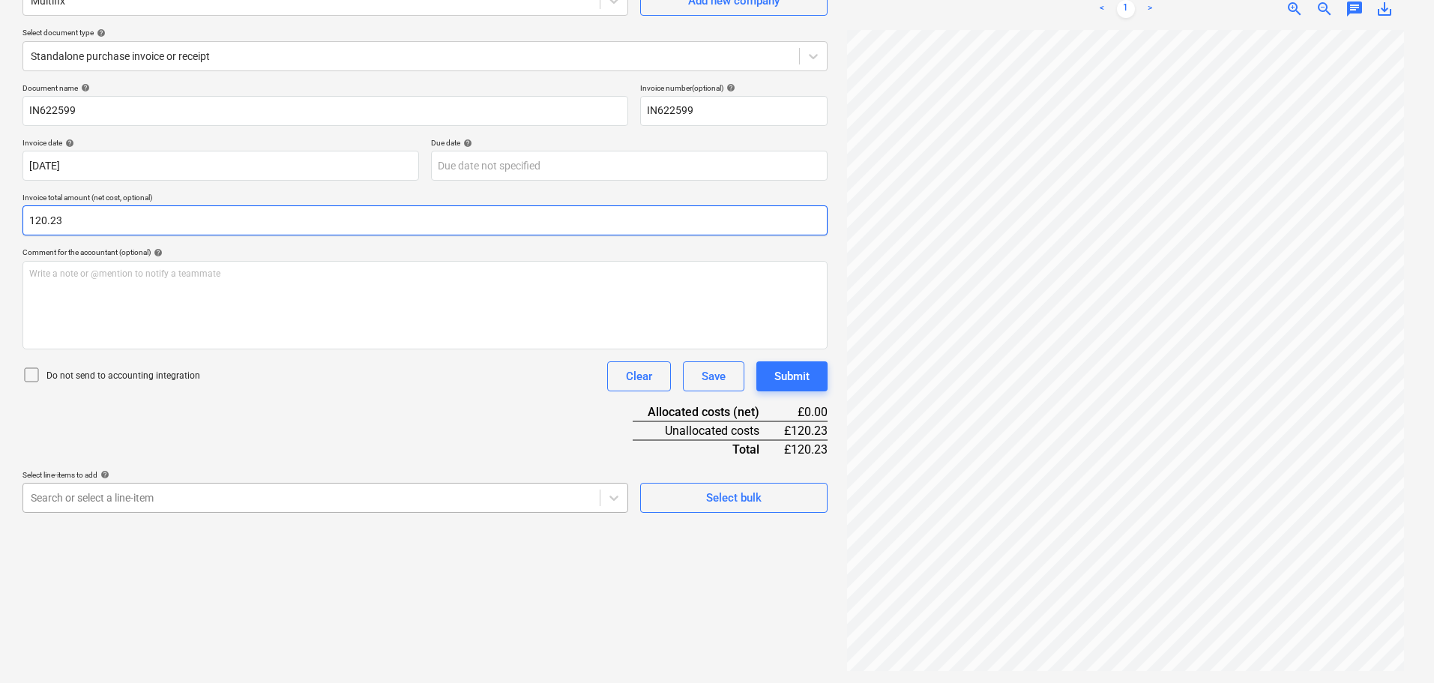
type input "120.23"
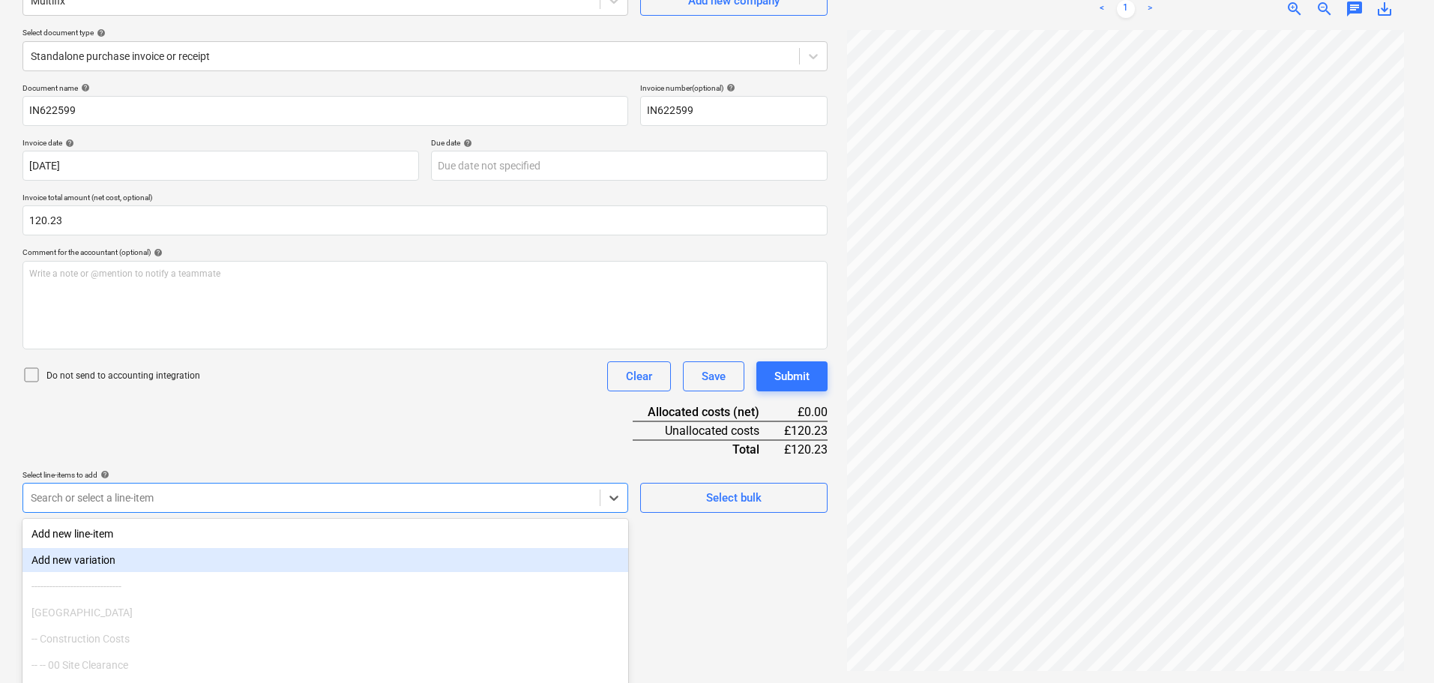
scroll to position [214, 0]
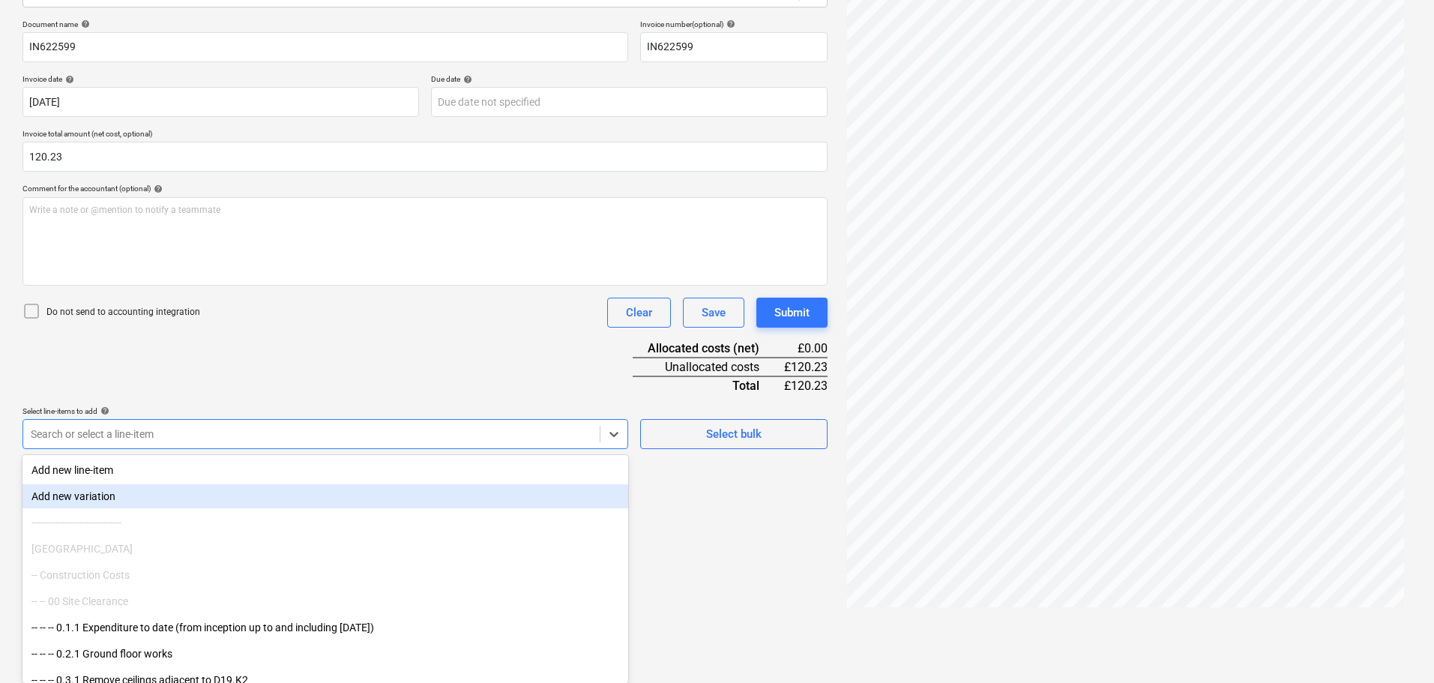
click at [85, 469] on body "Sales Projects Contacts Company Consolidated Invoices Inbox Approvals format_si…" at bounding box center [717, 127] width 1434 height 683
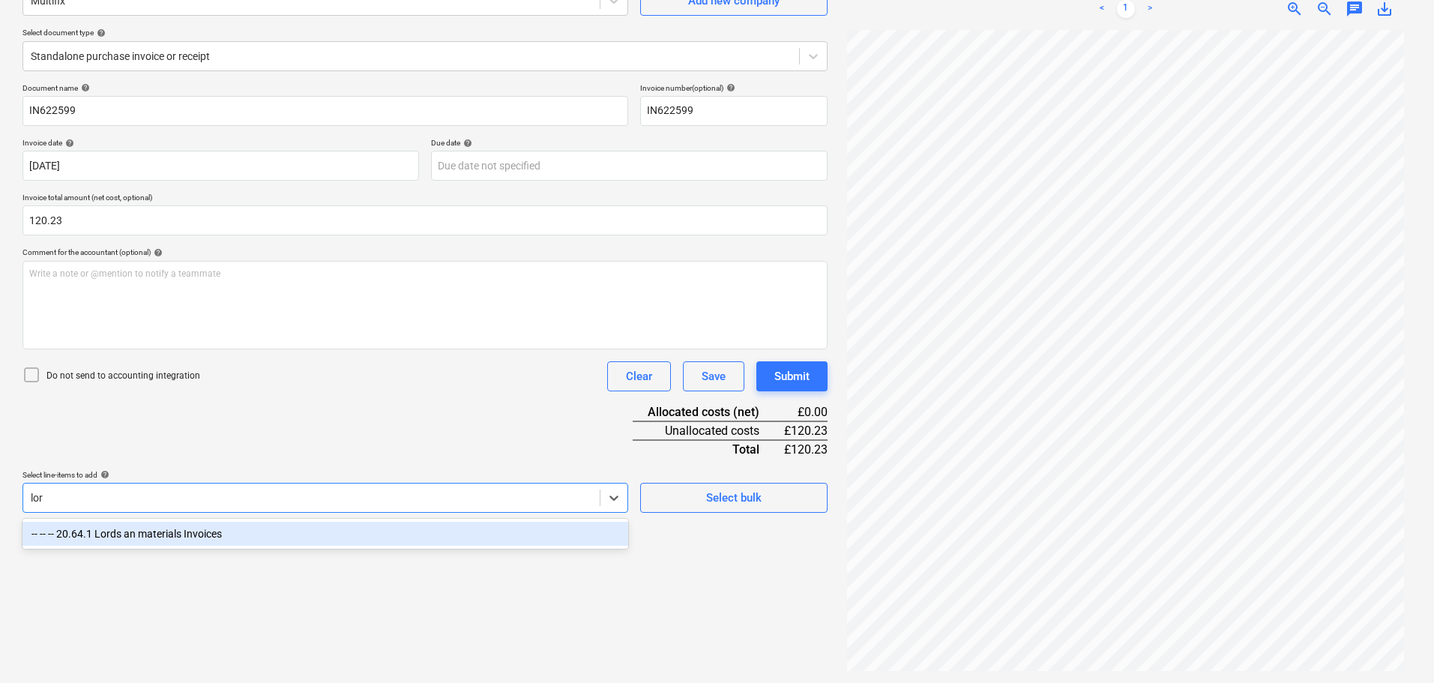
scroll to position [150, 0]
type input "lord"
click at [265, 533] on div "-- -- -- 20.64.1 Lords an materials Invoices" at bounding box center [325, 534] width 606 height 24
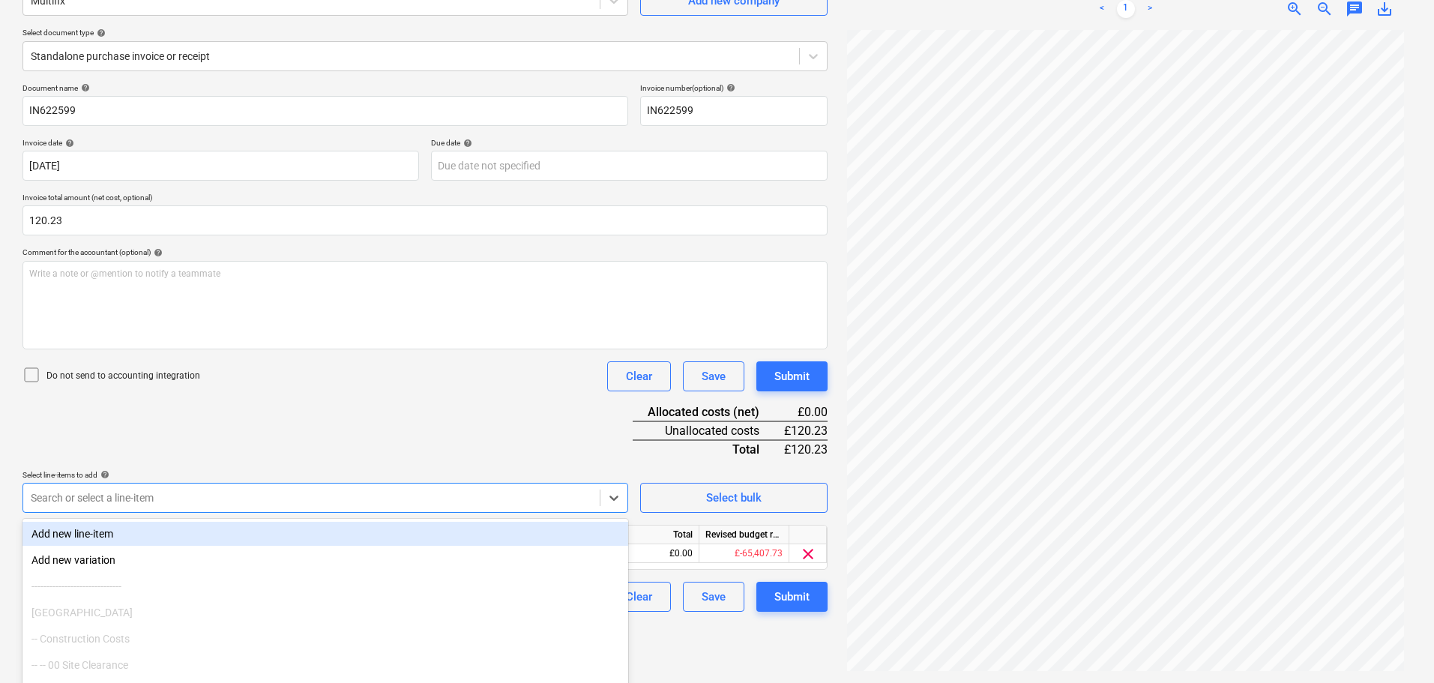
click at [375, 431] on div "Document name help IN622599 Invoice number (optional) help IN622599 Invoice dat…" at bounding box center [424, 347] width 805 height 529
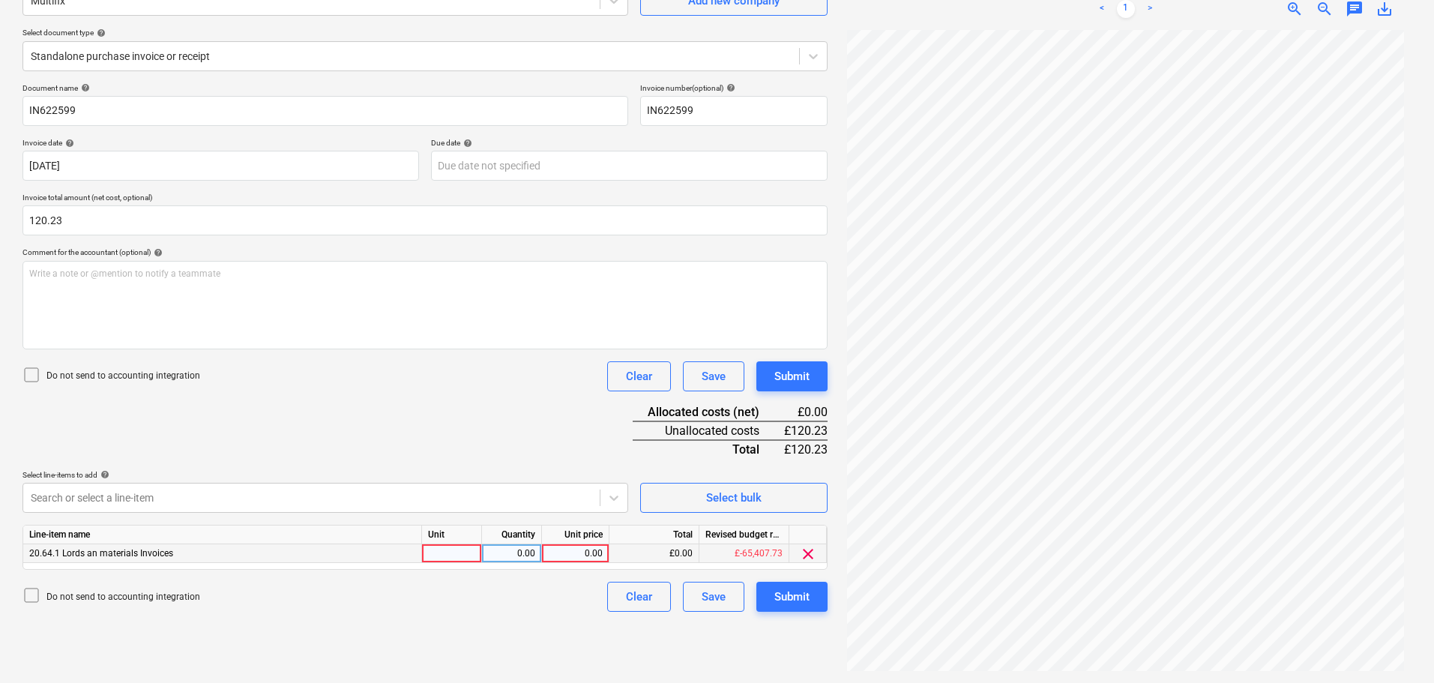
click at [576, 553] on div "0.00" at bounding box center [575, 553] width 55 height 19
type input "120.23"
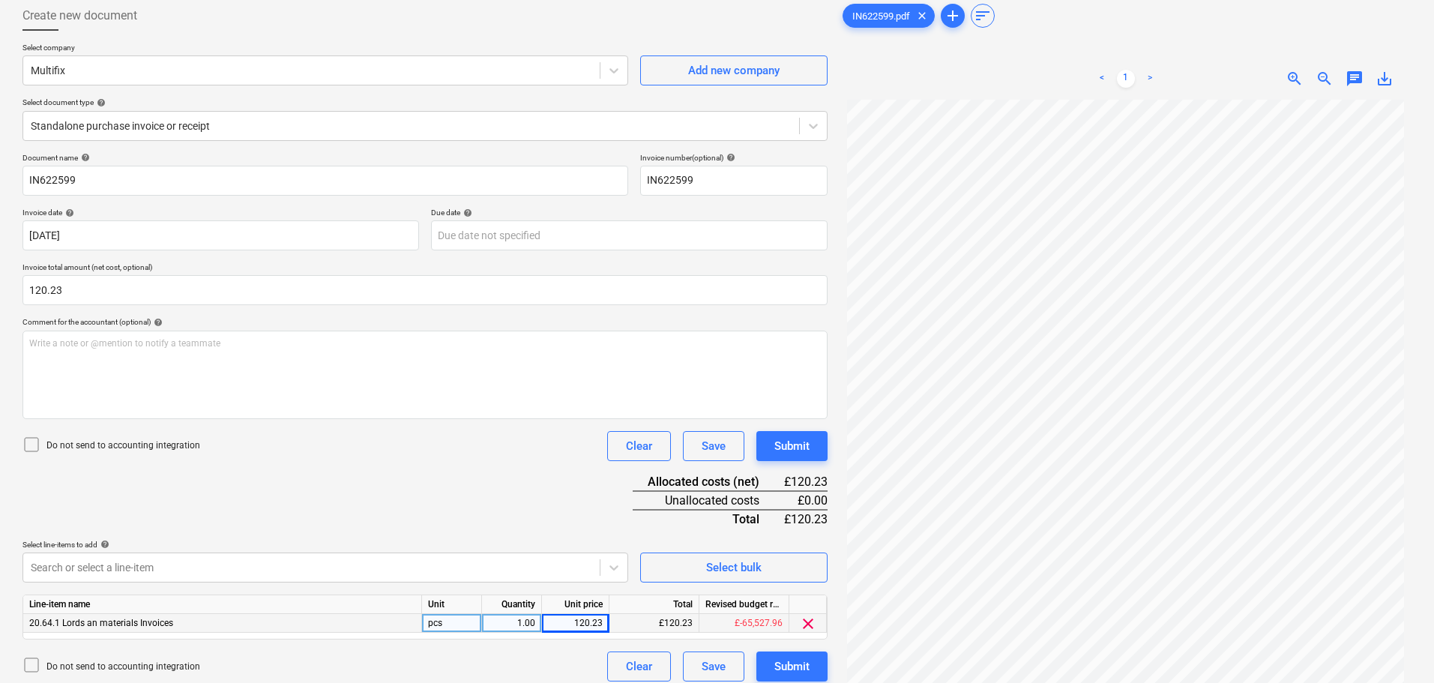
scroll to position [0, 0]
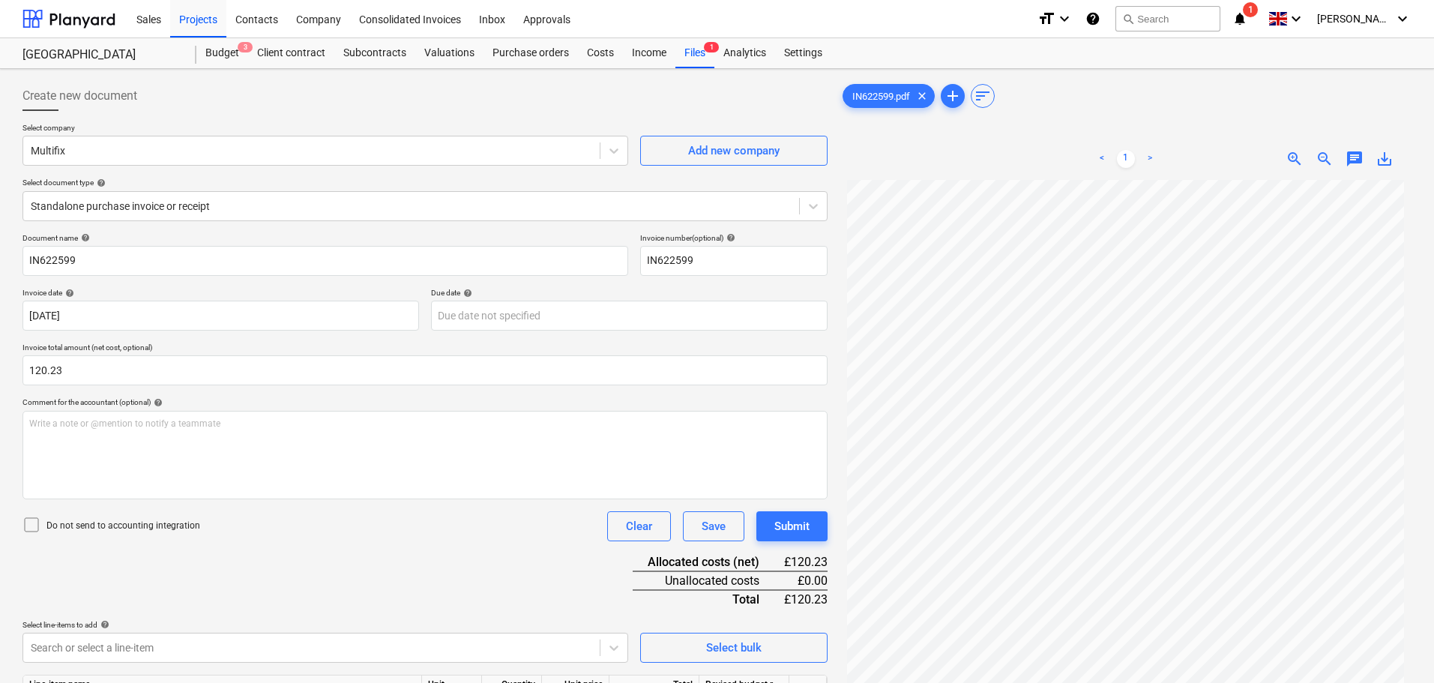
click at [100, 529] on p "Do not send to accounting integration" at bounding box center [123, 526] width 154 height 13
click at [789, 532] on div "Submit" at bounding box center [791, 526] width 35 height 19
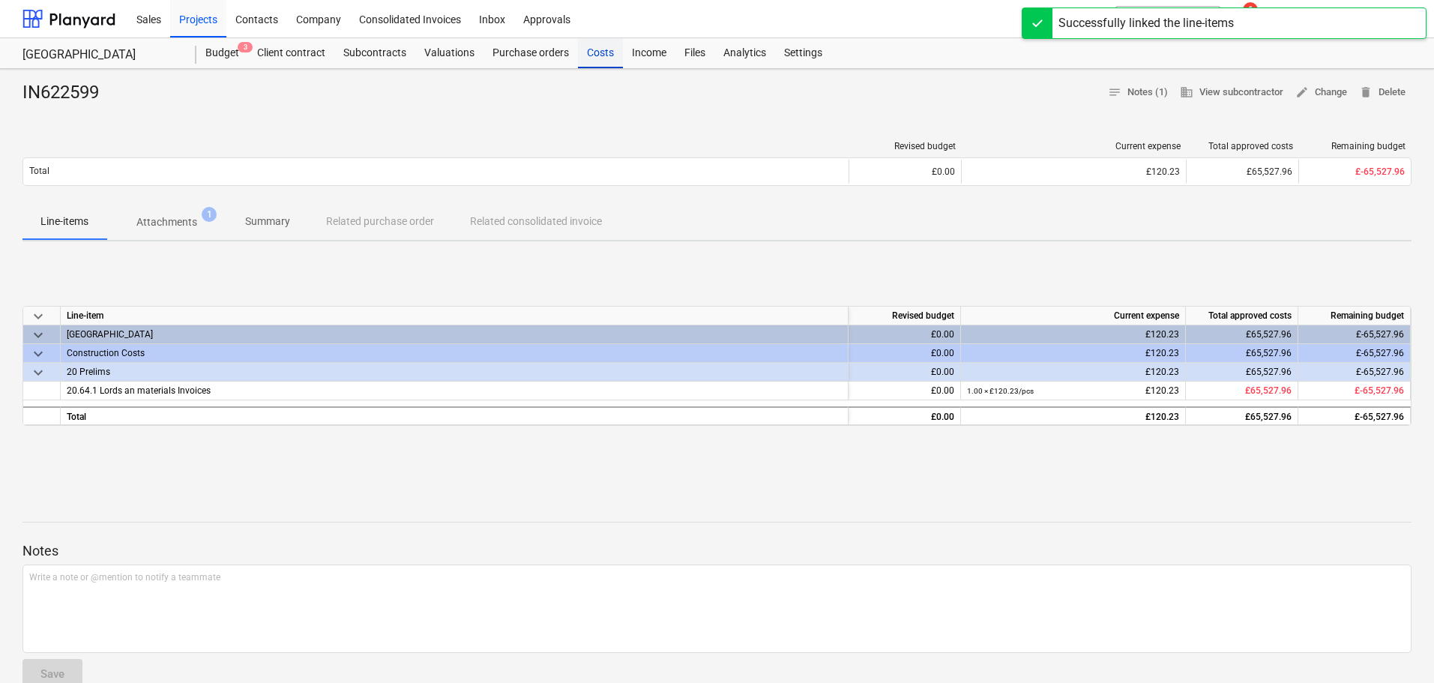
click at [601, 47] on div "Costs" at bounding box center [600, 53] width 45 height 30
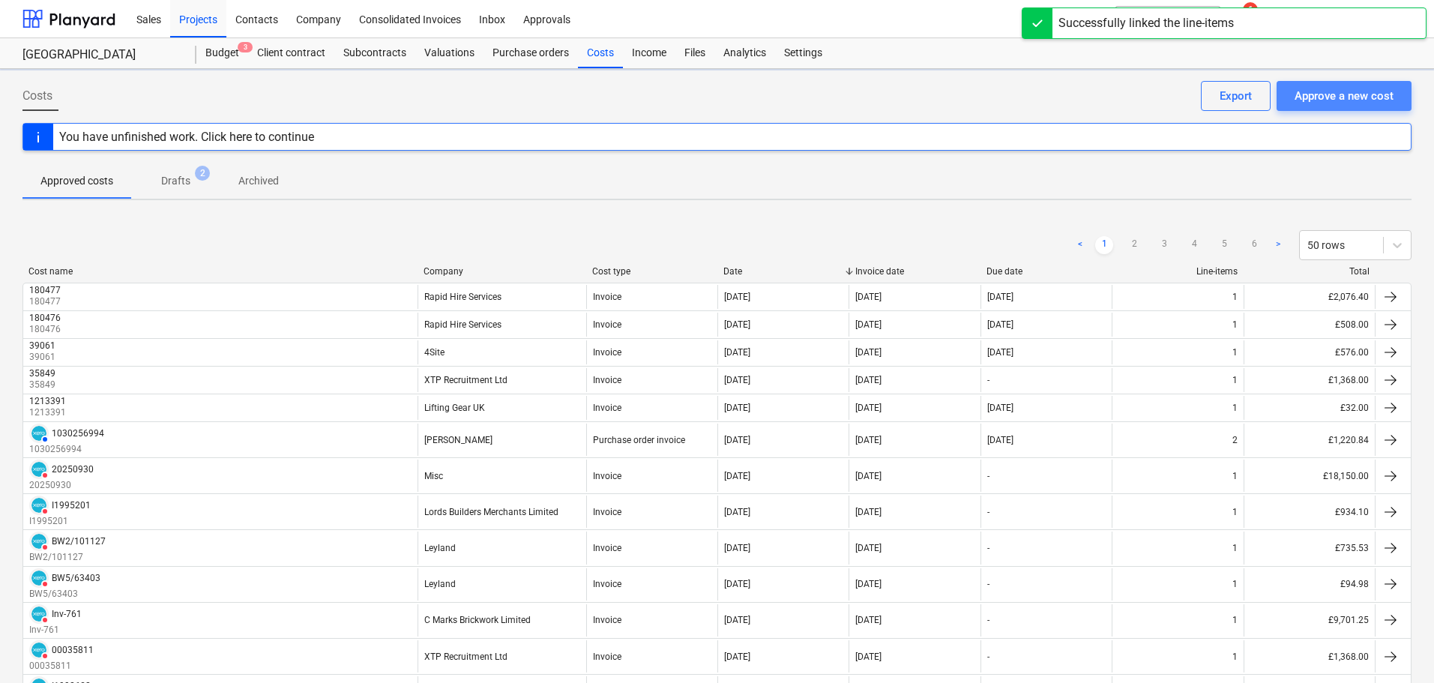
click at [1307, 95] on div "Approve a new cost" at bounding box center [1344, 95] width 99 height 19
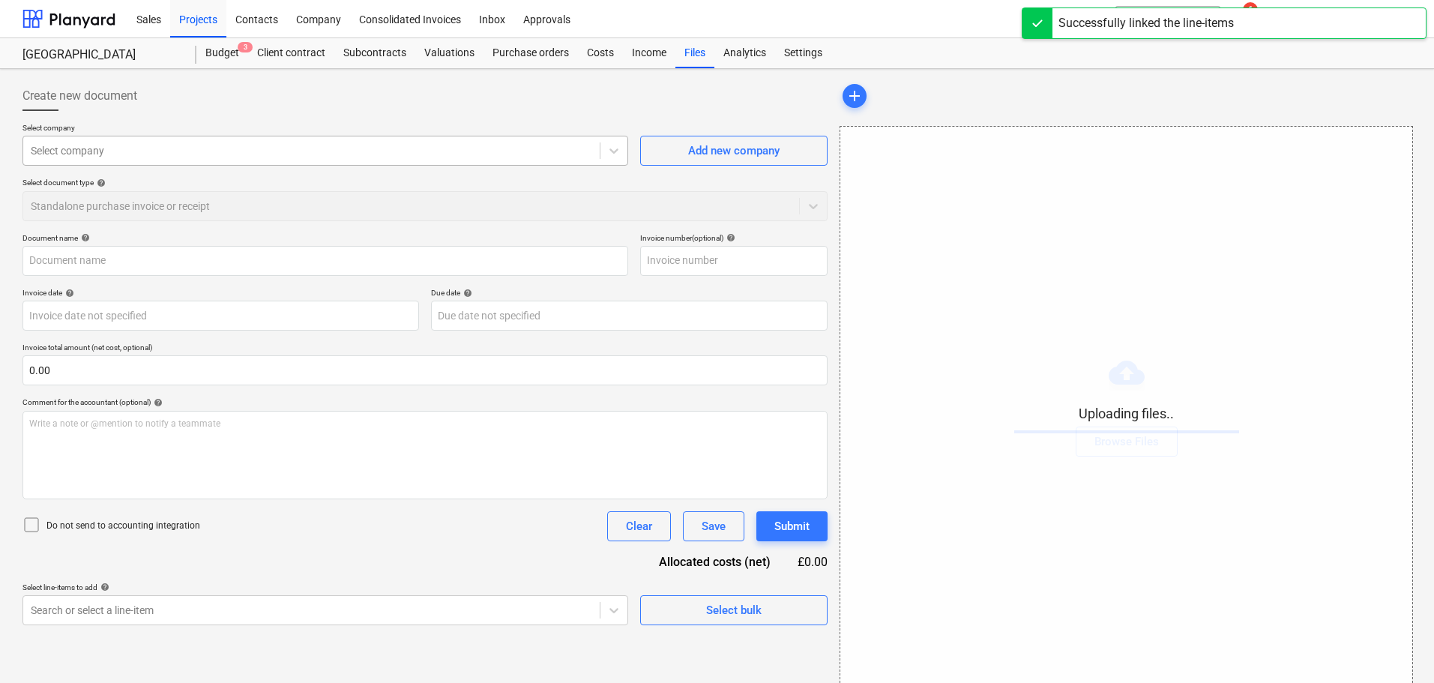
click at [72, 140] on div "Select company" at bounding box center [311, 150] width 576 height 21
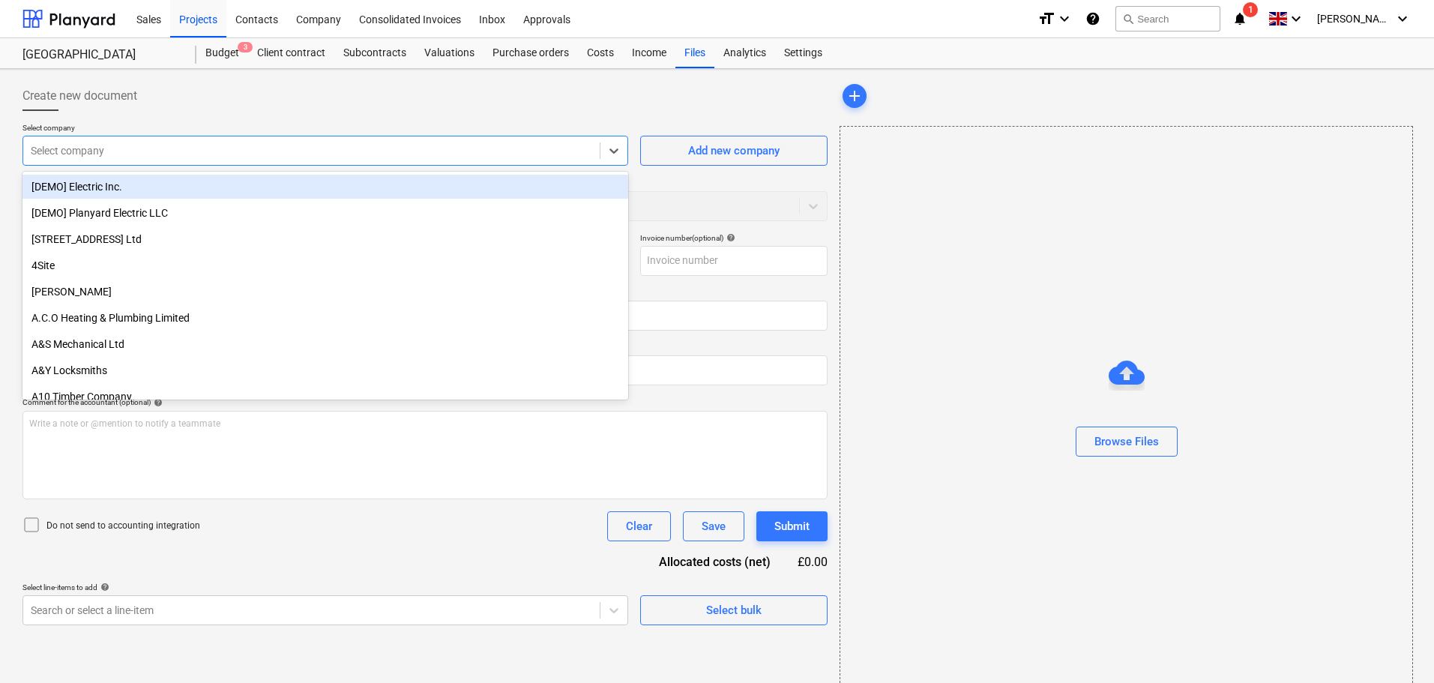
type input "IN622598.pdf"
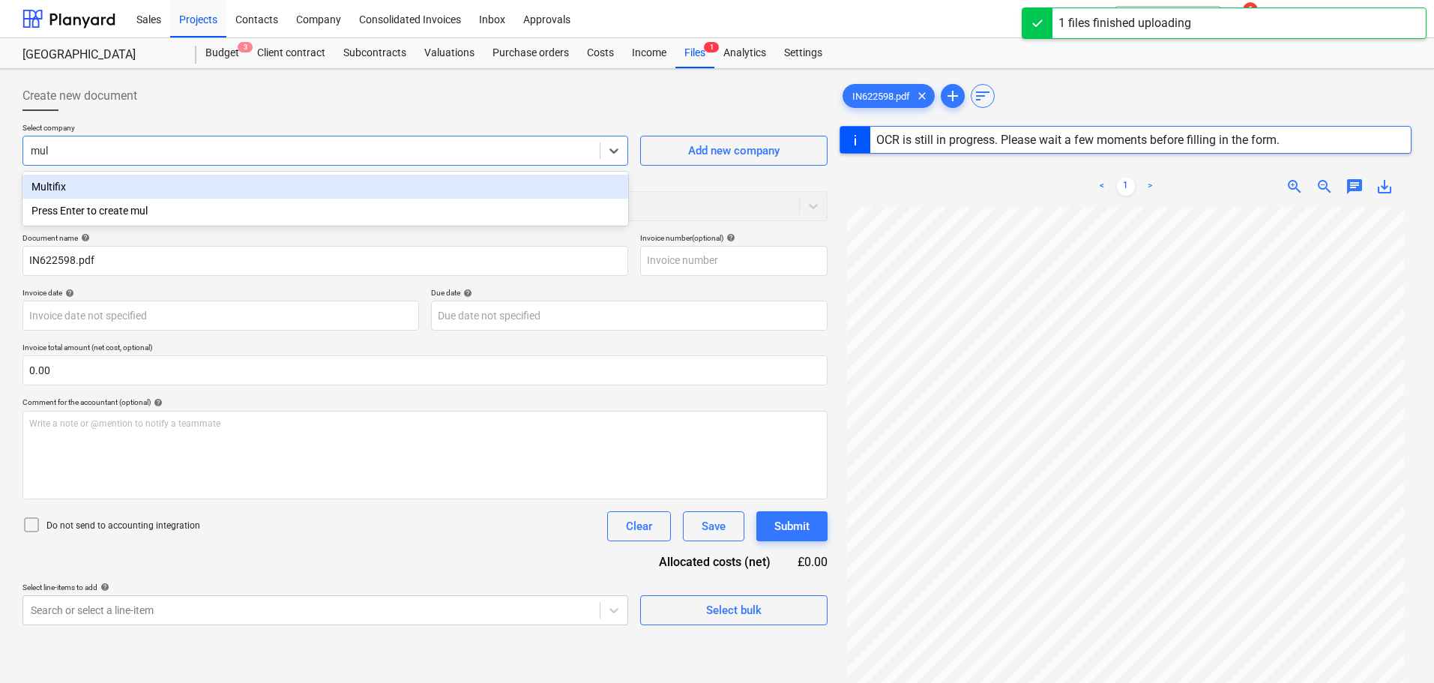
type input "mult"
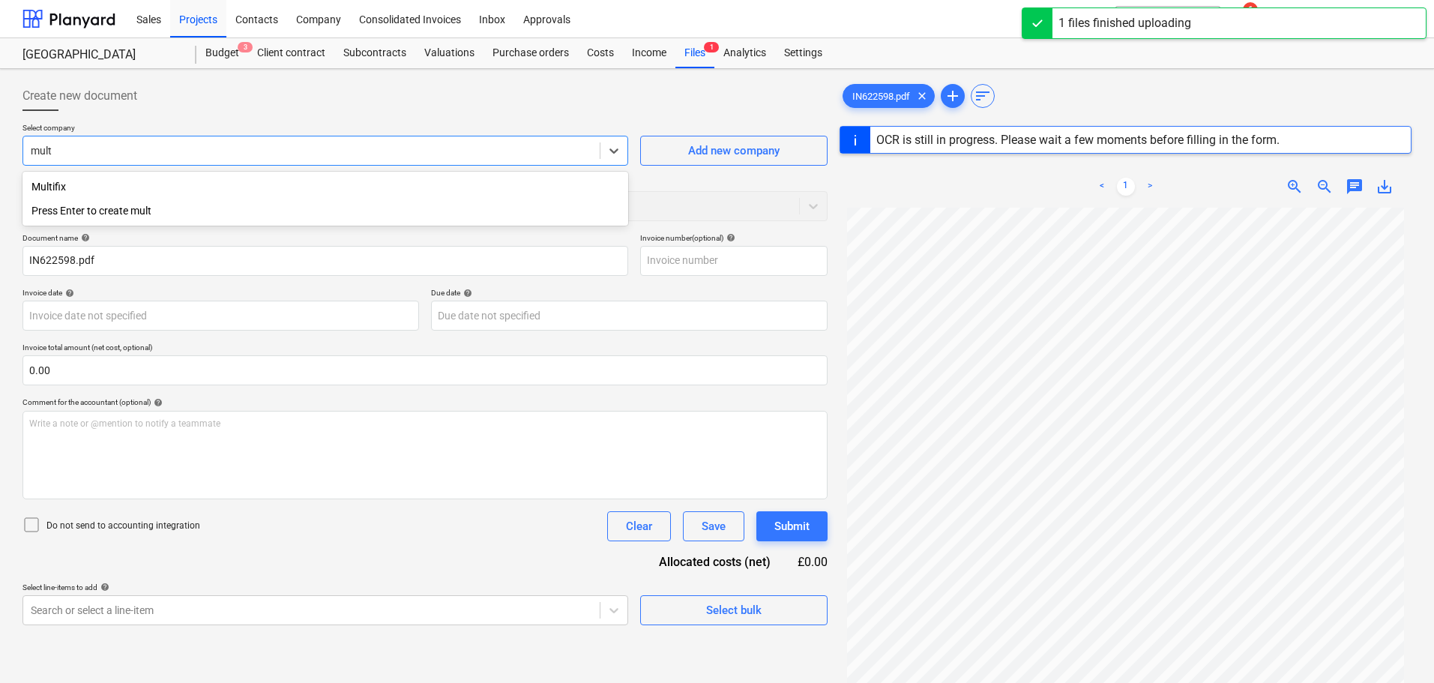
click at [85, 185] on div "Multifix" at bounding box center [325, 187] width 606 height 24
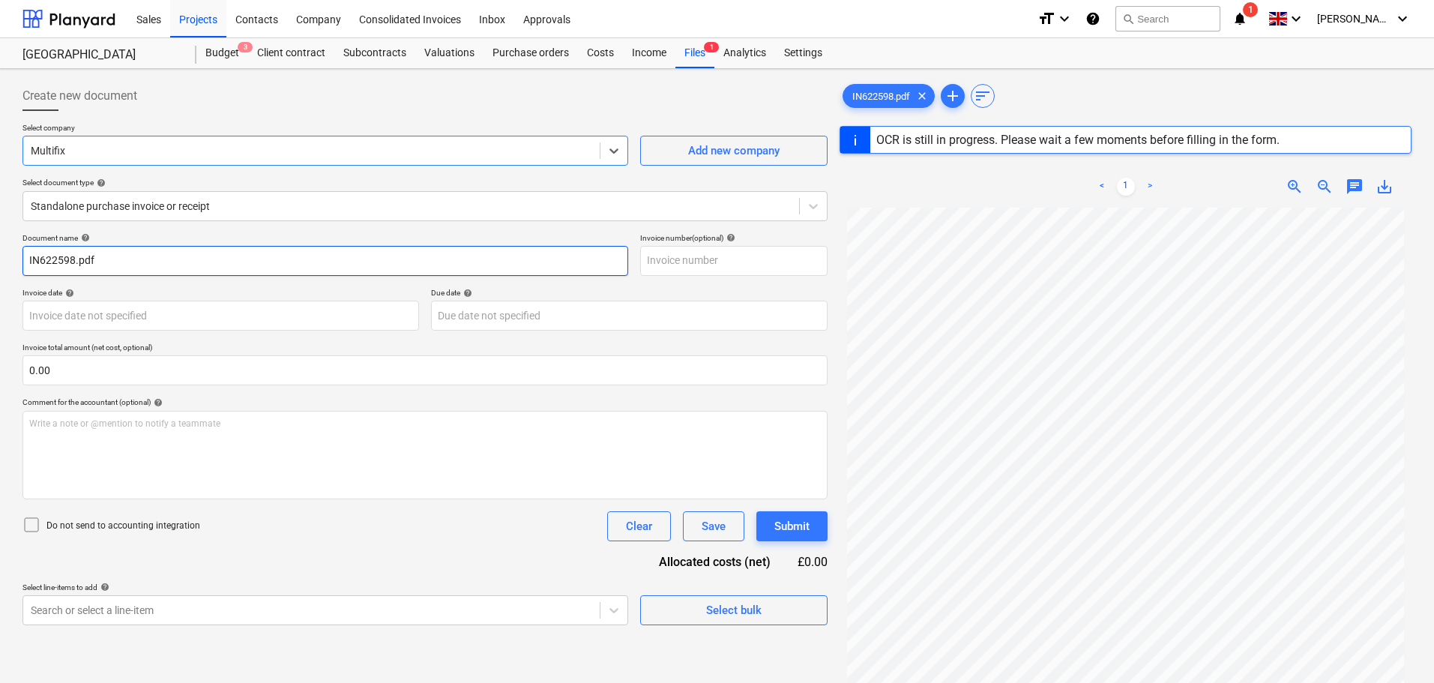
type input "IN622598"
type input "[DATE]"
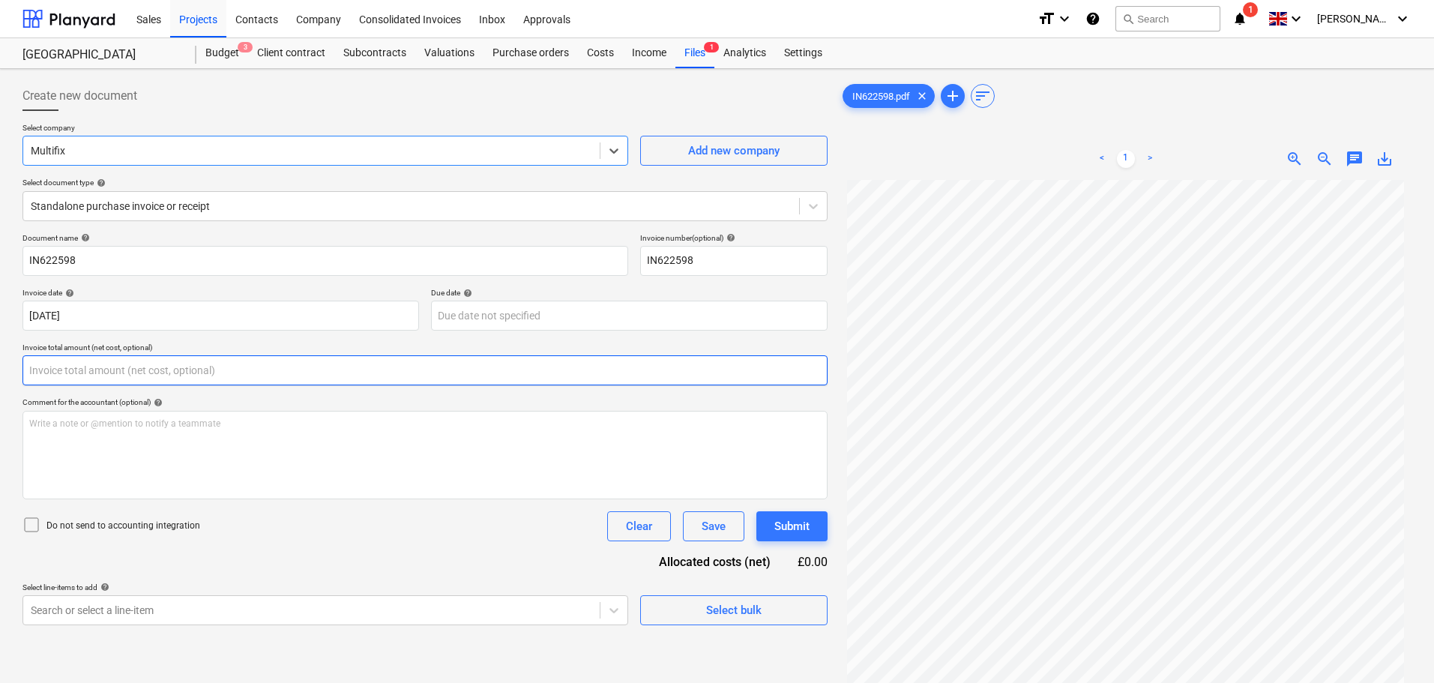
click at [58, 365] on input "text" at bounding box center [424, 370] width 805 height 30
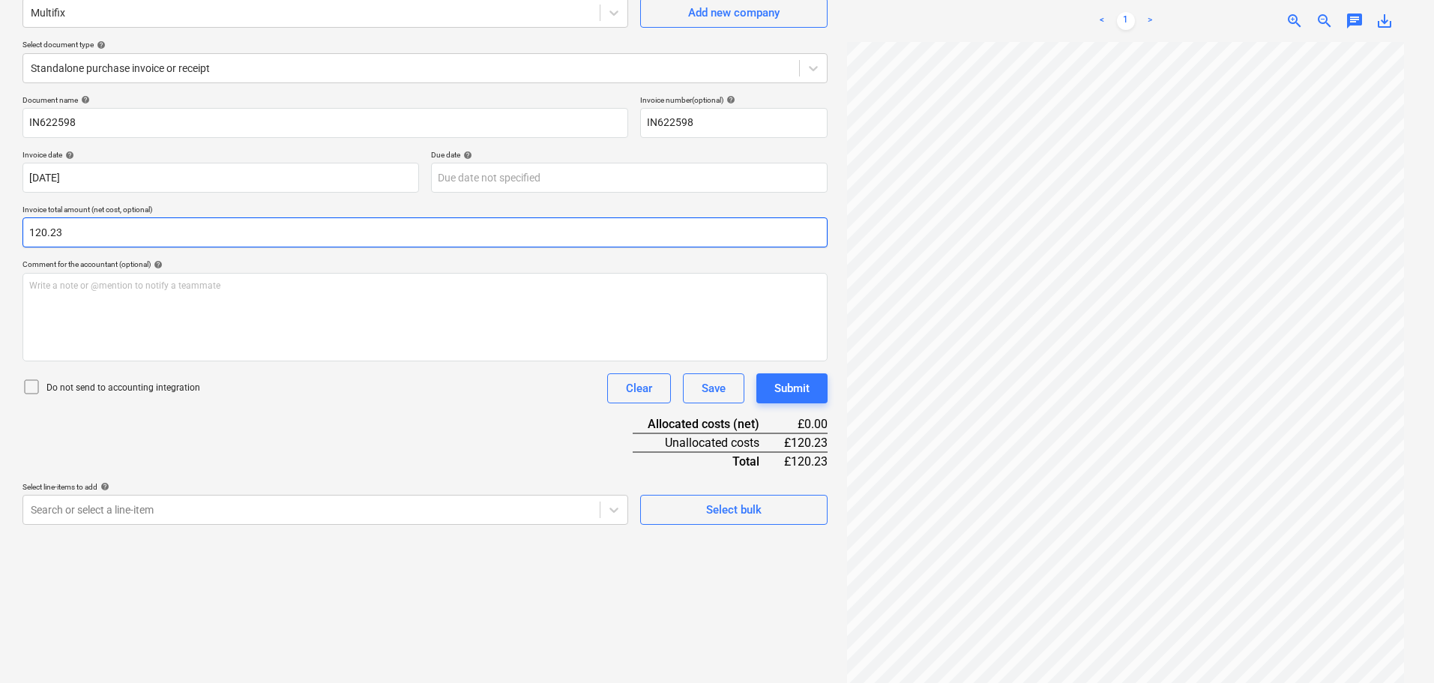
scroll to position [150, 0]
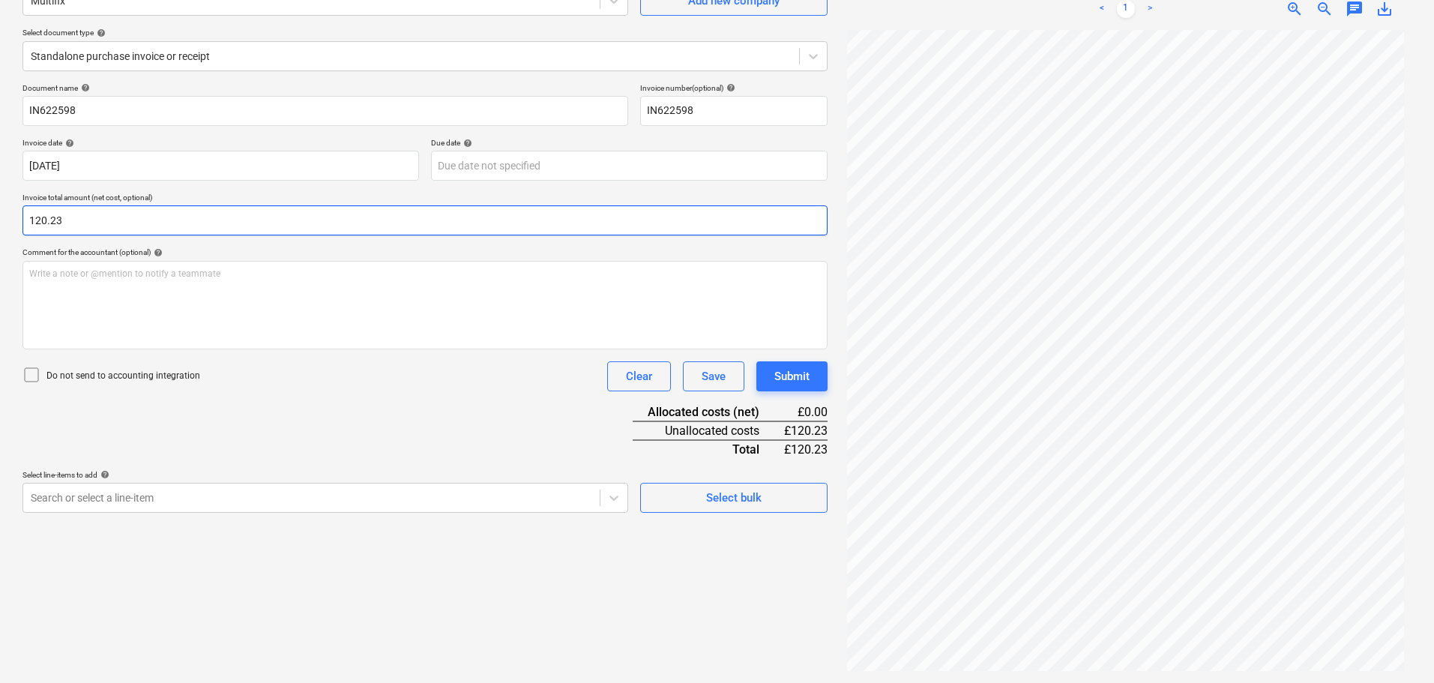
type input "120.23"
click at [157, 379] on p "Do not send to accounting integration" at bounding box center [123, 376] width 154 height 13
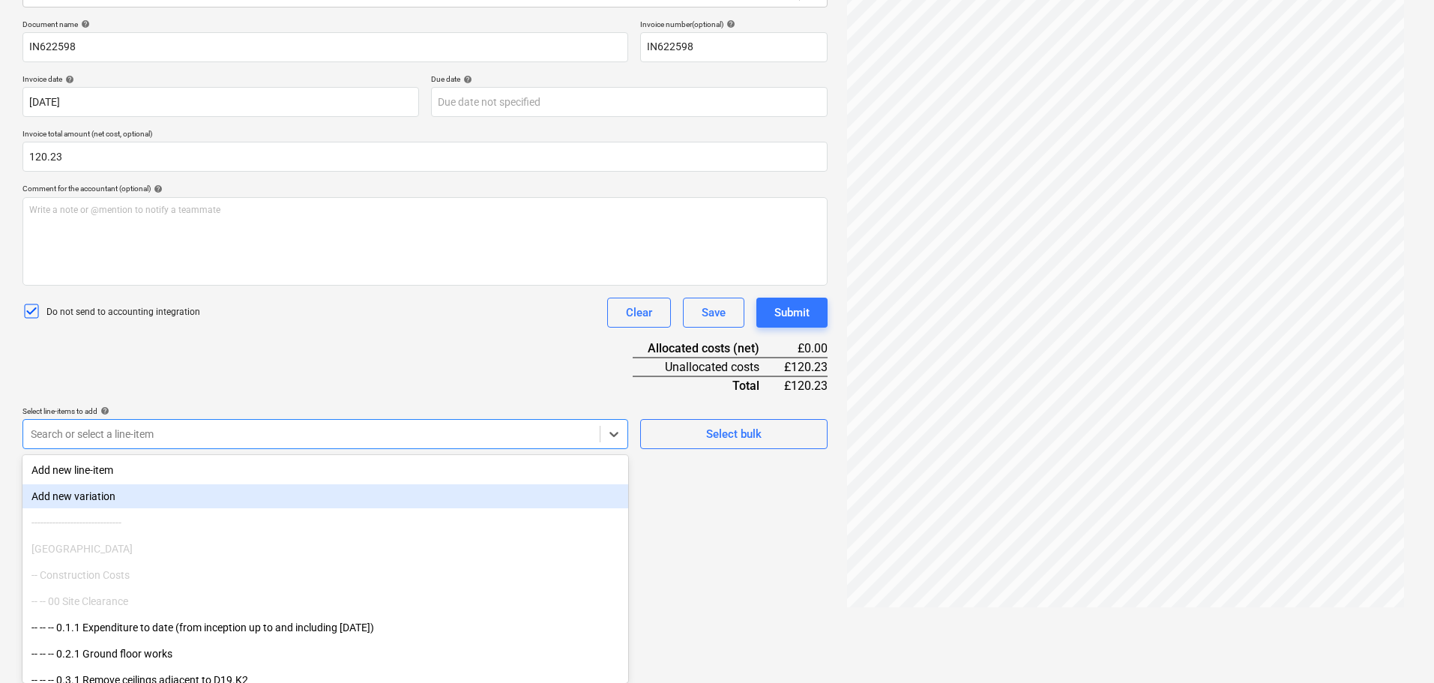
click at [138, 469] on body "Sales Projects Contacts Company Consolidated Invoices Inbox Approvals format_si…" at bounding box center [717, 127] width 1434 height 683
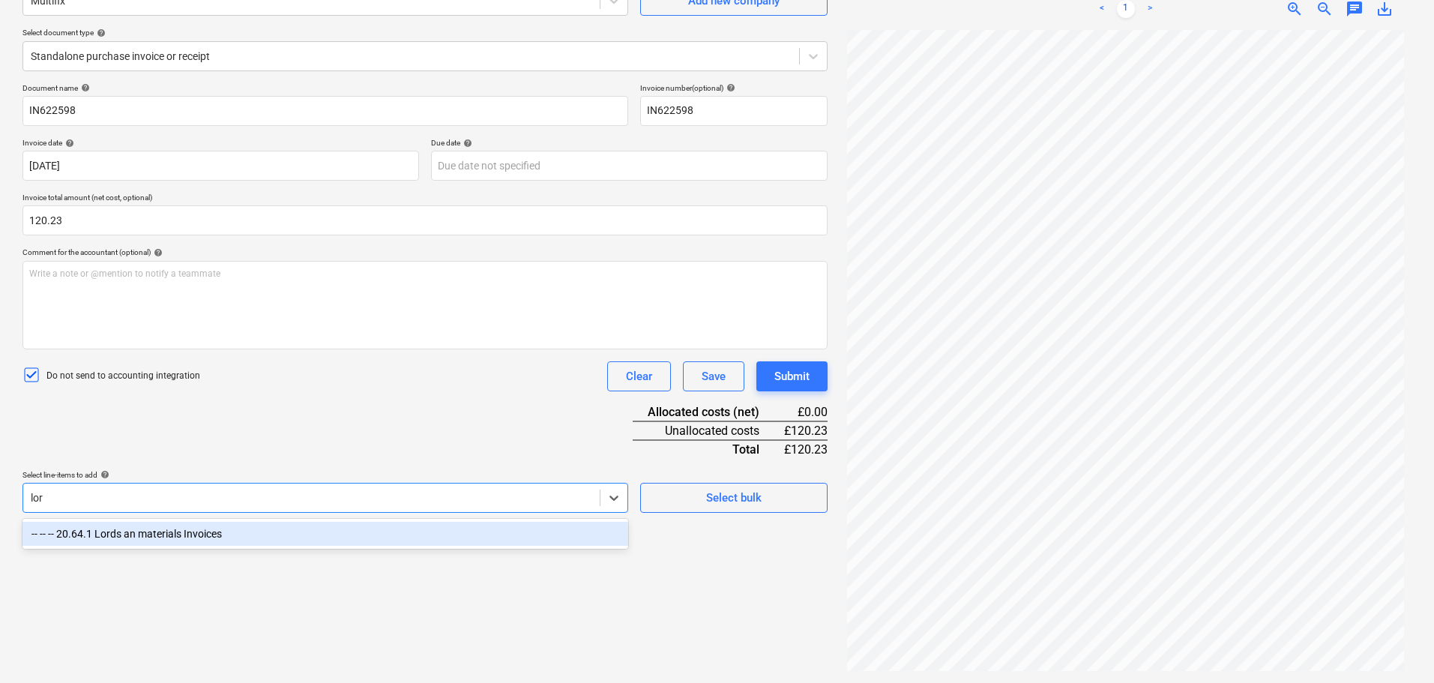
type input "lord"
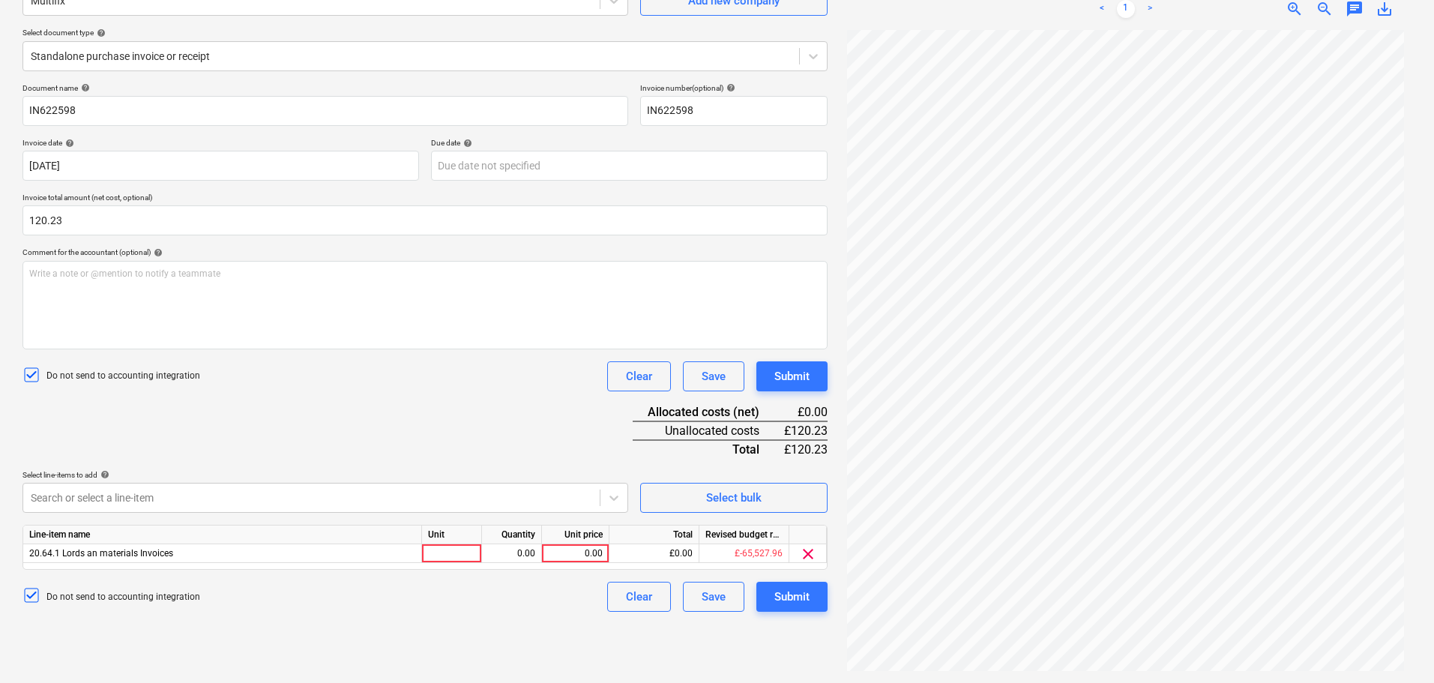
click at [426, 435] on div "Document name help IN622598 Invoice number (optional) help IN622598 Invoice dat…" at bounding box center [424, 347] width 805 height 529
click at [561, 548] on div "0.00" at bounding box center [575, 553] width 55 height 19
type input "120.23"
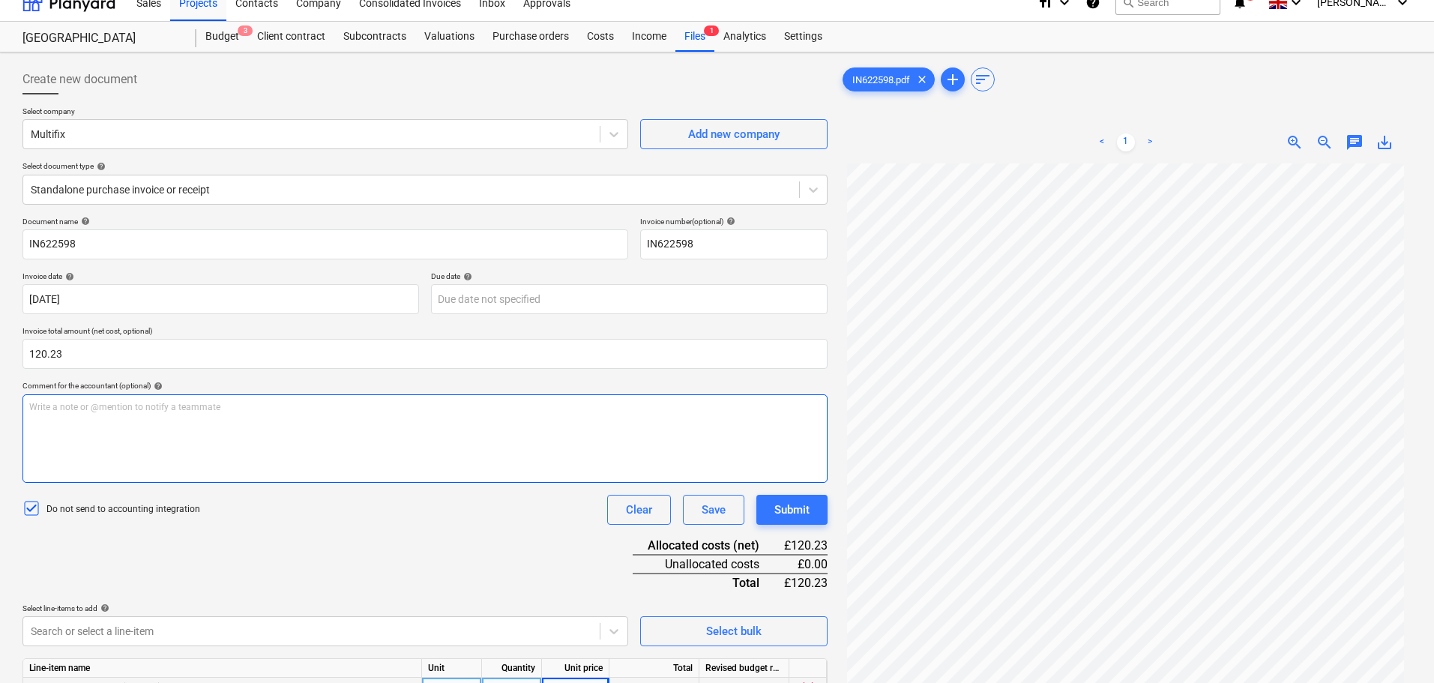
scroll to position [0, 0]
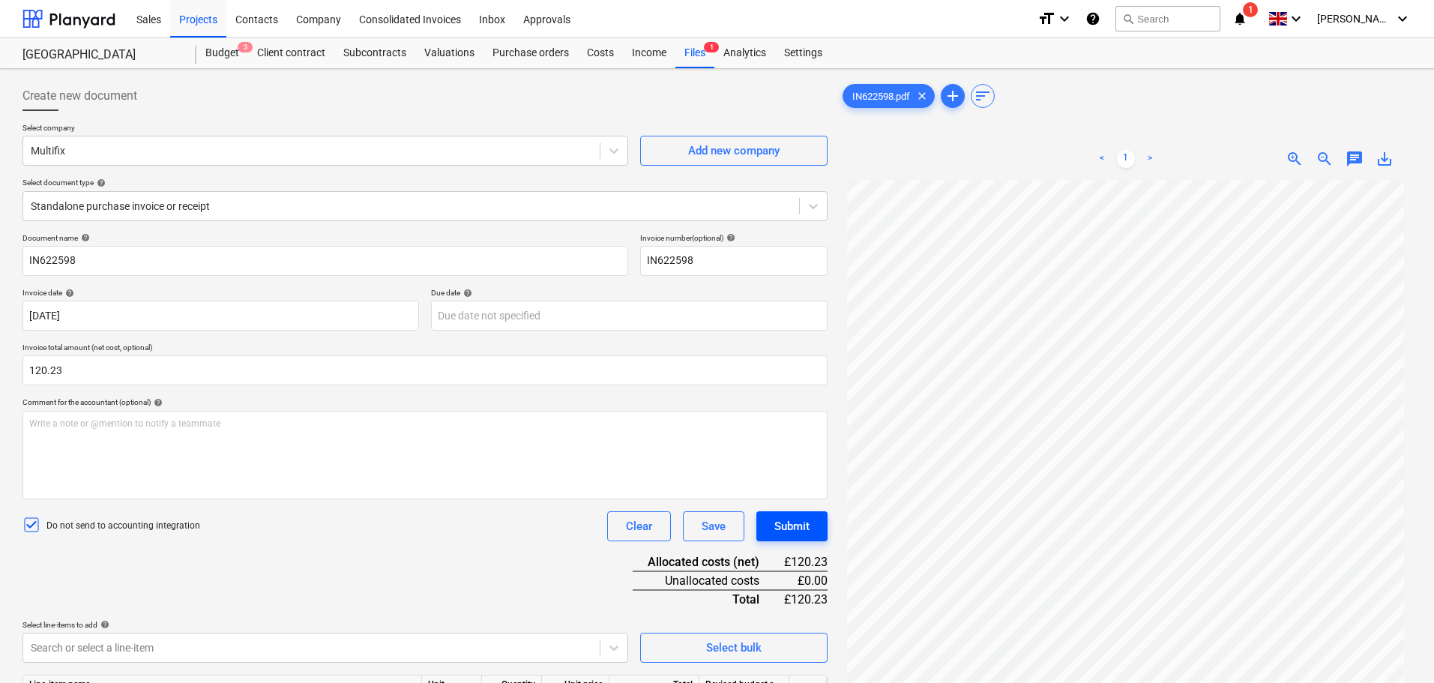
click at [807, 532] on div "Submit" at bounding box center [791, 526] width 35 height 19
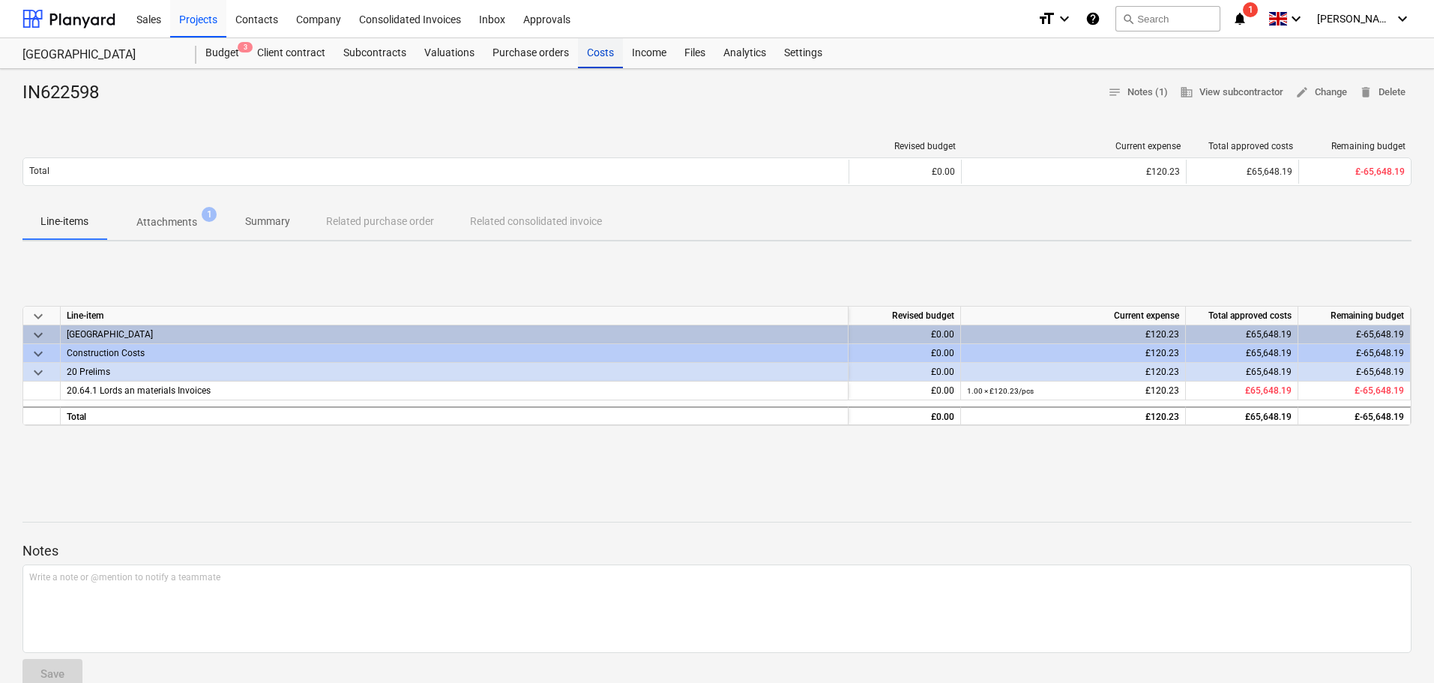
click at [600, 47] on div "Costs" at bounding box center [600, 53] width 45 height 30
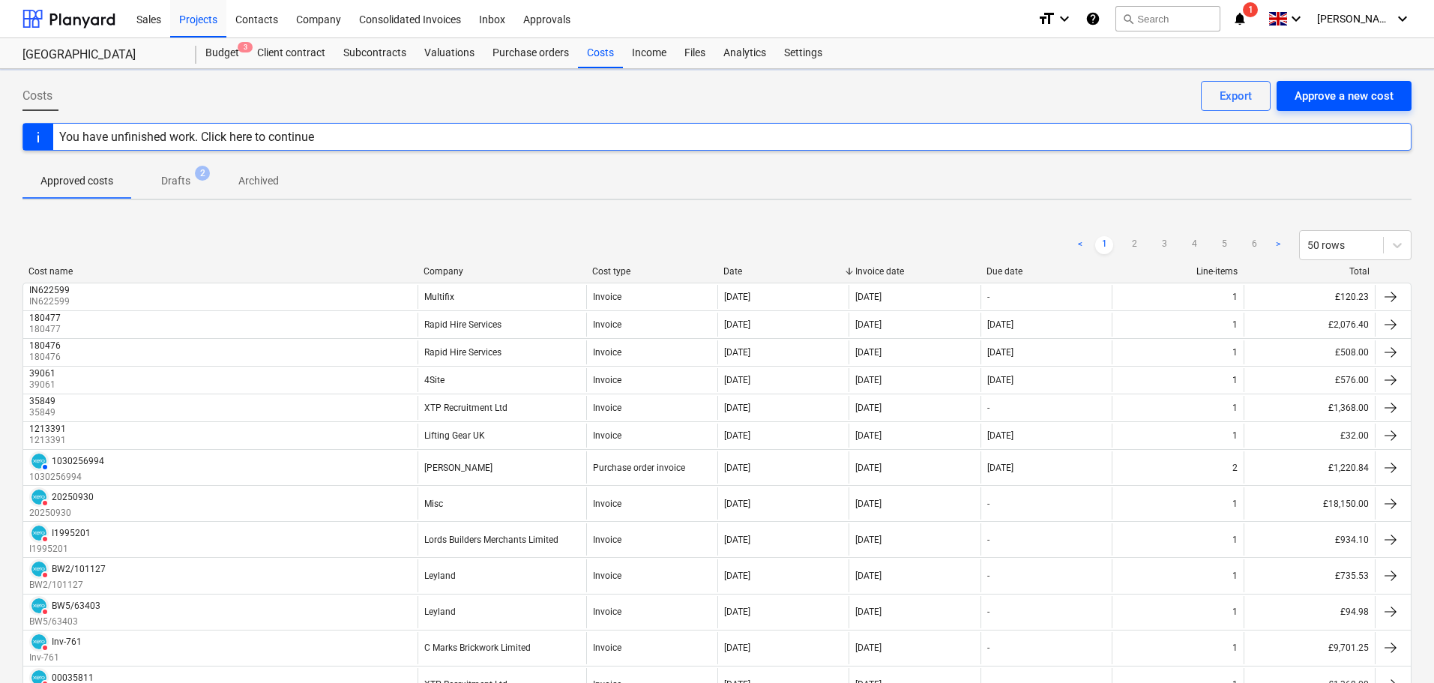
click at [1313, 97] on div "Approve a new cost" at bounding box center [1344, 95] width 99 height 19
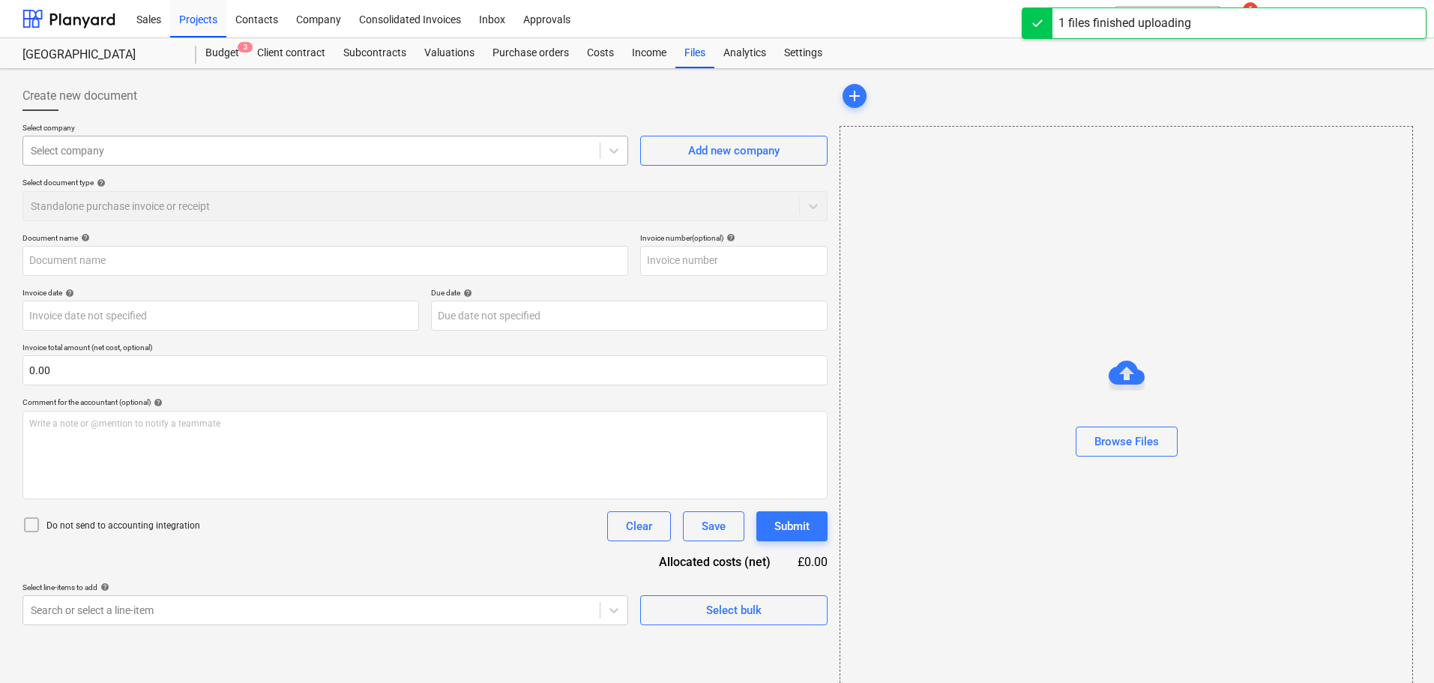
type input "Painters Invoice [DATE]-2609'25 [GEOGRAPHIC_DATA] .pdf"
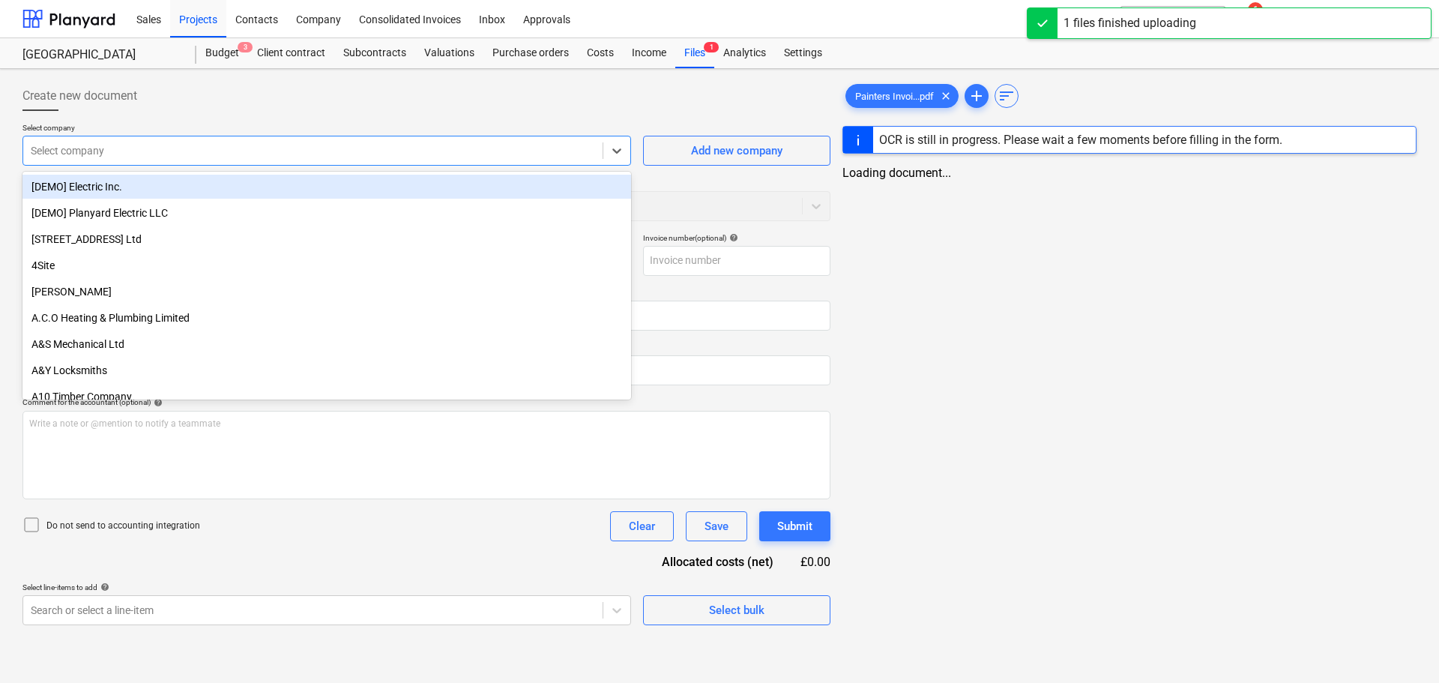
click at [67, 146] on div at bounding box center [313, 150] width 564 height 15
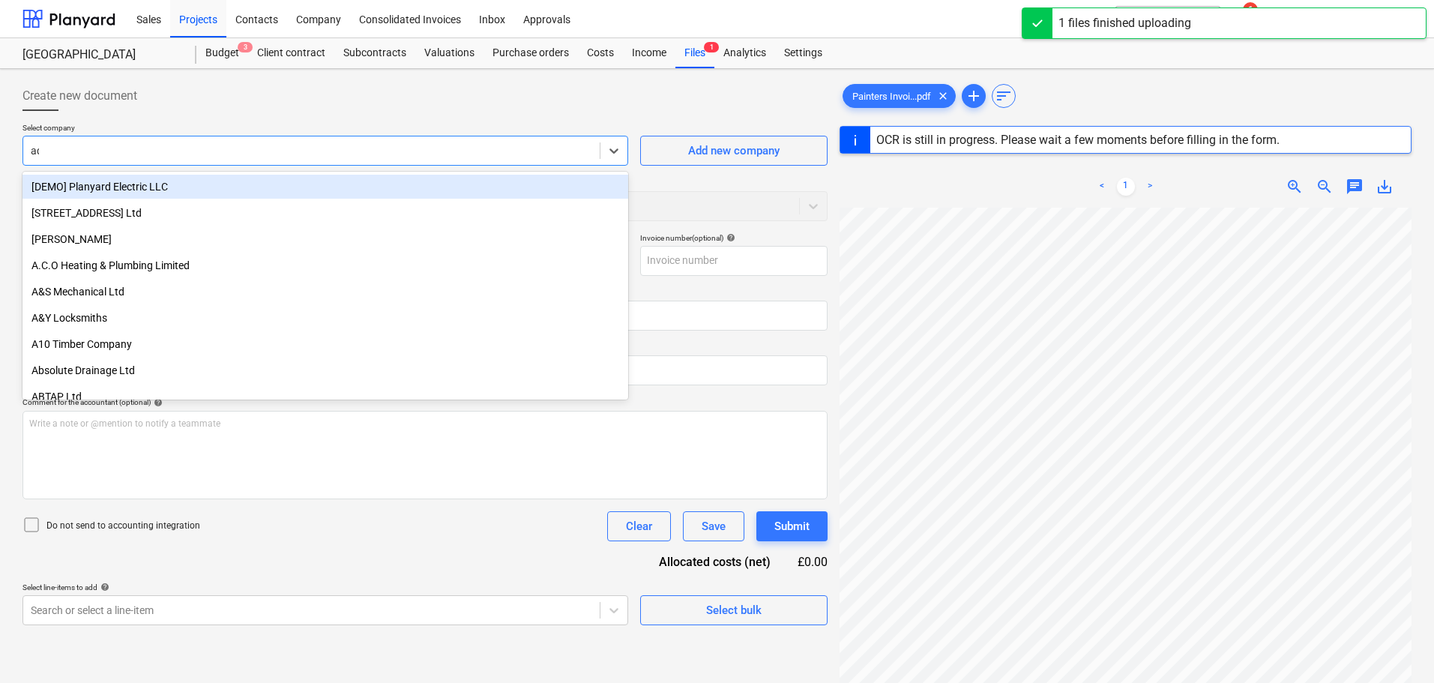
type input "ade"
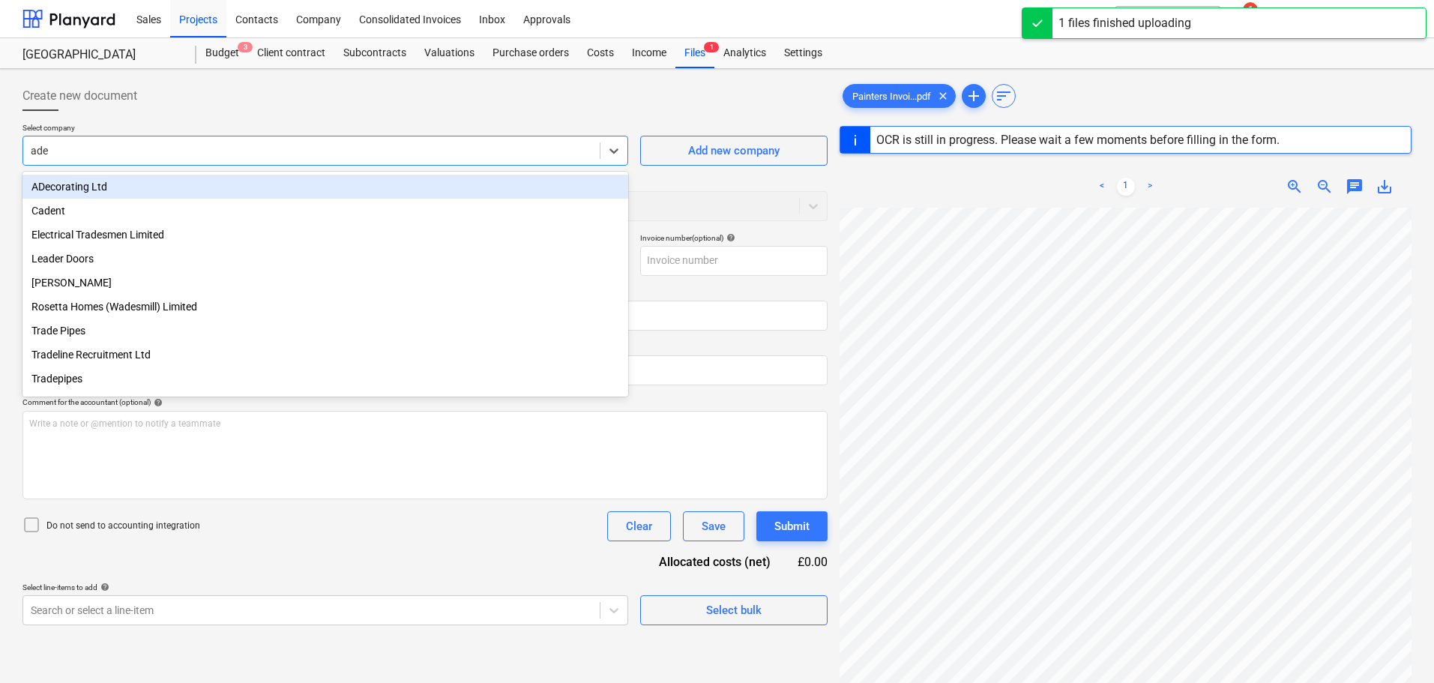
click at [99, 190] on div "ADecorating Ltd" at bounding box center [325, 187] width 606 height 24
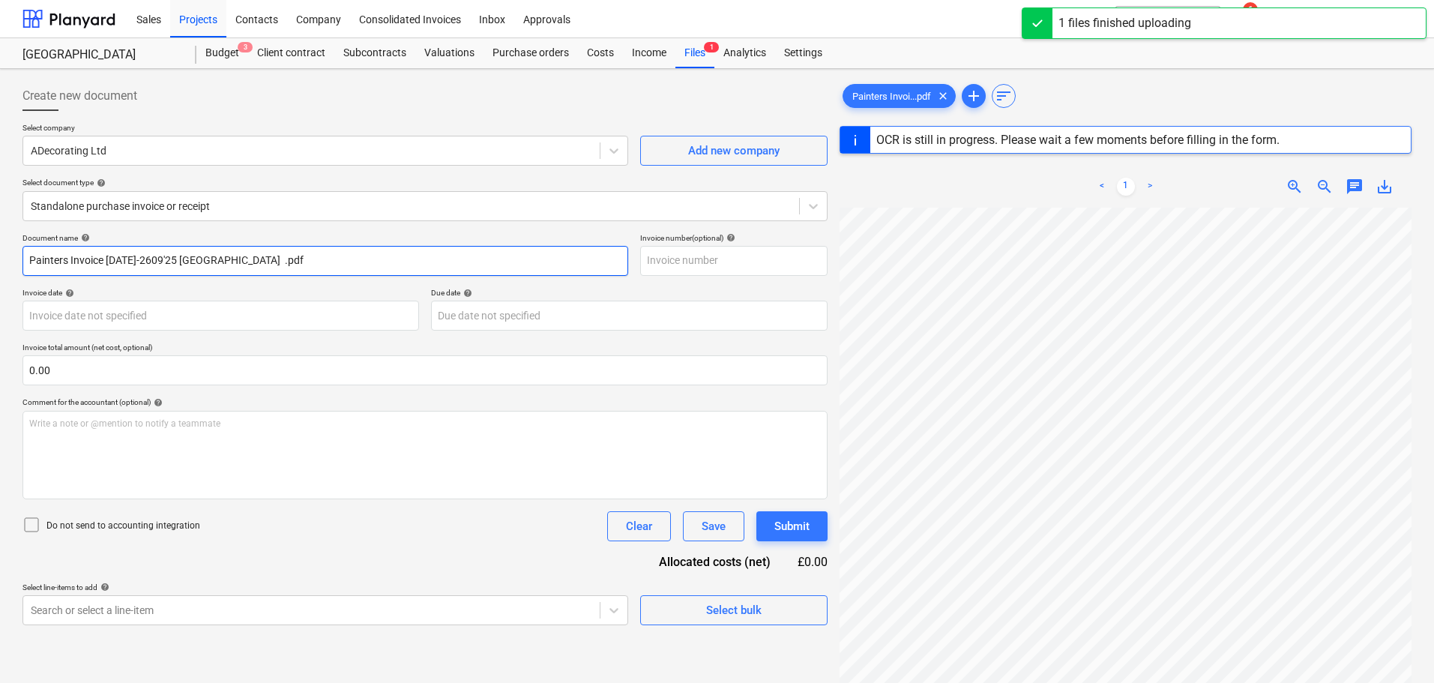
click at [217, 265] on input "Painters Invoice [DATE]-2609'25 [GEOGRAPHIC_DATA] .pdf" at bounding box center [325, 261] width 606 height 30
type input "[DATE]"
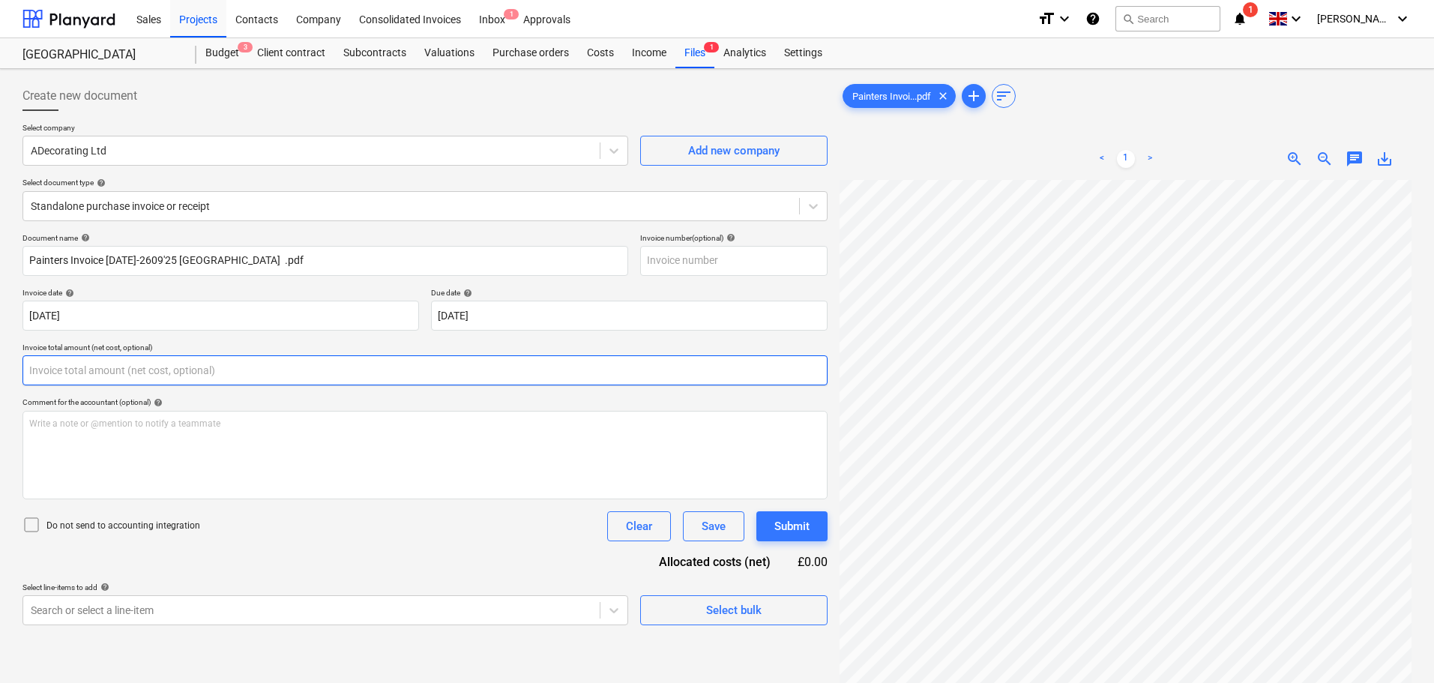
click at [52, 375] on input "text" at bounding box center [424, 370] width 805 height 30
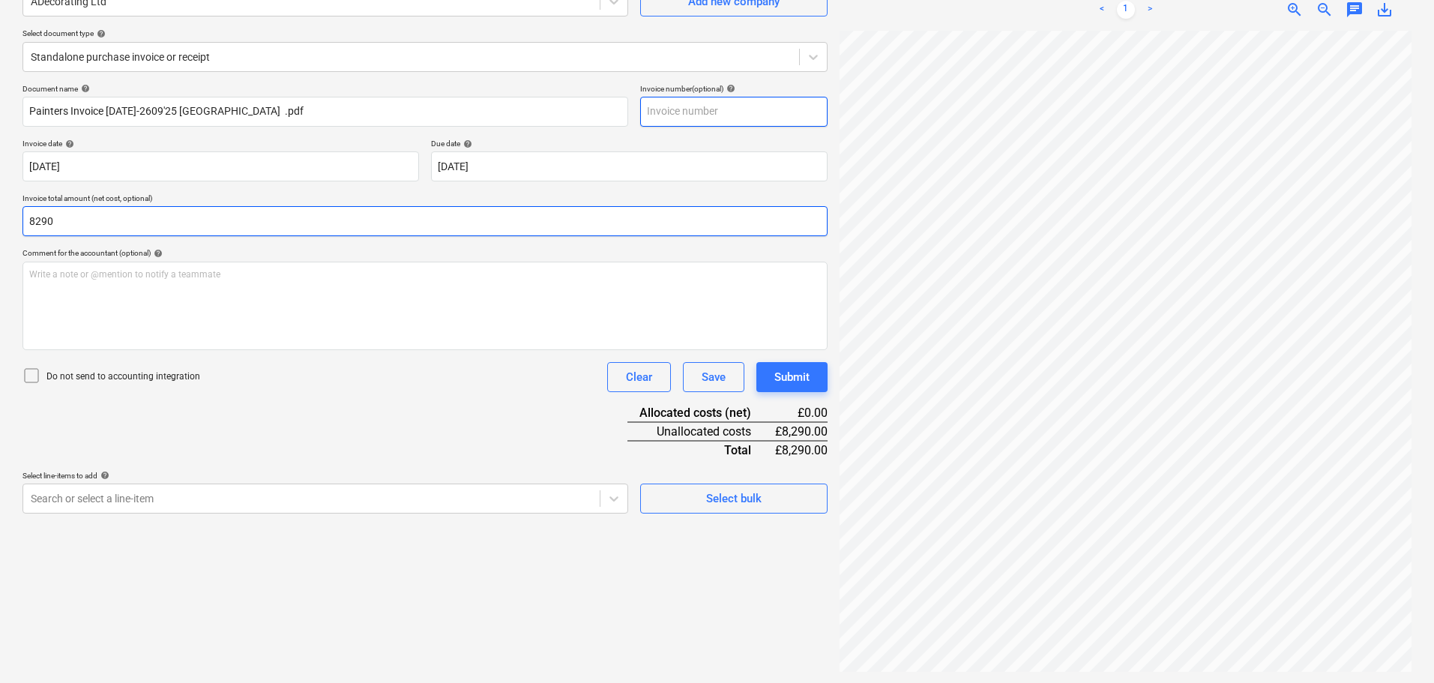
scroll to position [150, 0]
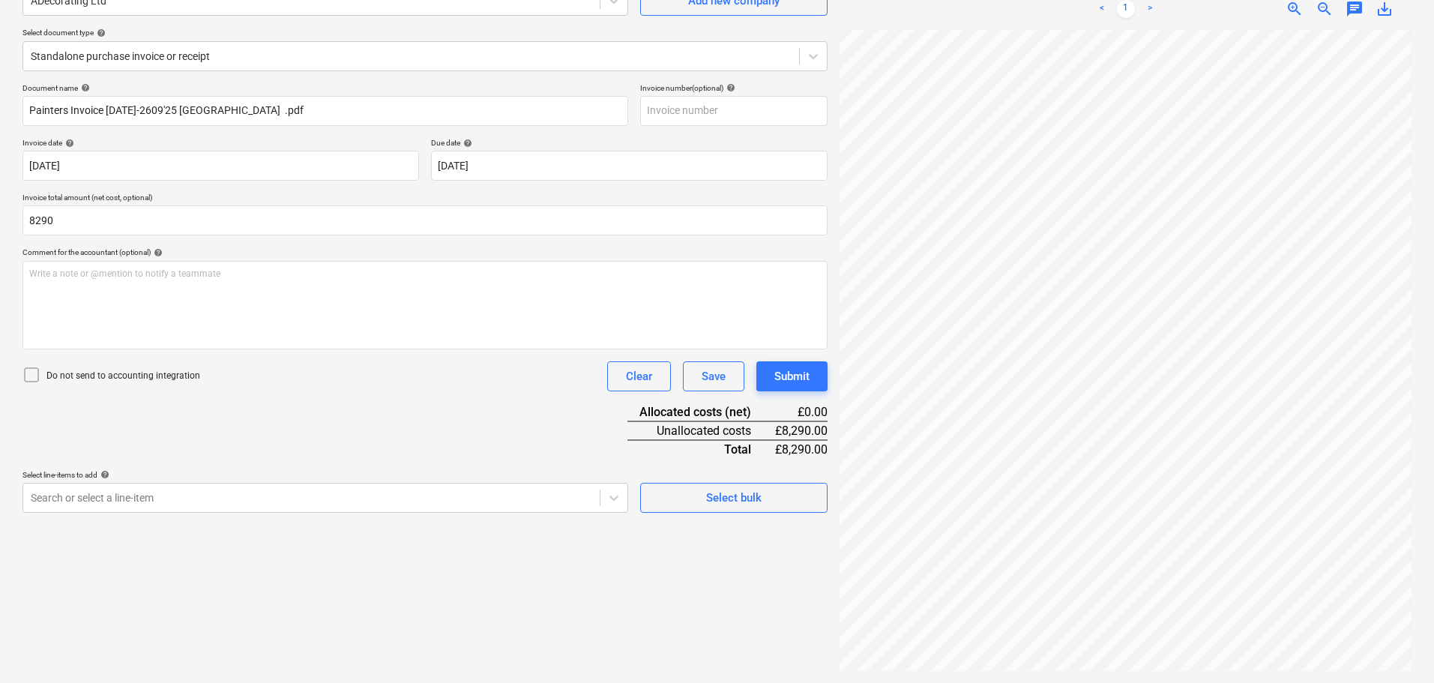
type input "8,290.00"
click at [70, 376] on p "Do not send to accounting integration" at bounding box center [123, 376] width 154 height 13
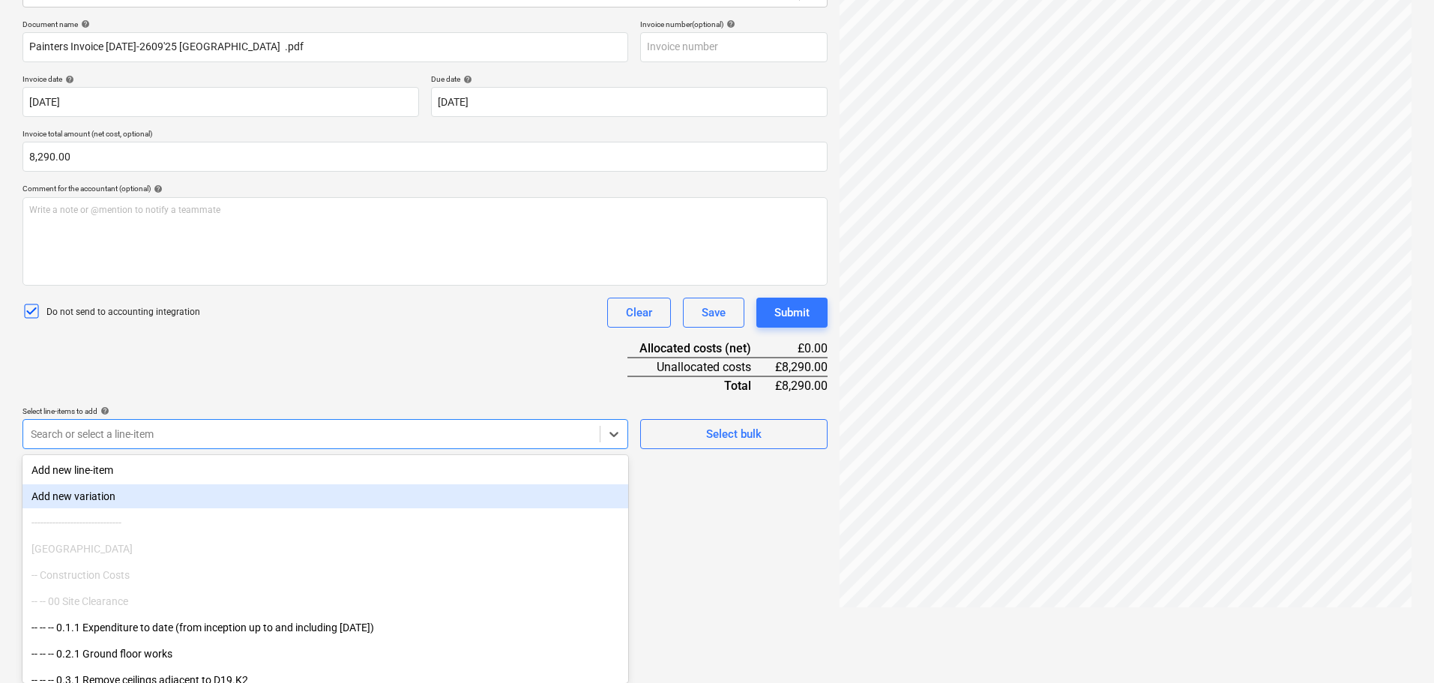
click at [90, 469] on body "Sales Projects Contacts Company Consolidated Invoices Inbox 1 Approvals format_…" at bounding box center [717, 127] width 1434 height 683
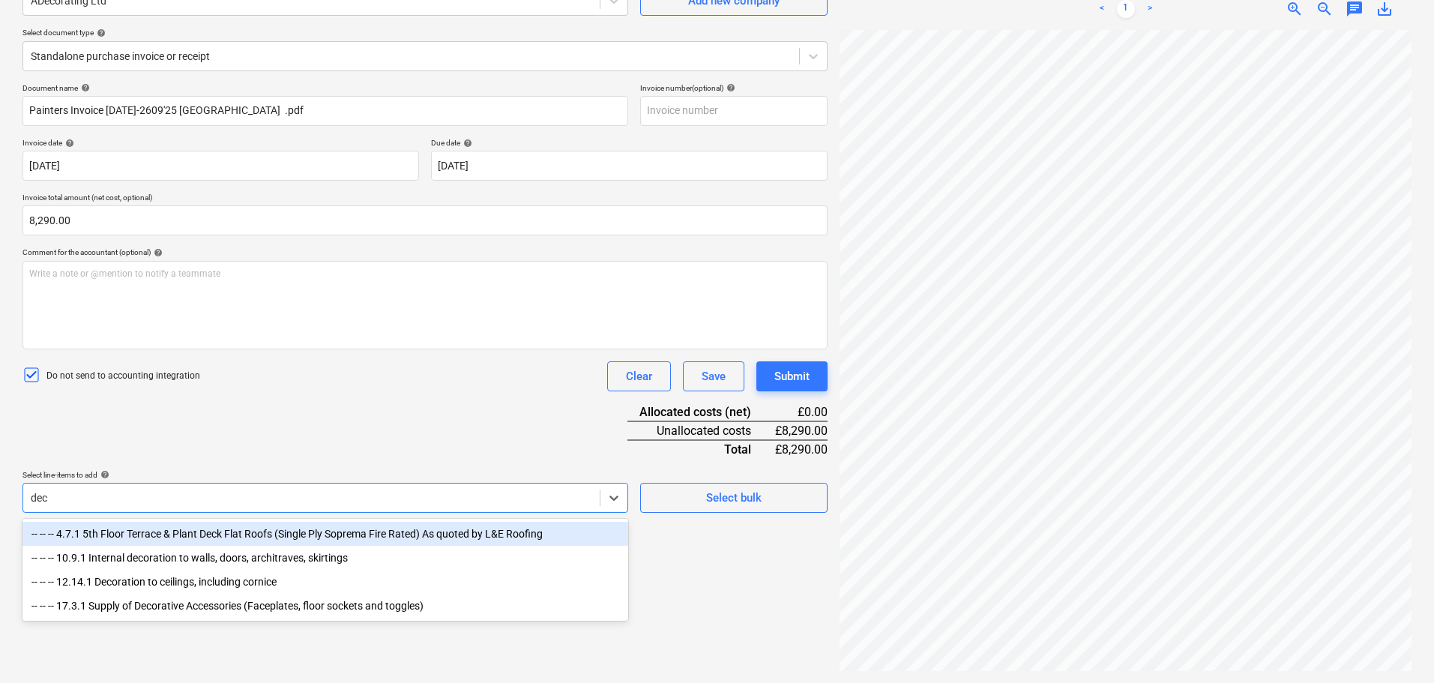
type input "deco"
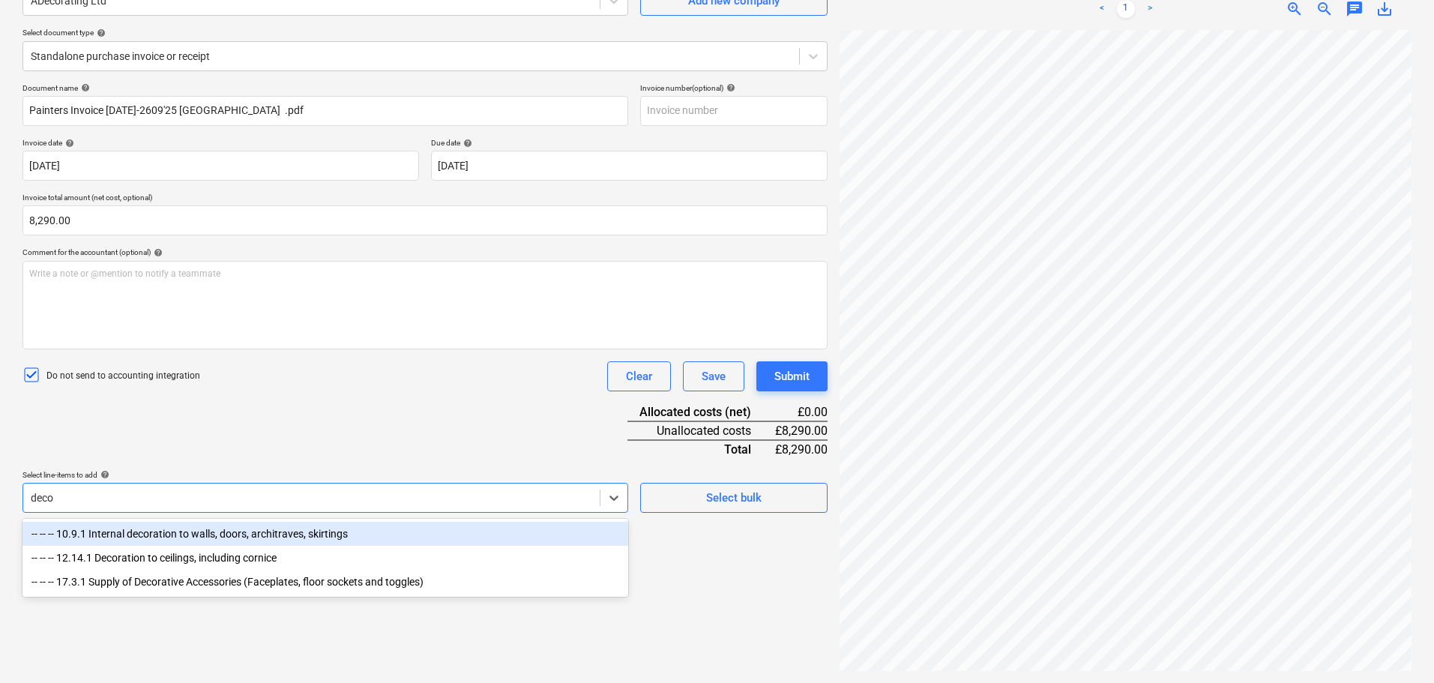
click at [228, 538] on div "-- -- -- 10.9.1 Internal decoration to walls, doors, architraves, skirtings" at bounding box center [325, 534] width 606 height 24
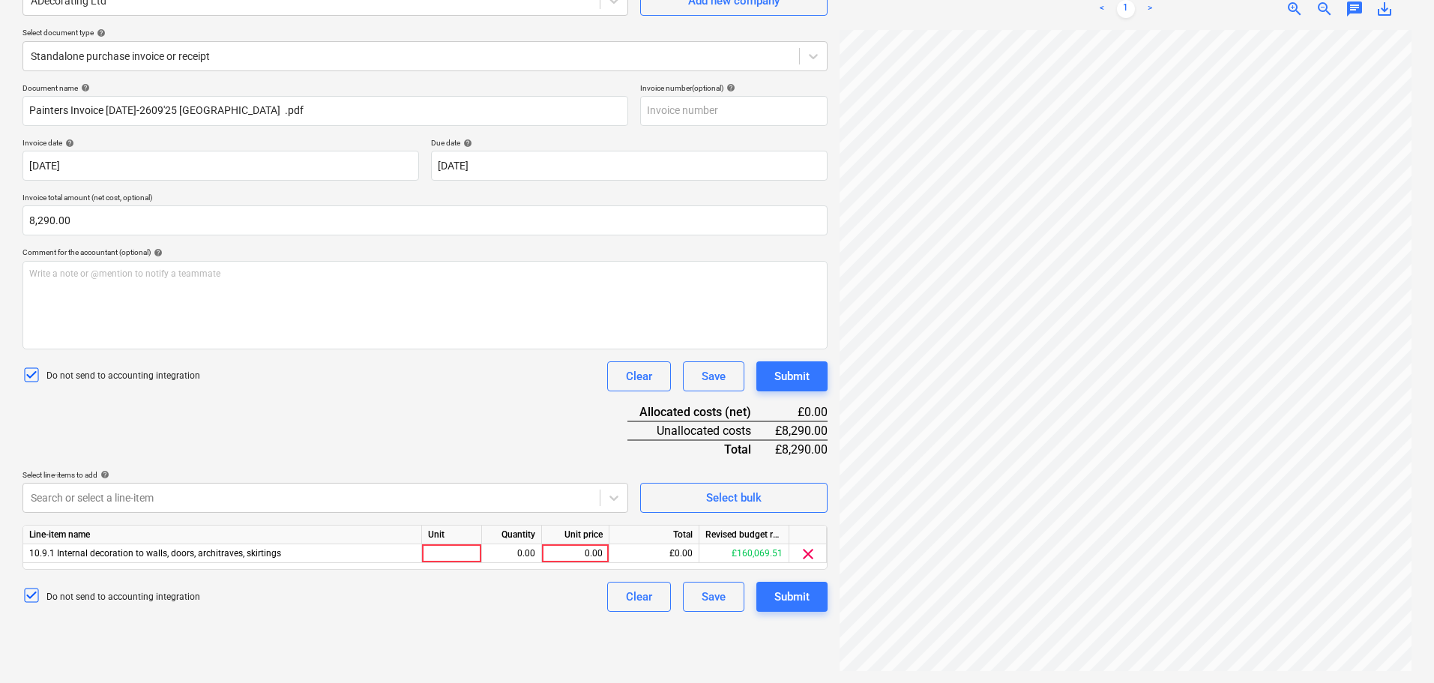
click at [421, 442] on div "Document name help Painters Invoice [DATE]-2609'25 [GEOGRAPHIC_DATA] .pdf Invoi…" at bounding box center [424, 347] width 805 height 529
click at [573, 555] on div "0.00" at bounding box center [575, 553] width 55 height 19
type input "8290"
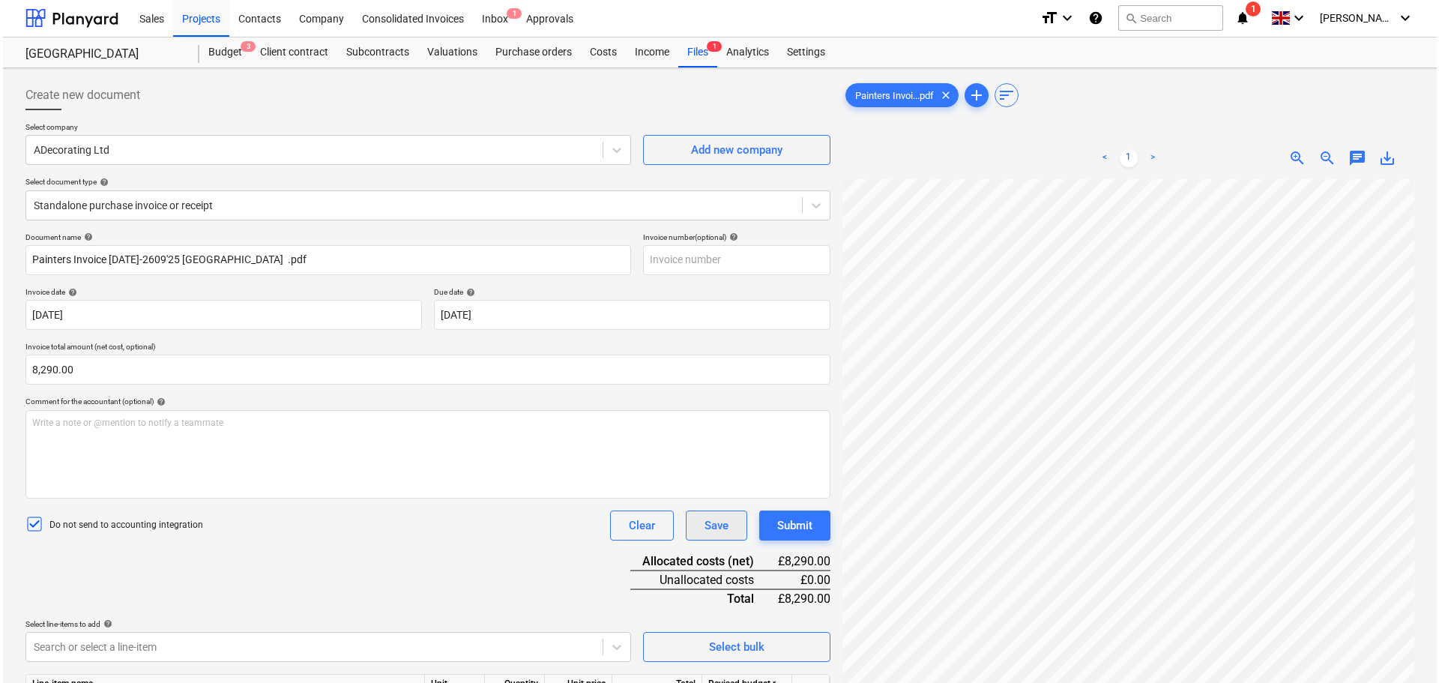
scroll to position [0, 0]
click at [804, 527] on div "Submit" at bounding box center [791, 526] width 35 height 19
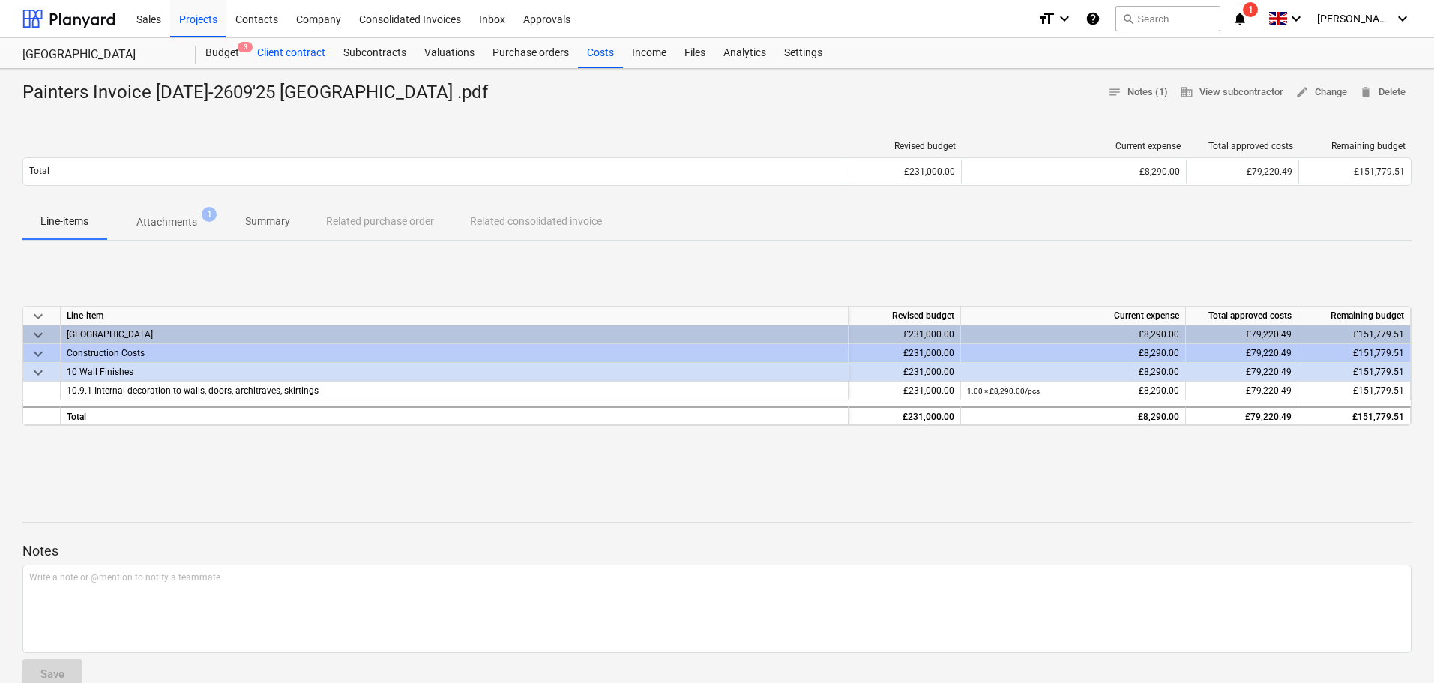
drag, startPoint x: 231, startPoint y: 55, endPoint x: 268, endPoint y: 63, distance: 38.2
click at [231, 55] on div "Budget 3" at bounding box center [222, 53] width 52 height 30
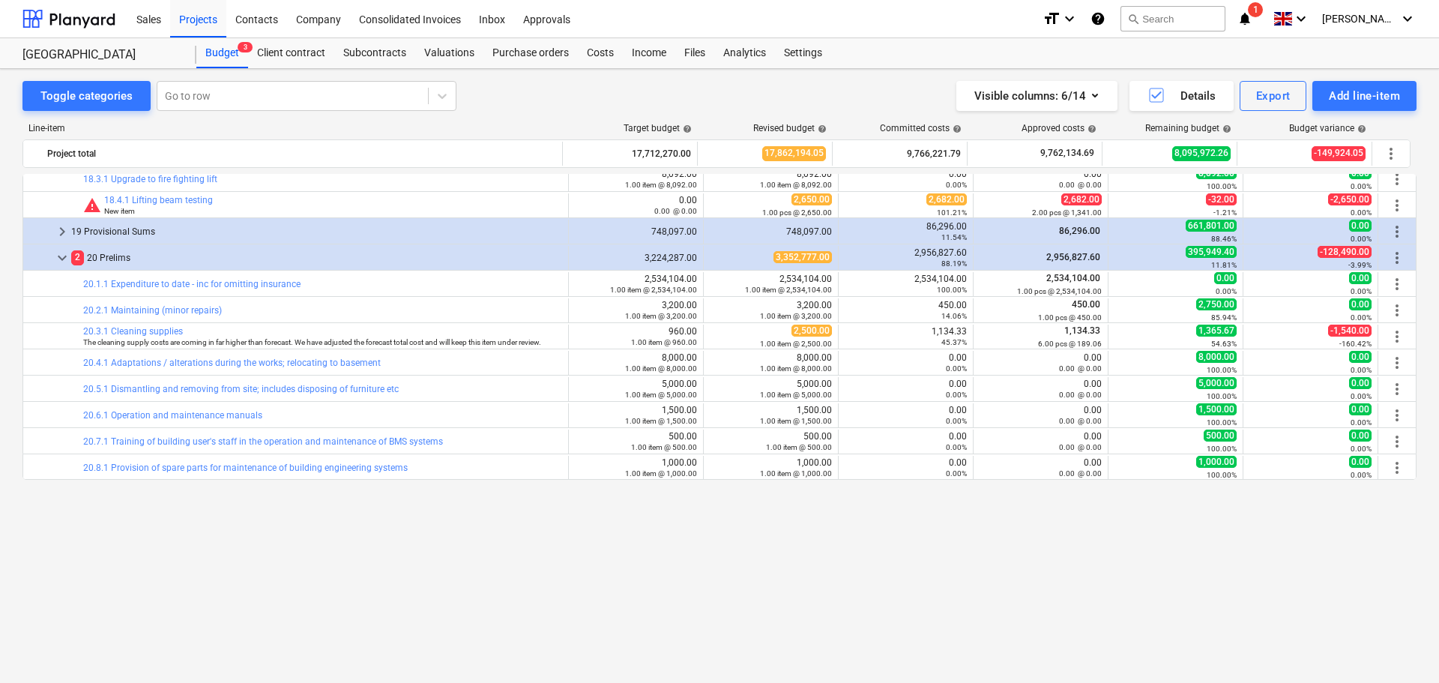
scroll to position [525, 0]
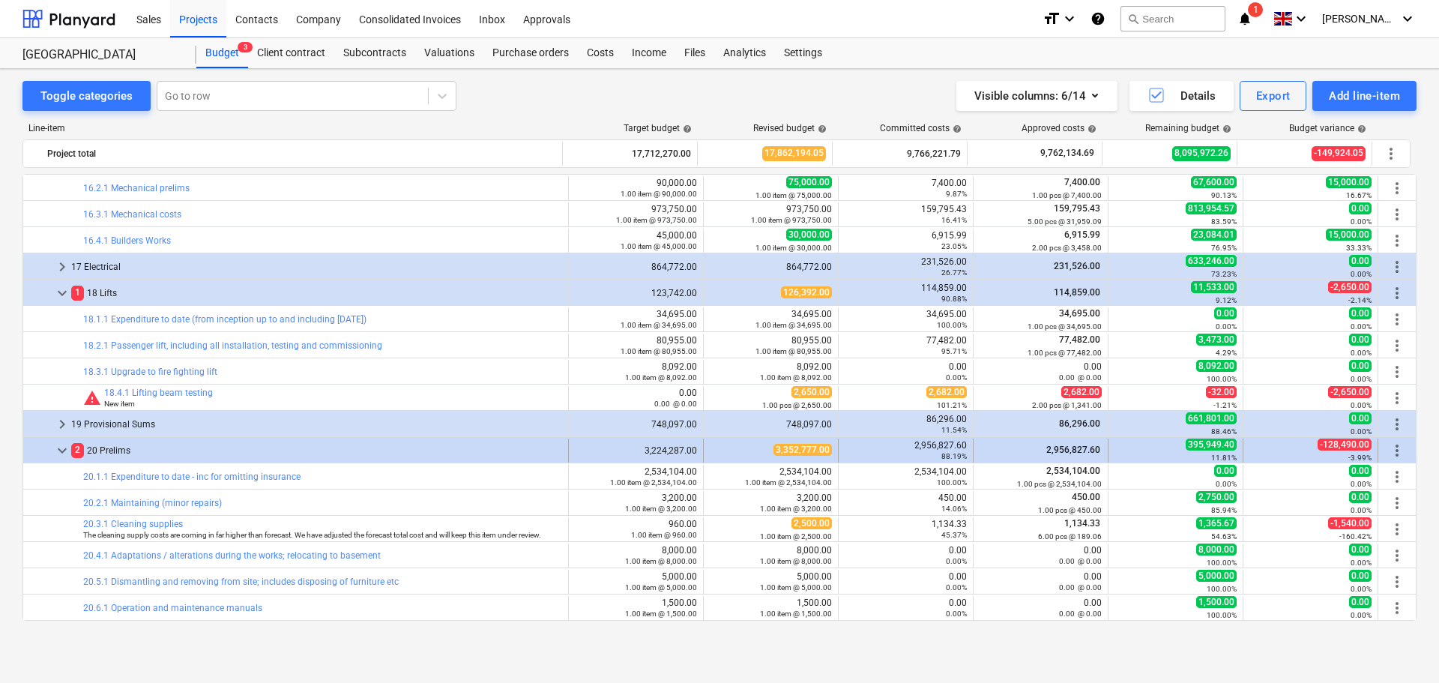
click at [59, 454] on span "keyboard_arrow_down" at bounding box center [62, 451] width 18 height 18
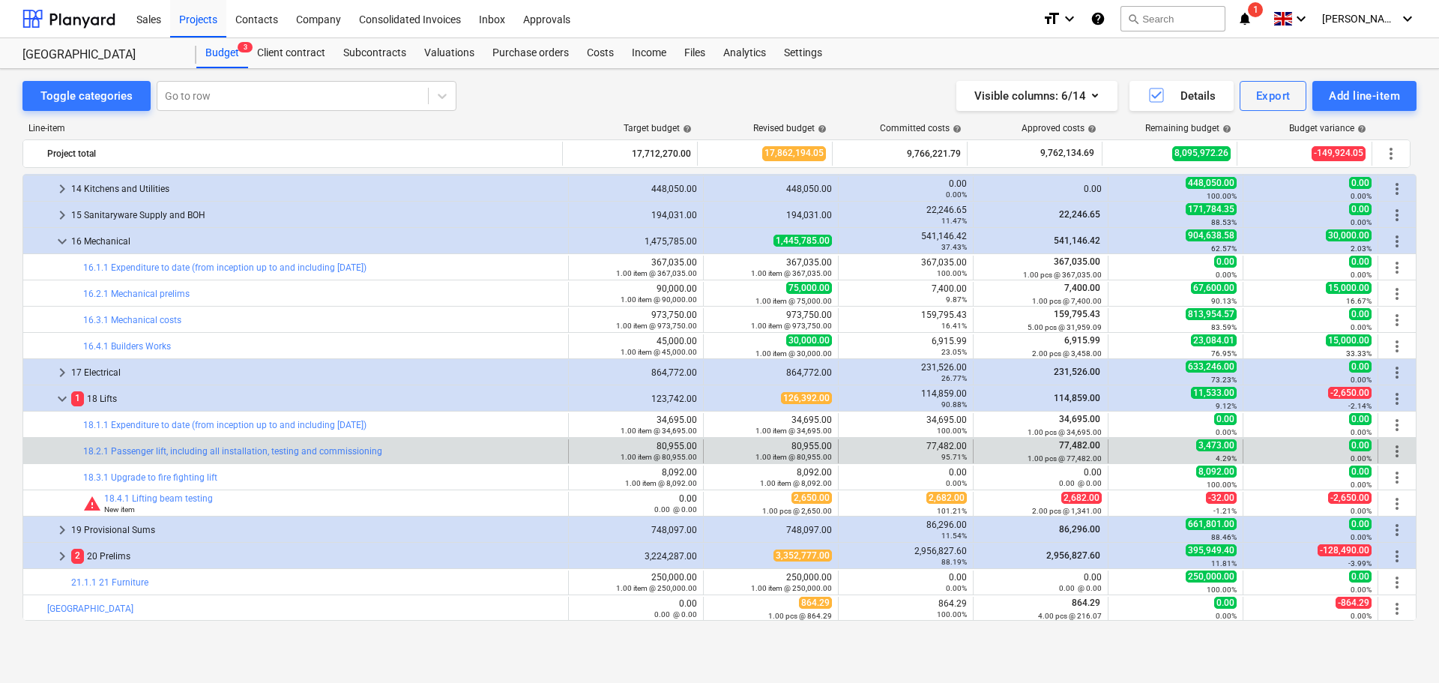
scroll to position [419, 0]
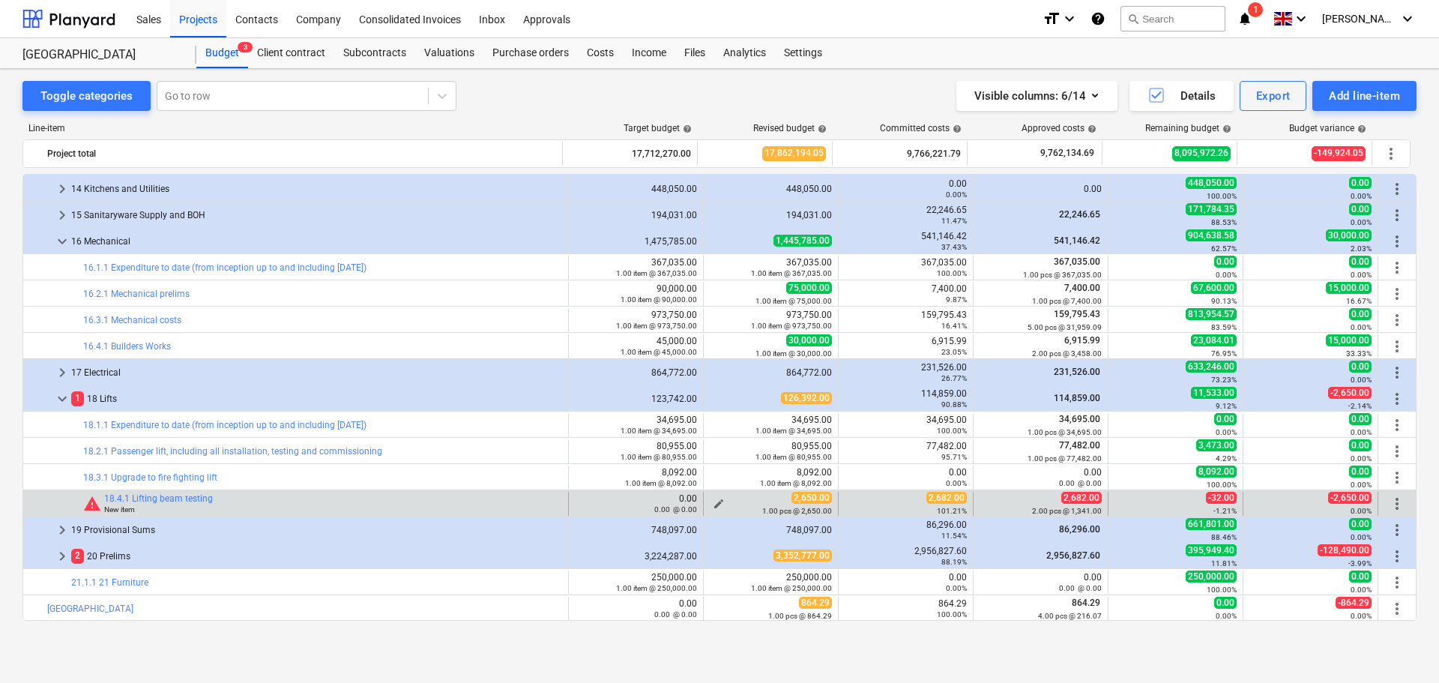
click at [715, 502] on span "edit" at bounding box center [719, 504] width 12 height 12
type textarea "x"
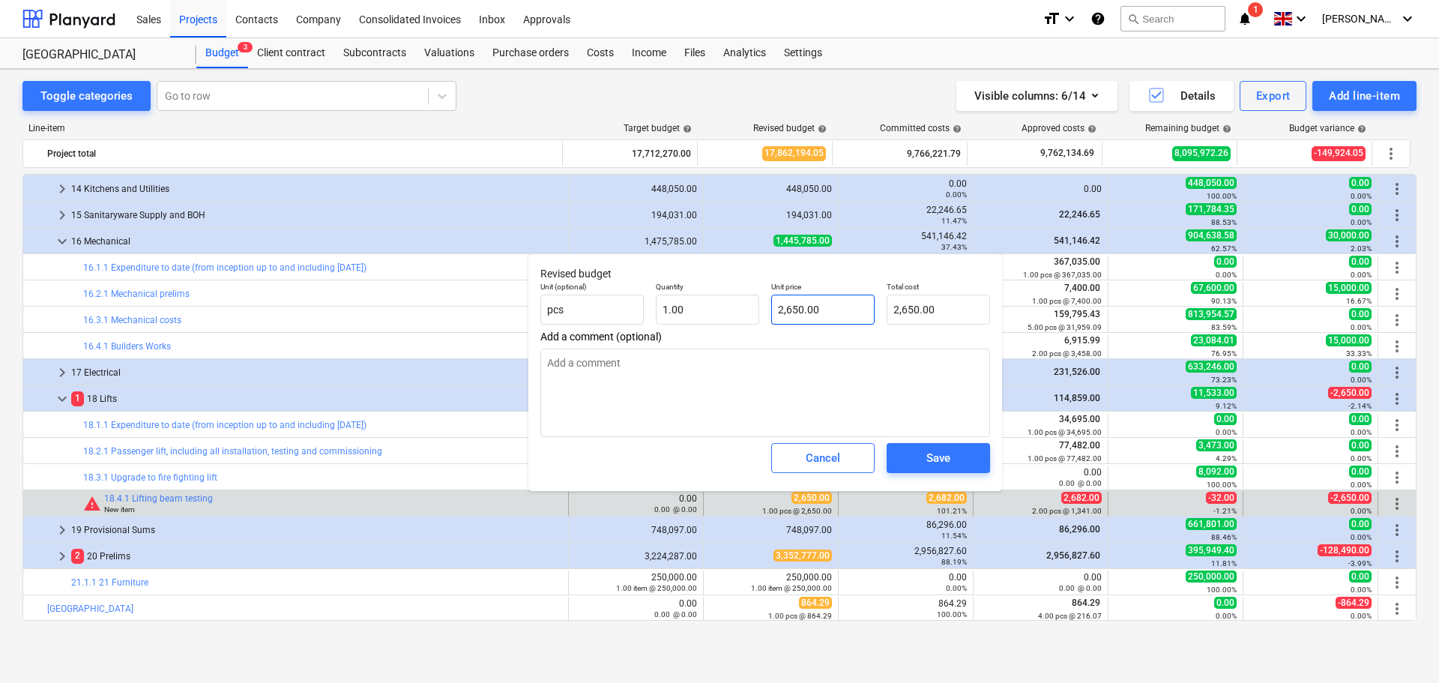
type input "2650"
drag, startPoint x: 834, startPoint y: 310, endPoint x: 699, endPoint y: 307, distance: 135.7
click at [699, 307] on div "Unit (optional) pcs Quantity 1.00 Unit price 2650 Total cost 2,650.00" at bounding box center [766, 303] width 462 height 55
type textarea "x"
type input "2"
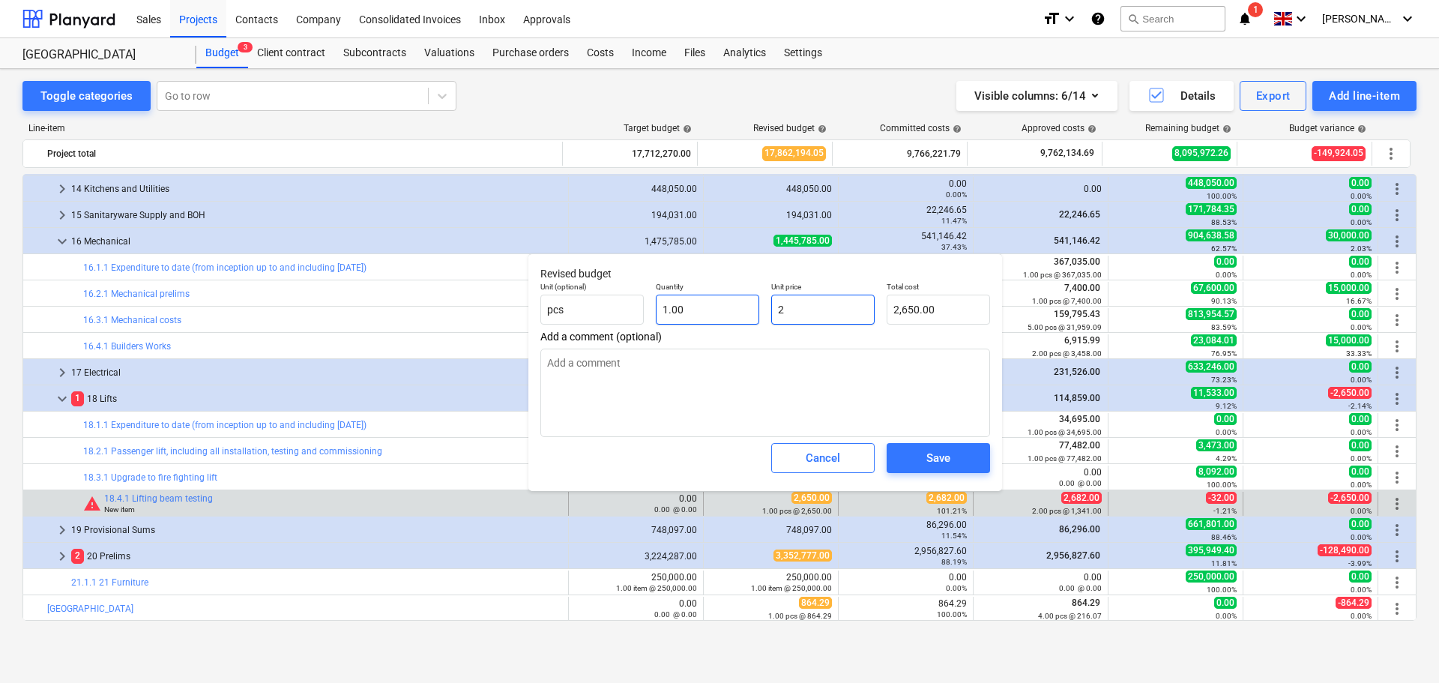
type input "2.00"
type input "26"
type textarea "x"
type input "26.00"
type textarea "x"
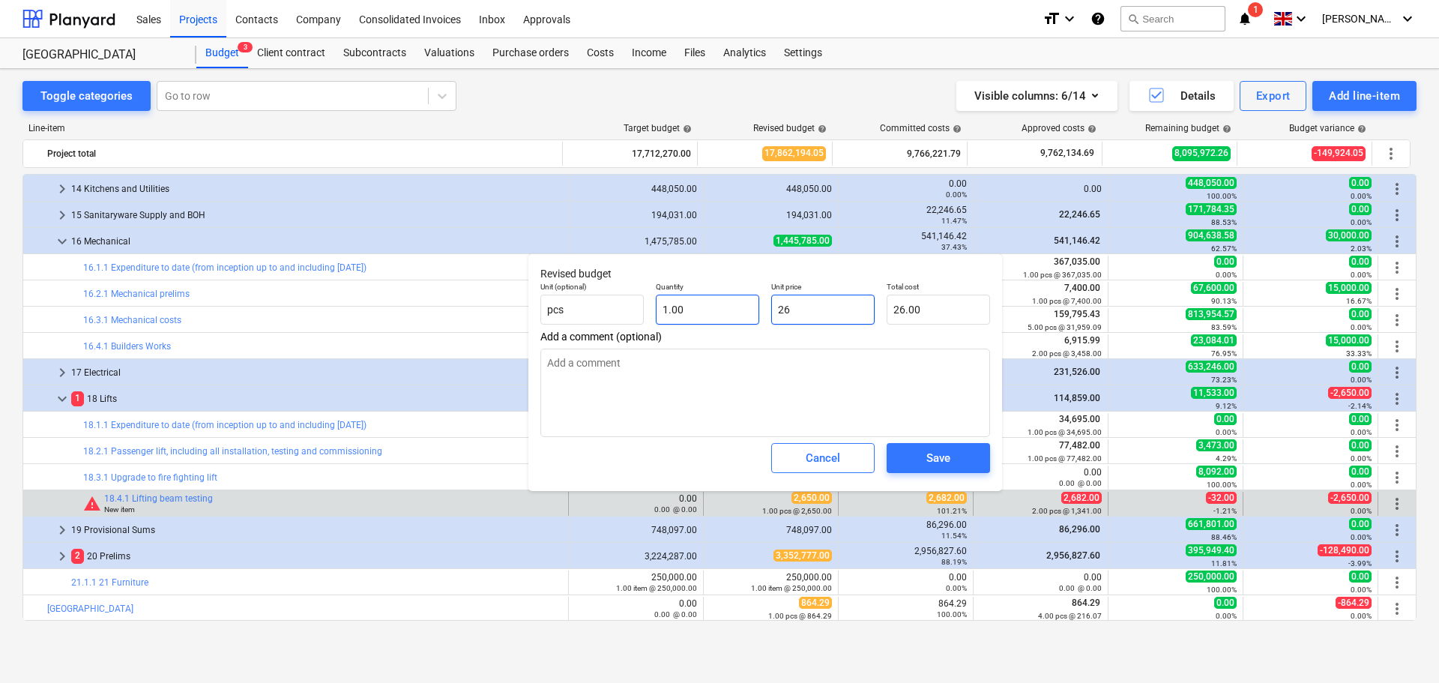
type input "268"
type input "268.00"
type textarea "x"
type input "2682"
type input "2,682.00"
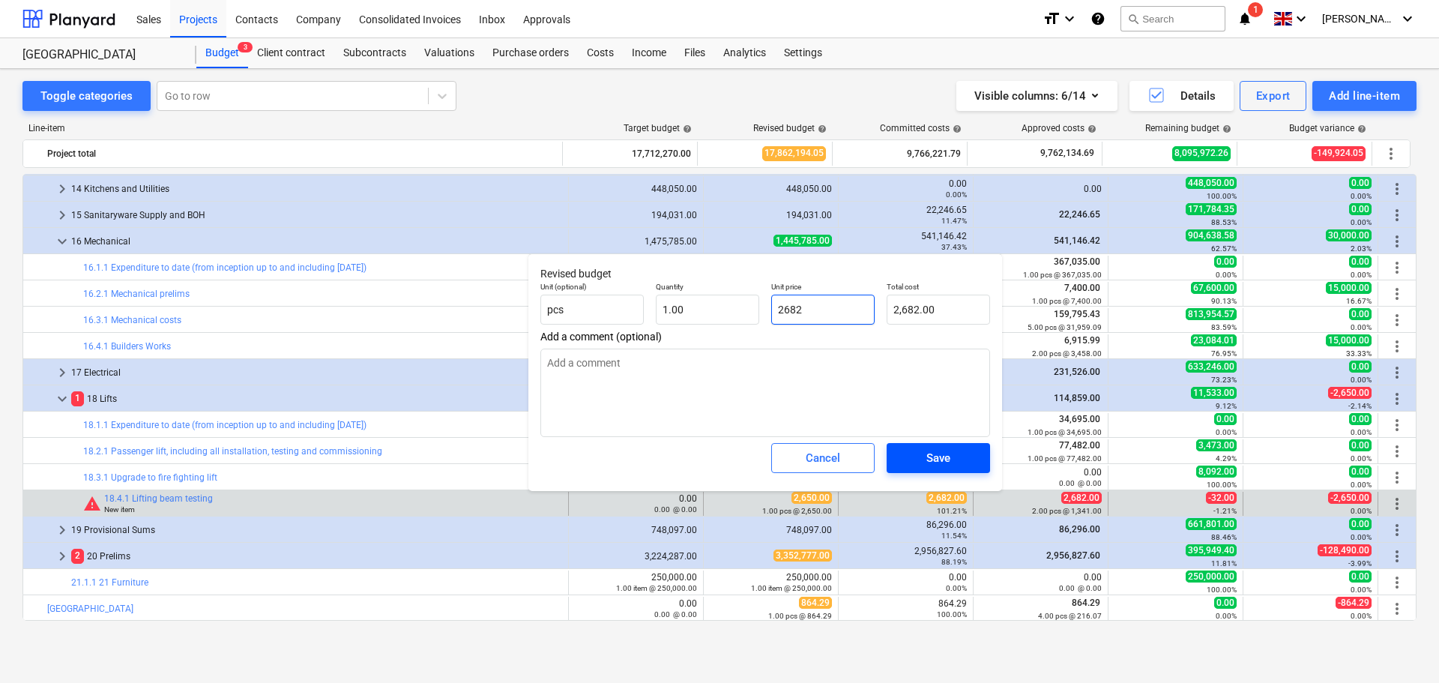
type input "2682"
type textarea "x"
type input "2,682.00"
click at [951, 458] on div "Save" at bounding box center [939, 457] width 24 height 19
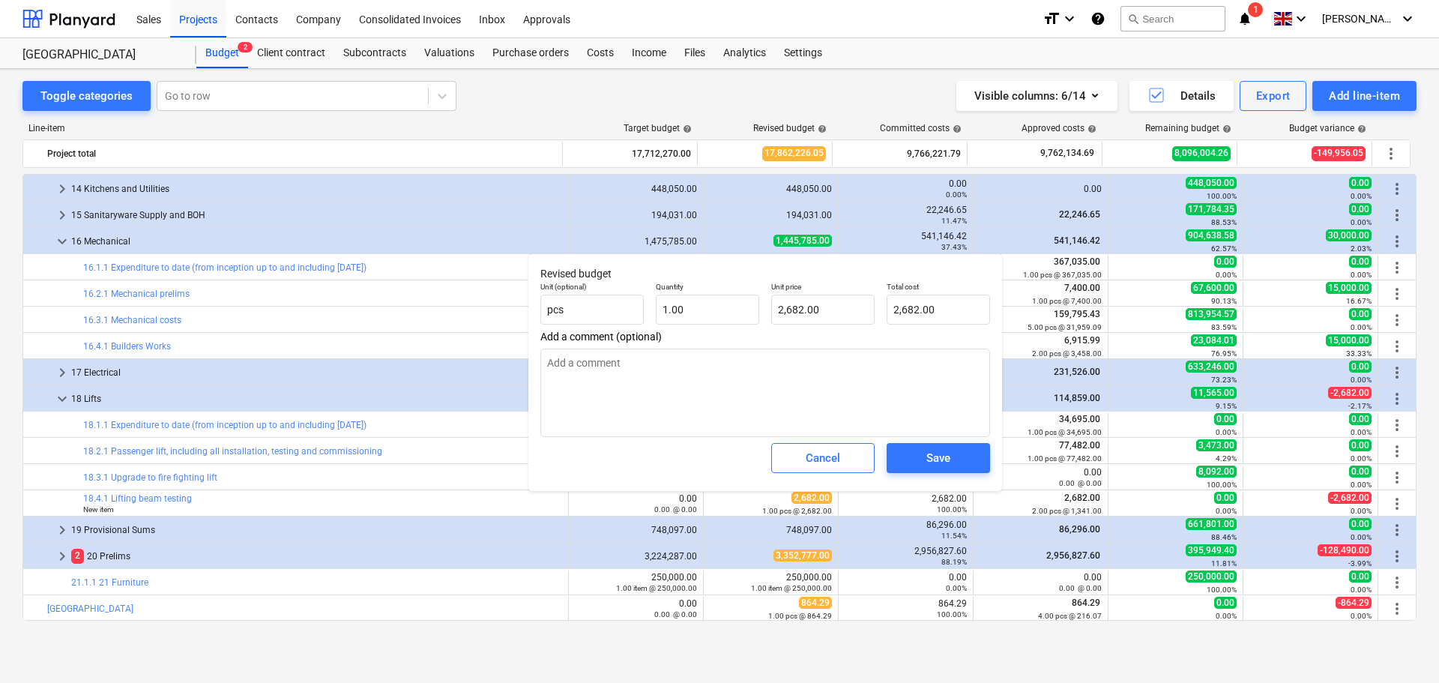
type textarea "x"
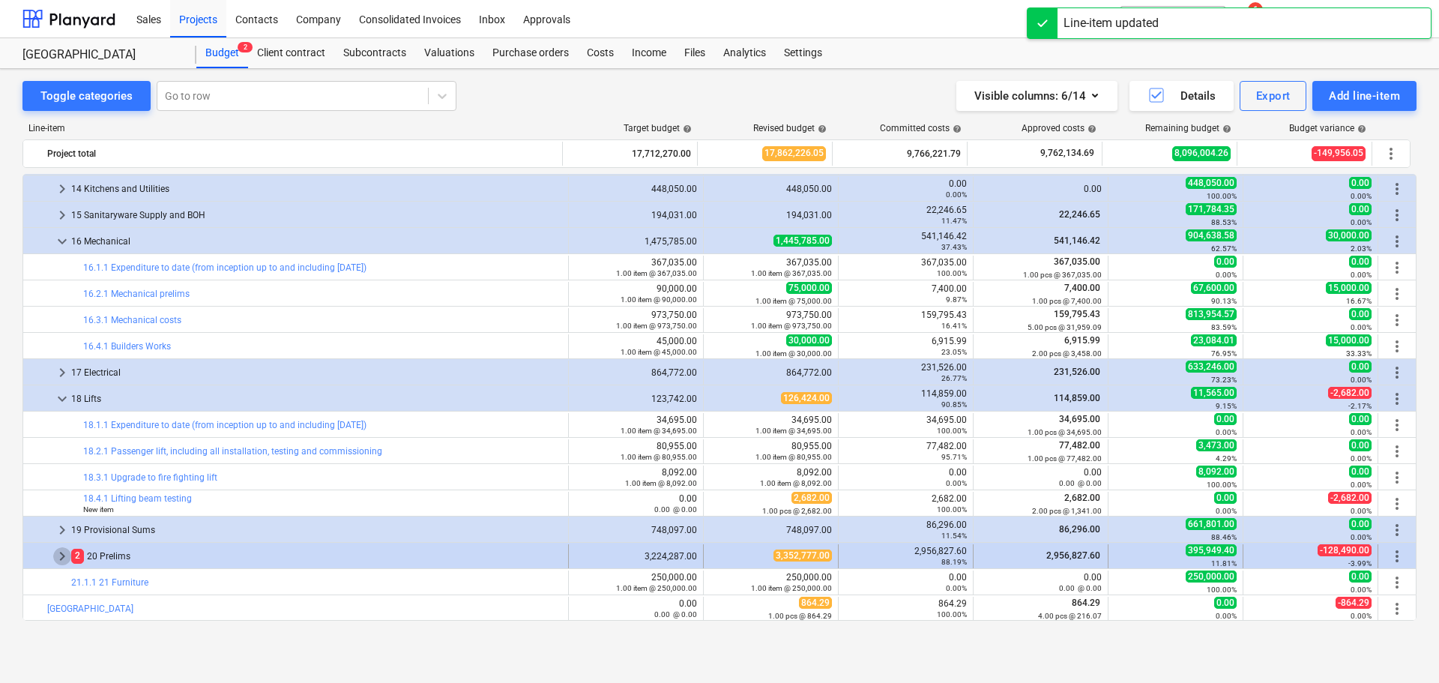
click at [57, 555] on span "keyboard_arrow_right" at bounding box center [62, 556] width 18 height 18
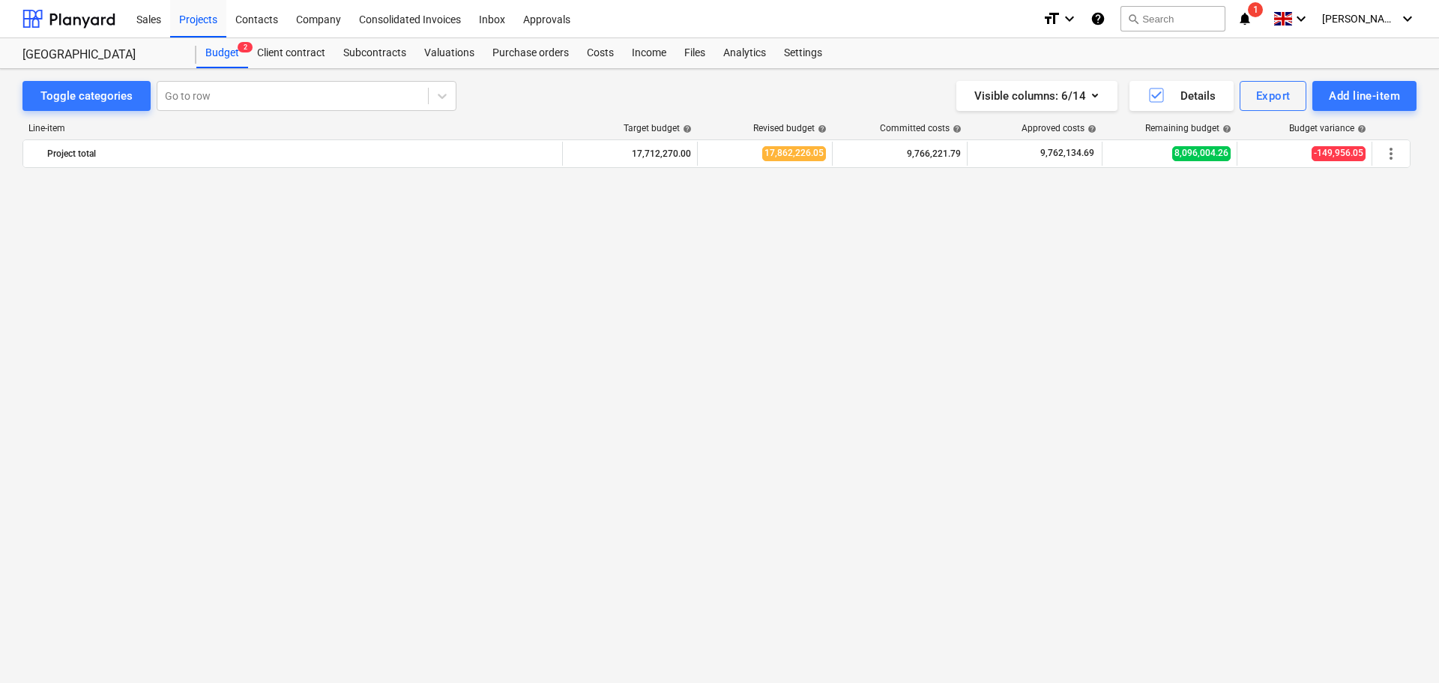
scroll to position [0, 0]
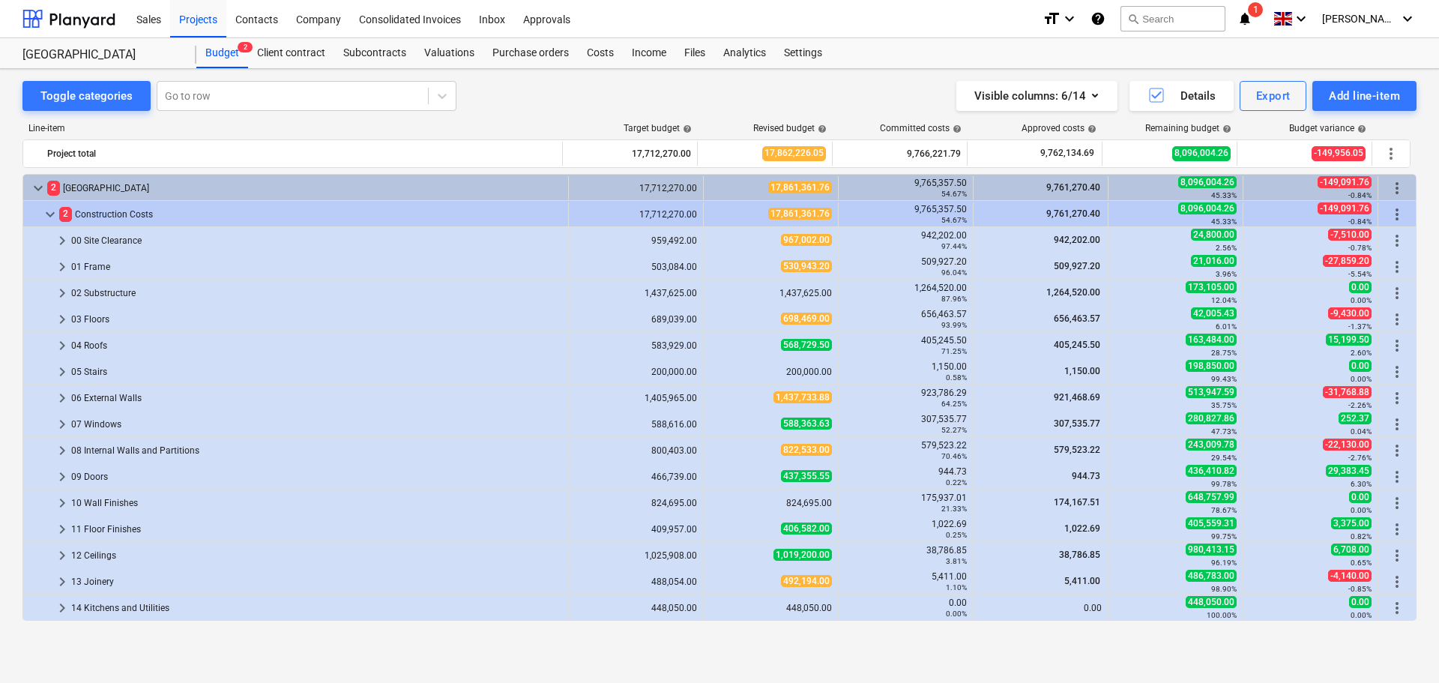
click at [1253, 21] on icon "notifications" at bounding box center [1245, 19] width 15 height 18
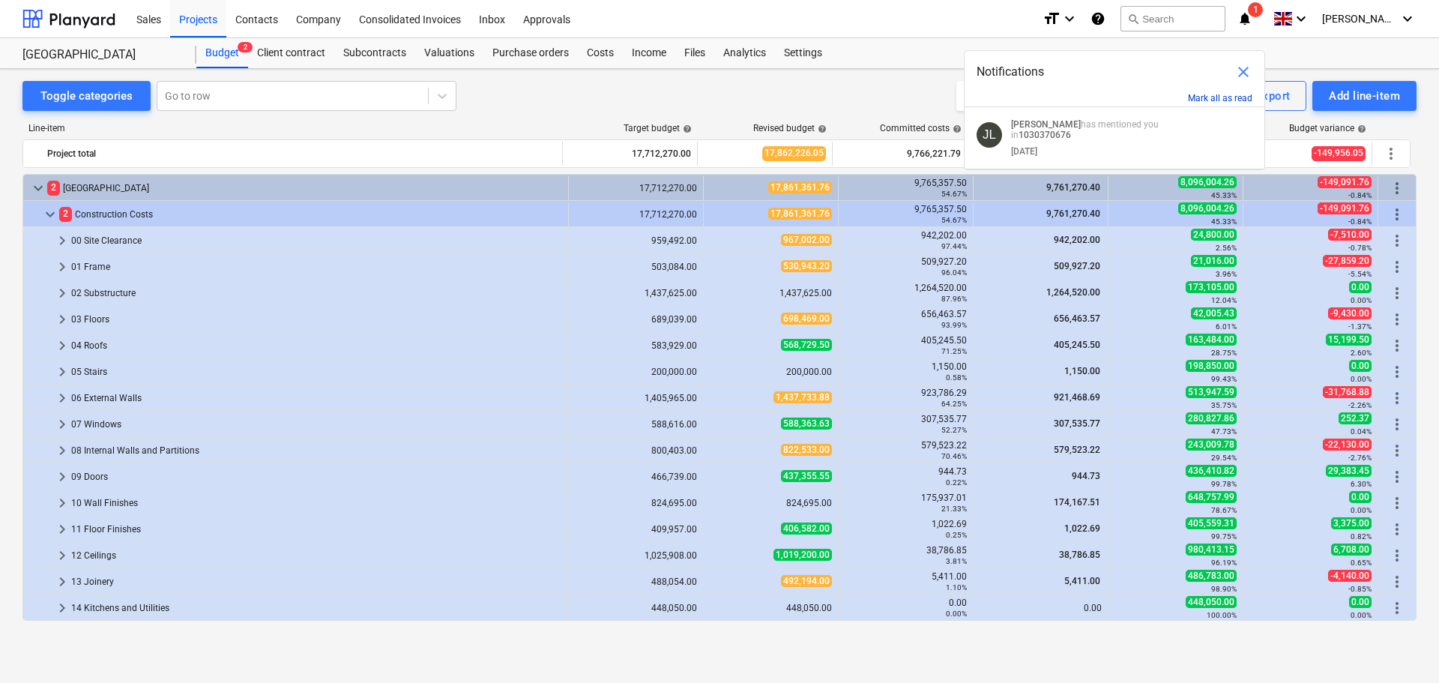
click at [1227, 98] on button "Mark all as read" at bounding box center [1220, 98] width 64 height 10
click at [1229, 97] on button "Mark all as read" at bounding box center [1220, 98] width 64 height 10
click at [1223, 95] on button "Mark all as read" at bounding box center [1220, 98] width 64 height 10
click at [1242, 75] on span "close" at bounding box center [1244, 72] width 18 height 18
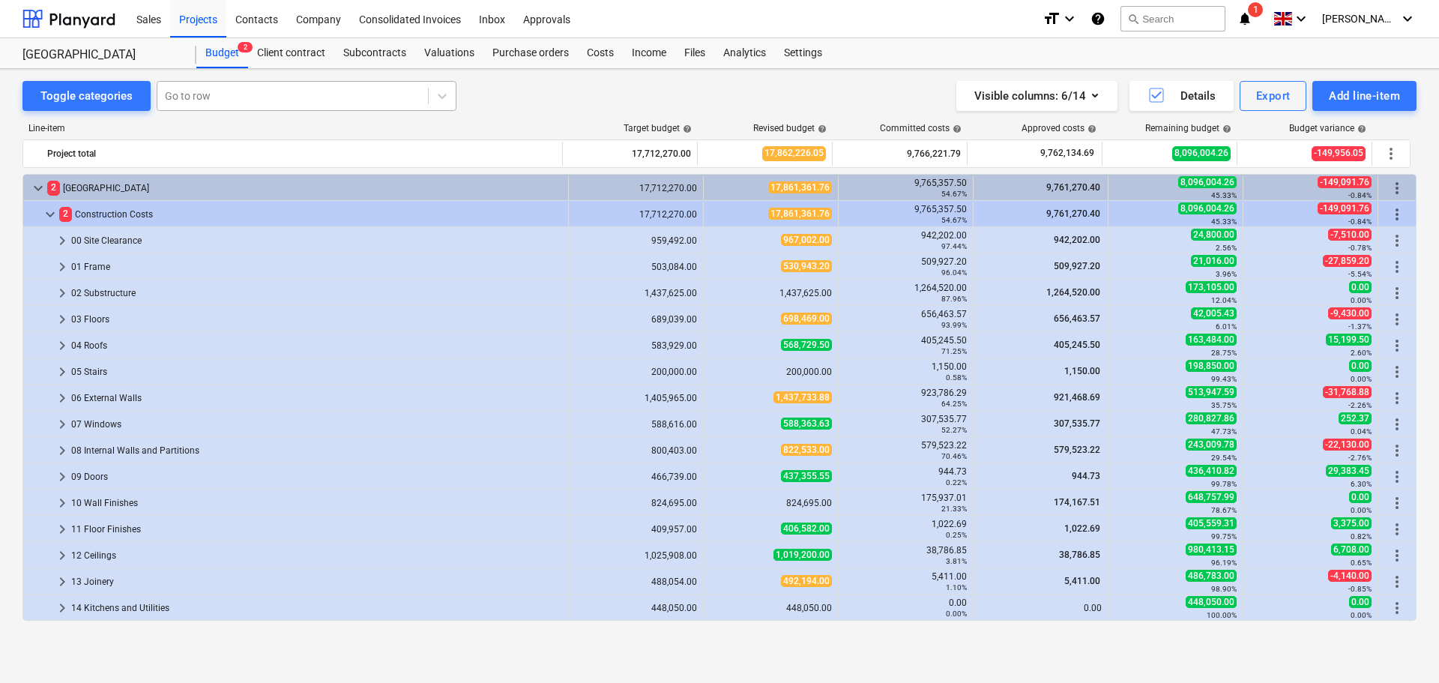
click at [212, 97] on div at bounding box center [293, 95] width 256 height 15
type input "18.4.1"
click at [112, 94] on div "Toggle categories" at bounding box center [86, 95] width 92 height 19
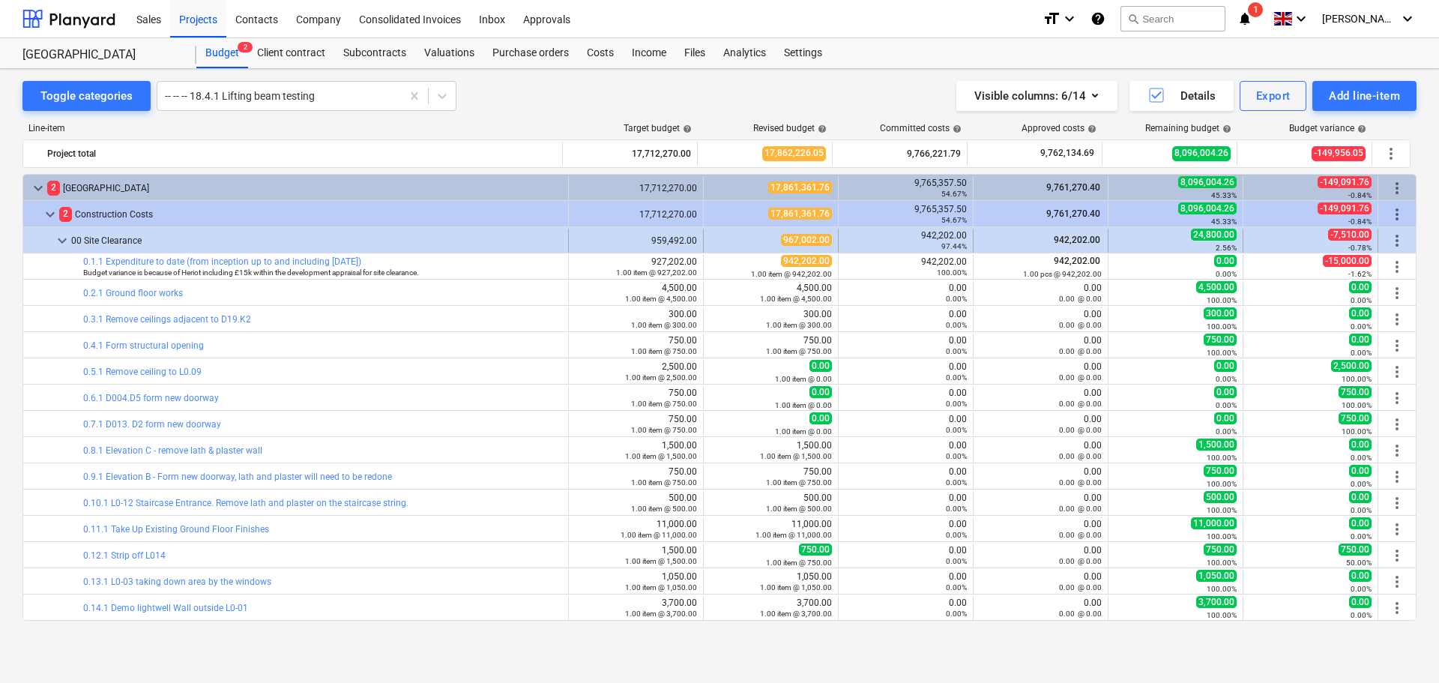
click at [63, 237] on span "keyboard_arrow_down" at bounding box center [62, 241] width 18 height 18
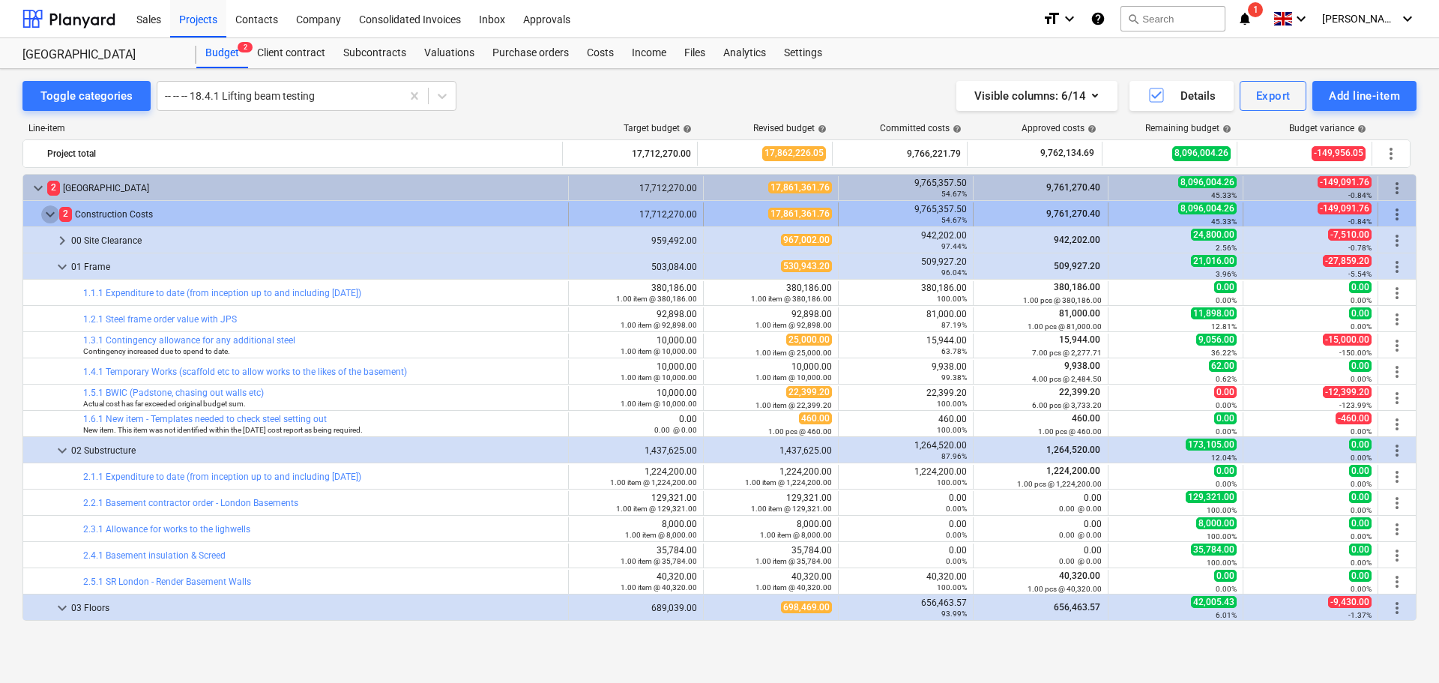
click at [49, 210] on span "keyboard_arrow_down" at bounding box center [50, 214] width 18 height 18
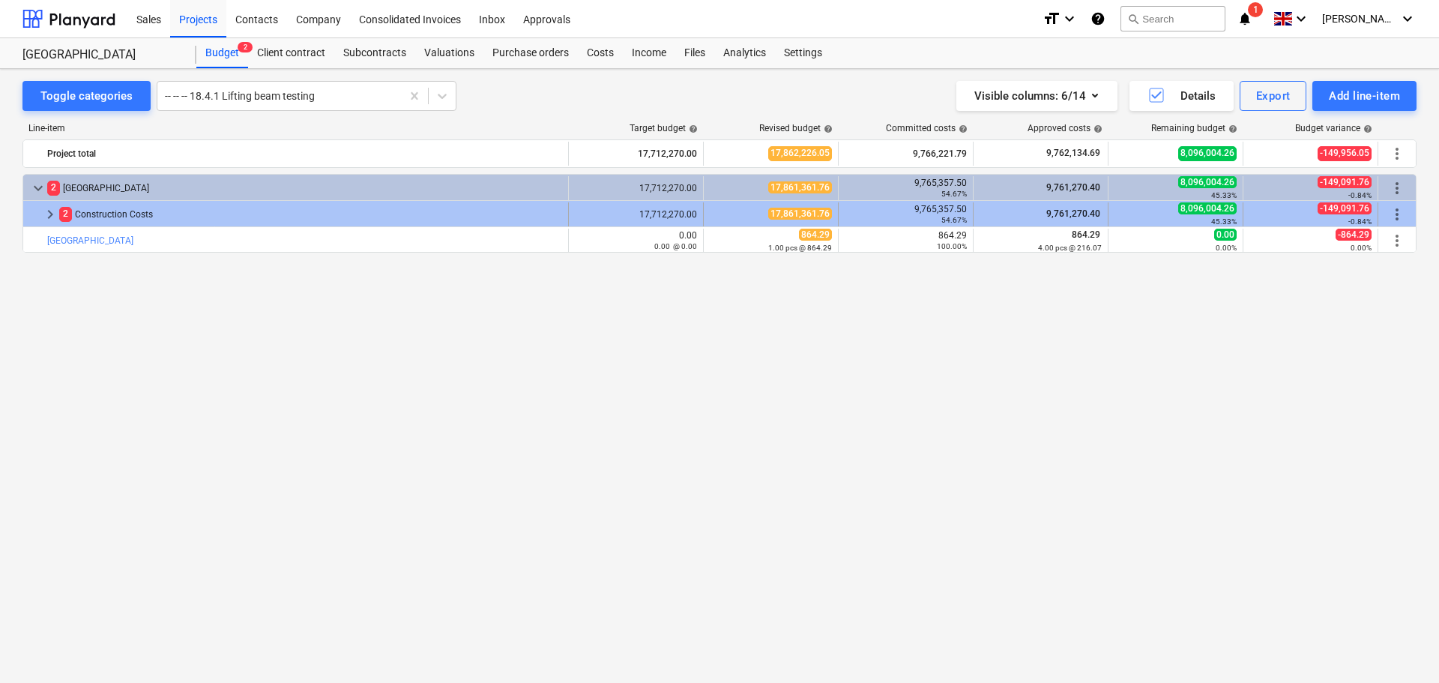
click at [49, 220] on span "keyboard_arrow_right" at bounding box center [50, 214] width 18 height 18
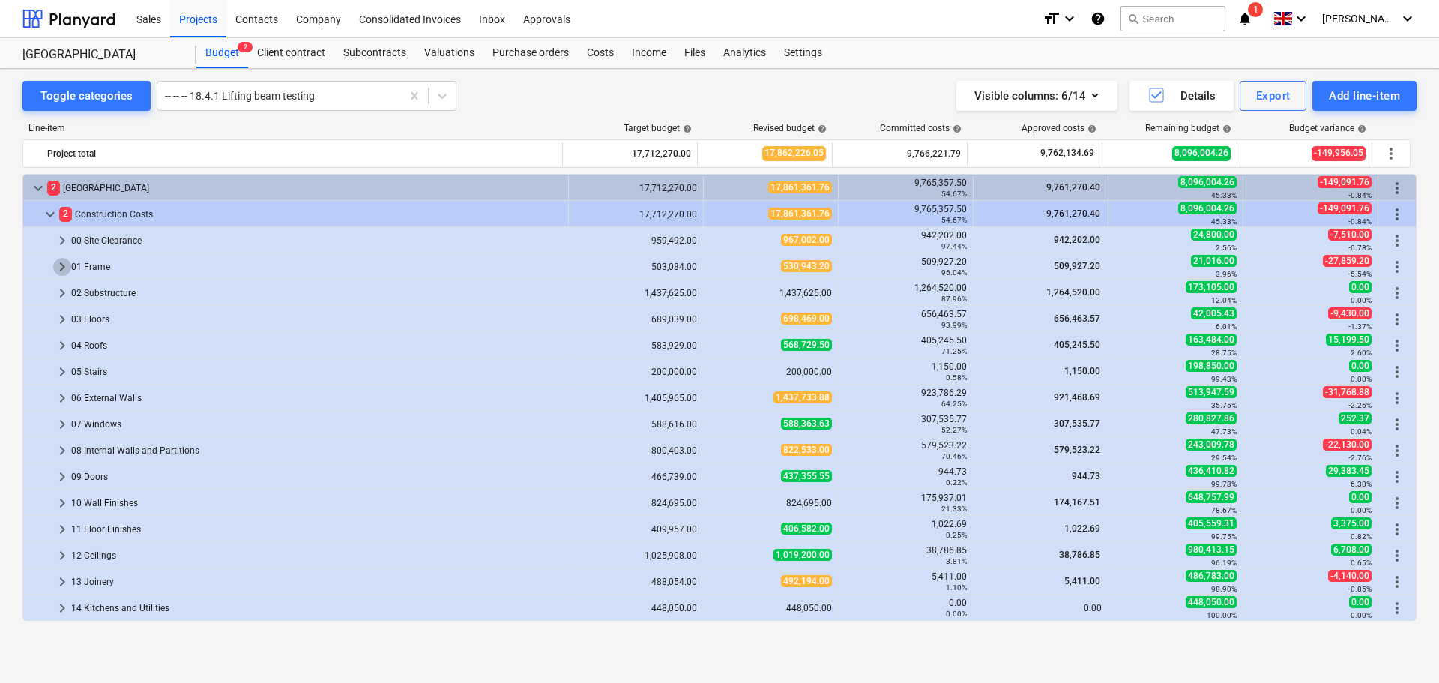
click at [59, 265] on span "keyboard_arrow_right" at bounding box center [62, 267] width 18 height 18
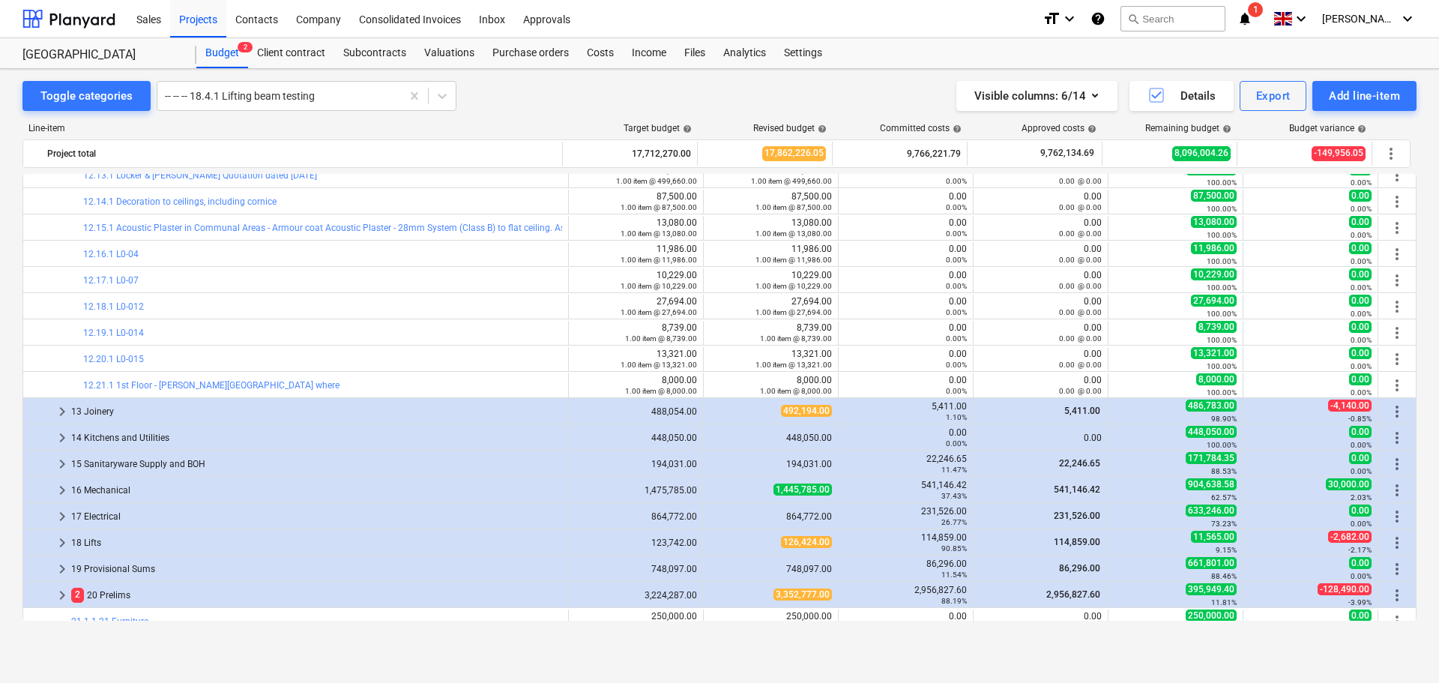
scroll to position [3148, 0]
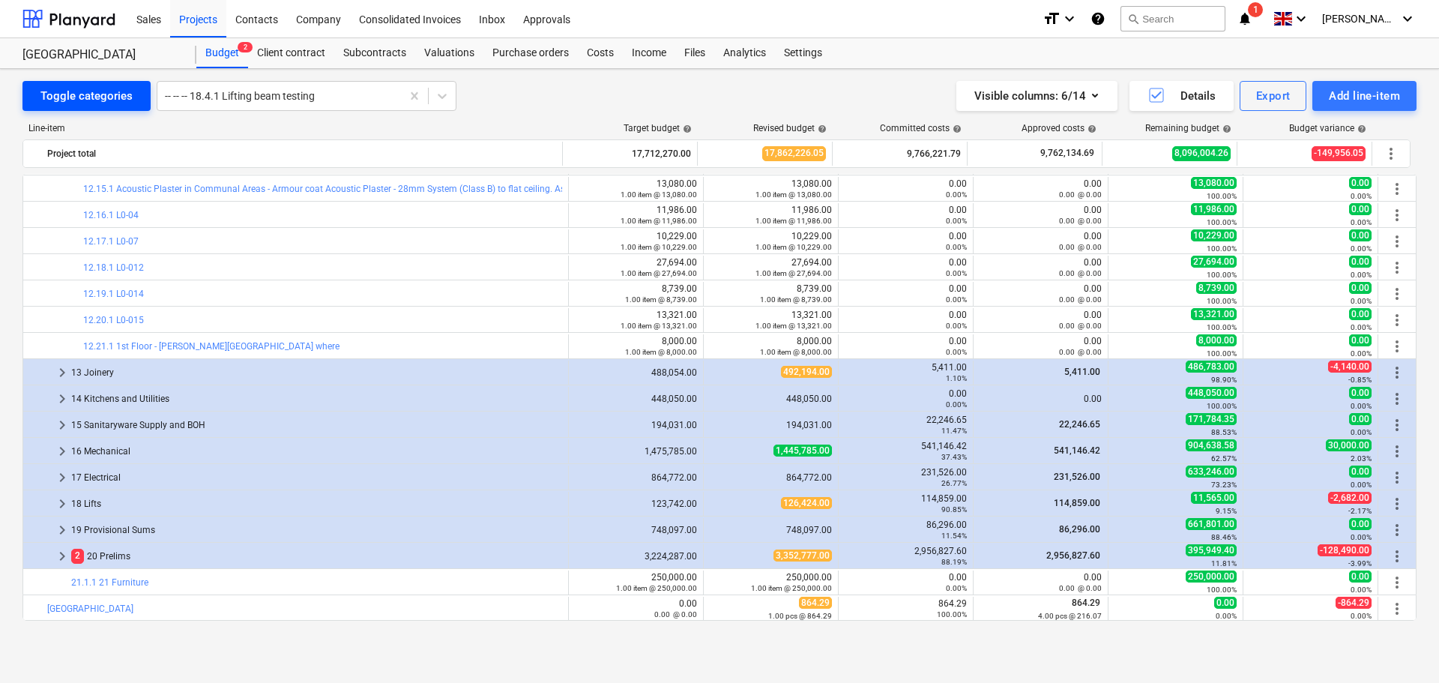
click at [97, 106] on div "Toggle categories" at bounding box center [86, 95] width 92 height 19
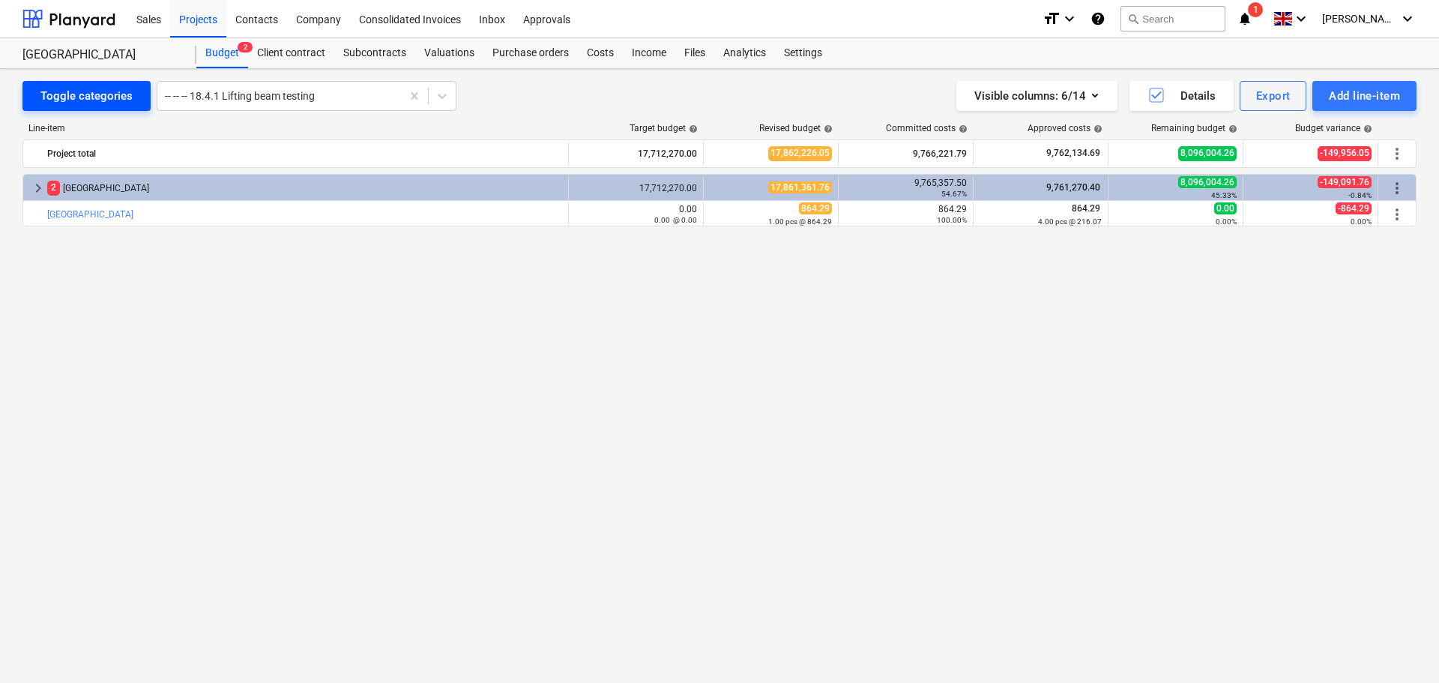
click at [107, 95] on div "Toggle categories" at bounding box center [86, 95] width 92 height 19
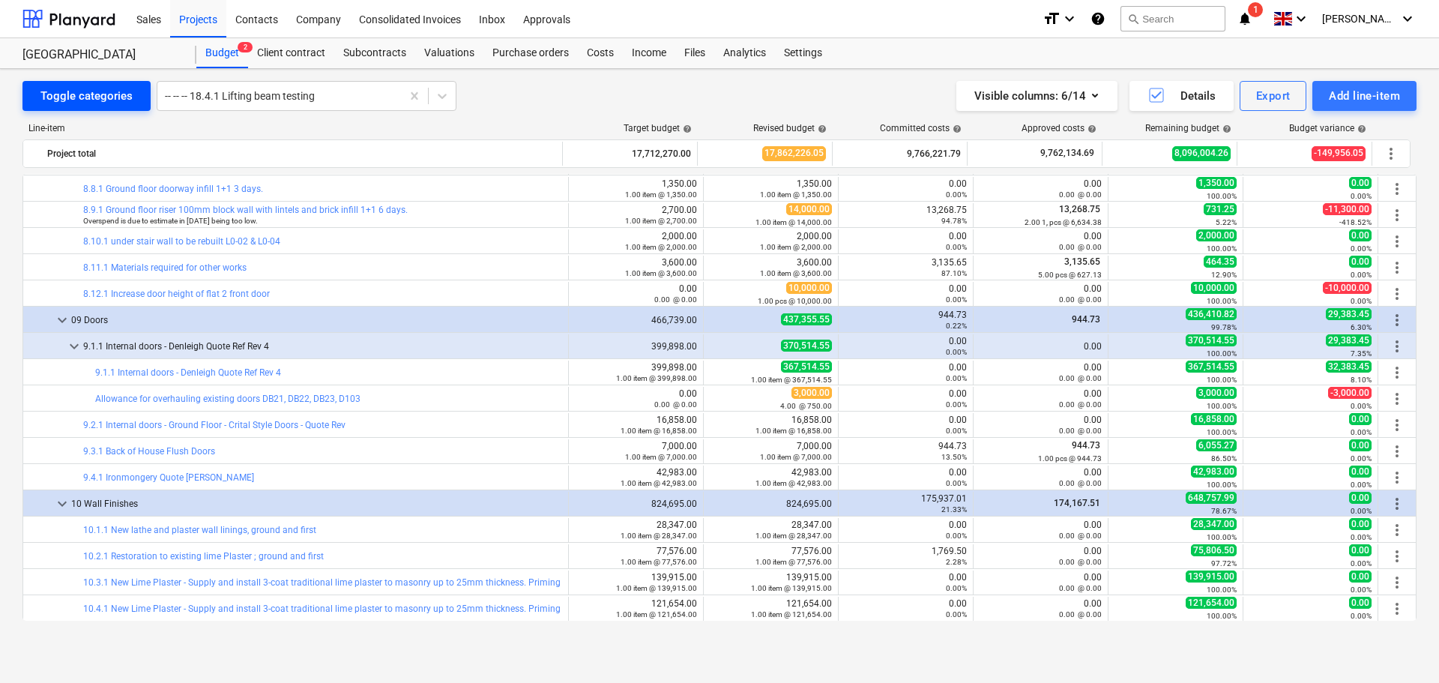
click at [98, 91] on div "Toggle categories" at bounding box center [86, 95] width 92 height 19
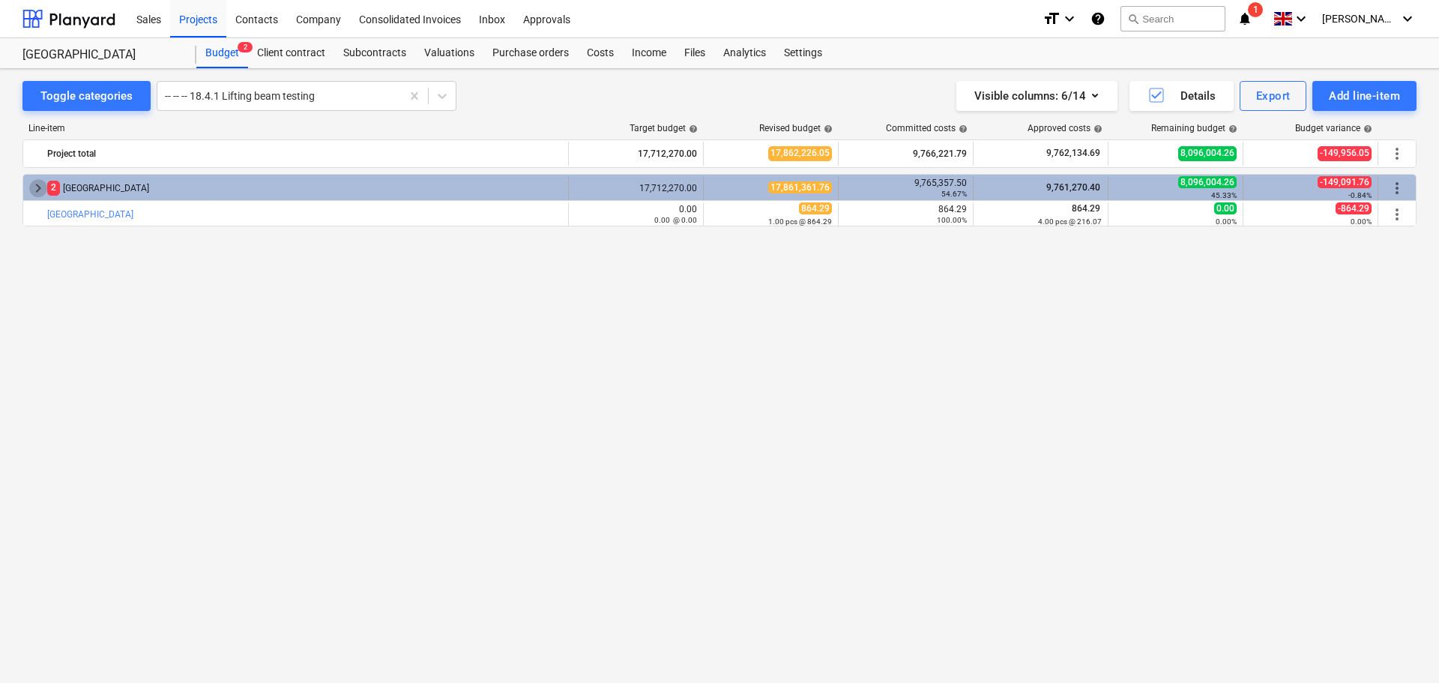
click at [34, 195] on span "keyboard_arrow_right" at bounding box center [38, 188] width 18 height 18
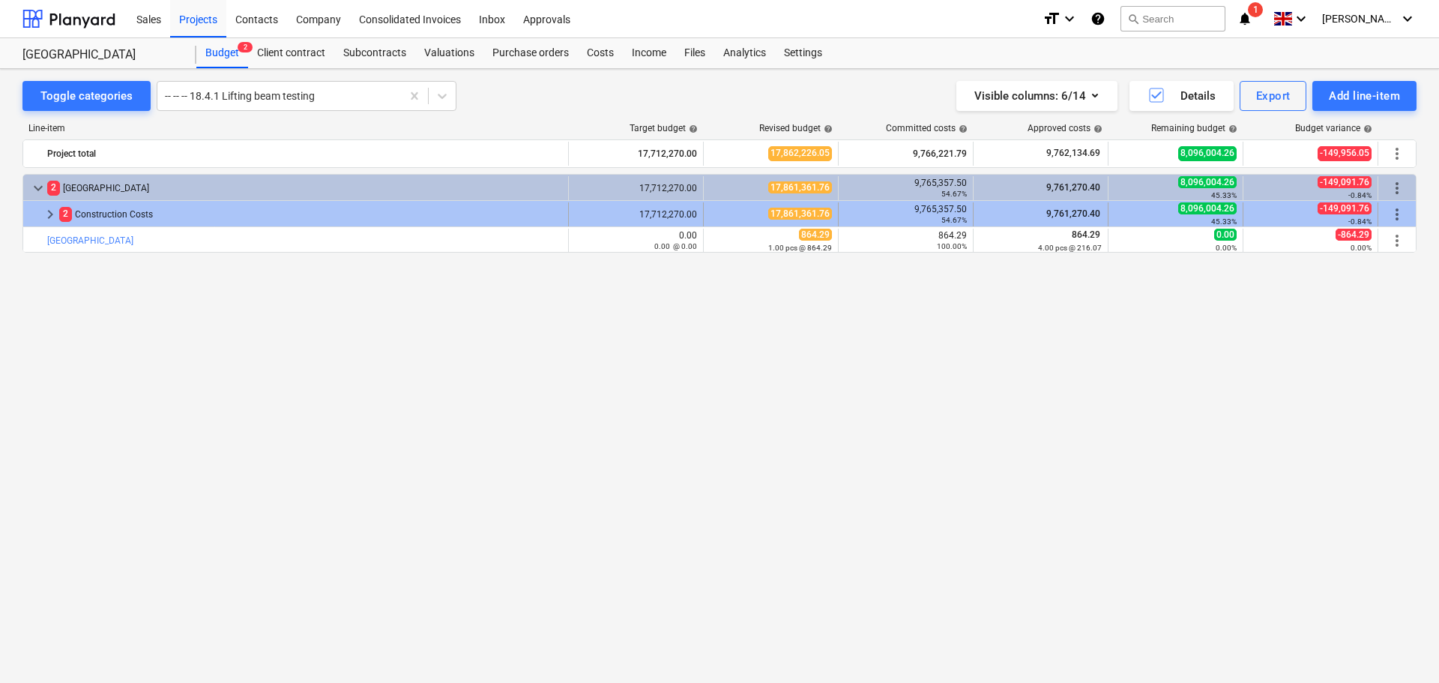
drag, startPoint x: 46, startPoint y: 214, endPoint x: 52, endPoint y: 219, distance: 8.1
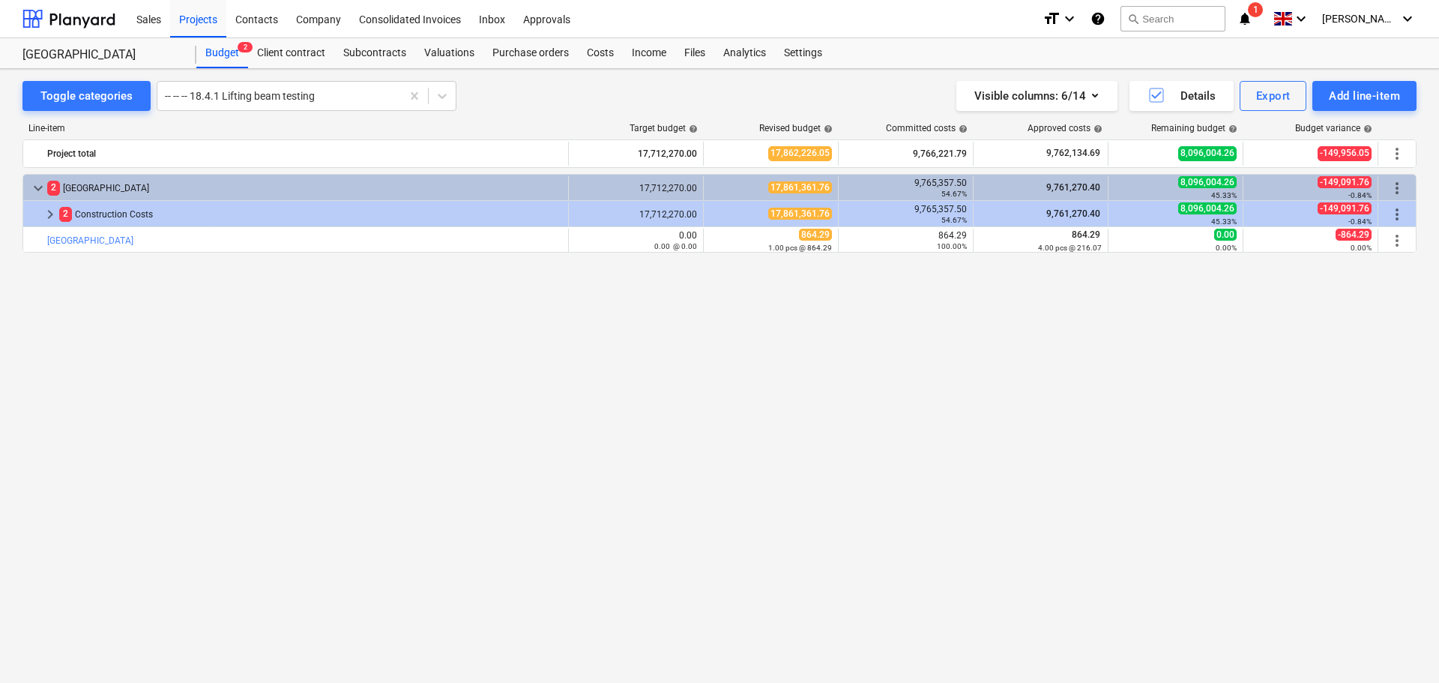
click at [46, 215] on span "keyboard_arrow_right" at bounding box center [50, 214] width 18 height 18
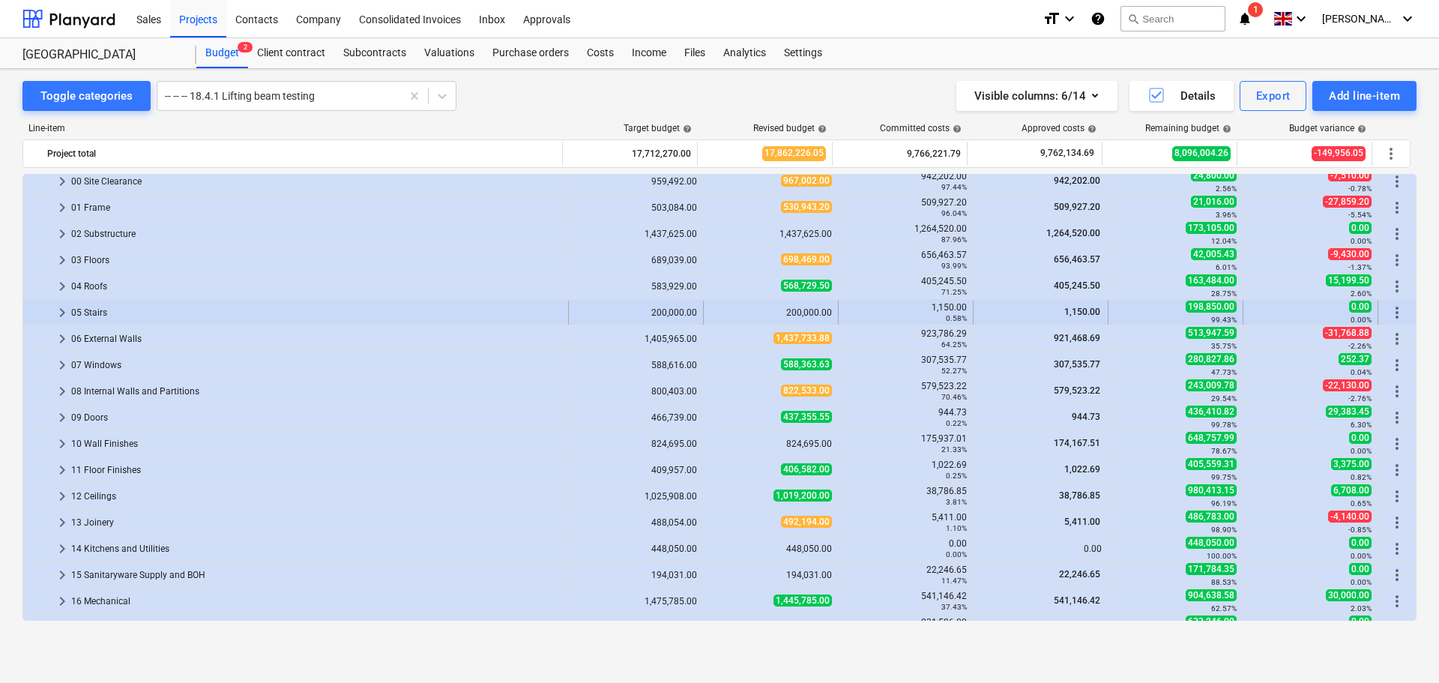
scroll to position [0, 0]
